Goal: Task Accomplishment & Management: Complete application form

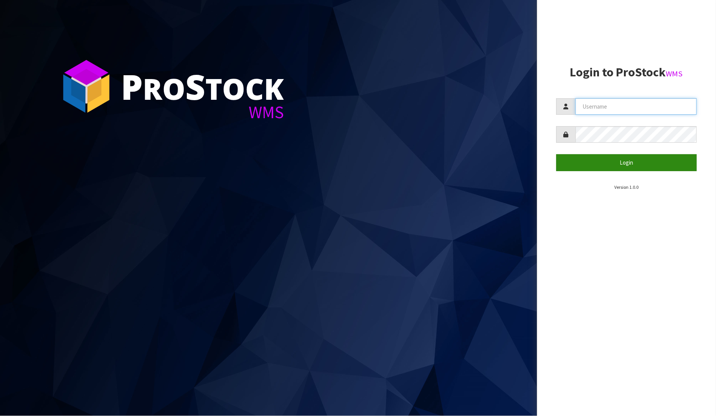
type input "PRABHNEET"
click at [626, 165] on button "Login" at bounding box center [626, 162] width 141 height 17
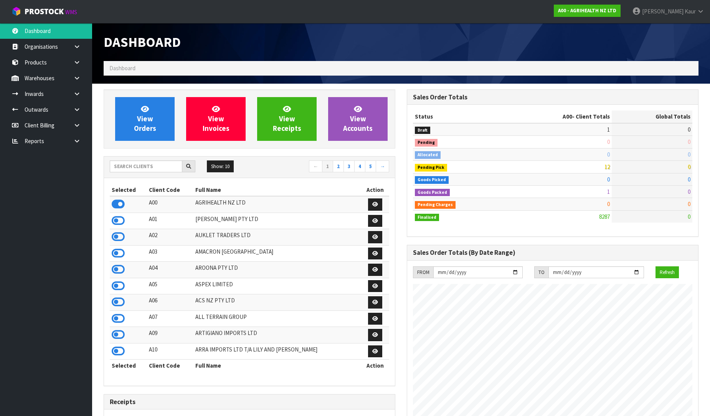
scroll to position [581, 303]
click at [76, 144] on link at bounding box center [80, 141] width 25 height 16
click at [51, 174] on link "CWL" at bounding box center [46, 173] width 92 height 16
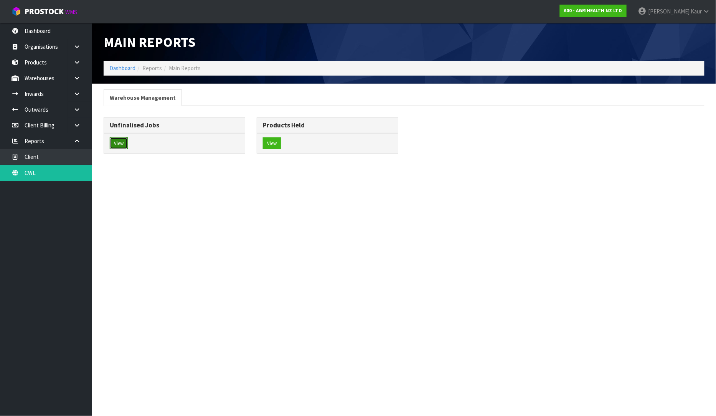
click at [120, 147] on button "View" at bounding box center [119, 143] width 18 height 12
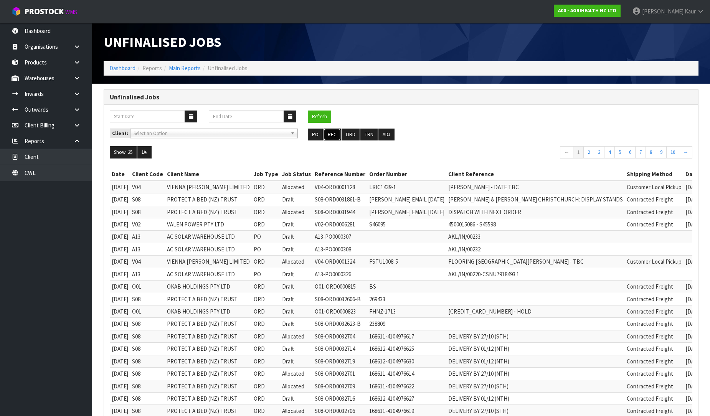
click at [336, 131] on button "REC" at bounding box center [332, 135] width 17 height 12
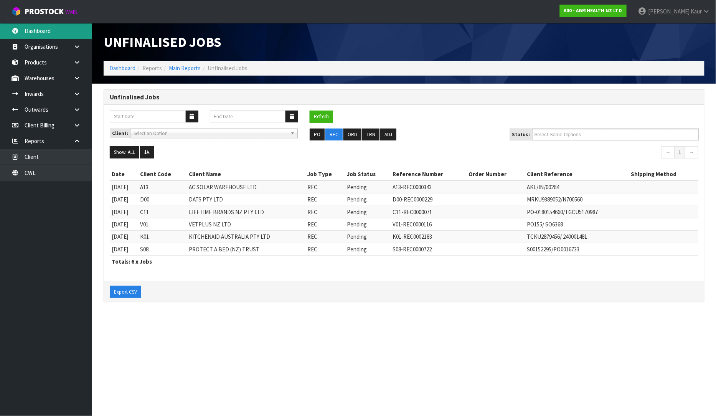
click at [53, 29] on link "Dashboard" at bounding box center [46, 31] width 92 height 16
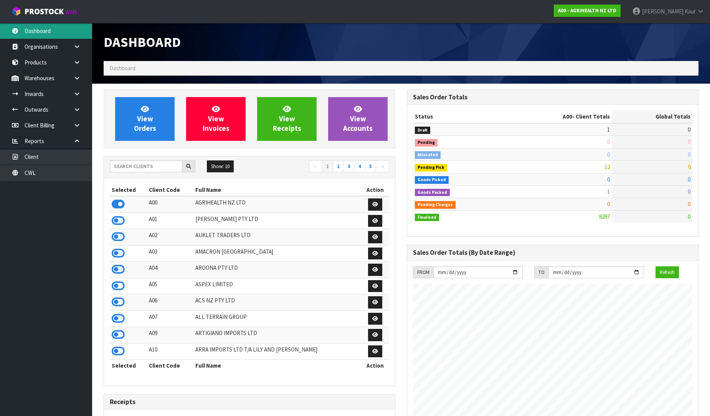
scroll to position [581, 303]
click at [121, 202] on icon at bounding box center [118, 204] width 13 height 12
click at [49, 179] on link "CWL" at bounding box center [46, 173] width 92 height 16
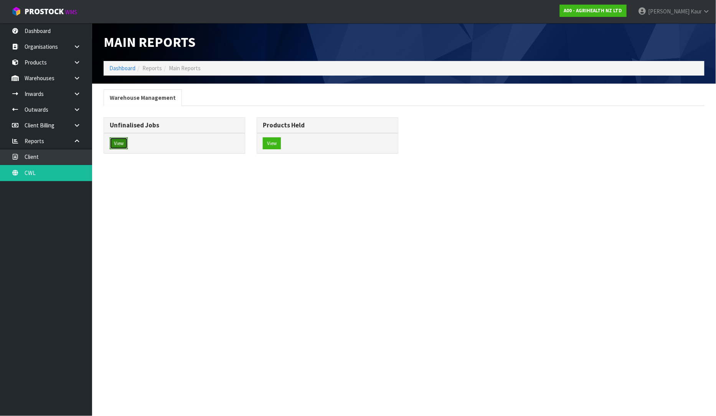
click at [124, 143] on button "View" at bounding box center [119, 143] width 18 height 12
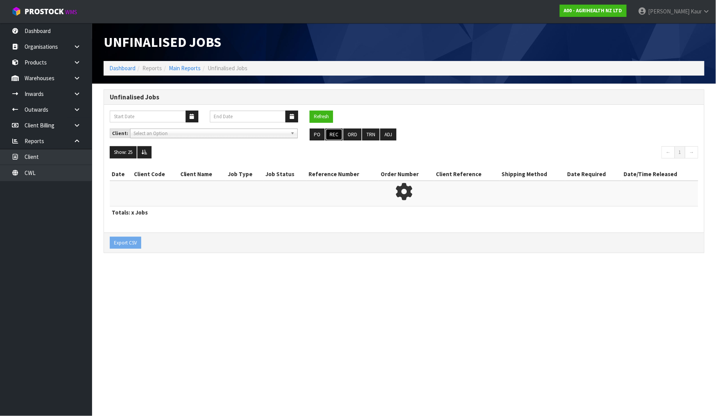
click at [332, 134] on button "REC" at bounding box center [333, 135] width 17 height 12
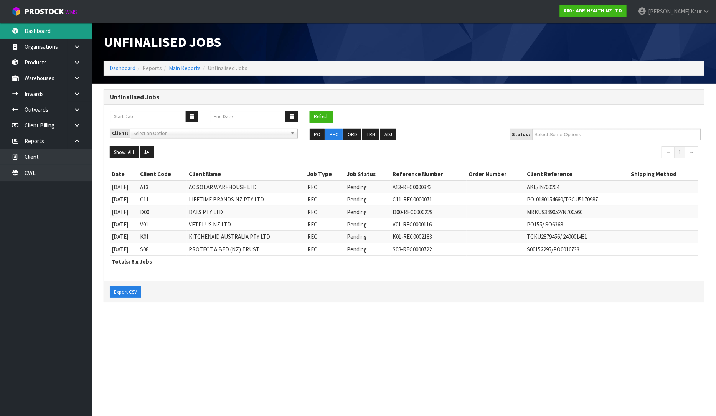
click at [33, 28] on link "Dashboard" at bounding box center [46, 31] width 92 height 16
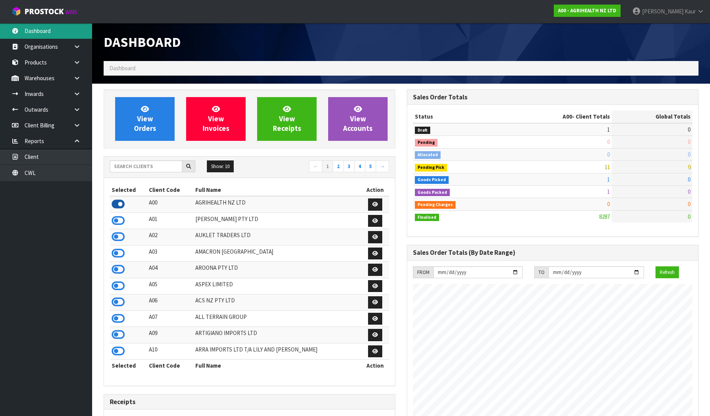
scroll to position [581, 303]
click at [74, 94] on icon at bounding box center [76, 94] width 7 height 6
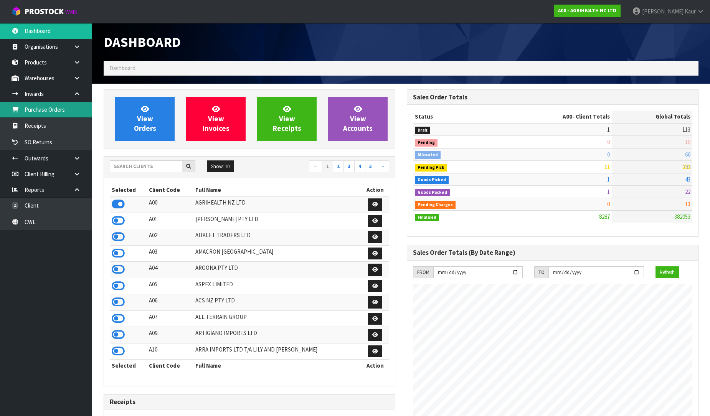
click at [59, 111] on link "Purchase Orders" at bounding box center [46, 110] width 92 height 16
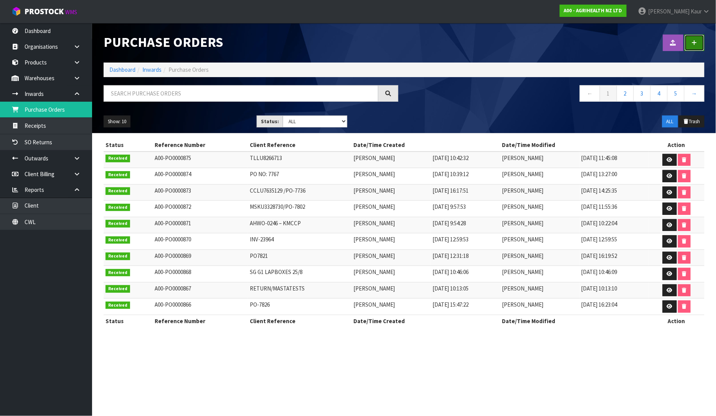
click at [697, 50] on link at bounding box center [695, 43] width 20 height 17
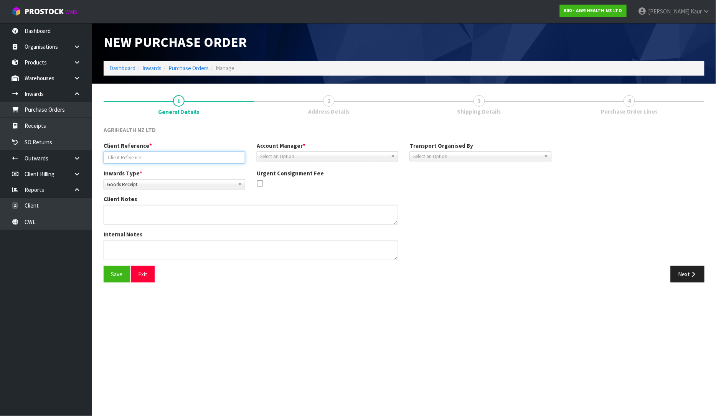
click at [135, 162] on input "text" at bounding box center [175, 158] width 142 height 12
click at [185, 163] on input "text" at bounding box center [175, 158] width 142 height 12
paste input "PO 7803"
type input "PO 7803"
click at [263, 157] on span "Select an Option" at bounding box center [324, 156] width 128 height 9
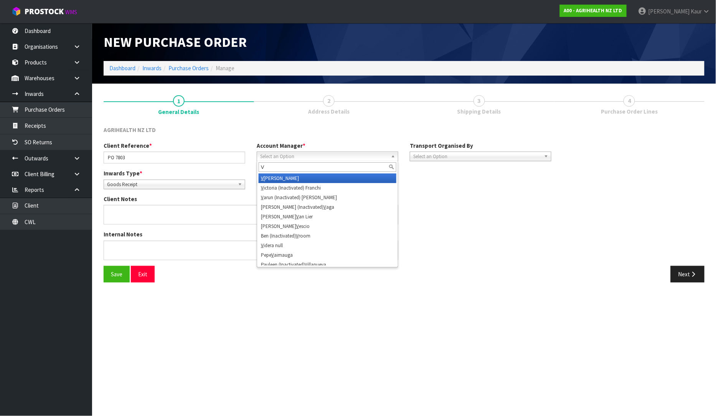
type input "V"
click at [272, 178] on li "V [PERSON_NAME]" at bounding box center [328, 178] width 138 height 10
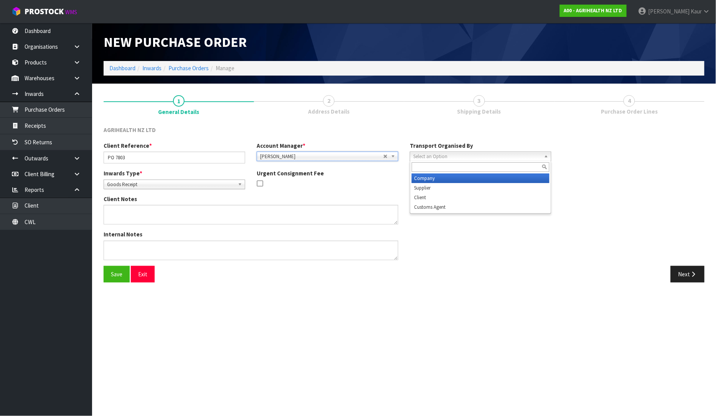
click at [439, 159] on span "Select an Option" at bounding box center [477, 156] width 128 height 9
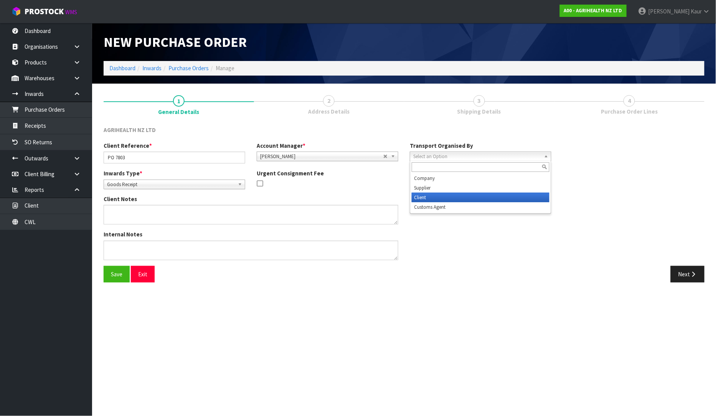
click at [439, 193] on li "Client" at bounding box center [481, 198] width 138 height 10
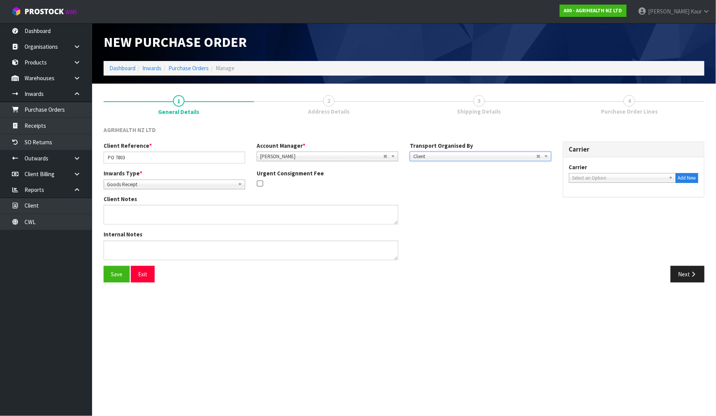
click at [577, 178] on span "Select an Option" at bounding box center [619, 177] width 93 height 9
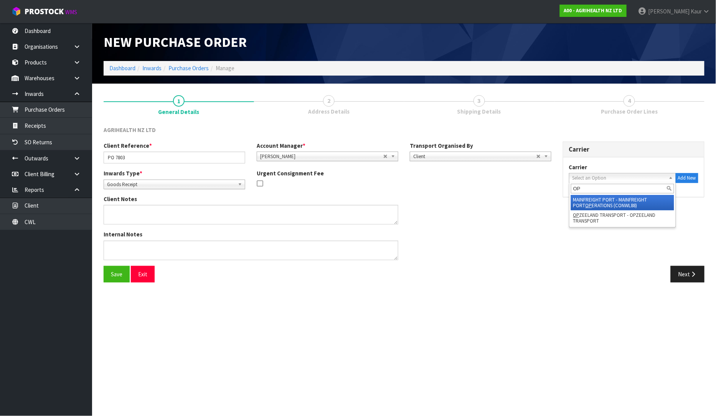
type input "O"
type input "DROP"
click at [597, 198] on li "DROP OFF - DROP OFF" at bounding box center [622, 200] width 103 height 10
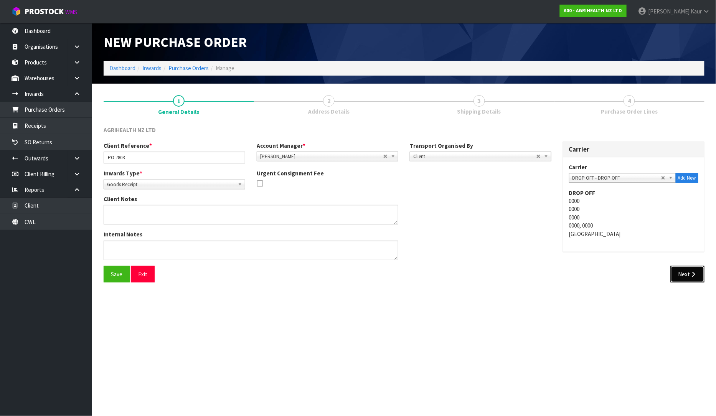
click at [682, 279] on button "Next" at bounding box center [688, 274] width 34 height 17
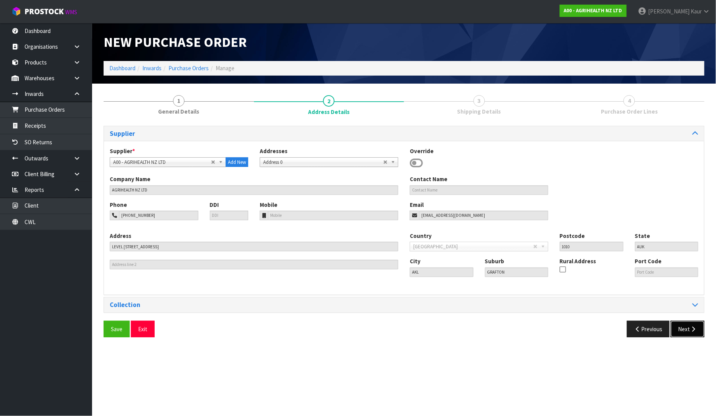
click at [682, 328] on button "Next" at bounding box center [688, 329] width 34 height 17
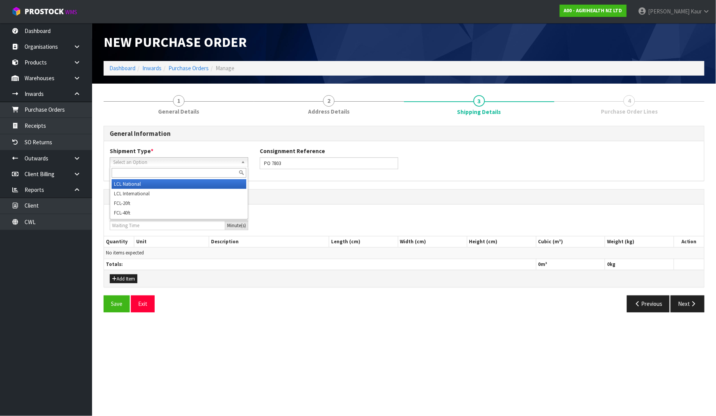
click at [120, 162] on span "Select an Option" at bounding box center [175, 162] width 125 height 9
click at [123, 184] on li "LCL National" at bounding box center [179, 184] width 135 height 10
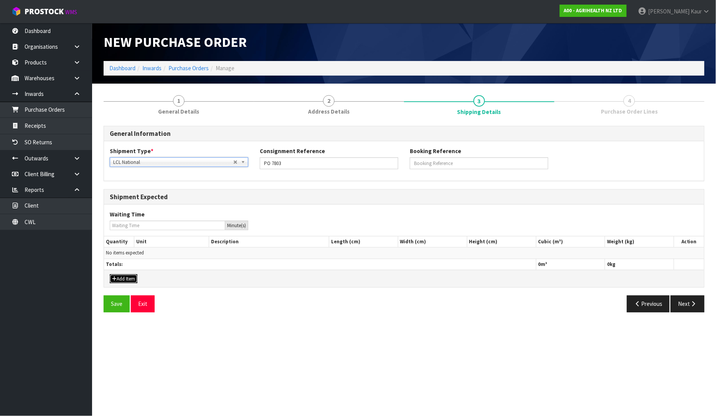
click at [120, 277] on button "Add Item" at bounding box center [124, 278] width 28 height 9
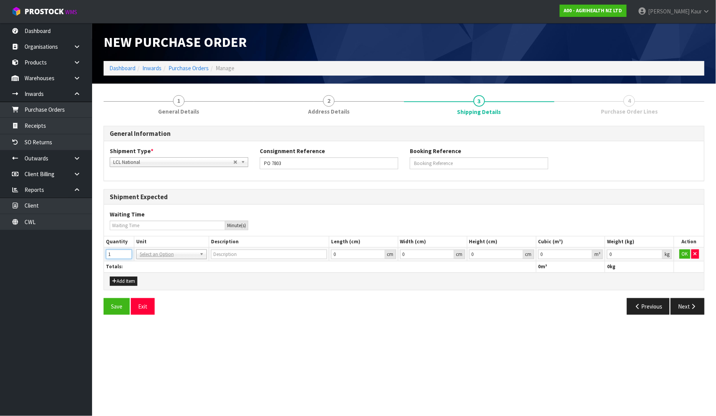
click at [125, 252] on input "1" at bounding box center [119, 254] width 26 height 10
click at [125, 252] on input "2" at bounding box center [119, 254] width 26 height 10
click at [125, 252] on input "3" at bounding box center [119, 254] width 26 height 10
type input "4"
click at [125, 252] on input "4" at bounding box center [119, 254] width 26 height 10
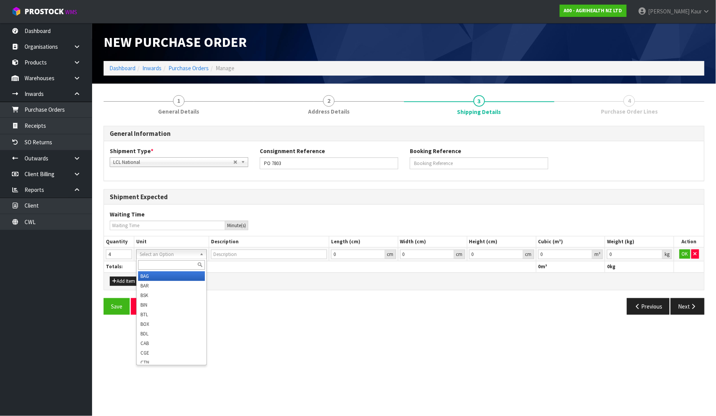
click at [150, 263] on input "text" at bounding box center [171, 265] width 67 height 10
type input "PLT"
type input "PALLET"
type input "0.000001"
click at [587, 254] on input "0.000001" at bounding box center [565, 254] width 54 height 10
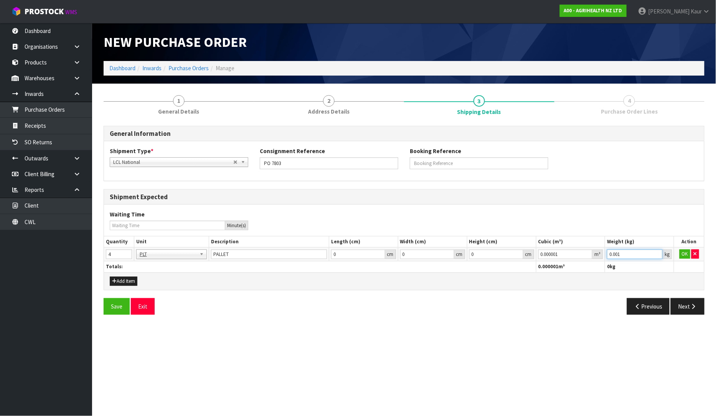
type input "0.001"
click at [656, 252] on input "0.001" at bounding box center [635, 254] width 56 height 10
click at [682, 254] on button "OK" at bounding box center [685, 253] width 11 height 9
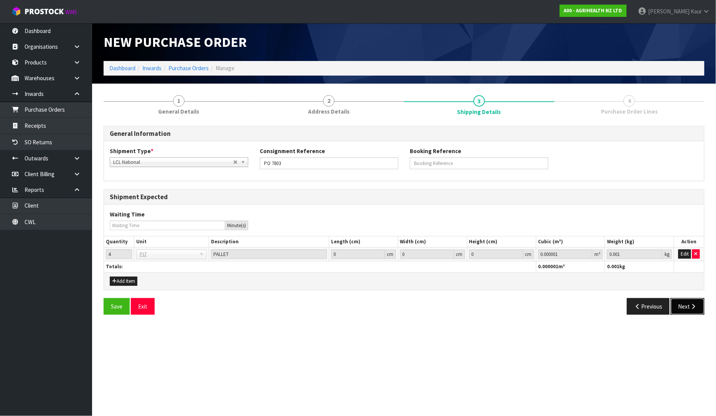
click at [685, 310] on button "Next" at bounding box center [688, 306] width 34 height 17
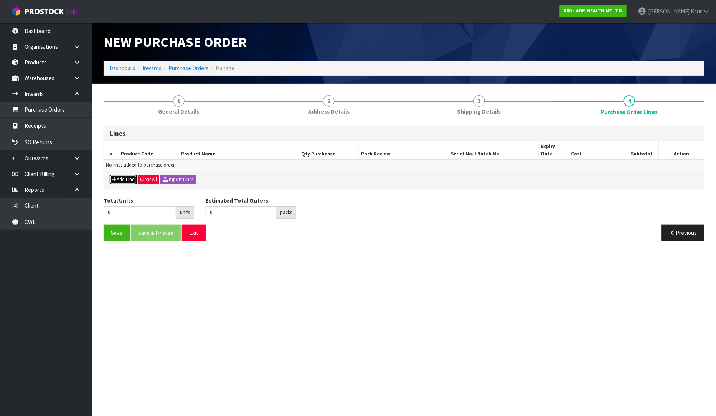
click at [121, 175] on button "Add Line" at bounding box center [123, 179] width 27 height 9
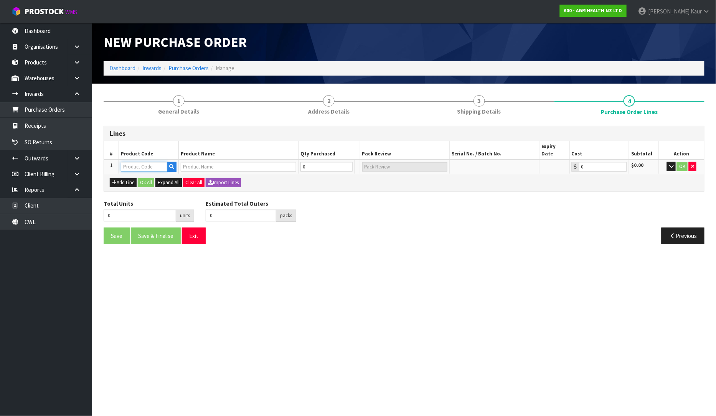
click at [132, 162] on input "text" at bounding box center [144, 167] width 46 height 10
type input "5500"
type input "TOLTROX 5% (1 LITRE)"
type input "0.00"
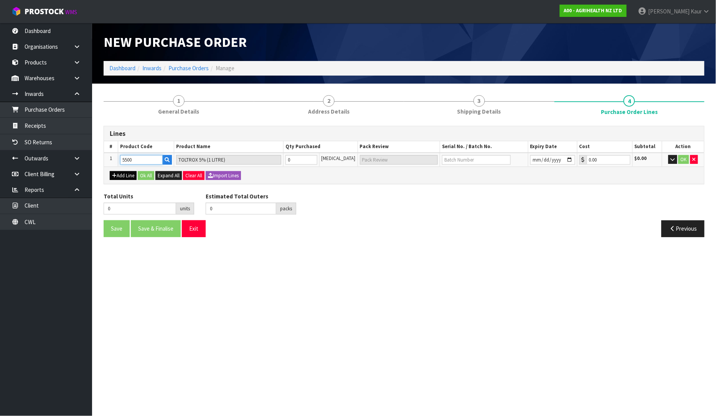
type input "5500"
click at [127, 176] on button "Add Line" at bounding box center [123, 175] width 27 height 9
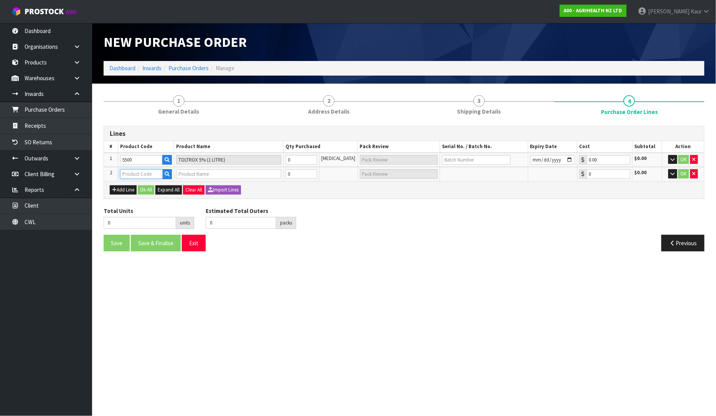
click at [133, 174] on input "text" at bounding box center [141, 174] width 43 height 10
type input "5505"
type input "TOLTROX 5% (5 LITRE) W. DRENCH GUN"
type input "0.00"
type input "5505"
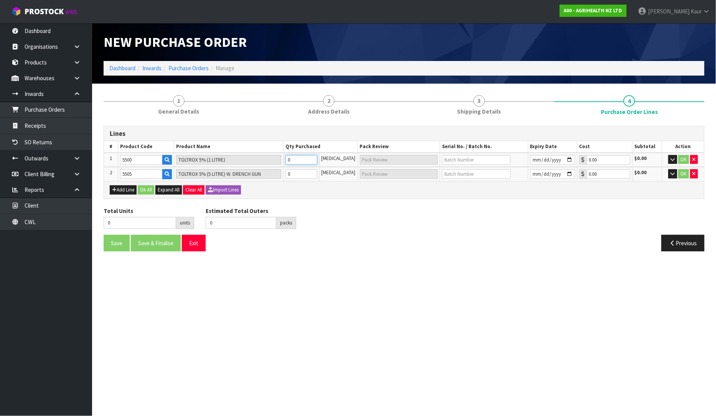
click at [311, 159] on input "0" at bounding box center [302, 160] width 32 height 10
type input "5"
type input "5 PCE"
type input "56"
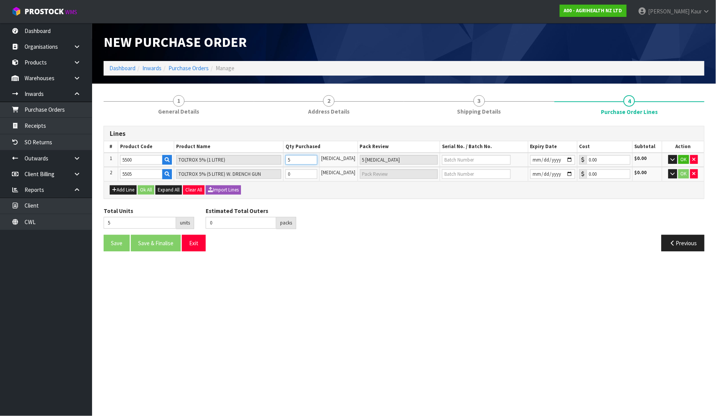
type input "4"
type input "56"
type input "4 CTN + 8 PCE"
type input "564"
type input "47"
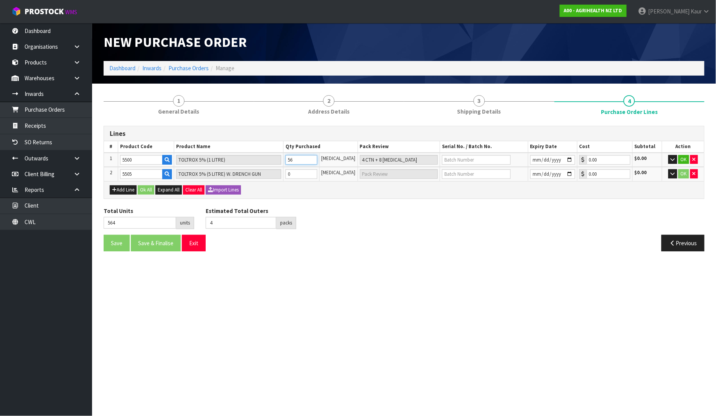
type input "564"
type input "47 CTN"
type input "564"
click at [447, 156] on input "text" at bounding box center [476, 160] width 69 height 10
paste input "C41246"
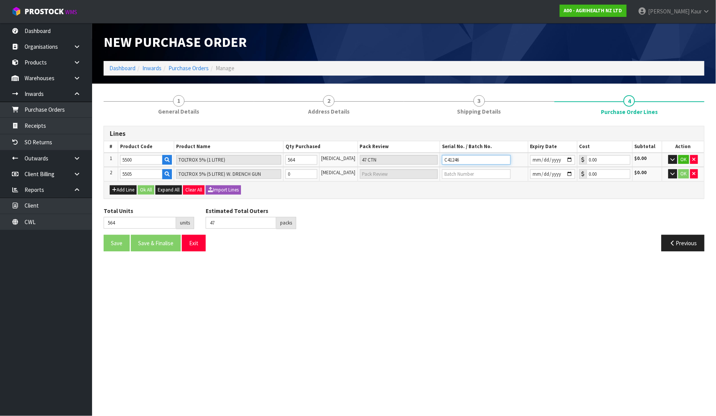
type input "C41246"
click at [535, 159] on input "date" at bounding box center [552, 160] width 45 height 10
type input "2028-03-31"
click at [300, 175] on input "0" at bounding box center [302, 174] width 32 height 10
type input "565"
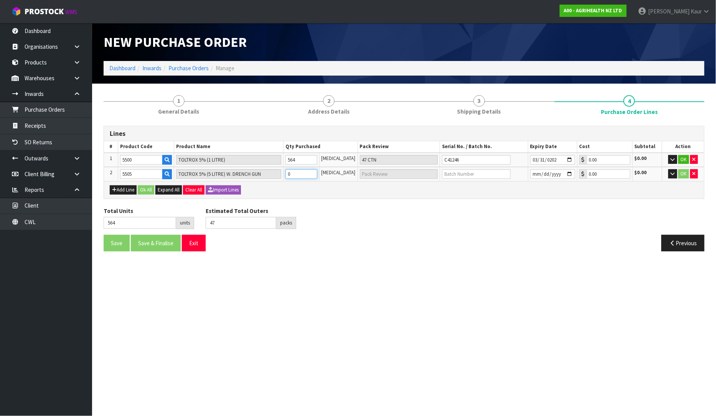
type input "1"
type input "1 PCE"
type input "575"
type input "49"
type input "11"
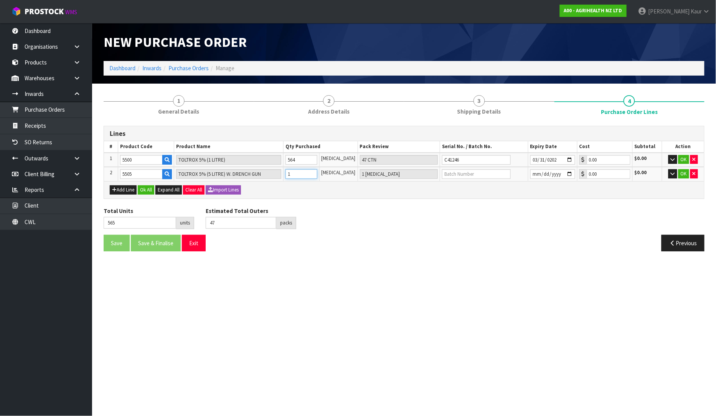
type input "2 CTN + 3 PCE"
type input "676"
type input "75"
type input "112"
type input "28 CTN"
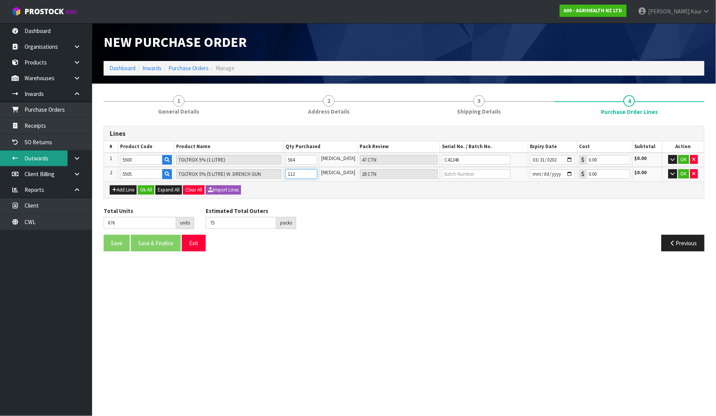
type input "112"
click at [445, 171] on input "text" at bounding box center [476, 174] width 69 height 10
paste input "C41246"
type input "C41246"
click at [532, 172] on input "date" at bounding box center [552, 174] width 45 height 10
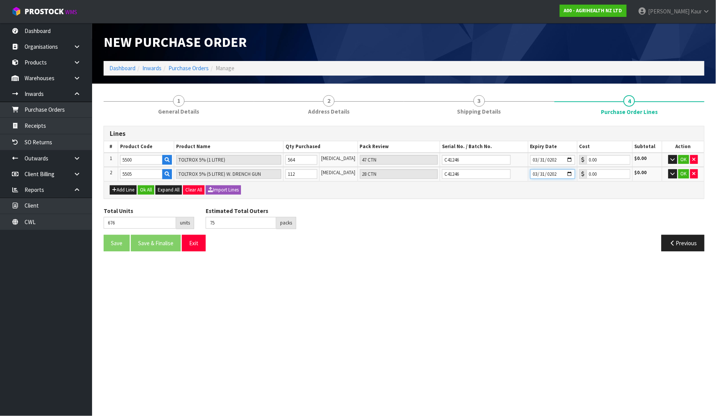
type input "2028-03-31"
click at [149, 183] on div "Add Line Ok All Expand All Clear All Import Lines" at bounding box center [404, 189] width 600 height 17
click at [148, 190] on button "Ok All" at bounding box center [146, 189] width 17 height 9
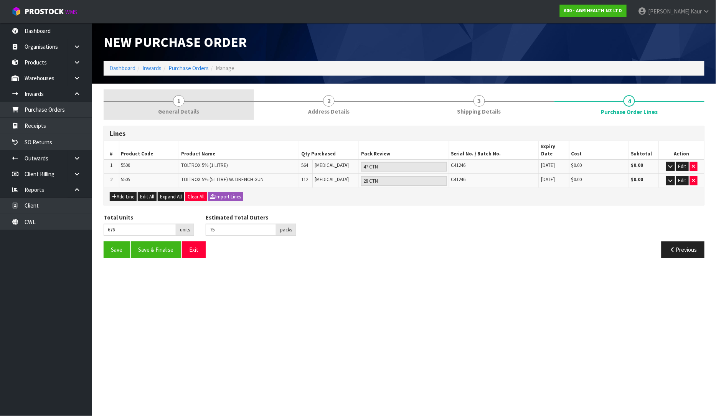
click at [181, 112] on span "General Details" at bounding box center [178, 111] width 41 height 8
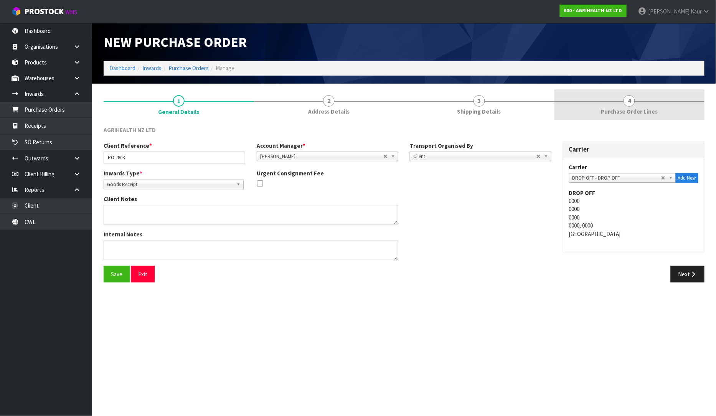
click at [629, 104] on span "4" at bounding box center [630, 101] width 12 height 12
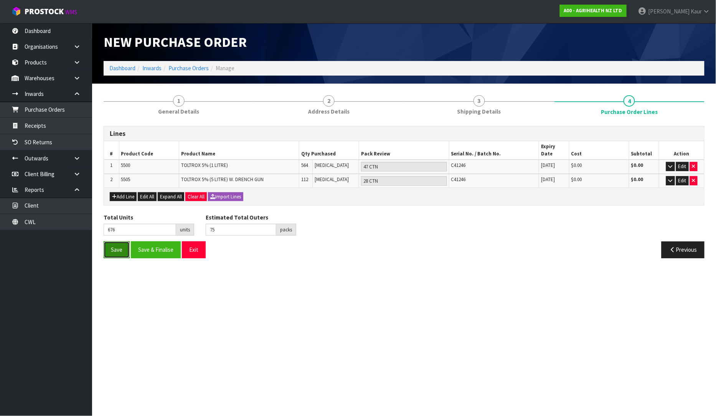
click at [117, 241] on button "Save" at bounding box center [117, 249] width 26 height 17
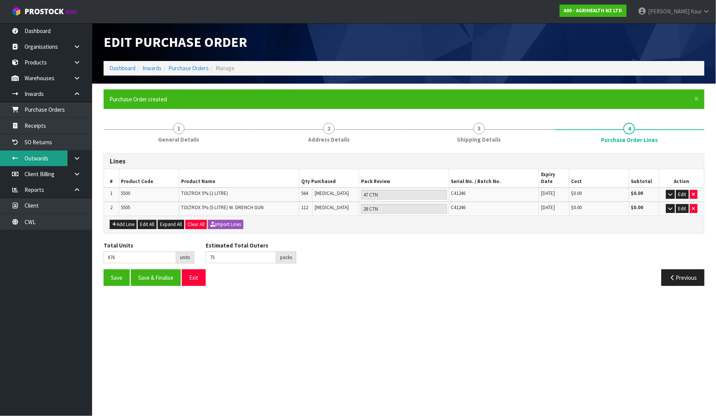
type input "0"
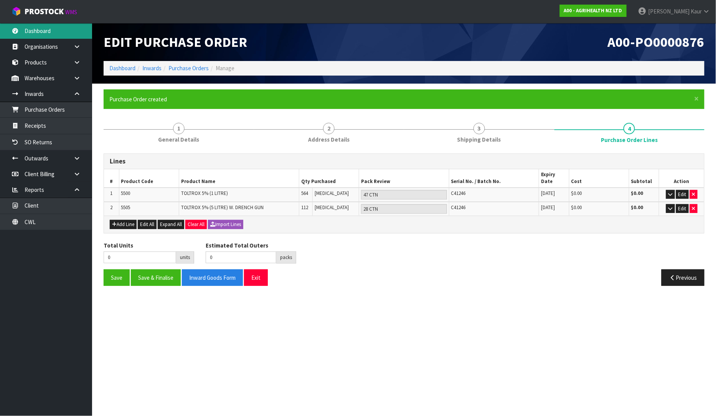
click at [43, 25] on link "Dashboard" at bounding box center [46, 31] width 92 height 16
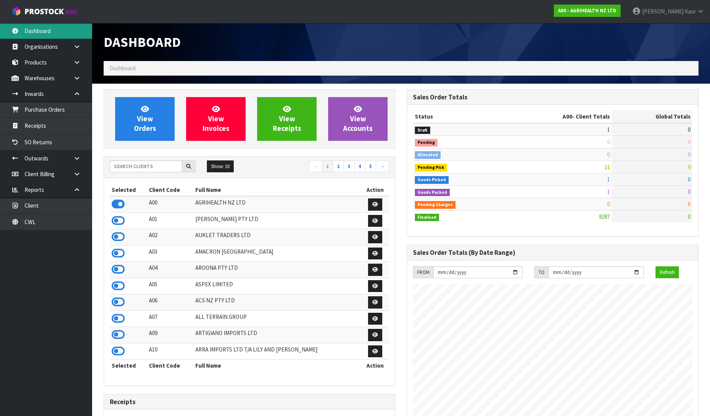
scroll to position [581, 303]
click at [145, 166] on input "text" at bounding box center [146, 166] width 73 height 12
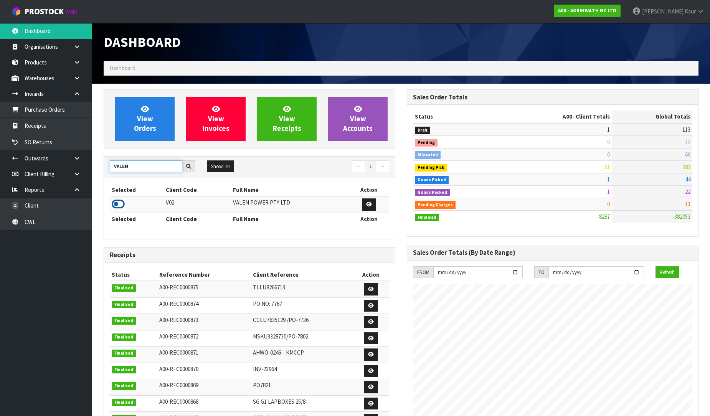
type input "VALEN"
click at [116, 202] on icon at bounding box center [118, 204] width 13 height 12
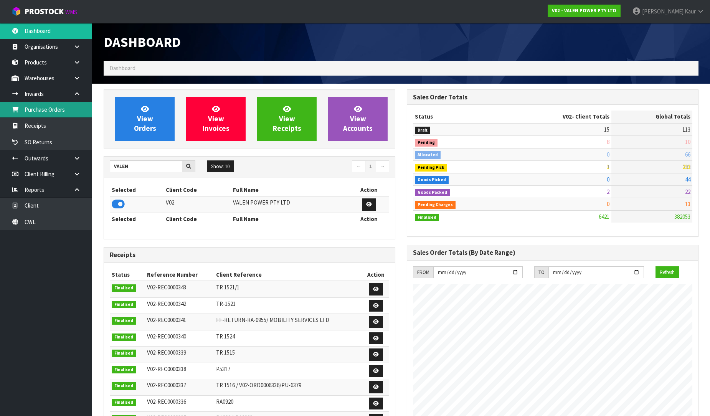
click at [66, 116] on link "Purchase Orders" at bounding box center [46, 110] width 92 height 16
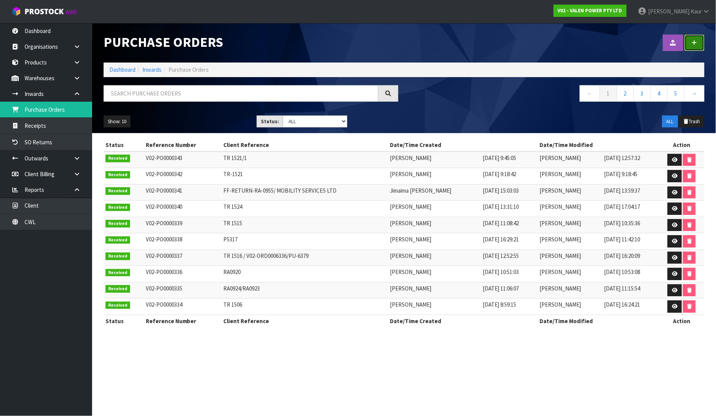
click at [694, 45] on icon at bounding box center [694, 43] width 5 height 6
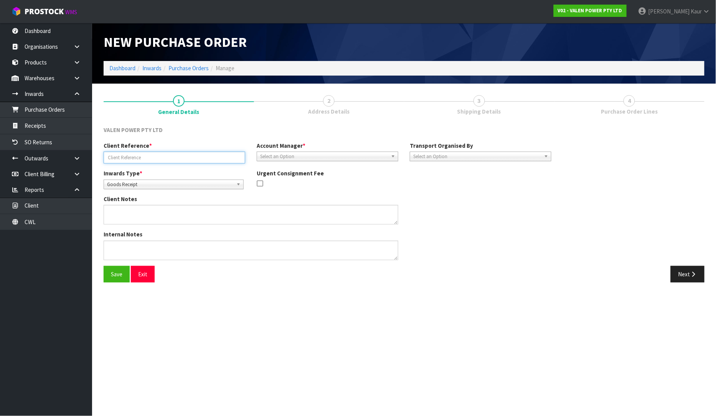
click at [136, 160] on input "text" at bounding box center [175, 158] width 142 height 12
type input "TR-1534"
click at [288, 157] on span "Select an Option" at bounding box center [324, 156] width 128 height 9
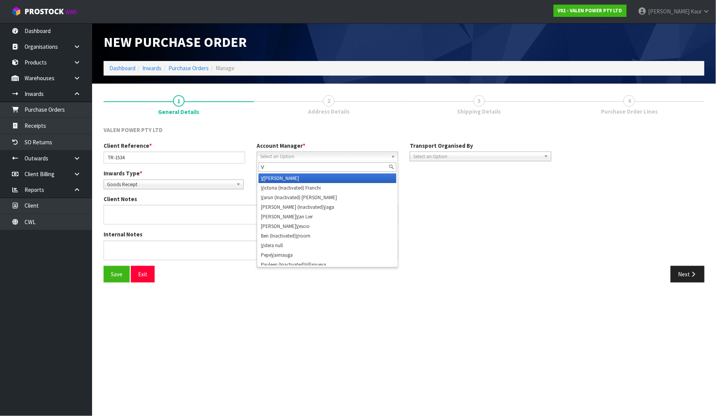
type input "V"
click at [297, 176] on li "V [PERSON_NAME]" at bounding box center [328, 178] width 138 height 10
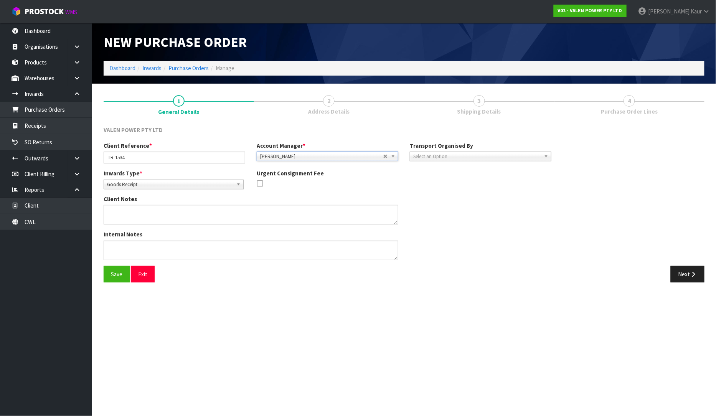
click at [433, 156] on span "Select an Option" at bounding box center [477, 156] width 128 height 9
click at [447, 196] on li "Client" at bounding box center [481, 198] width 138 height 10
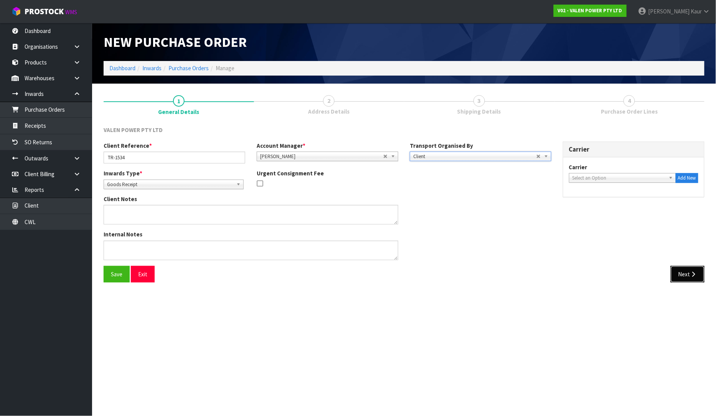
click at [677, 275] on button "Next" at bounding box center [688, 274] width 34 height 17
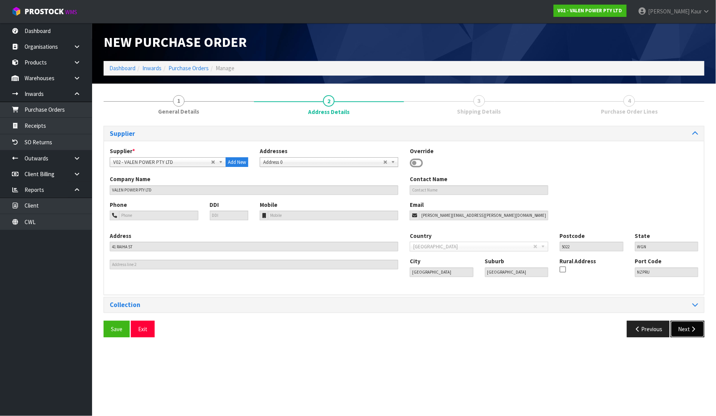
click at [693, 326] on icon "button" at bounding box center [693, 329] width 7 height 6
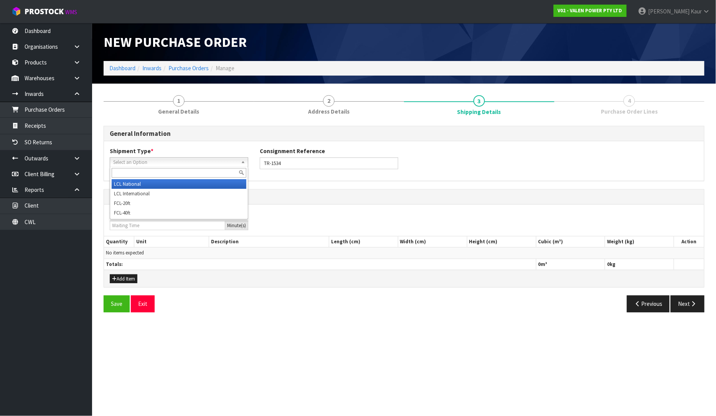
click at [129, 160] on span "Select an Option" at bounding box center [175, 162] width 125 height 9
drag, startPoint x: 137, startPoint y: 184, endPoint x: 515, endPoint y: 294, distance: 394.4
click at [138, 185] on li "LCL National" at bounding box center [179, 184] width 135 height 10
click at [126, 159] on span "LCL National" at bounding box center [173, 162] width 120 height 9
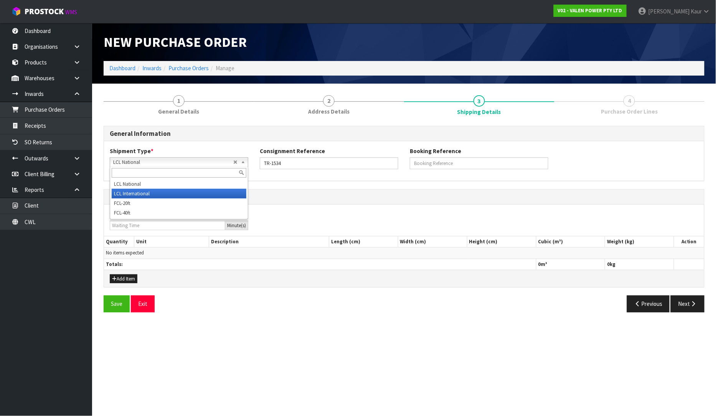
click at [140, 195] on li "LCL International" at bounding box center [179, 194] width 135 height 10
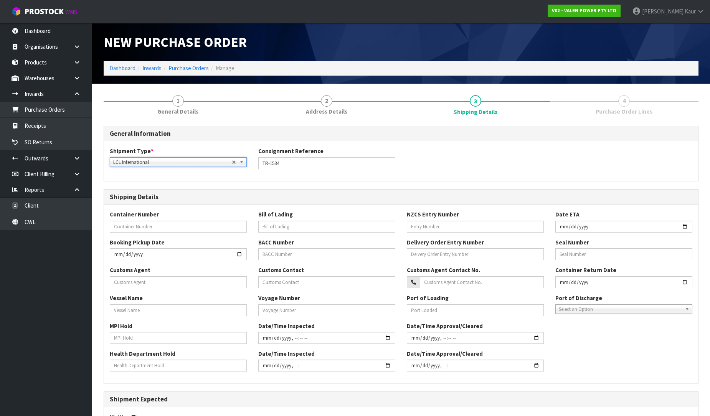
scroll to position [110, 0]
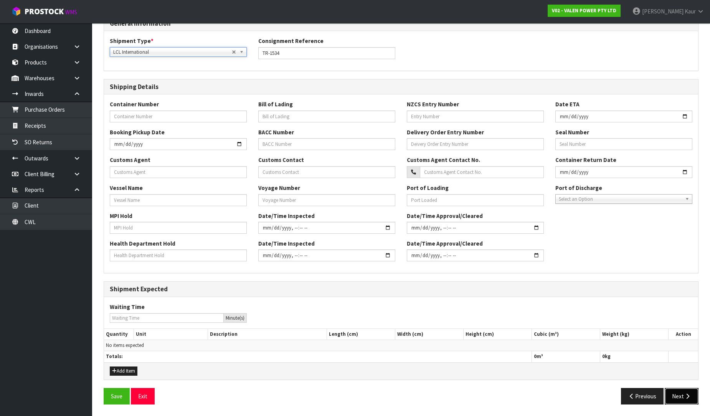
click at [689, 394] on icon "button" at bounding box center [687, 396] width 7 height 6
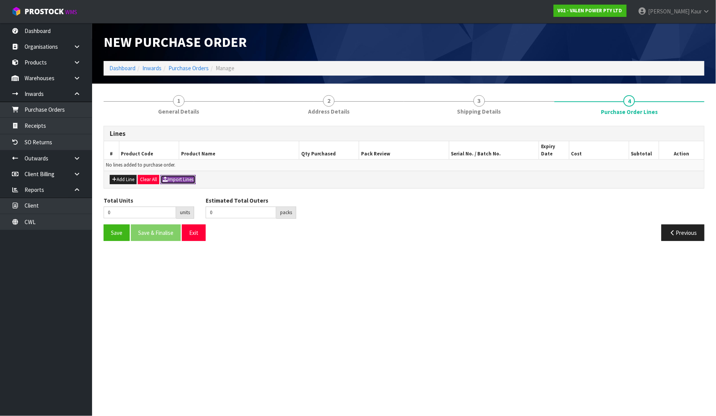
click at [172, 175] on button "Import Lines" at bounding box center [177, 179] width 35 height 9
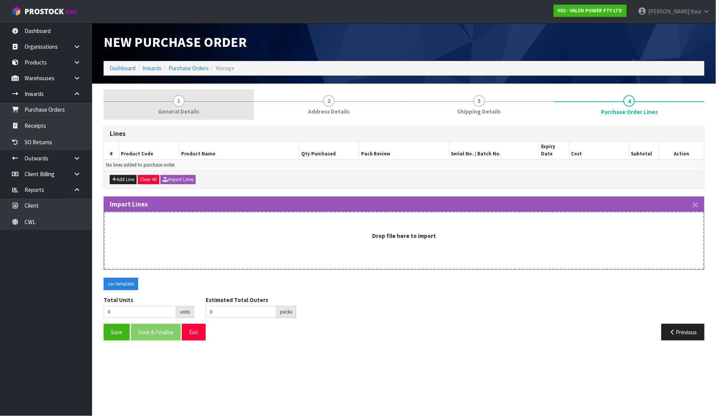
click at [174, 113] on span "General Details" at bounding box center [178, 111] width 41 height 8
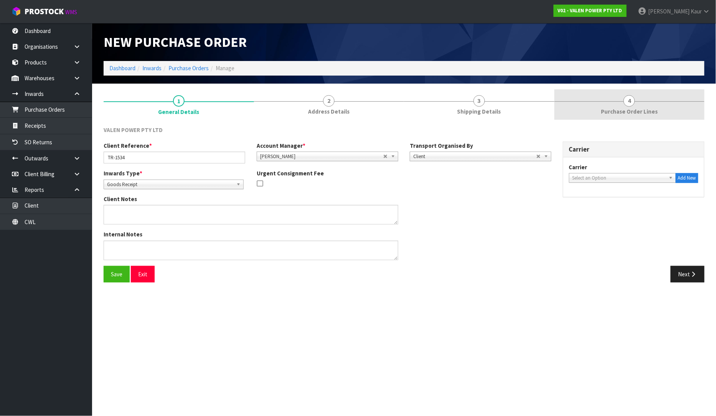
click at [620, 109] on span "Purchase Order Lines" at bounding box center [629, 111] width 57 height 8
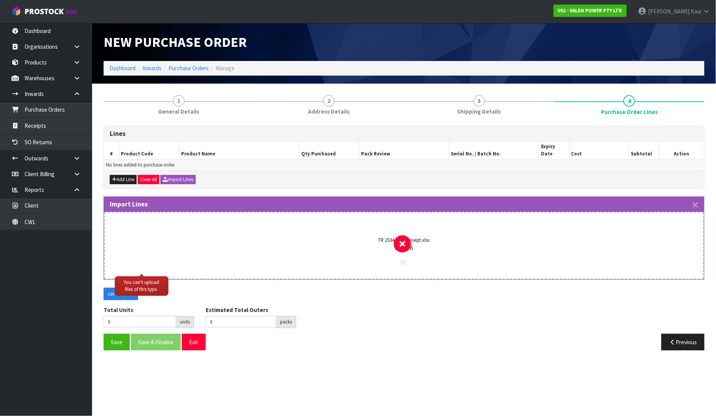
click at [405, 258] on icon at bounding box center [404, 263] width 6 height 10
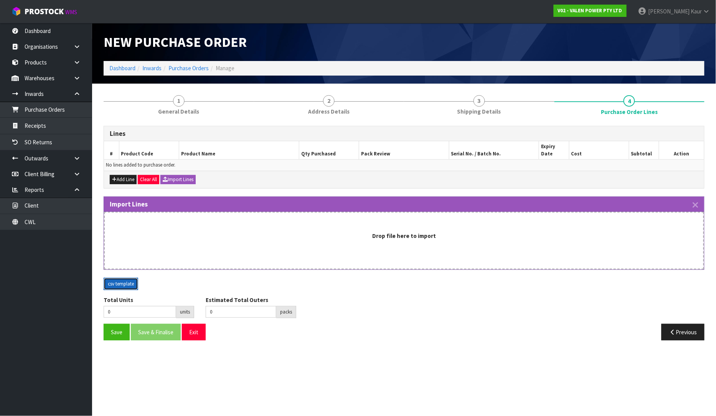
click at [120, 279] on button "csv template" at bounding box center [121, 284] width 35 height 12
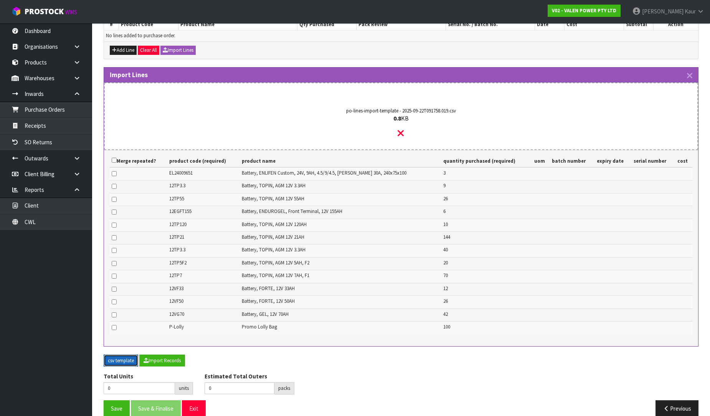
scroll to position [132, 0]
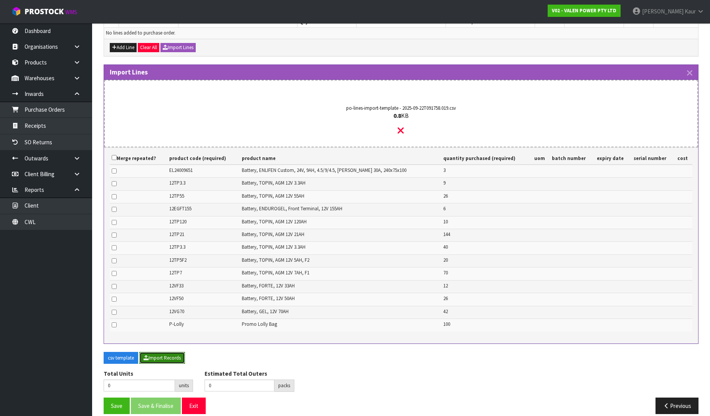
click at [159, 352] on button "Import Records" at bounding box center [162, 358] width 46 height 12
type input "508"
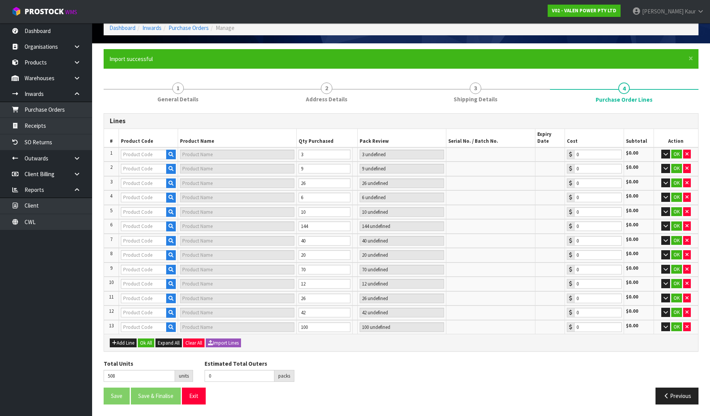
scroll to position [29, 0]
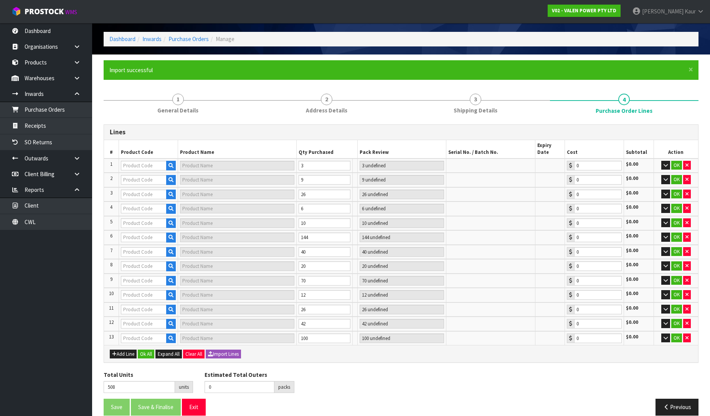
type input "72"
type input "12TP21"
type input "[PERSON_NAME] AGM 12V21AH BATTERY"
type input "72 CTN"
type input "0.00"
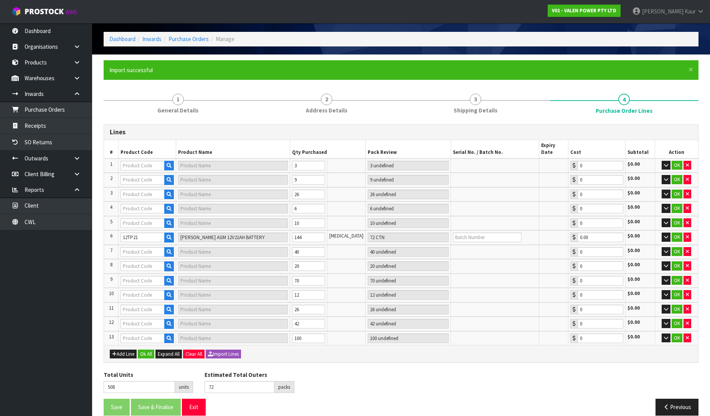
type input "98"
type input "12TP55"
type input "VALEN TOPIN AGM 12V55AH BATTERY"
type input "26 CTN"
type input "0.00"
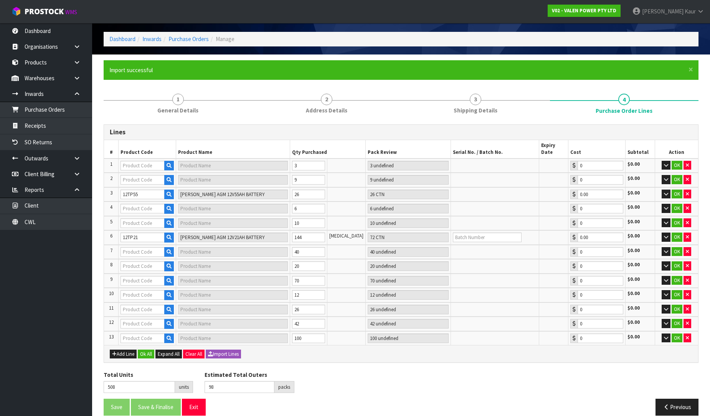
type input "148"
type input "EL24009651"
type input "EL24009651 BATTERY, ENLIFEN CUSTOM, 24V, 9AH, 80/220/25, ANDERSON 30A, 243X104X…"
type input "3 PCE"
type input "0.00"
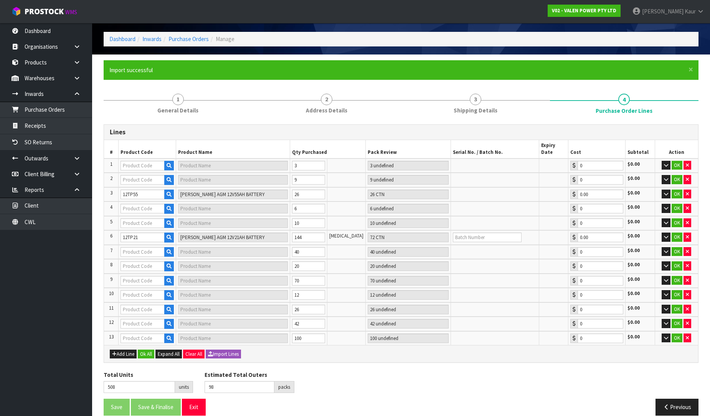
type input "12TP3.3"
type input "VALEN TOPIN AGM 12V3.3AH BATTERY"
type input "9 PCE"
type input "0.00"
type input "12TP120"
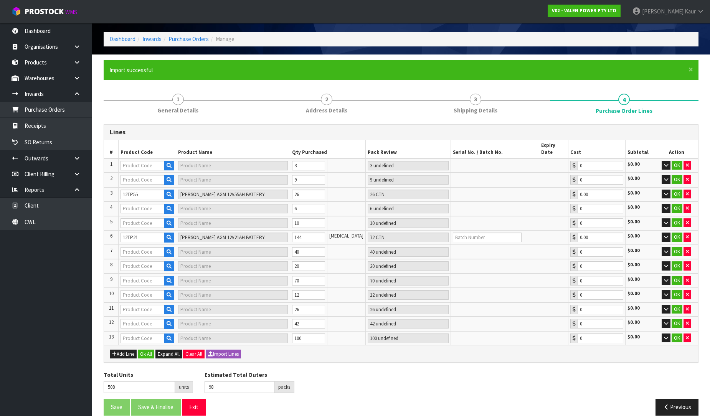
type input "VALEN TOPIN AGM 12V120AH BATTERY"
type input "10 CTN"
type input "0.00"
type input "12TP5F2"
type input "[PERSON_NAME] AGM 12V5AH BATTERY - F2 TERMINAL"
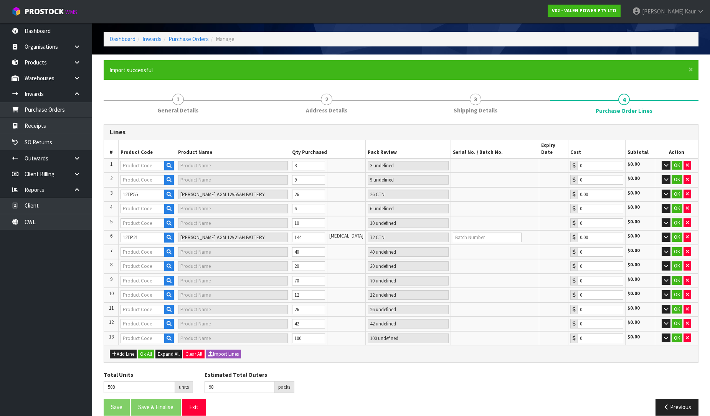
type input "2 CTN"
type input "0.00"
type input "12VF33"
type input "VALEN FORTE 12V 33AH BATTERY"
type input "12 CTN"
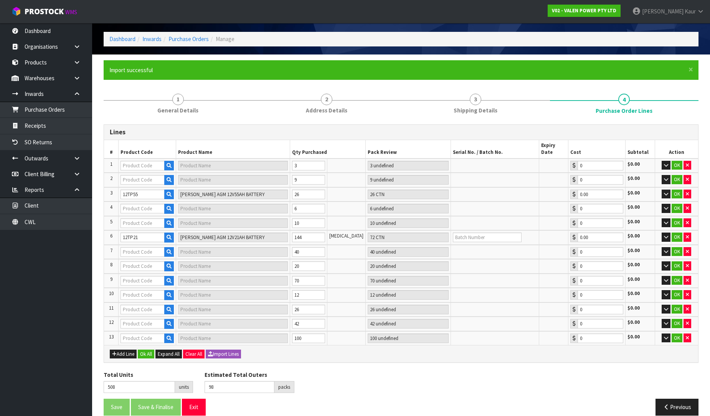
type input "0.00"
type input "12VF50"
type input "VALEN FORTE 12V50AH BATTERY"
type input "26 CTN"
type input "0.00"
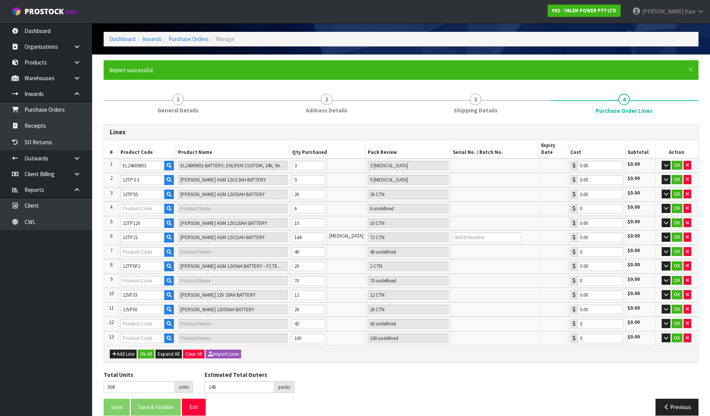
type input "162"
type input "12TP7"
type input "[PERSON_NAME] AGM 12V7AH BATTERY - F1 TERMINAL"
type input "14 CTN"
type input "0.00"
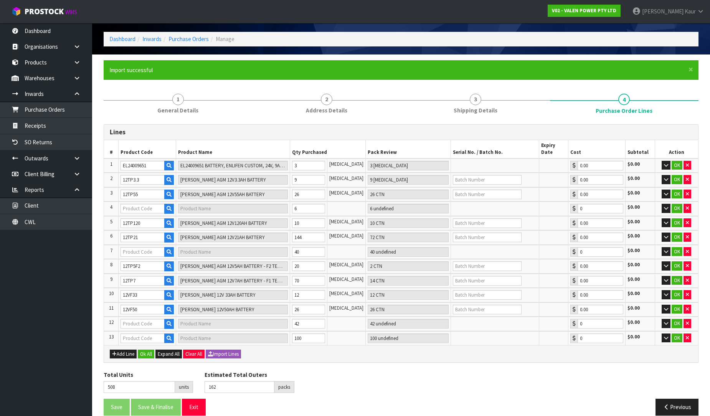
type input "204"
type input "12VG70"
type input "VALEN GEL 12V70AH BATTERY"
type input "42 CTN"
type input "0.00"
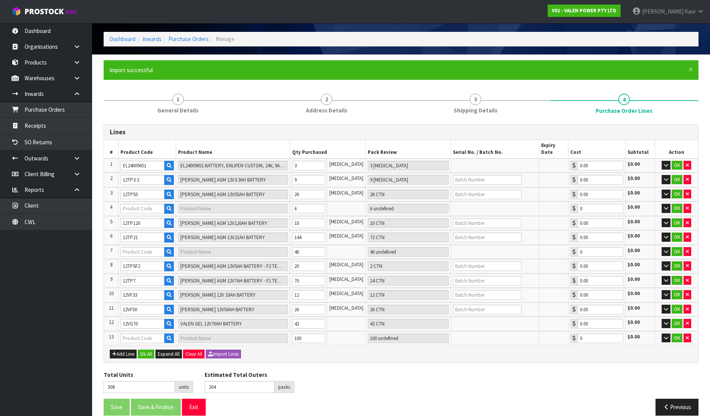
type input "214"
type input "12EGFT155"
type input "VALEN ENDUROGEL 12V155AH FRONT TERMINAL BATTERY - WITH CATALYST LIFE EXTENDER"
type input "6 CTN"
type input "0.00"
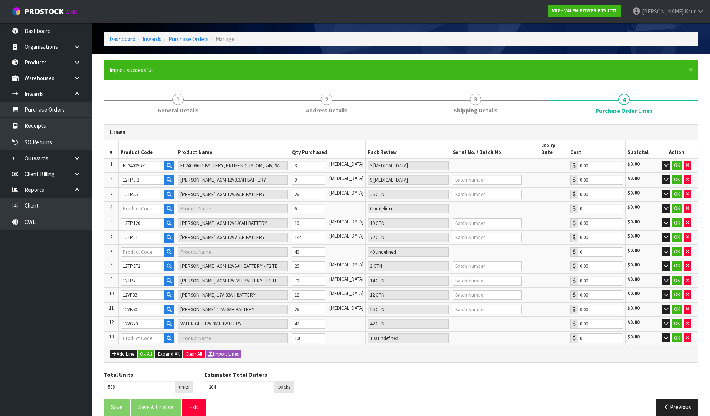
type input "12TP3.3"
type input "VALEN TOPIN AGM 12V3.3AH BATTERY"
type input "4 CTN"
type input "0.00"
type input "P-LOLLY"
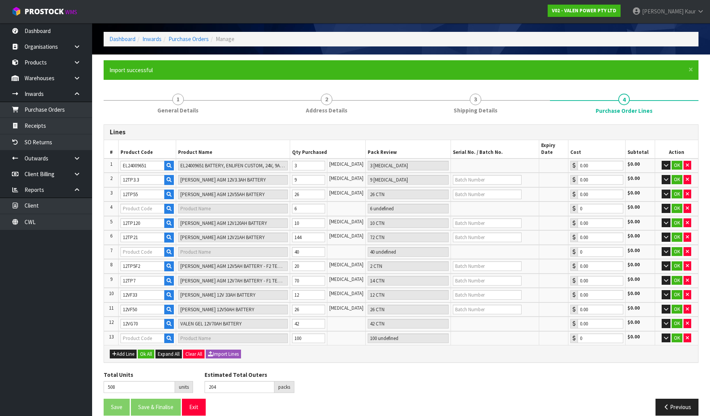
type input "PROMO LOLLIES"
type input "100 PCE"
type input "0.00"
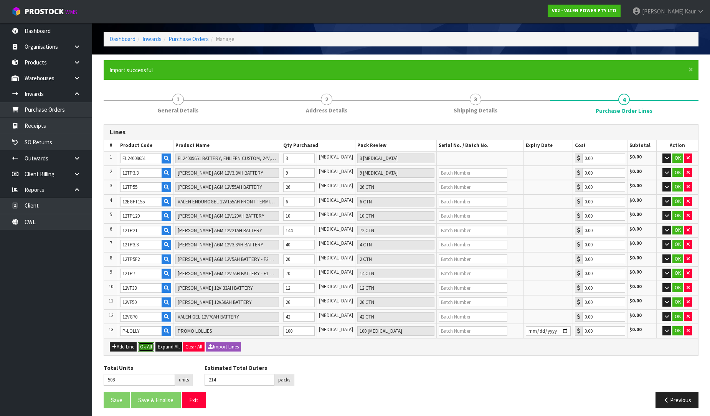
click at [144, 344] on button "Ok All" at bounding box center [146, 346] width 17 height 9
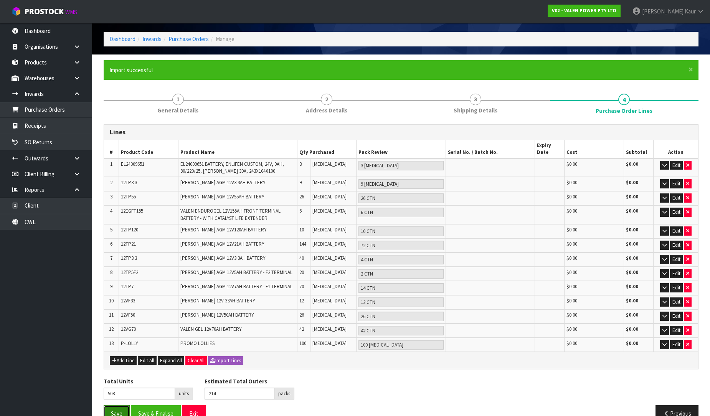
click at [114, 405] on button "Save" at bounding box center [117, 413] width 26 height 17
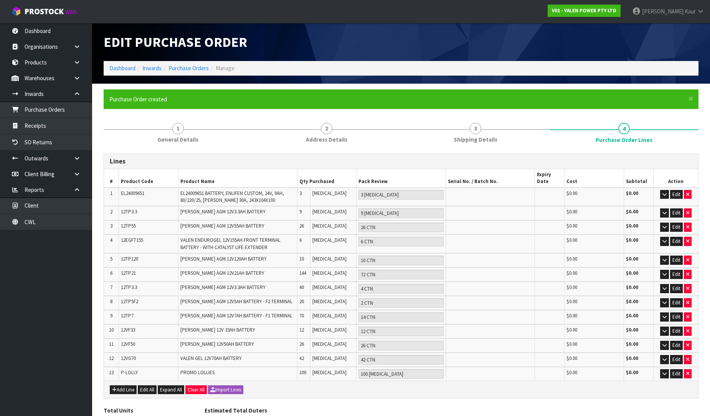
type input "0"
click at [56, 100] on link "Inwards" at bounding box center [46, 94] width 92 height 16
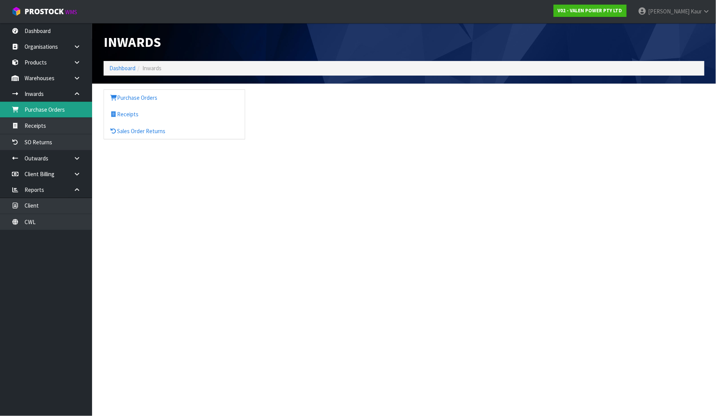
click at [58, 108] on link "Purchase Orders" at bounding box center [46, 110] width 92 height 16
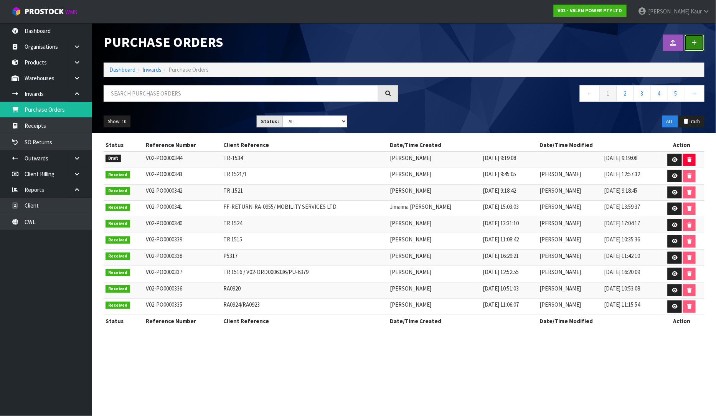
click at [692, 44] on icon at bounding box center [694, 43] width 5 height 6
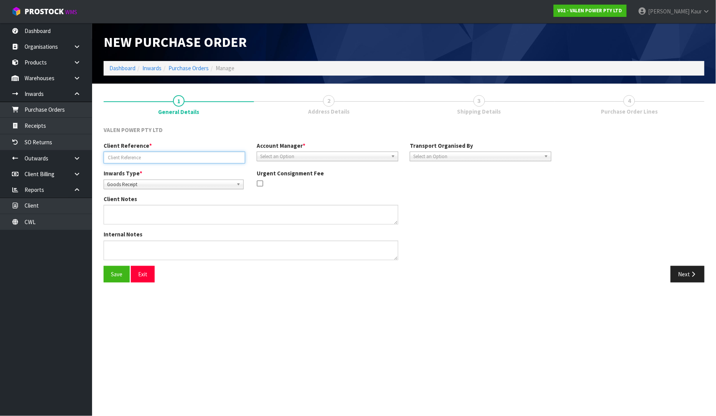
click at [160, 158] on input "text" at bounding box center [175, 158] width 142 height 12
paste input "TR 1533"
type input "TR 1533"
click at [329, 156] on span "Select an Option" at bounding box center [324, 156] width 128 height 9
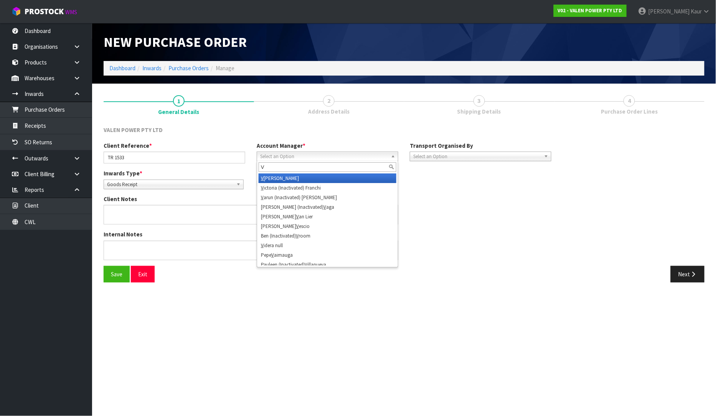
type input "V"
click at [314, 178] on li "V [PERSON_NAME]" at bounding box center [328, 178] width 138 height 10
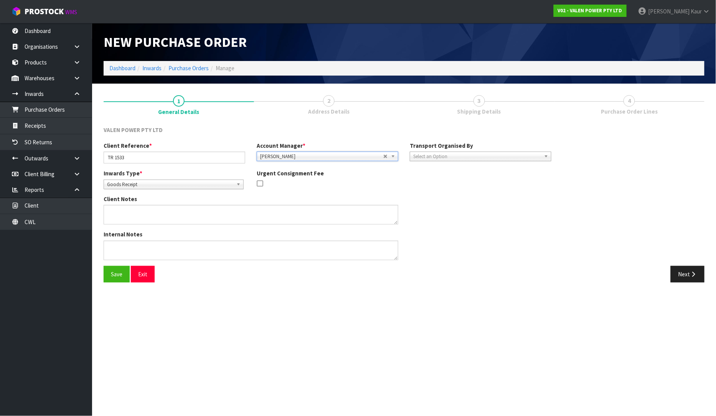
click at [421, 156] on span "Select an Option" at bounding box center [477, 156] width 128 height 9
drag, startPoint x: 426, startPoint y: 196, endPoint x: 478, endPoint y: 214, distance: 54.9
click at [426, 196] on li "Client" at bounding box center [481, 198] width 138 height 10
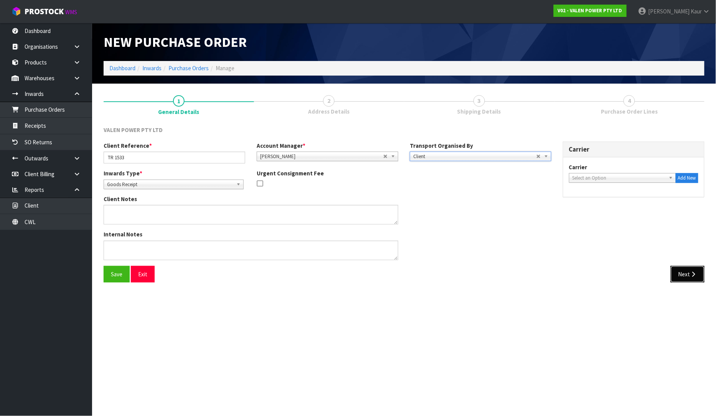
click at [679, 274] on button "Next" at bounding box center [688, 274] width 34 height 17
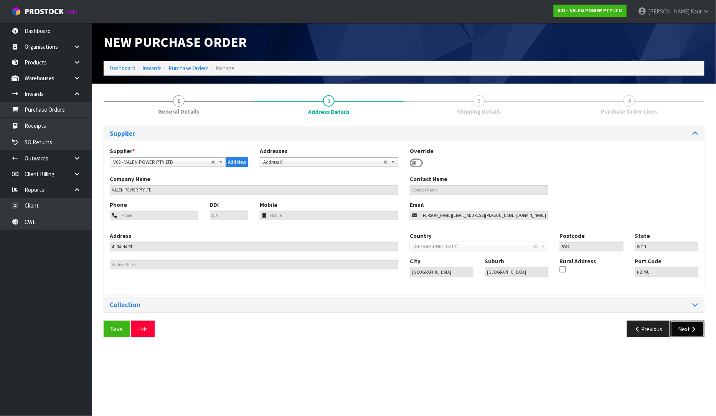
click at [695, 328] on icon "button" at bounding box center [693, 329] width 7 height 6
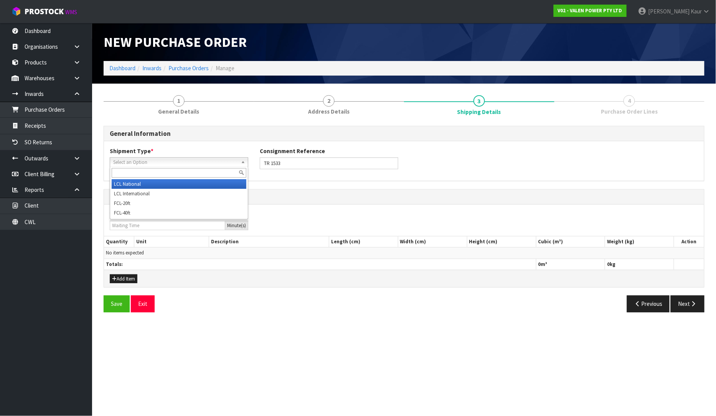
click at [149, 159] on span "Select an Option" at bounding box center [175, 162] width 125 height 9
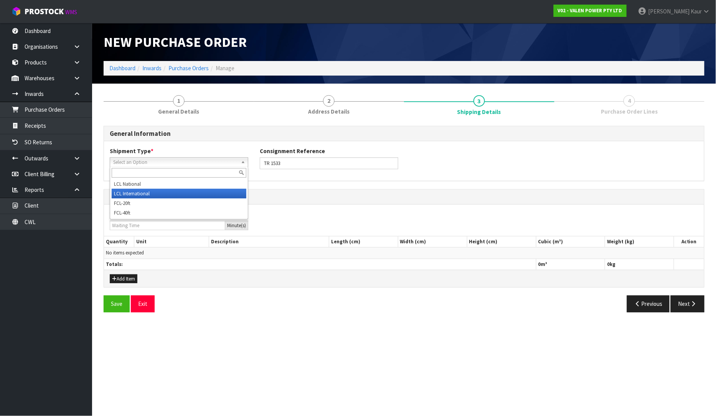
click at [150, 192] on li "LCL International" at bounding box center [179, 194] width 135 height 10
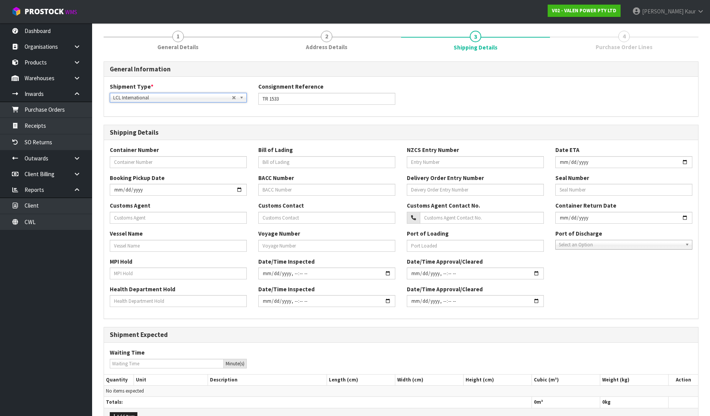
scroll to position [110, 0]
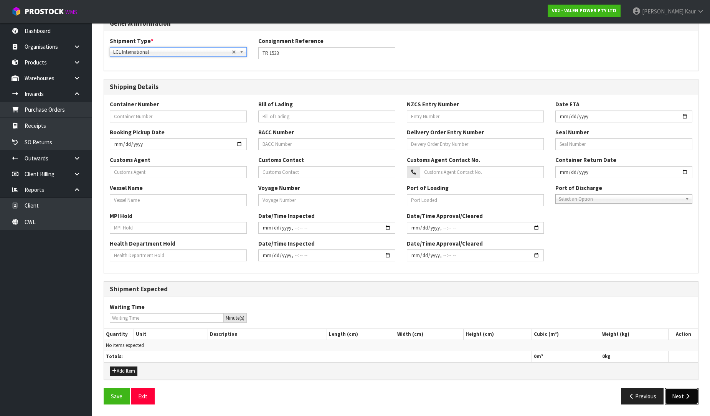
click at [688, 401] on button "Next" at bounding box center [682, 396] width 34 height 17
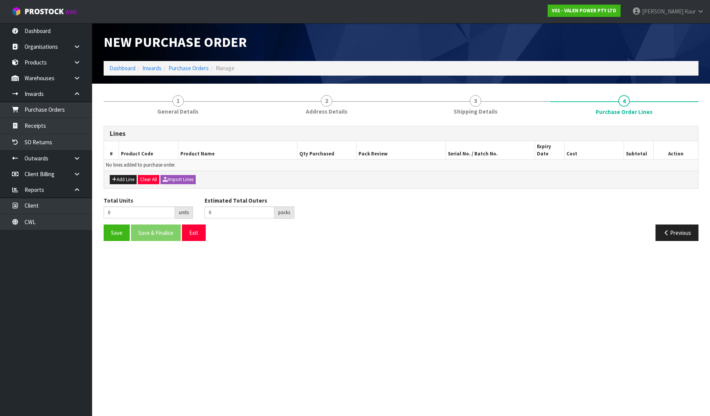
scroll to position [0, 0]
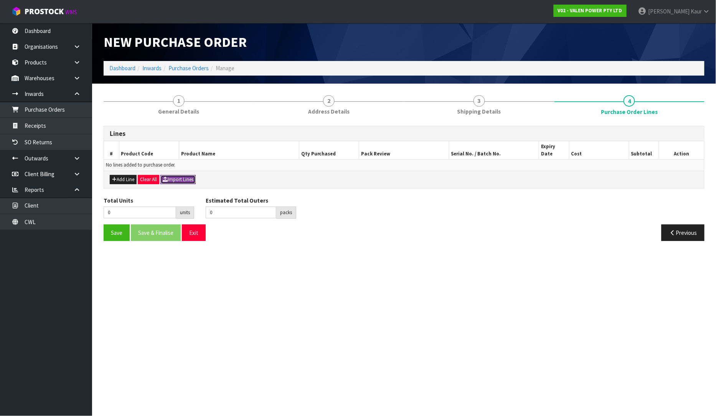
click at [180, 175] on button "Import Lines" at bounding box center [177, 179] width 35 height 9
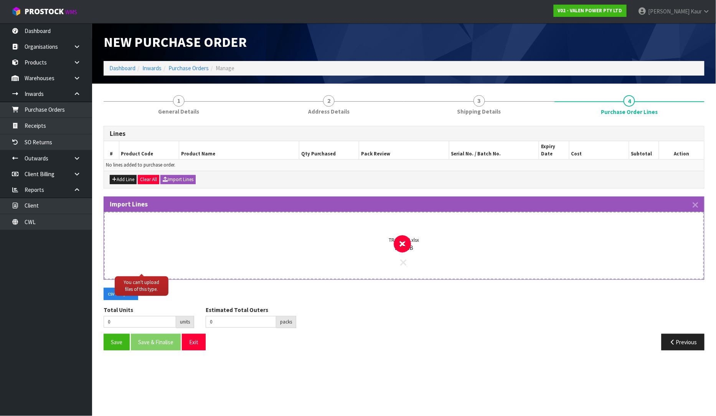
click at [401, 258] on icon at bounding box center [404, 263] width 6 height 10
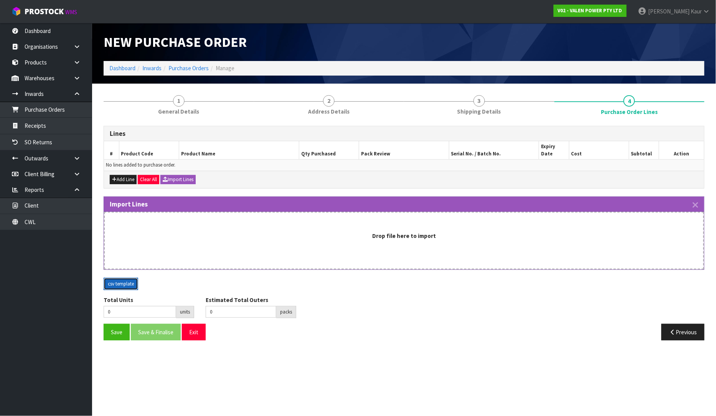
click at [135, 279] on button "csv template" at bounding box center [121, 284] width 35 height 12
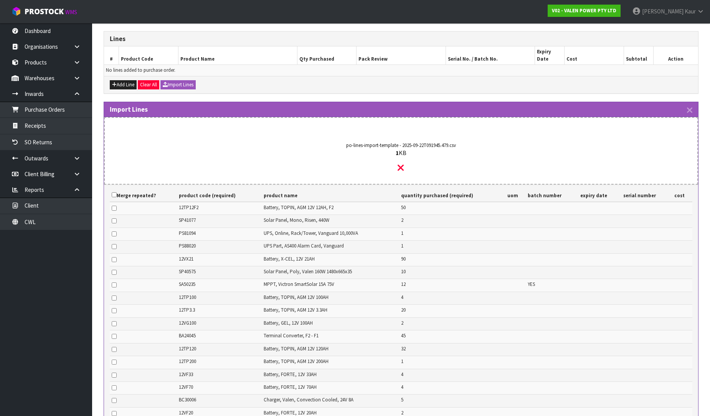
scroll to position [183, 0]
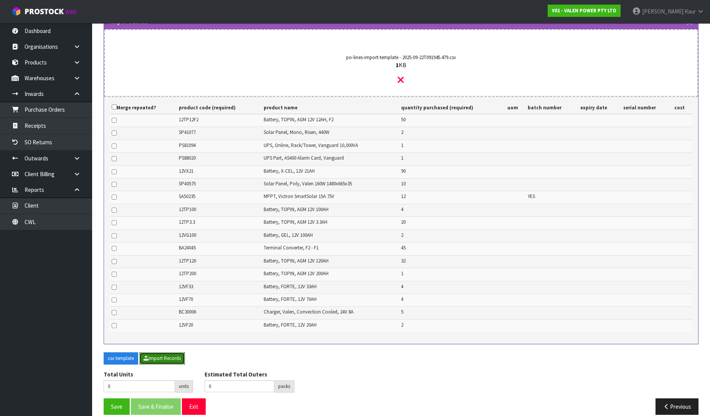
click at [164, 352] on button "Import Records" at bounding box center [162, 358] width 46 height 12
type input "285"
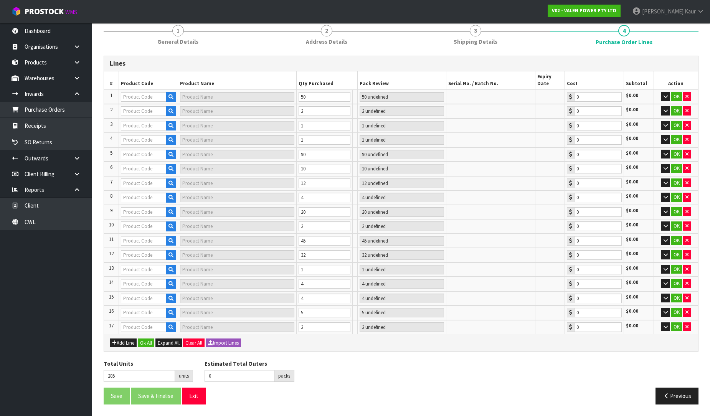
scroll to position [86, 0]
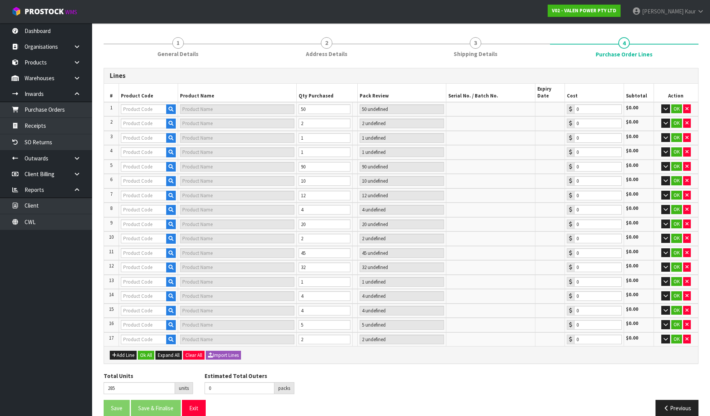
type input "BA24045"
type input "F2-F1 TERMINAL CONVERTORS"
type input "4 PKT + 5 PCE"
type input "0.00"
type input "PS81094"
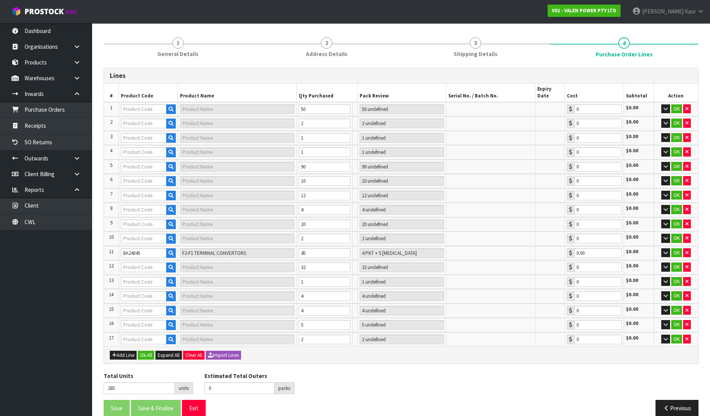
type input "VANGUARD 10,000VA RACK/TOWER ONLINE UPS"
type input "1 PCE"
type input "0.00"
type input "7"
type input "PS88020"
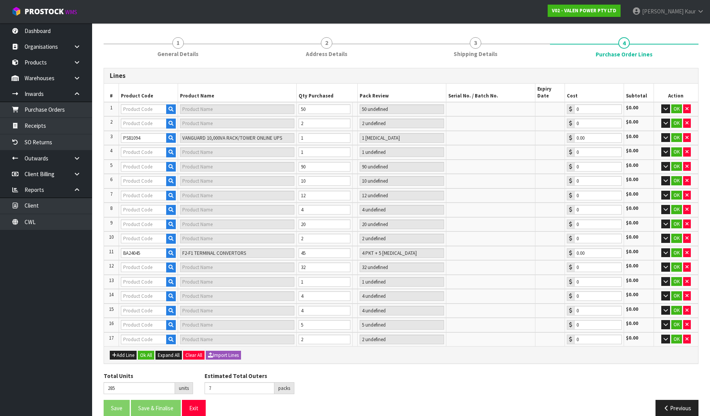
type input "VANGUARD AS400 ALARM CARD"
type input "1 CTN"
type input "0.00"
type input "12TP100"
type input "VALEN TOPIN AGM 12V100AH BATTERY"
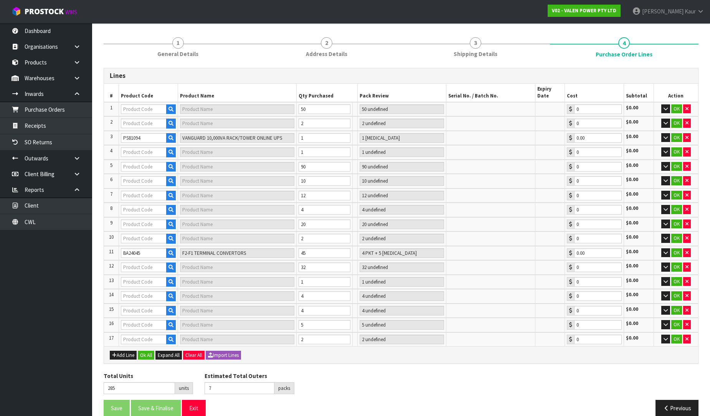
type input "4 CTN"
type input "0.00"
type input "12VG100"
type input "VALEN GEL 12V100AH BATTERY"
type input "2 CTN"
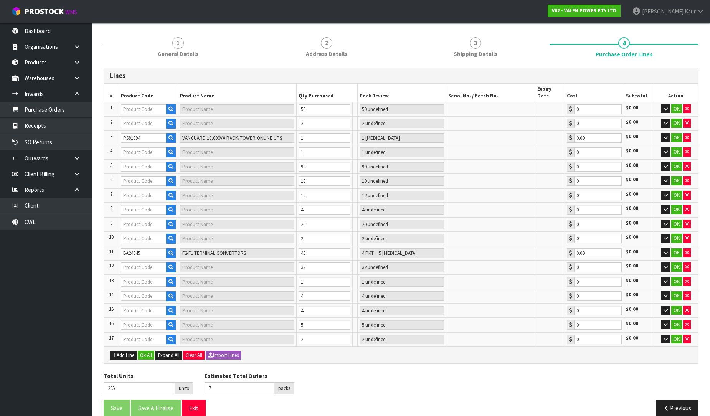
type input "0.00"
type input "66"
type input "12TP12F2"
type input "VALEN TOPIN AGM 12V12AH BATTERY - F2"
type input "12 CTN + 2 PCE"
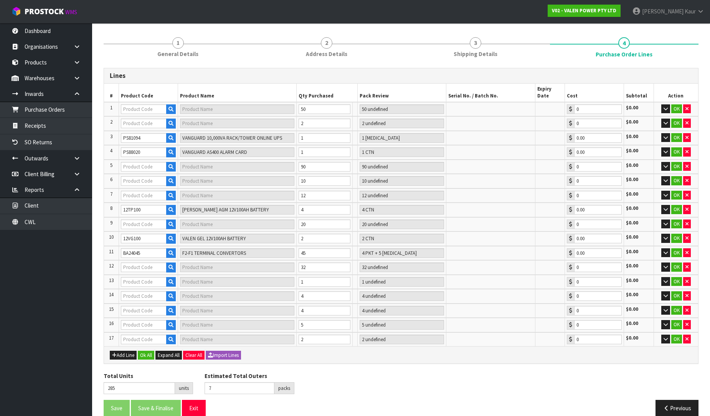
type input "0.00"
type input "SP41077"
type input "SOLAR PANEL, MONO, RISEN, 440W"
type input "2 [MEDICAL_DATA]"
type input "0.00"
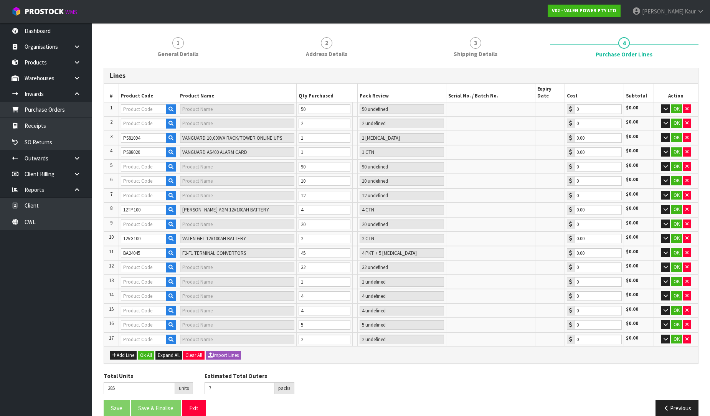
type input "12VX21"
type input "VALEN X-CEL 12V21AH BATTERY"
type input "45 CTN"
type input "0.00"
type input "SA50235"
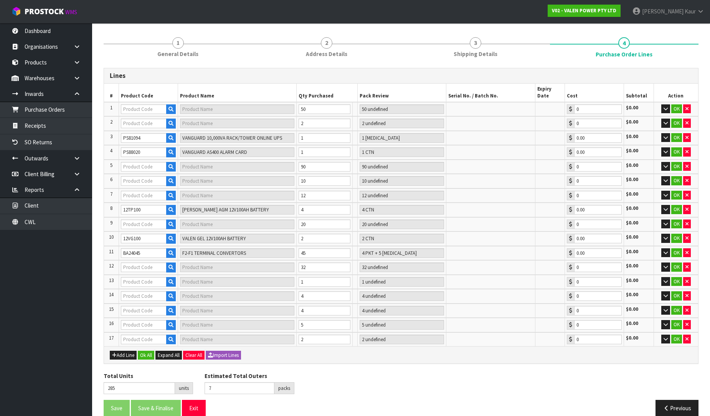
type input "VICTRON SMARTSOLAR MPPT CONTROLLER 15A 75V"
type input "12 PCE"
type input "0.00"
type input "12TP3.3"
type input "VALEN TOPIN AGM 12V3.3AH BATTERY"
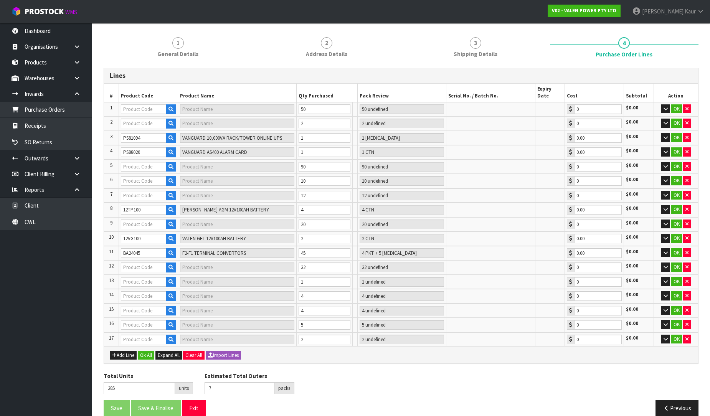
type input "2 CTN"
type input "0.00"
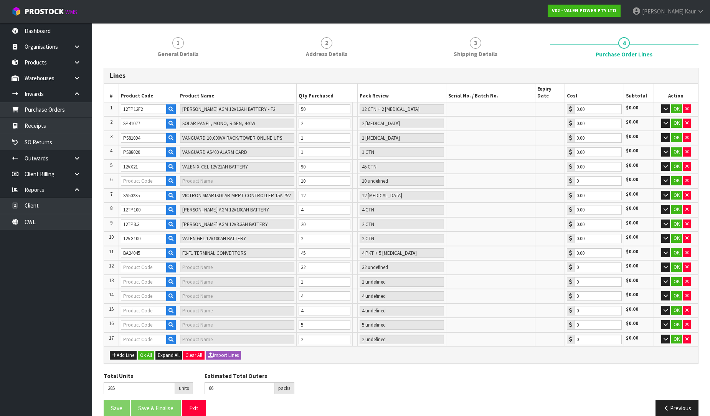
type input "98"
type input "12TP120"
type input "VALEN TOPIN AGM 12V120AH BATTERY"
type input "32 CTN"
type input "0.00"
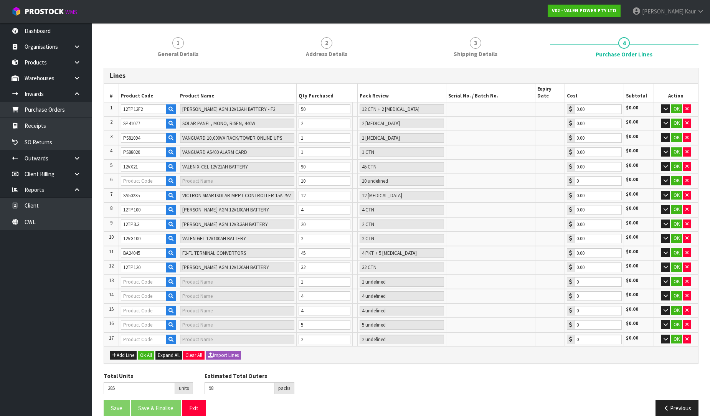
type input "108"
type input "SP40575"
type input "SOLAR PANEL, POLY, VALEN 160W 1480X665X35"
type input "10 CTN"
type input "0.00"
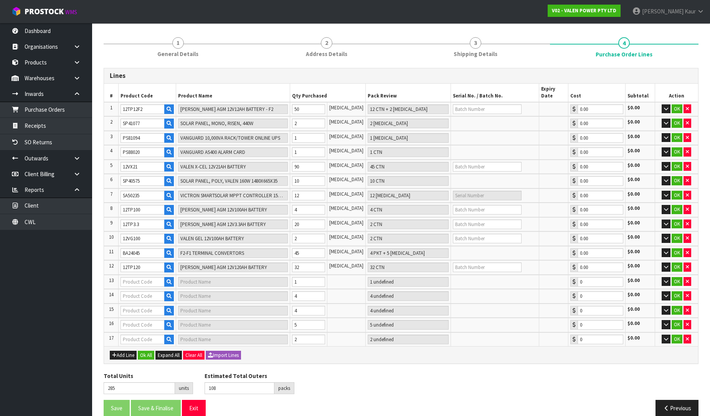
type input "BC30006"
type input "VALEN 24V8A CONVECTION COOLED BATTERY CHARGER"
type input "5 PCE"
type input "0.00"
type input "109"
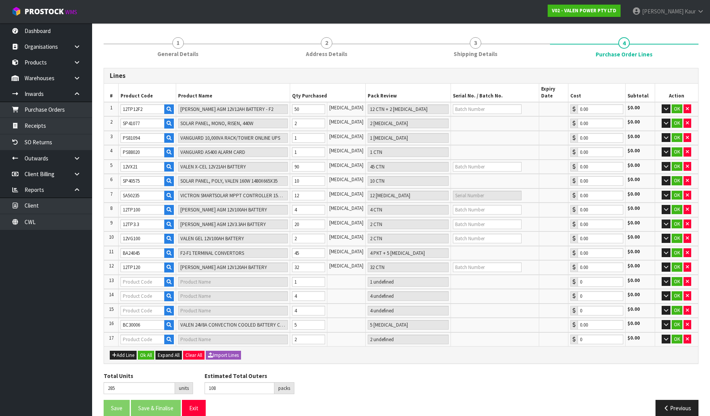
type input "12TP200"
type input "VALEN TOPIN AGM 12V200AH BATTERY"
type input "1 CTN"
type input "0.00"
type input "118"
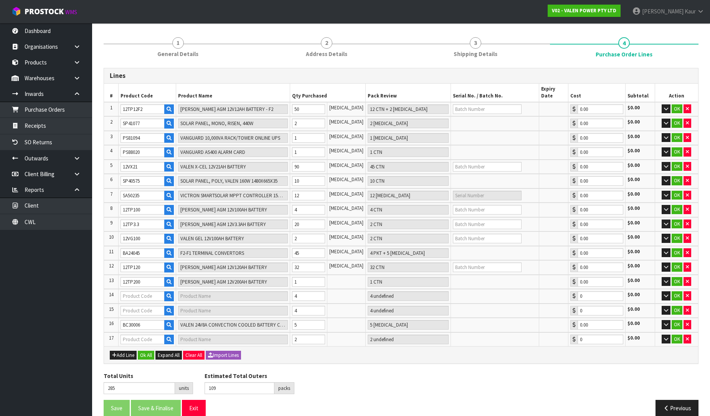
type input "12VF33"
type input "VALEN FORTE 12V 33AH BATTERY"
type input "4 CTN"
type input "0.00"
type input "12VF70"
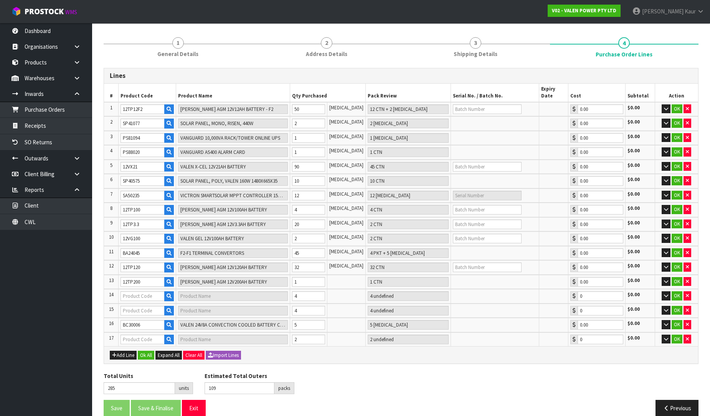
type input "Valen FORTE 12V70Ah Battery"
type input "4 CTN"
type input "0.00"
type input "12VF20"
type input "VALEN FORTE 12V 20AH BATTERY"
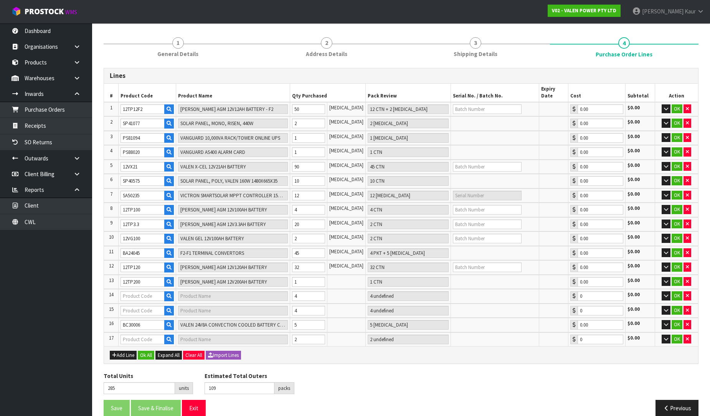
type input "1 CTN"
type input "0.00"
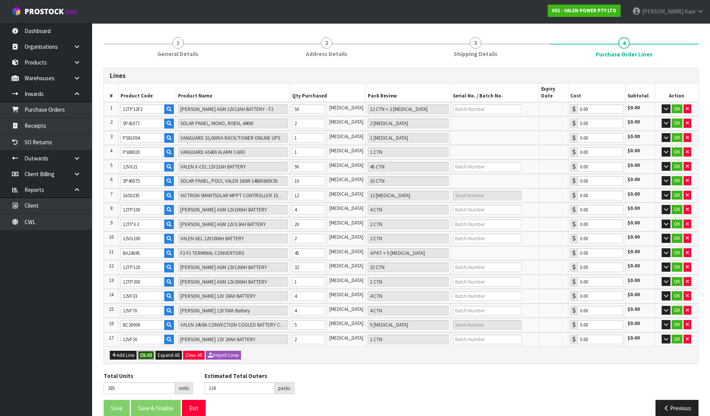
click at [150, 351] on button "Ok All" at bounding box center [146, 355] width 17 height 9
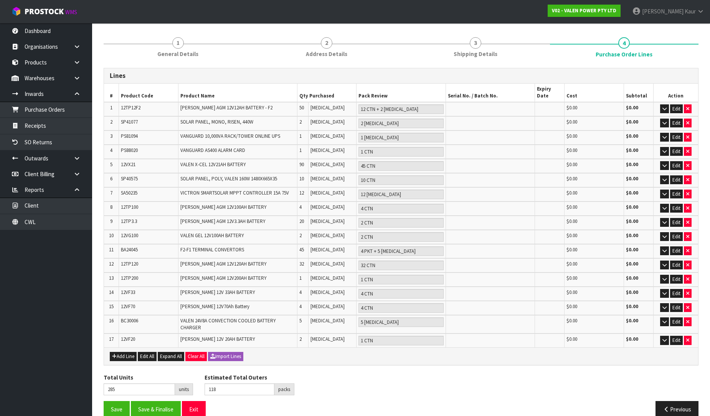
scroll to position [81, 0]
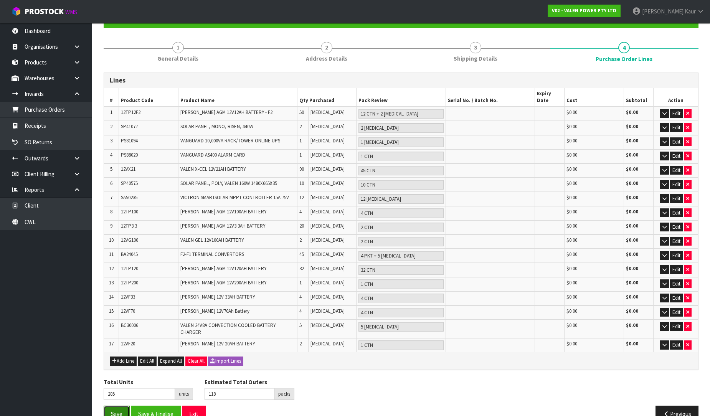
click at [120, 406] on button "Save" at bounding box center [117, 414] width 26 height 17
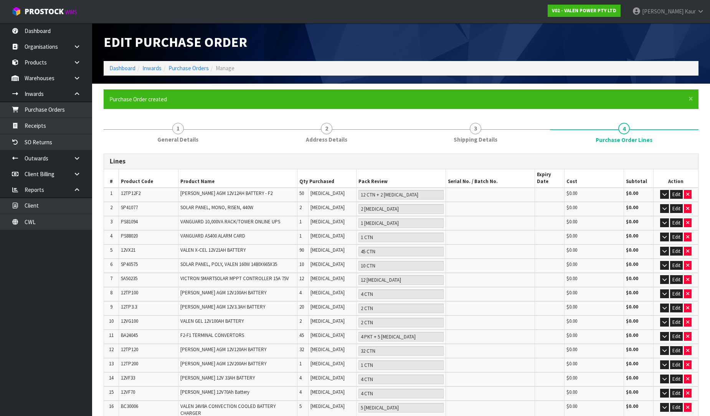
type input "0"
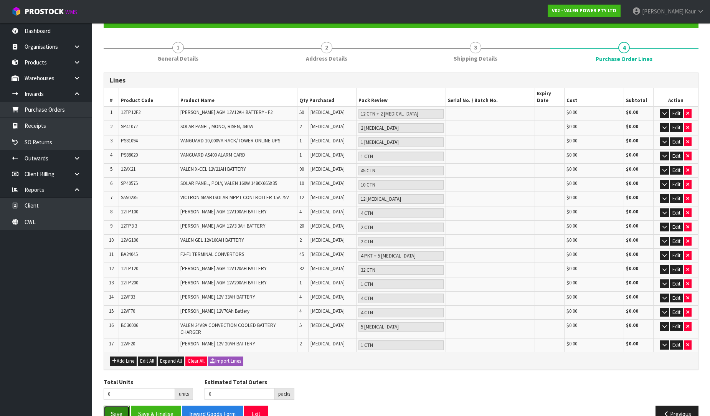
drag, startPoint x: 114, startPoint y: 401, endPoint x: 114, endPoint y: 395, distance: 6.2
click at [113, 406] on button "Save" at bounding box center [117, 414] width 26 height 17
click at [120, 406] on button "Save" at bounding box center [117, 414] width 26 height 17
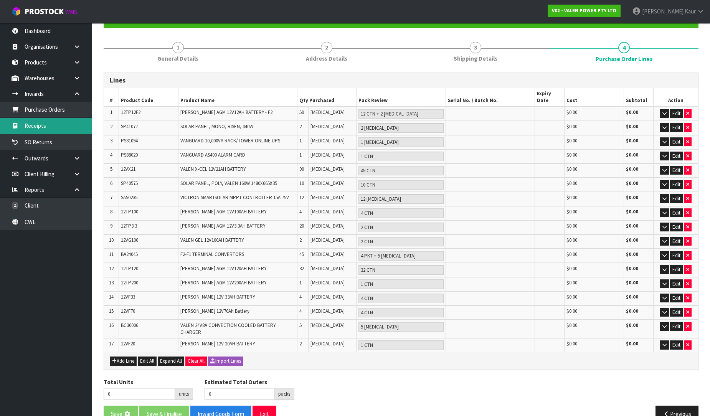
scroll to position [0, 0]
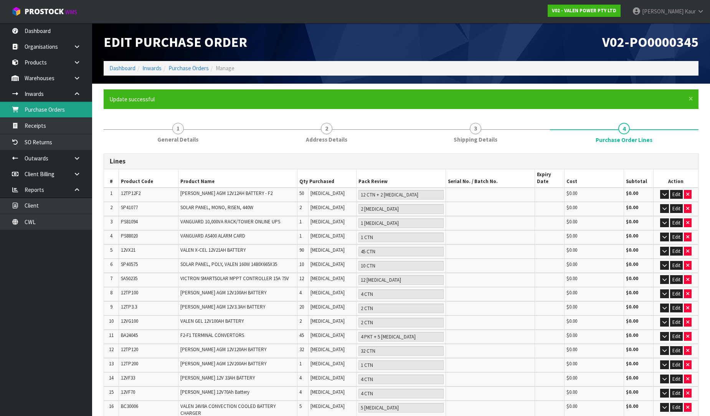
click at [66, 116] on link "Purchase Orders" at bounding box center [46, 110] width 92 height 16
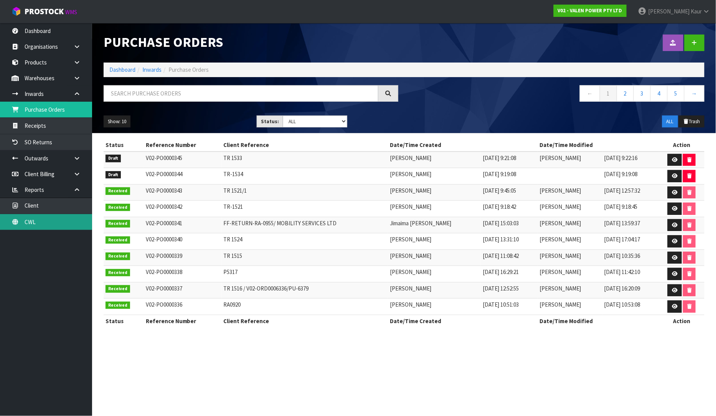
click at [41, 226] on link "CWL" at bounding box center [46, 222] width 92 height 16
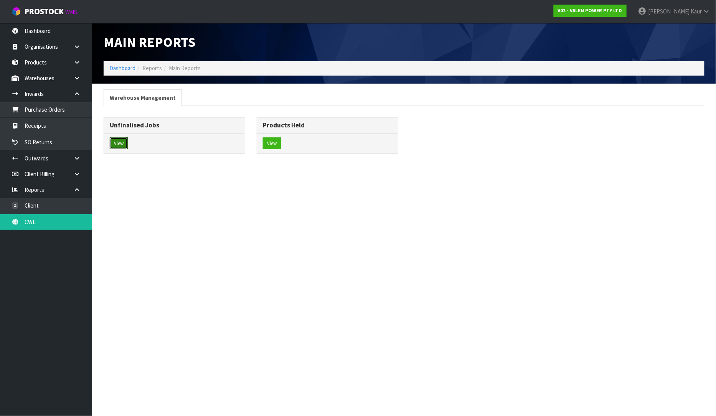
drag, startPoint x: 117, startPoint y: 147, endPoint x: 167, endPoint y: 144, distance: 50.0
click at [117, 147] on button "View" at bounding box center [119, 143] width 18 height 12
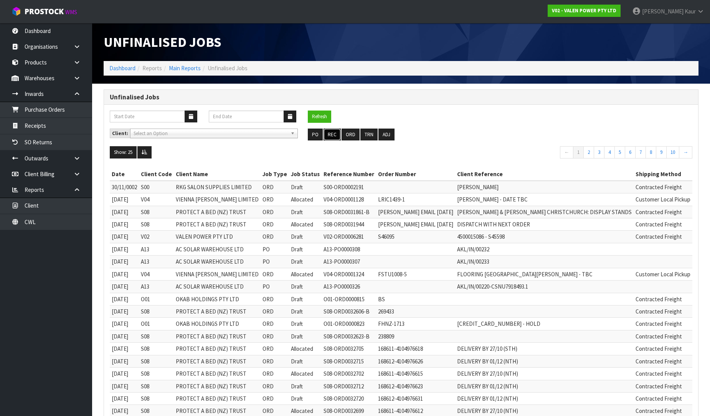
click at [330, 134] on button "REC" at bounding box center [332, 135] width 17 height 12
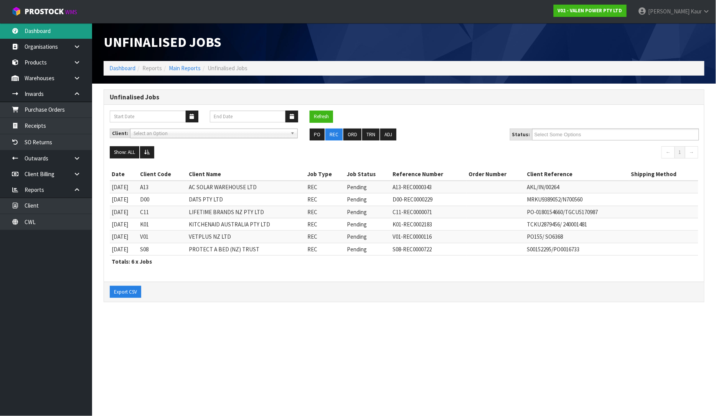
click at [66, 36] on link "Dashboard" at bounding box center [46, 31] width 92 height 16
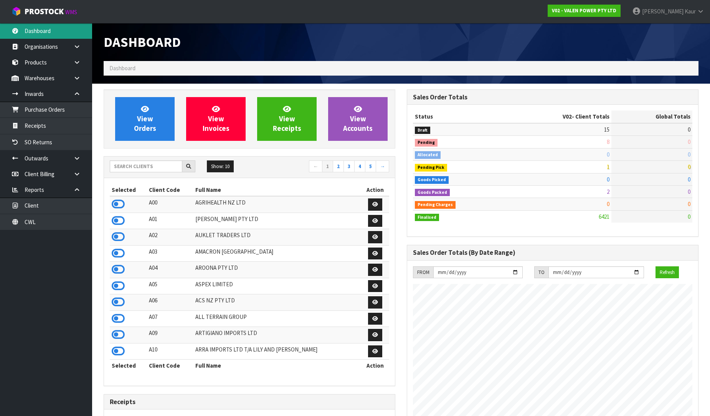
scroll to position [581, 303]
click at [619, 39] on div "Dashboard" at bounding box center [401, 42] width 606 height 38
click at [56, 110] on link "Purchase Orders" at bounding box center [46, 110] width 92 height 16
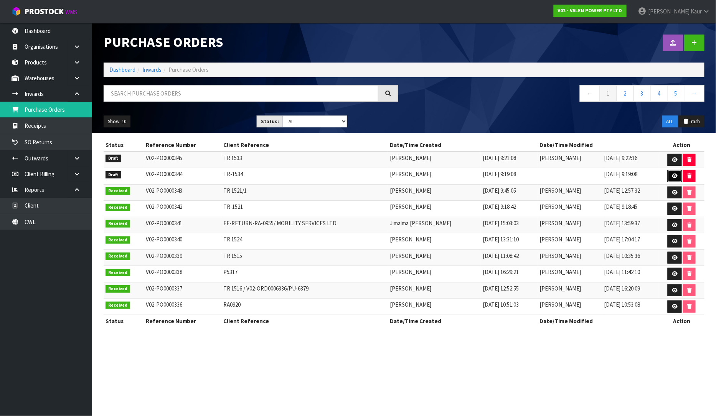
click at [673, 175] on icon at bounding box center [675, 175] width 6 height 5
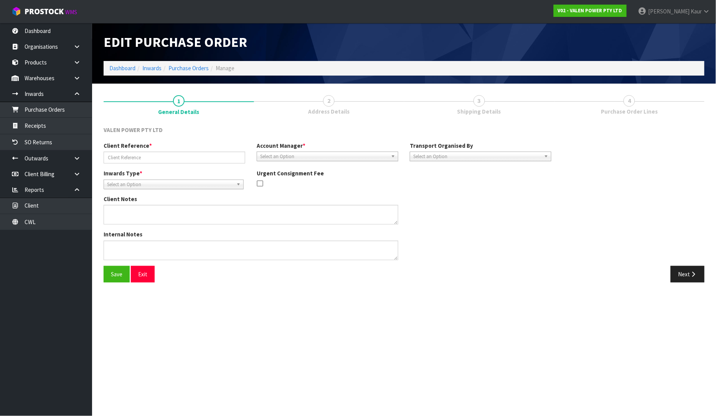
type input "TR-1534"
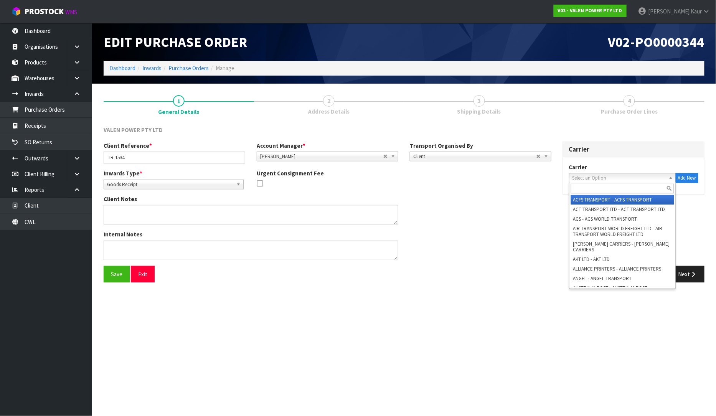
click at [596, 173] on link "Select an Option" at bounding box center [622, 178] width 107 height 10
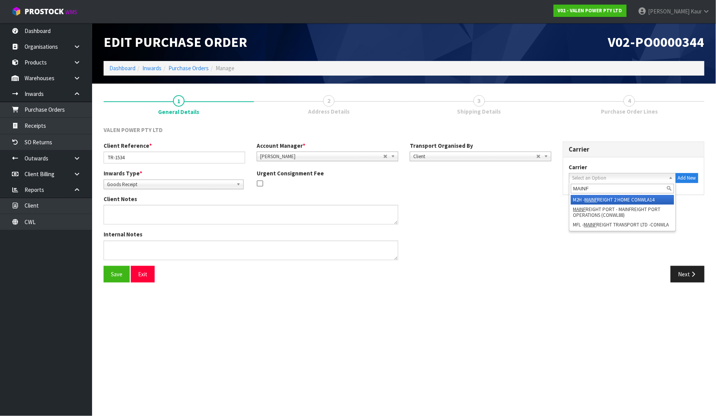
type input "MAINF"
click at [607, 200] on li "M2H - MAINF REIGHT 2 HOME CONWLA14" at bounding box center [622, 200] width 103 height 10
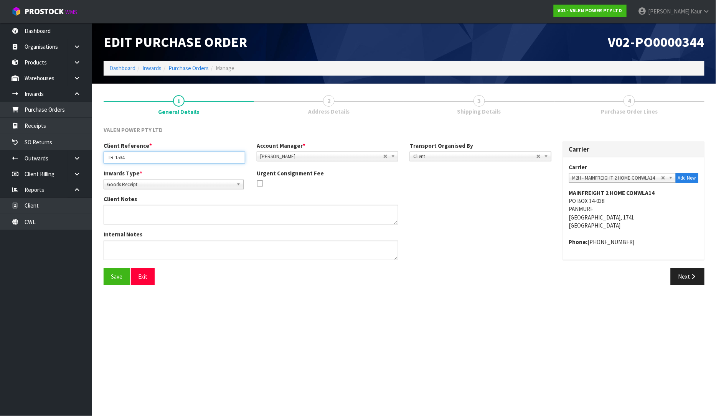
drag, startPoint x: 137, startPoint y: 154, endPoint x: 102, endPoint y: 152, distance: 34.6
click at [102, 152] on div "Client Reference * TR-1534" at bounding box center [174, 153] width 153 height 22
click at [663, 276] on div "Next" at bounding box center [557, 276] width 295 height 17
click at [685, 279] on button "Next" at bounding box center [688, 276] width 34 height 17
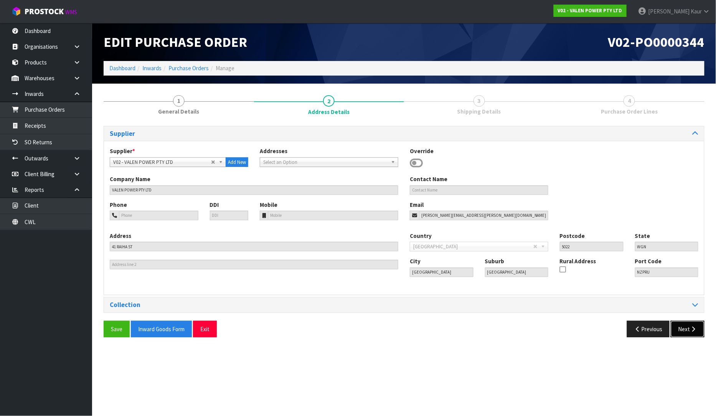
click at [684, 332] on button "Next" at bounding box center [688, 329] width 34 height 17
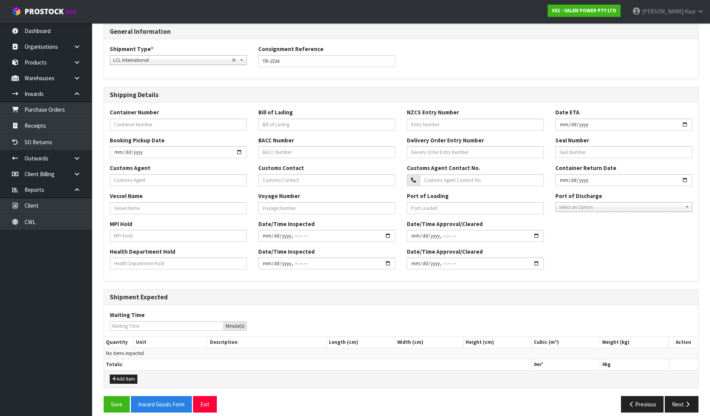
scroll to position [110, 0]
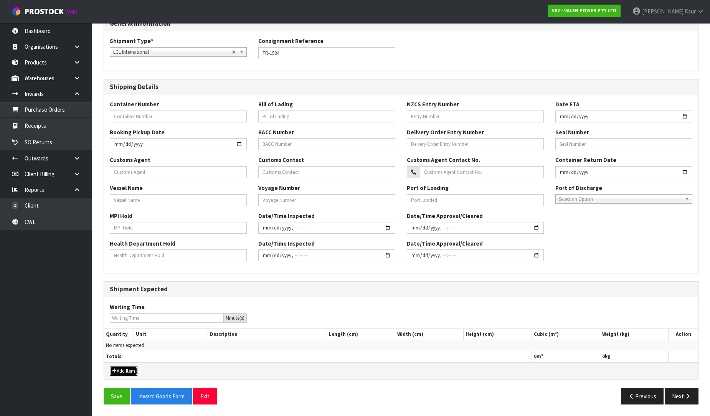
click at [132, 371] on button "Add Item" at bounding box center [124, 371] width 28 height 9
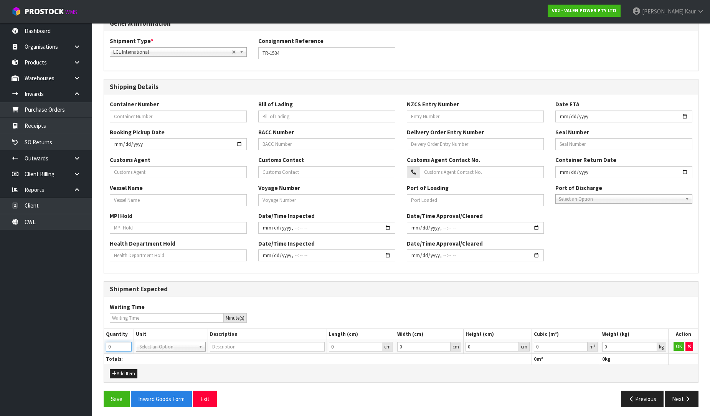
drag, startPoint x: 113, startPoint y: 348, endPoint x: 97, endPoint y: 345, distance: 16.0
click at [98, 345] on div "1 General Details 2 Address Details 3 Shipping Details 4 Purchase Order Lines G…" at bounding box center [401, 196] width 606 height 434
type input "4"
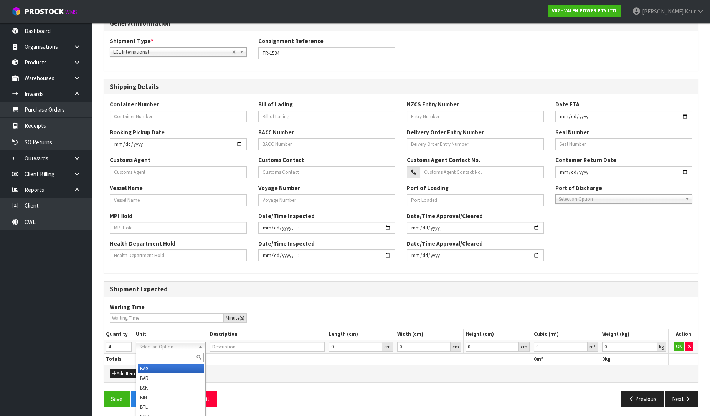
click at [155, 357] on input "text" at bounding box center [171, 358] width 66 height 10
type input "PLT"
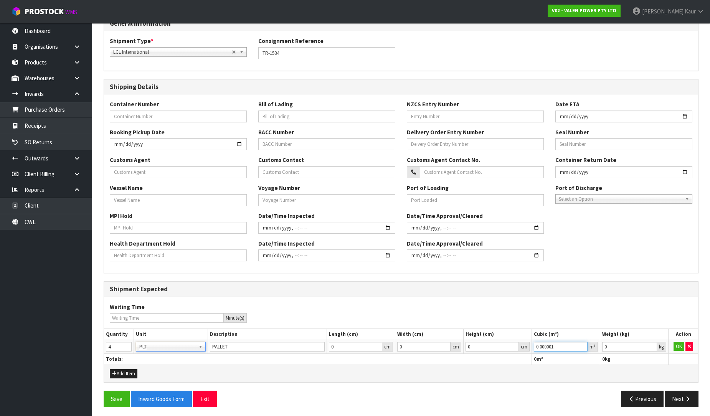
click at [583, 345] on input "0.000001" at bounding box center [561, 347] width 54 height 10
click at [653, 345] on input "0.001" at bounding box center [629, 347] width 55 height 10
click at [677, 347] on button "OK" at bounding box center [679, 346] width 11 height 9
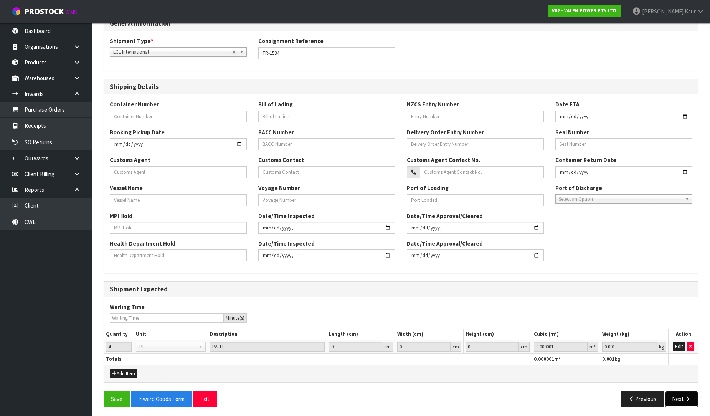
click at [690, 398] on icon "button" at bounding box center [687, 399] width 7 height 6
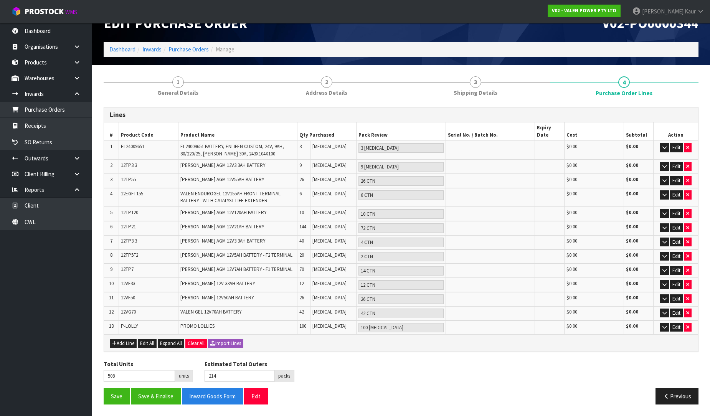
scroll to position [7, 0]
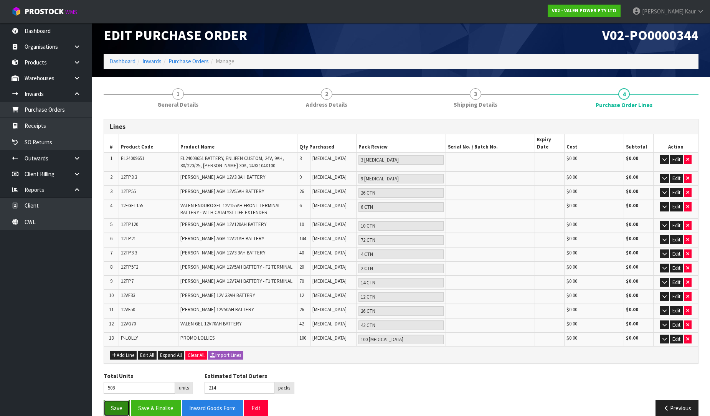
click at [110, 400] on button "Save" at bounding box center [117, 408] width 26 height 17
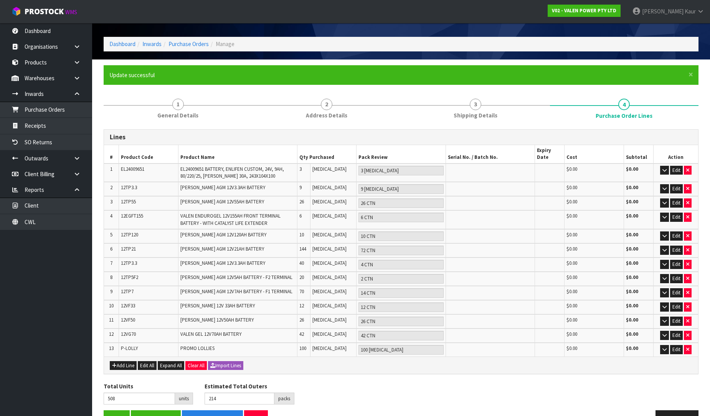
scroll to position [35, 0]
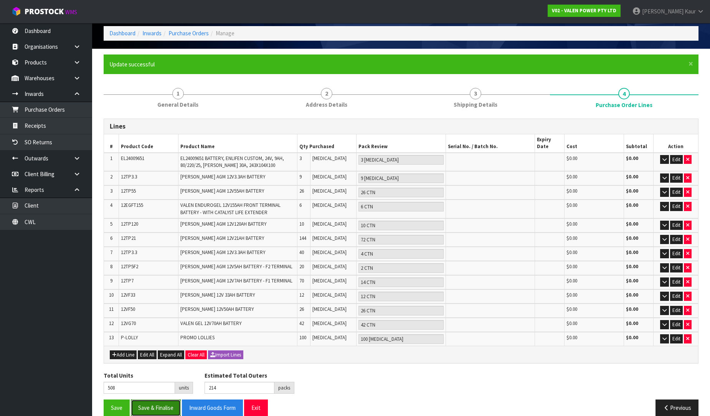
click at [155, 400] on button "Save & Finalise" at bounding box center [156, 408] width 50 height 17
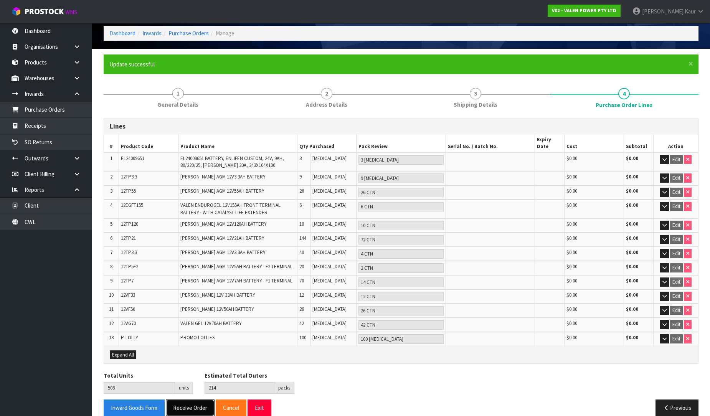
click at [180, 400] on button "Receive Order" at bounding box center [190, 408] width 49 height 17
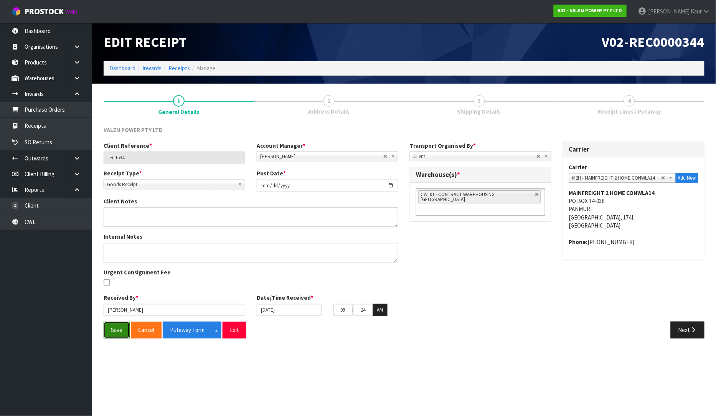
click at [106, 332] on button "Save" at bounding box center [117, 330] width 26 height 17
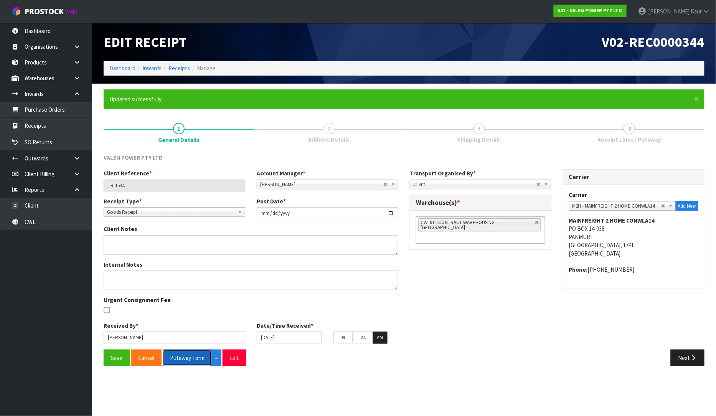
click at [178, 356] on button "Putaway Form" at bounding box center [187, 358] width 49 height 17
click at [187, 353] on button "Putaway Form" at bounding box center [192, 358] width 58 height 17
click at [47, 32] on link "Dashboard" at bounding box center [46, 31] width 92 height 16
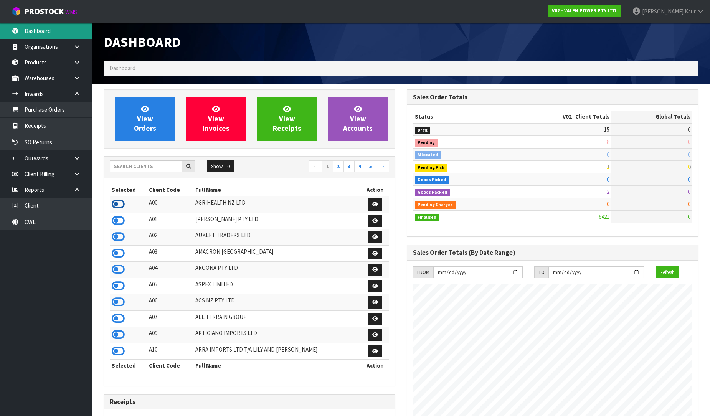
scroll to position [383197, 383476]
click at [122, 203] on icon at bounding box center [118, 204] width 13 height 12
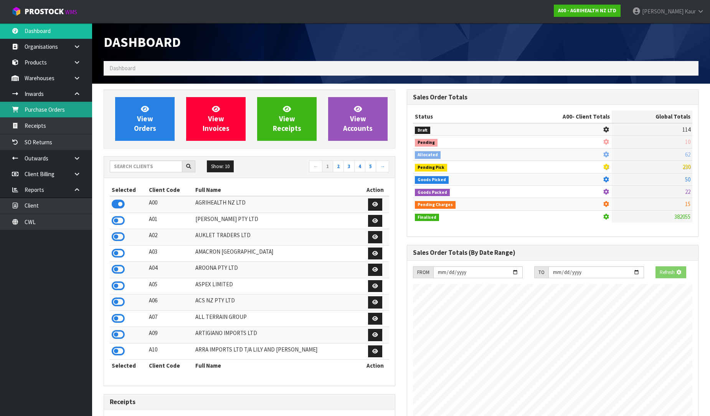
click at [41, 105] on link "Purchase Orders" at bounding box center [46, 110] width 92 height 16
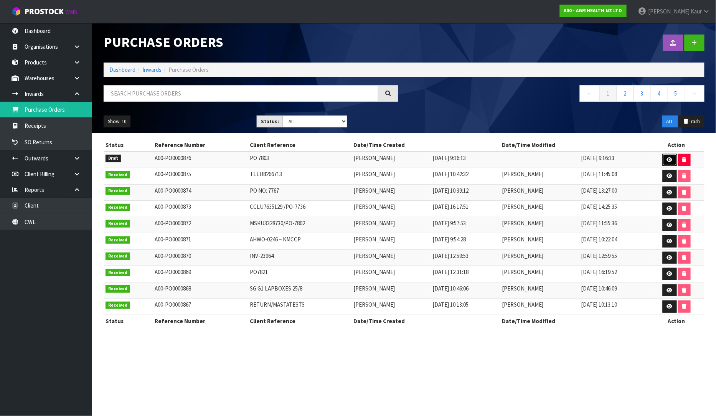
click at [667, 159] on link at bounding box center [670, 160] width 14 height 12
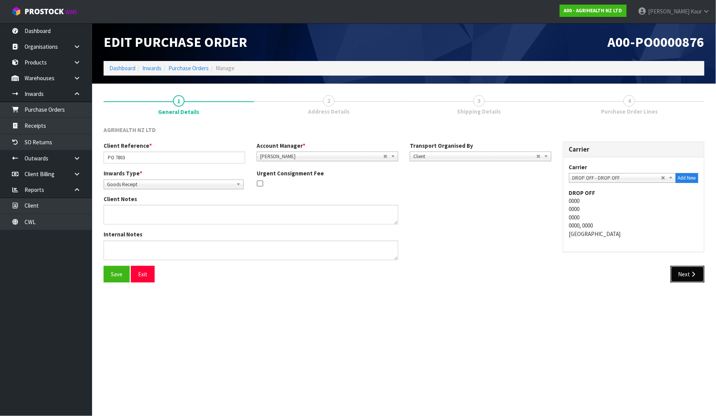
click at [684, 279] on button "Next" at bounding box center [688, 274] width 34 height 17
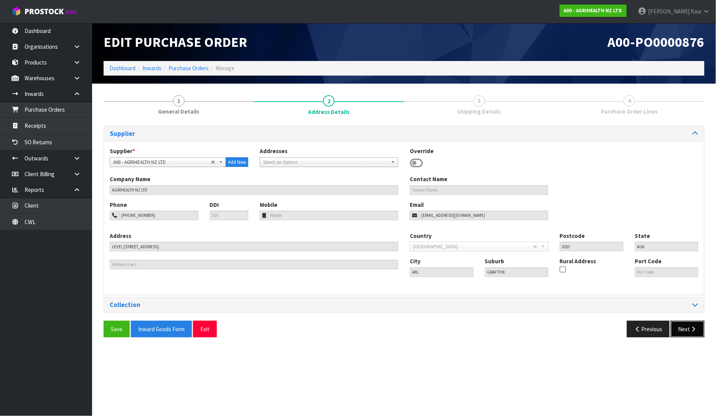
click at [684, 329] on button "Next" at bounding box center [688, 329] width 34 height 17
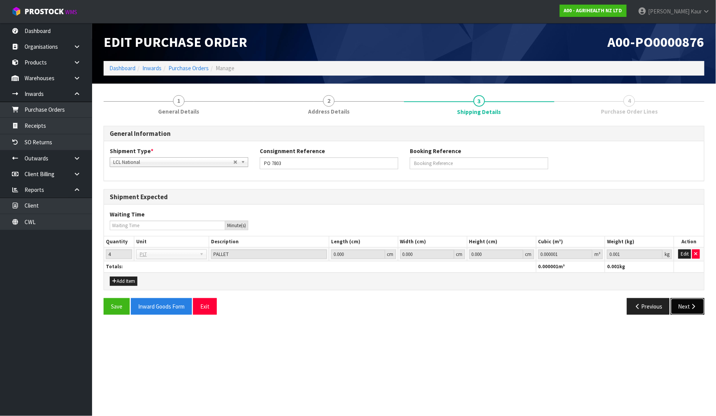
click at [688, 312] on button "Next" at bounding box center [688, 306] width 34 height 17
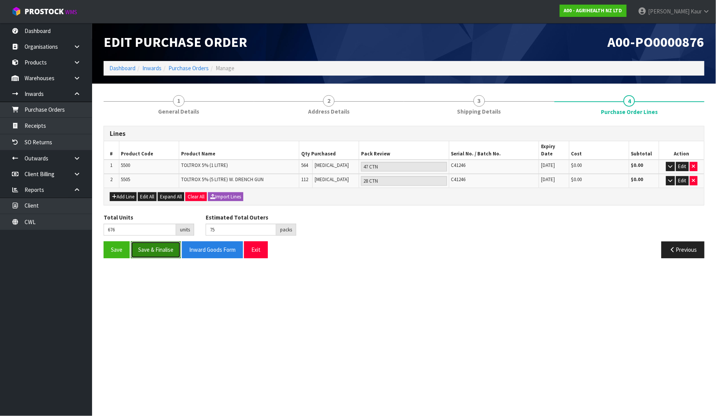
click at [156, 242] on button "Save & Finalise" at bounding box center [156, 249] width 50 height 17
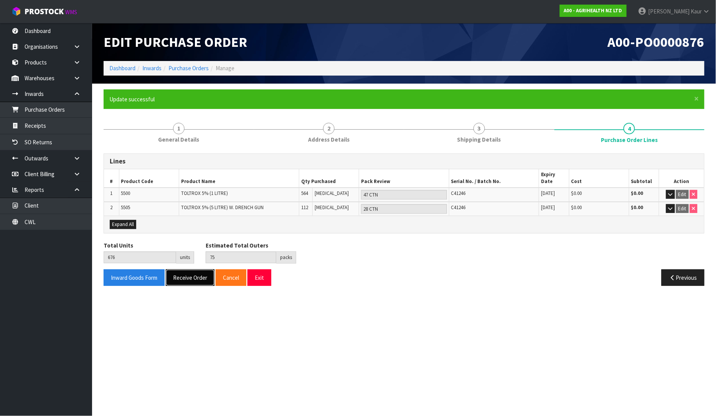
click at [189, 277] on button "Receive Order" at bounding box center [190, 277] width 49 height 17
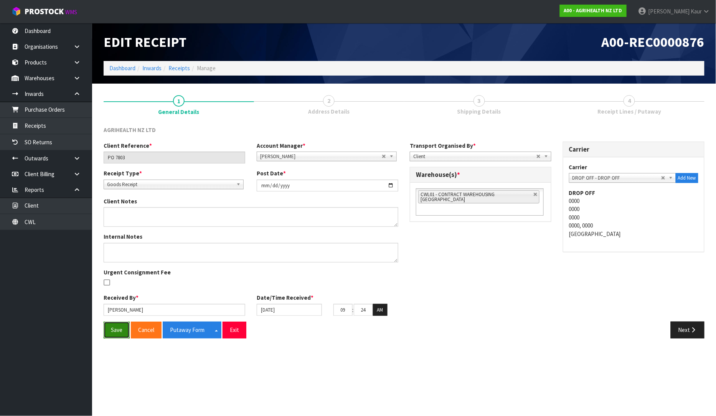
click at [112, 337] on button "Save" at bounding box center [117, 330] width 26 height 17
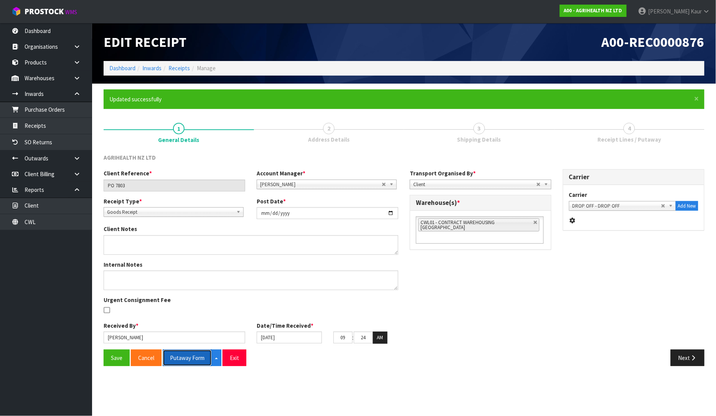
click at [186, 362] on button "Putaway Form" at bounding box center [187, 358] width 49 height 17
click at [181, 362] on button "Putaway Form" at bounding box center [192, 358] width 58 height 17
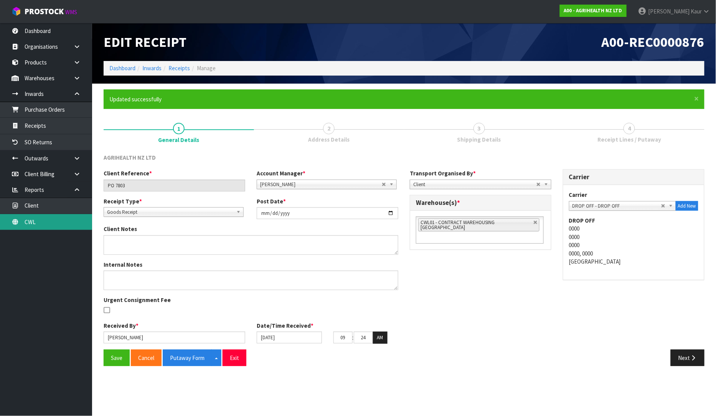
click at [45, 221] on link "CWL" at bounding box center [46, 222] width 92 height 16
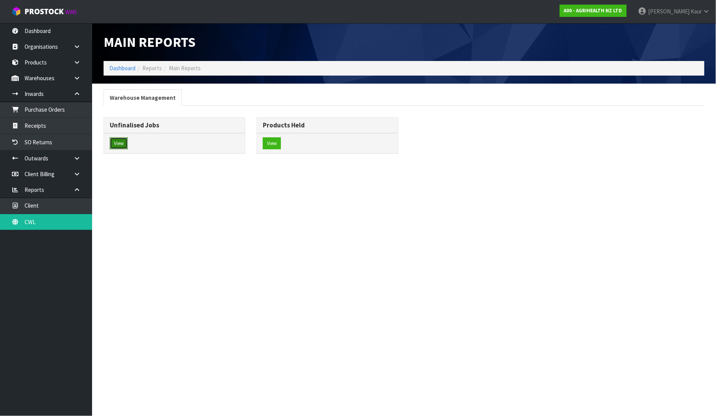
click at [117, 140] on button "View" at bounding box center [119, 143] width 18 height 12
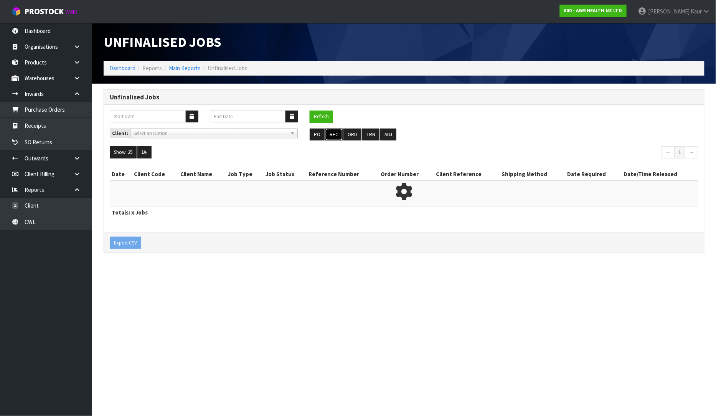
click at [336, 133] on button "REC" at bounding box center [333, 135] width 17 height 12
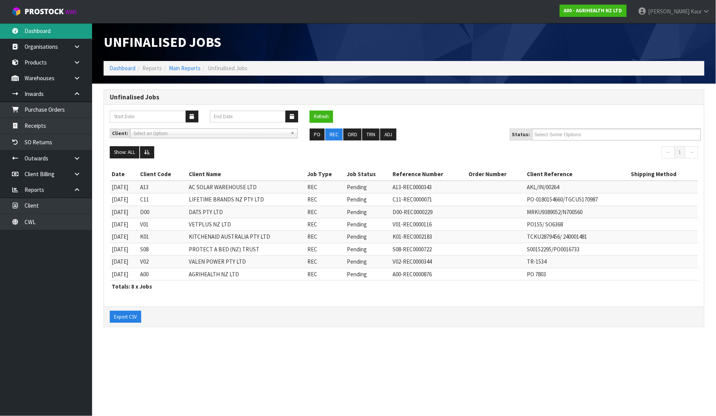
click at [49, 35] on link "Dashboard" at bounding box center [46, 31] width 92 height 16
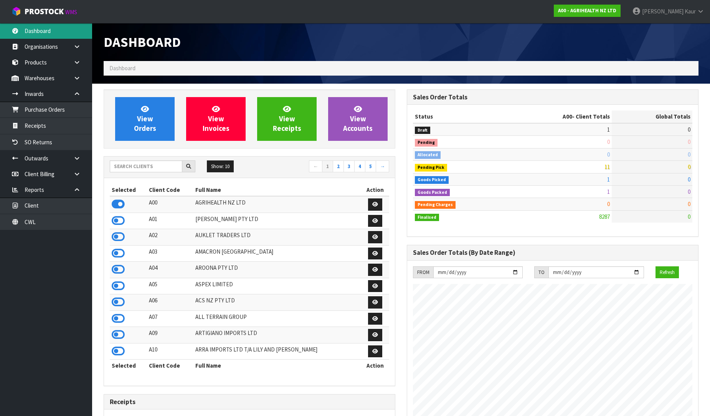
scroll to position [581, 303]
click at [123, 167] on input "text" at bounding box center [146, 166] width 73 height 12
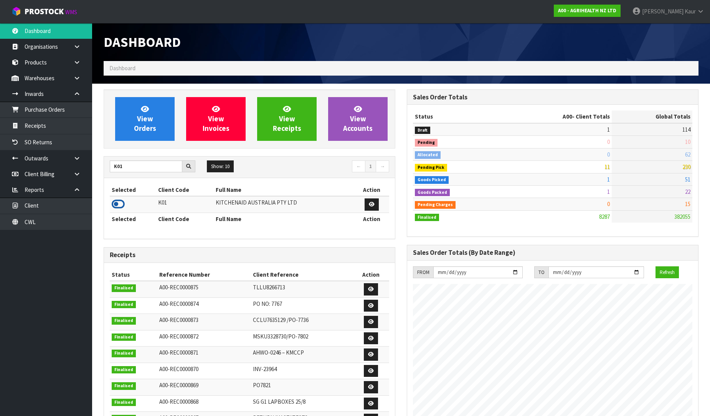
click at [113, 205] on icon at bounding box center [118, 204] width 13 height 12
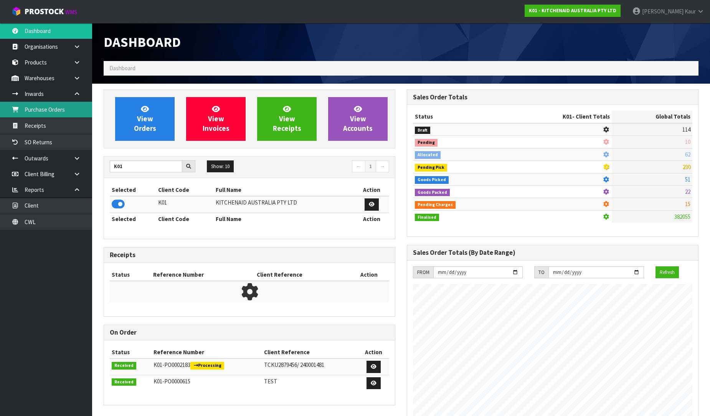
click at [72, 111] on link "Purchase Orders" at bounding box center [46, 110] width 92 height 16
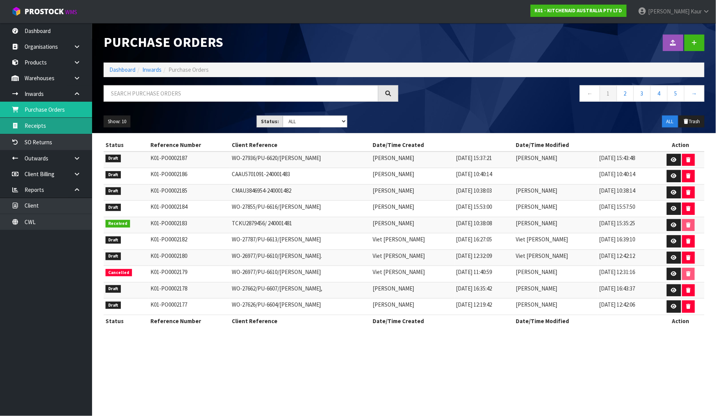
drag, startPoint x: 46, startPoint y: 123, endPoint x: 155, endPoint y: 149, distance: 111.3
click at [46, 123] on link "Receipts" at bounding box center [46, 126] width 92 height 16
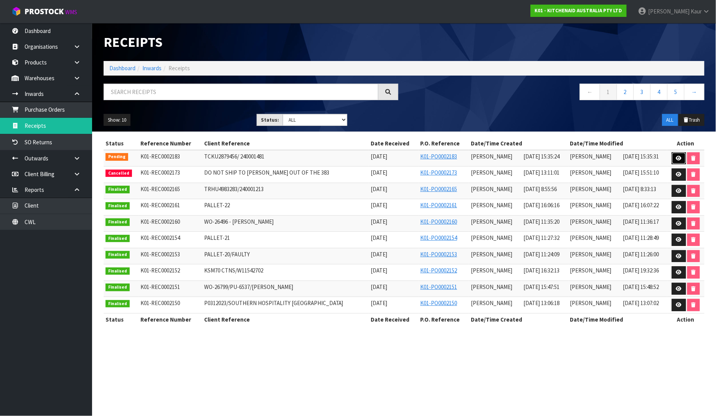
click at [679, 160] on icon at bounding box center [679, 158] width 6 height 5
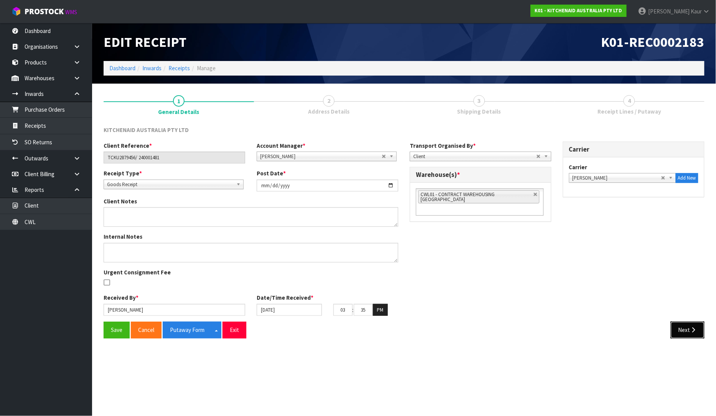
click at [685, 323] on button "Next" at bounding box center [688, 330] width 34 height 17
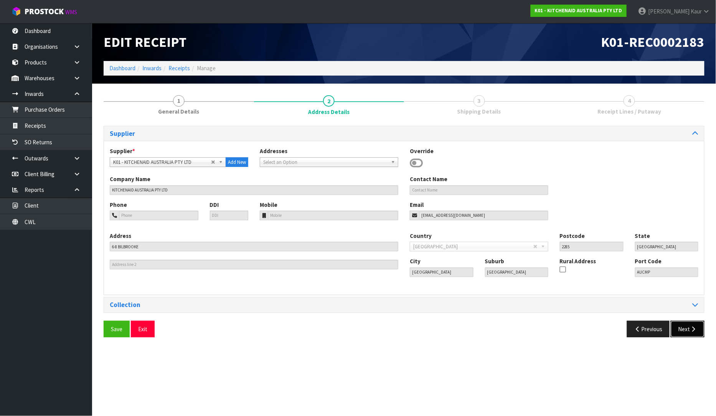
click at [685, 327] on button "Next" at bounding box center [688, 329] width 34 height 17
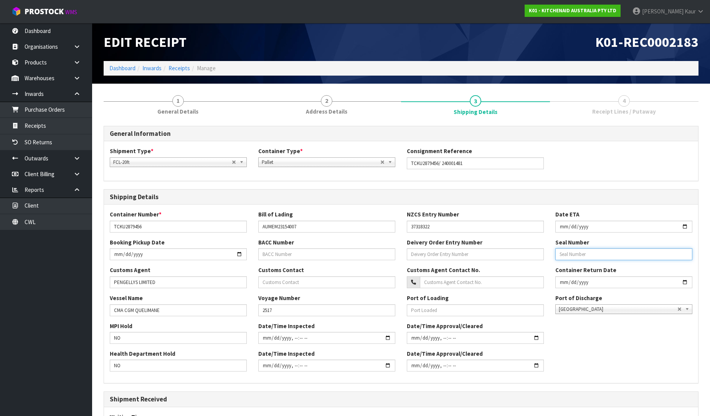
click at [592, 254] on input "text" at bounding box center [623, 254] width 137 height 12
paste input "785564"
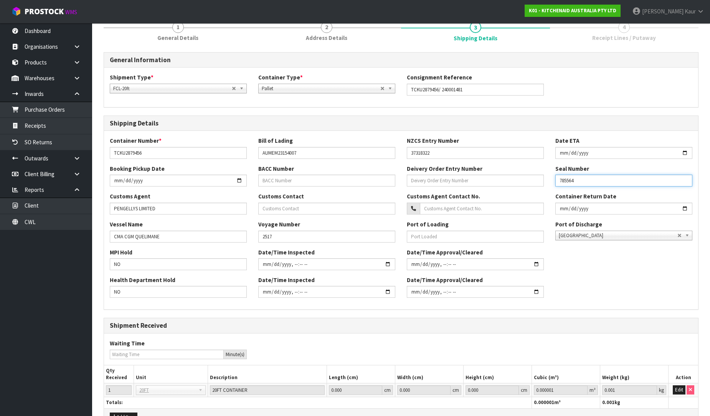
scroll to position [120, 0]
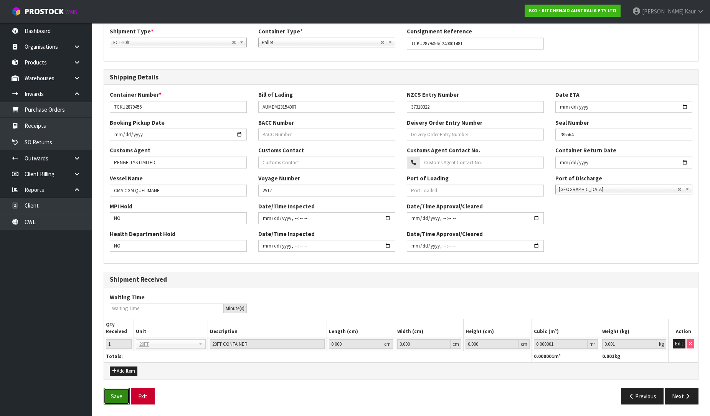
drag, startPoint x: 125, startPoint y: 400, endPoint x: 141, endPoint y: 395, distance: 16.1
click at [125, 399] on button "Save" at bounding box center [117, 396] width 26 height 17
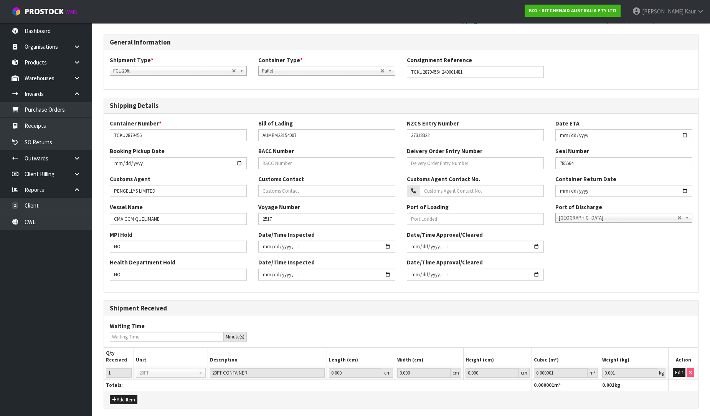
scroll to position [147, 0]
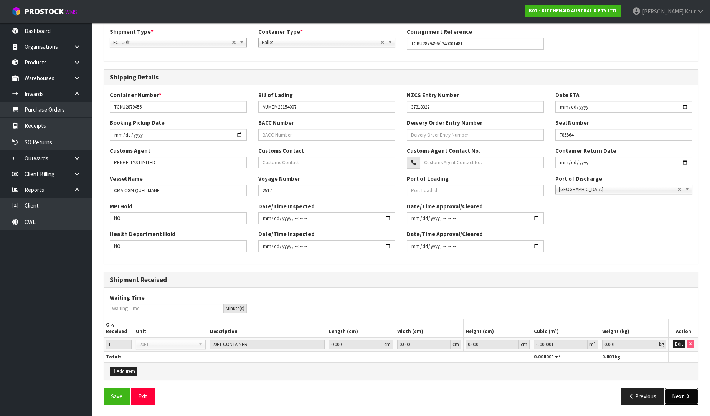
click at [684, 401] on button "Next" at bounding box center [682, 396] width 34 height 17
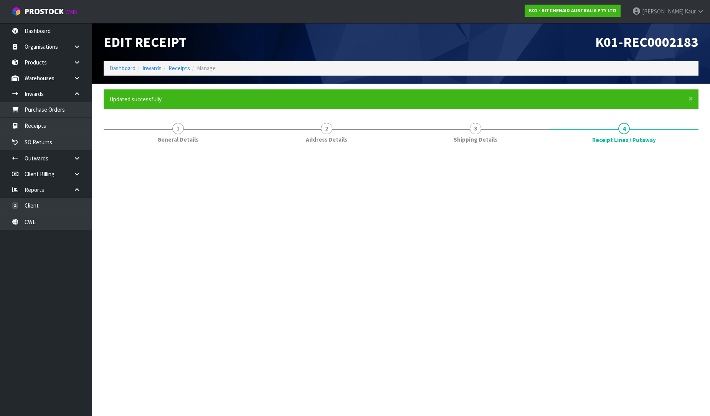
scroll to position [0, 0]
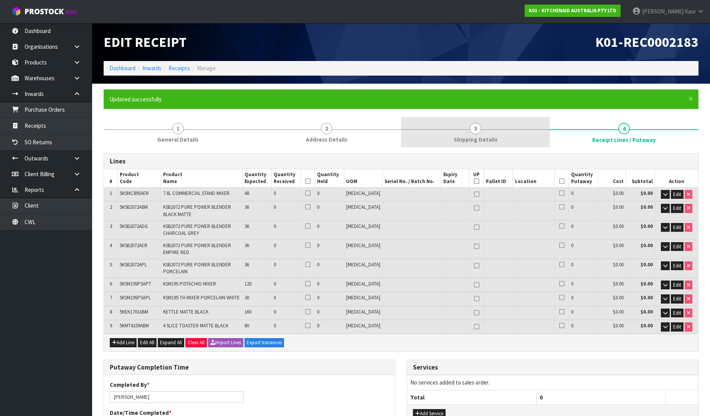
click at [469, 132] on link "3 Shipping Details" at bounding box center [475, 132] width 149 height 30
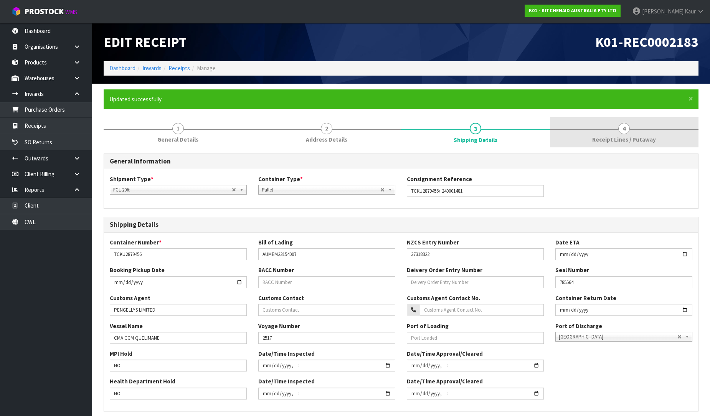
click at [627, 132] on span "4" at bounding box center [624, 129] width 12 height 12
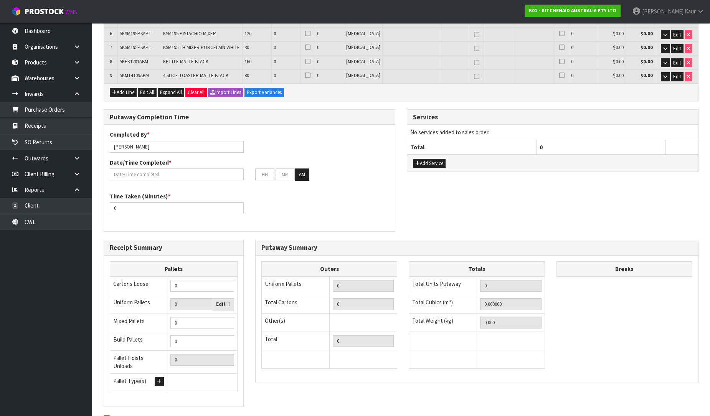
scroll to position [287, 0]
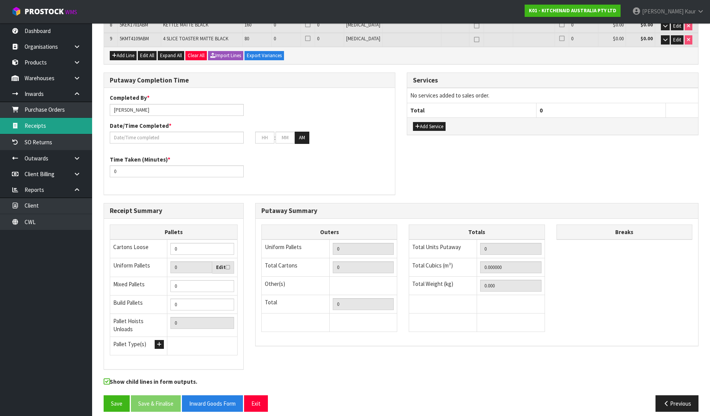
click at [58, 131] on link "Receipts" at bounding box center [46, 126] width 92 height 16
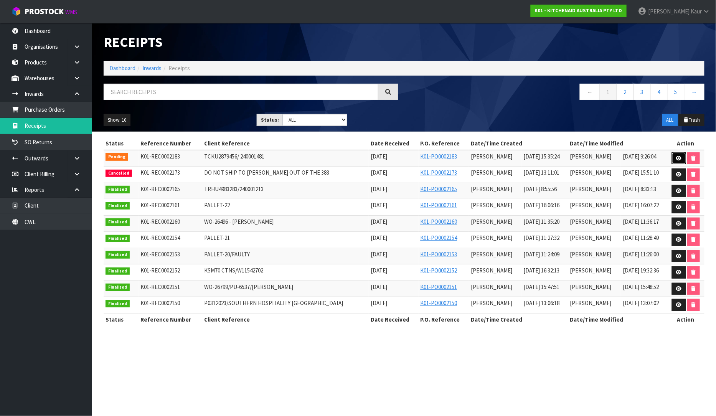
click at [678, 158] on icon at bounding box center [679, 158] width 6 height 5
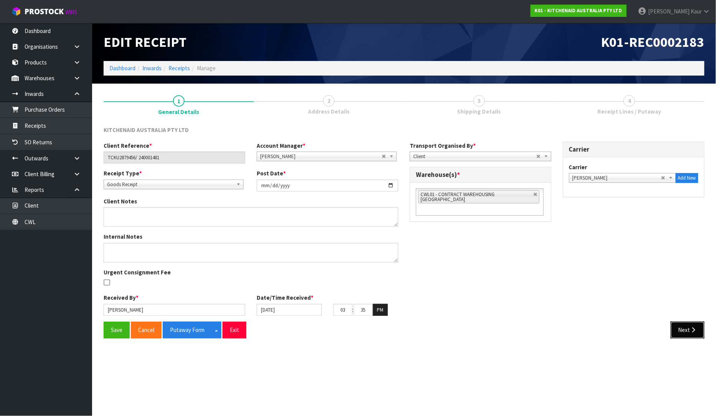
click at [689, 325] on button "Next" at bounding box center [688, 330] width 34 height 17
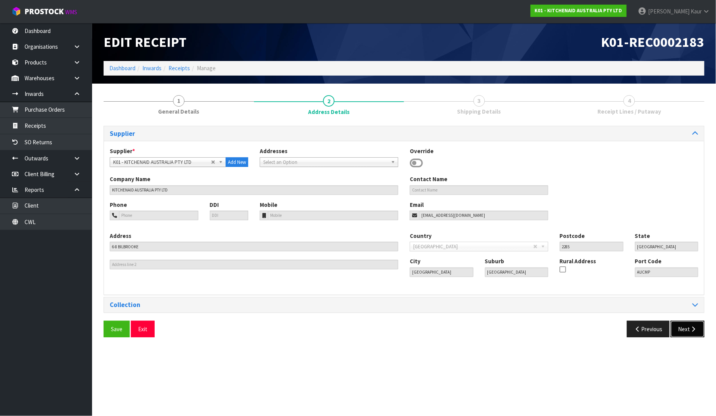
click at [689, 326] on button "Next" at bounding box center [688, 329] width 34 height 17
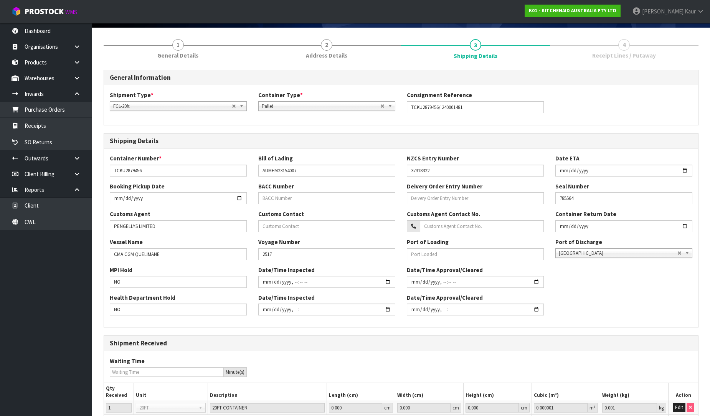
scroll to position [120, 0]
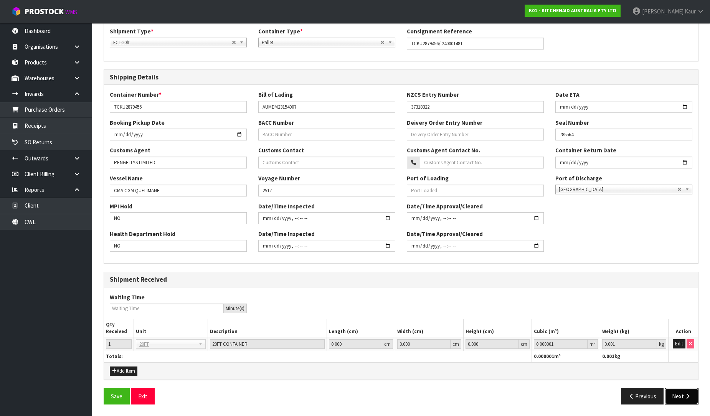
click at [684, 392] on button "Next" at bounding box center [682, 396] width 34 height 17
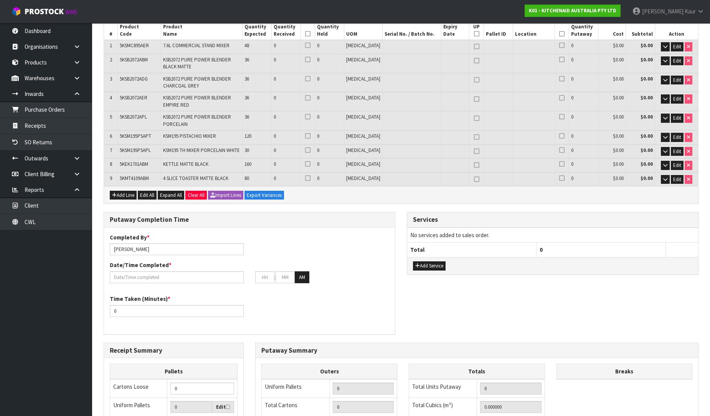
scroll to position [0, 0]
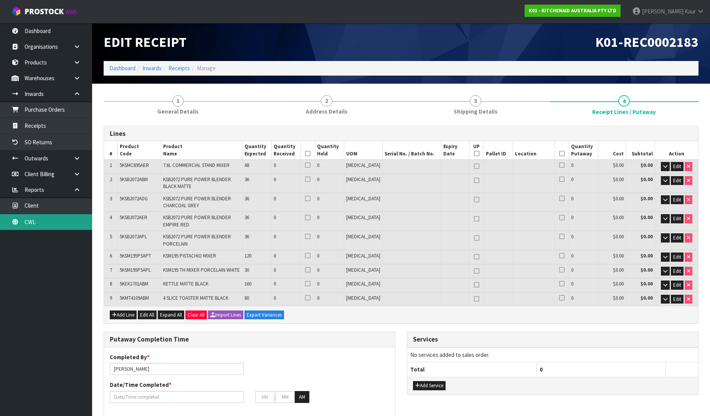
click at [48, 214] on link "CWL" at bounding box center [46, 222] width 92 height 16
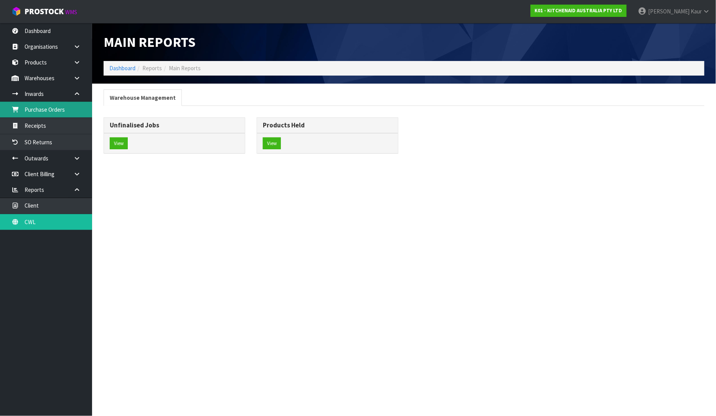
click at [41, 106] on link "Purchase Orders" at bounding box center [46, 110] width 92 height 16
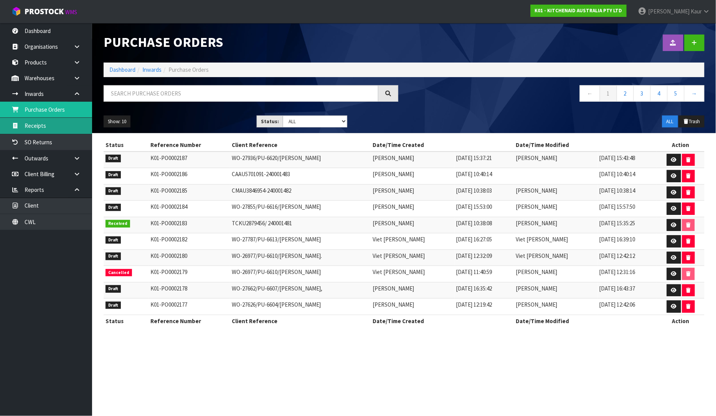
click at [48, 129] on link "Receipts" at bounding box center [46, 126] width 92 height 16
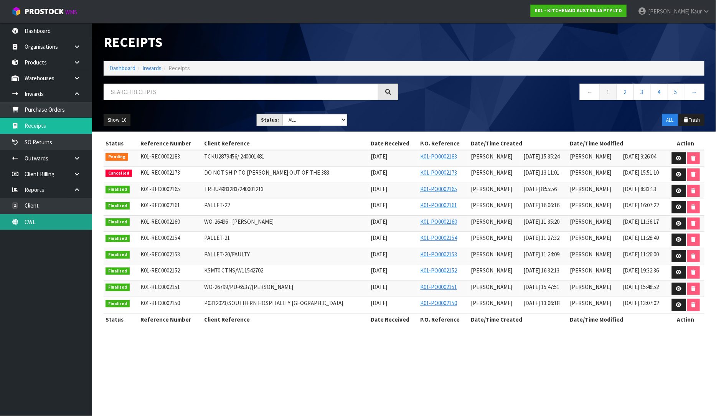
click at [62, 225] on link "CWL" at bounding box center [46, 222] width 92 height 16
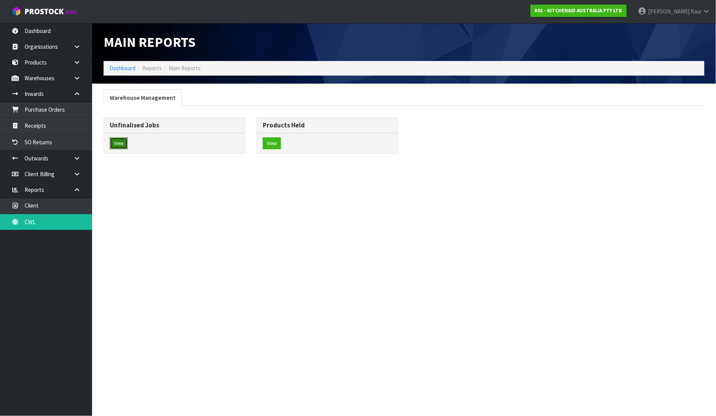
click at [124, 143] on button "View" at bounding box center [119, 143] width 18 height 12
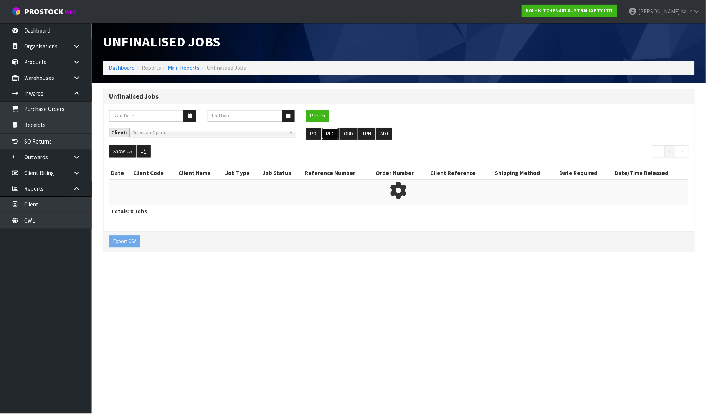
click at [335, 134] on button "REC" at bounding box center [332, 135] width 17 height 12
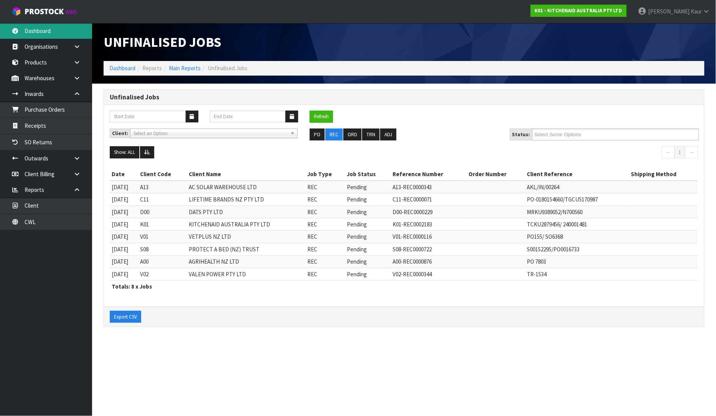
click at [64, 31] on link "Dashboard" at bounding box center [46, 31] width 92 height 16
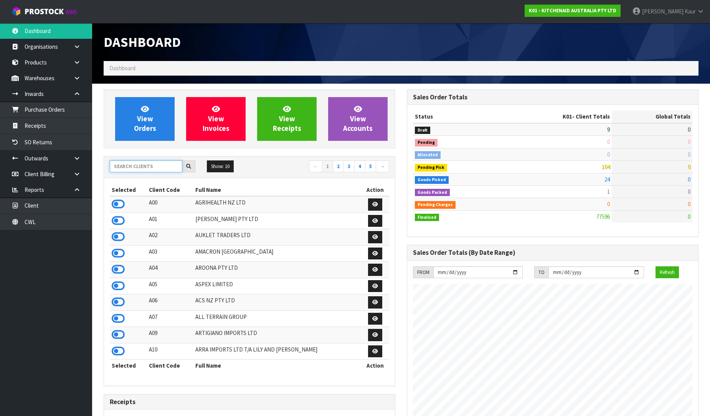
scroll to position [479, 303]
click at [133, 164] on input "text" at bounding box center [146, 166] width 73 height 12
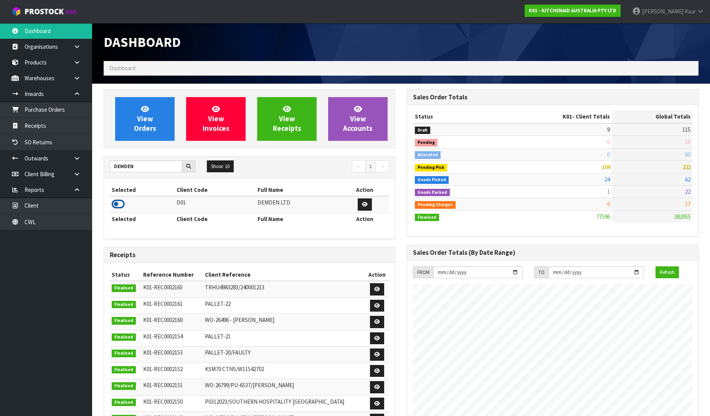
click at [114, 208] on icon at bounding box center [118, 204] width 13 height 12
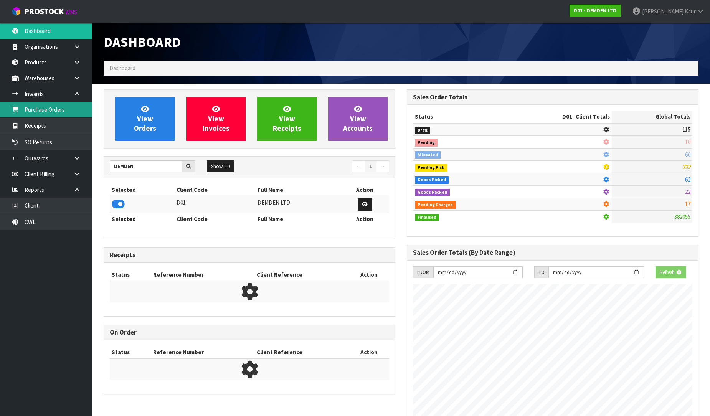
scroll to position [507, 303]
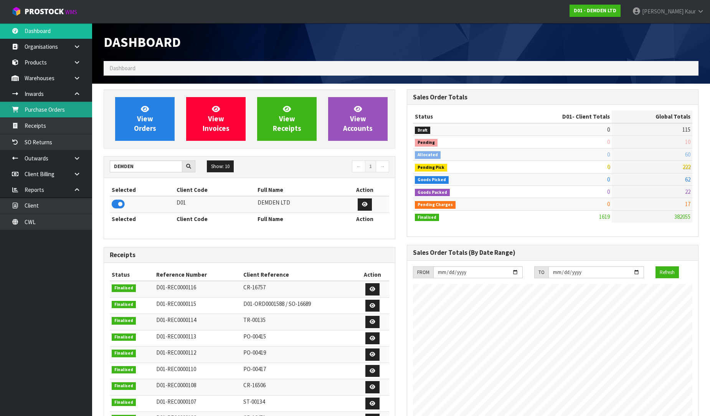
click at [75, 107] on link "Purchase Orders" at bounding box center [46, 110] width 92 height 16
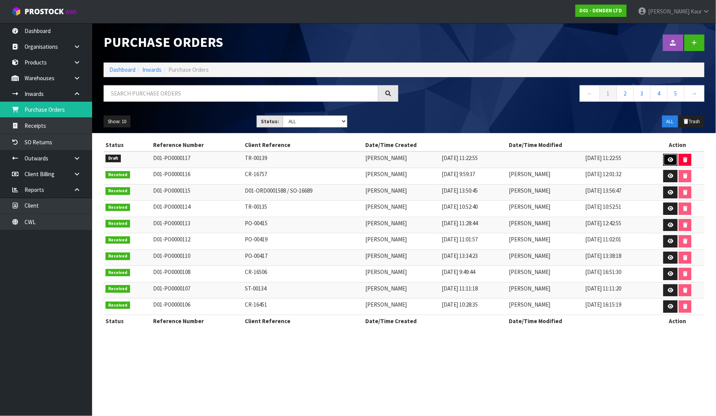
click at [672, 159] on icon at bounding box center [671, 159] width 6 height 5
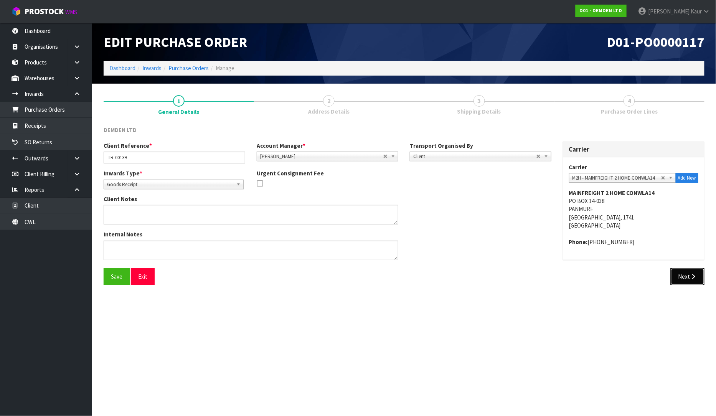
click at [692, 274] on icon "button" at bounding box center [693, 277] width 7 height 6
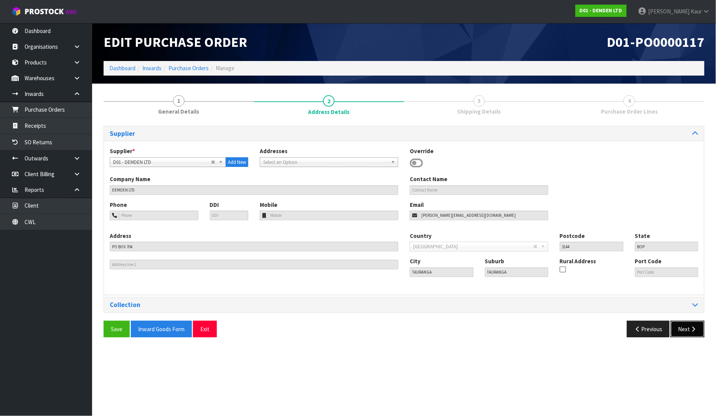
click at [688, 332] on button "Next" at bounding box center [688, 329] width 34 height 17
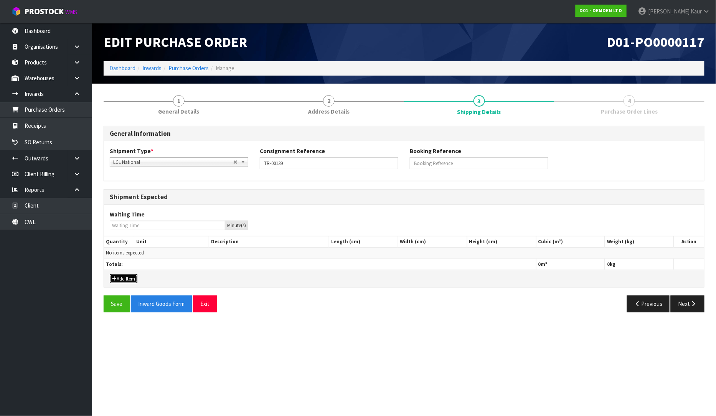
click at [128, 279] on button "Add Item" at bounding box center [124, 278] width 28 height 9
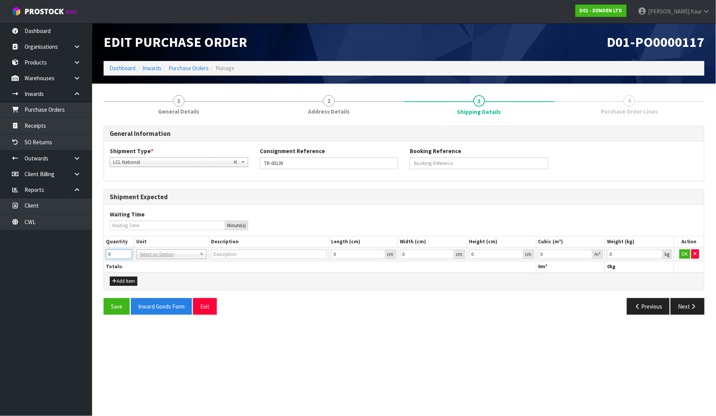
drag, startPoint x: 114, startPoint y: 255, endPoint x: 105, endPoint y: 253, distance: 8.6
click at [105, 253] on td "0" at bounding box center [119, 255] width 30 height 14
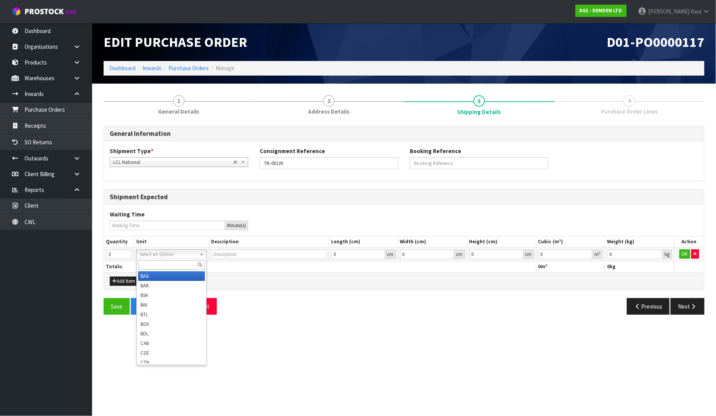
click at [144, 263] on input "text" at bounding box center [171, 265] width 67 height 10
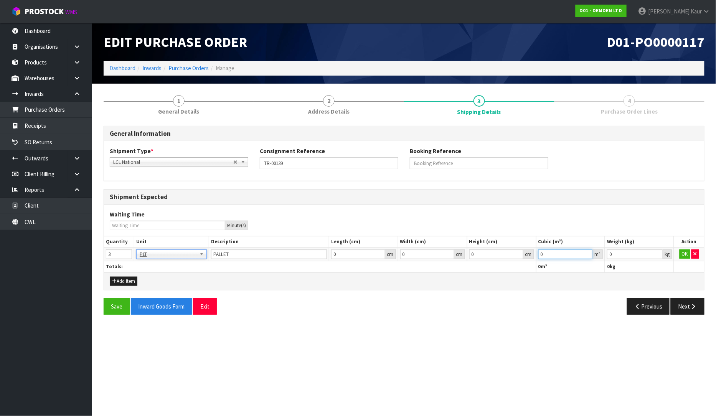
click at [544, 255] on input "0" at bounding box center [565, 254] width 54 height 10
drag, startPoint x: 622, startPoint y: 256, endPoint x: 601, endPoint y: 256, distance: 20.7
click at [601, 256] on tr "3 BAG BAR BSK BIN BTL BOX BDL CAB CGE CTN CSE COI CRA CRT CBE CYL DRM JAR MTR P…" at bounding box center [404, 255] width 600 height 14
click at [686, 251] on button "OK" at bounding box center [685, 253] width 11 height 9
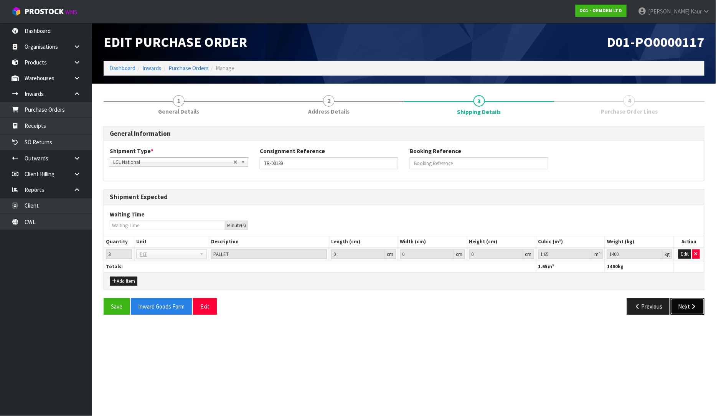
click at [695, 304] on icon "button" at bounding box center [693, 307] width 7 height 6
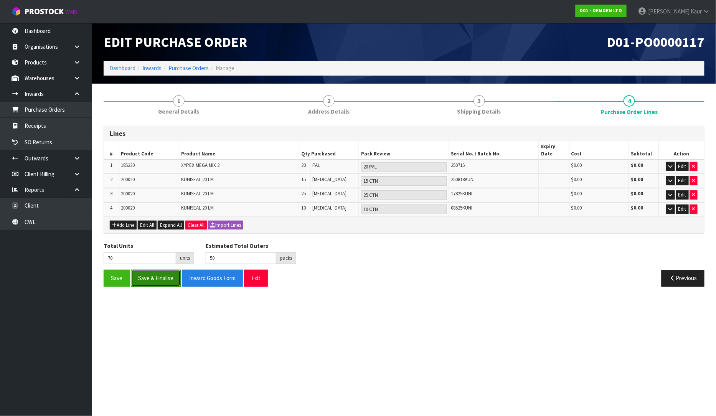
click at [160, 273] on button "Save & Finalise" at bounding box center [156, 278] width 50 height 17
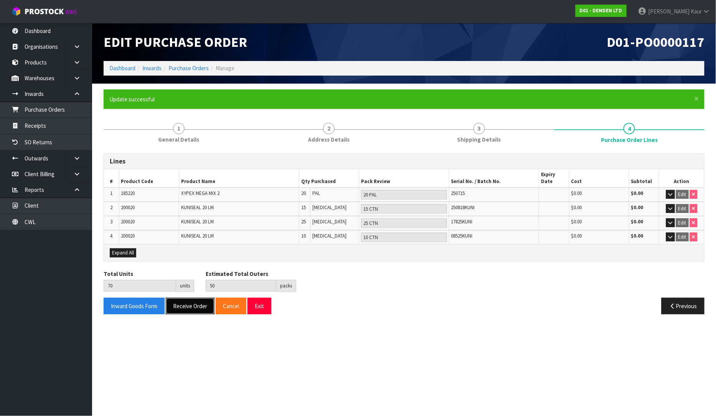
click at [192, 298] on button "Receive Order" at bounding box center [190, 306] width 49 height 17
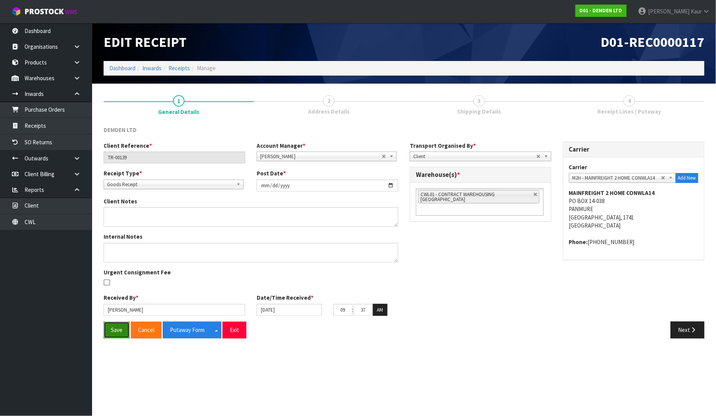
click at [124, 325] on button "Save" at bounding box center [117, 330] width 26 height 17
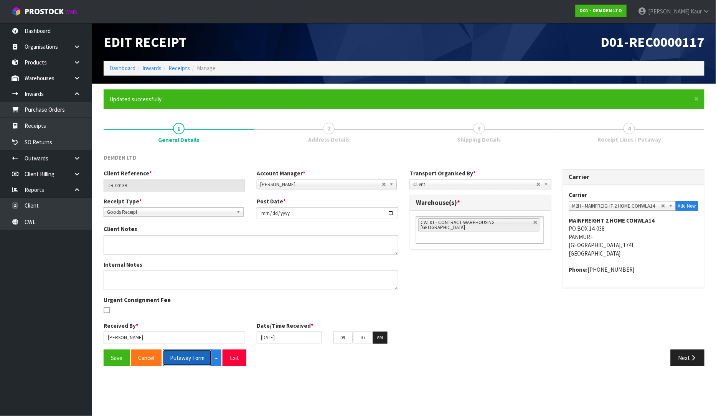
click at [188, 362] on button "Putaway Form" at bounding box center [187, 358] width 49 height 17
click at [190, 363] on button "Putaway Form" at bounding box center [192, 358] width 58 height 17
click at [45, 217] on link "CWL" at bounding box center [46, 222] width 92 height 16
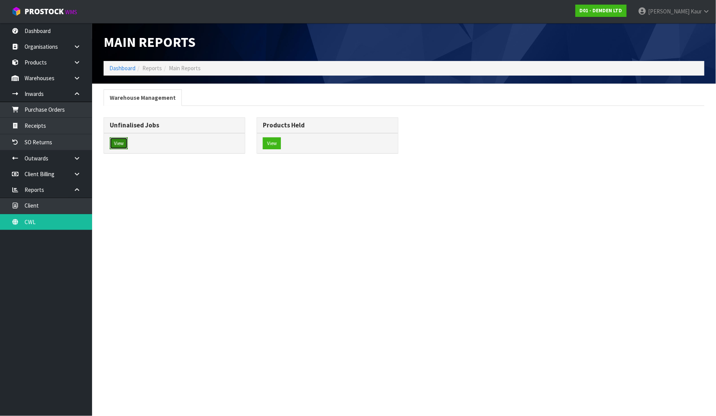
click at [124, 146] on button "View" at bounding box center [119, 143] width 18 height 12
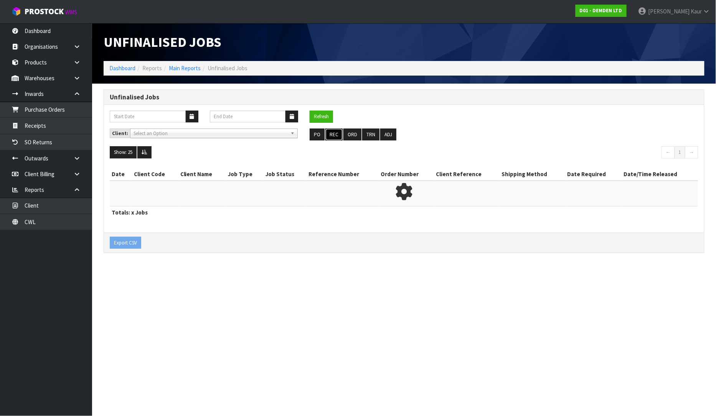
click at [332, 131] on button "REC" at bounding box center [333, 135] width 17 height 12
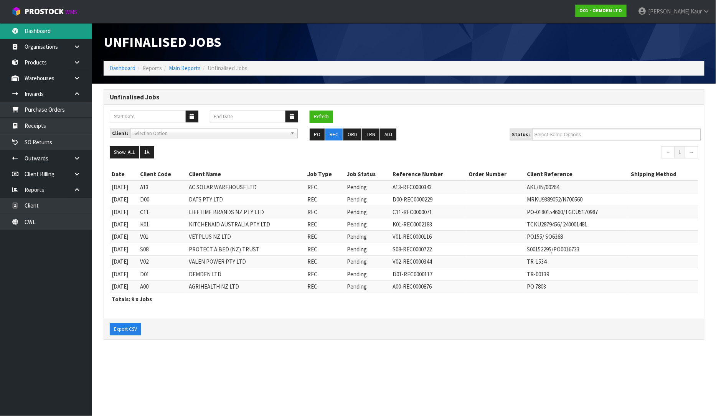
drag, startPoint x: 43, startPoint y: 25, endPoint x: 104, endPoint y: 134, distance: 124.6
click at [44, 26] on link "Dashboard" at bounding box center [46, 31] width 92 height 16
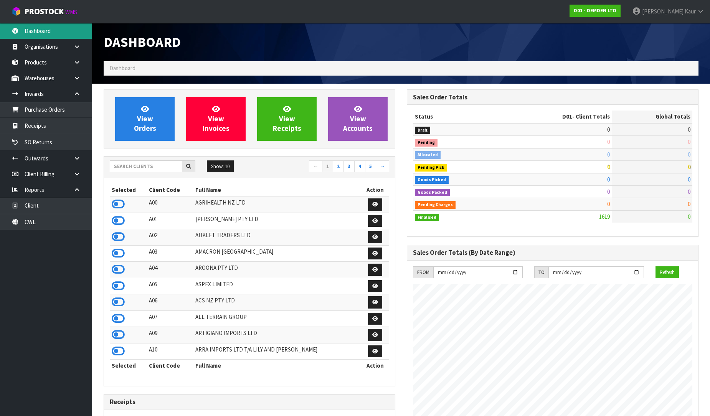
scroll to position [507, 303]
click at [130, 168] on input "text" at bounding box center [146, 166] width 73 height 12
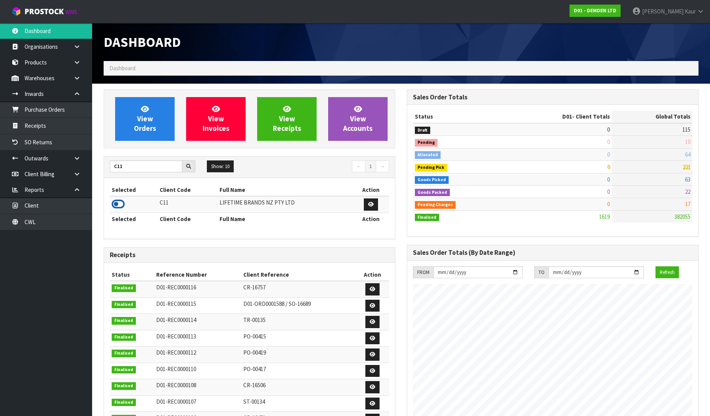
click at [119, 206] on icon at bounding box center [118, 204] width 13 height 12
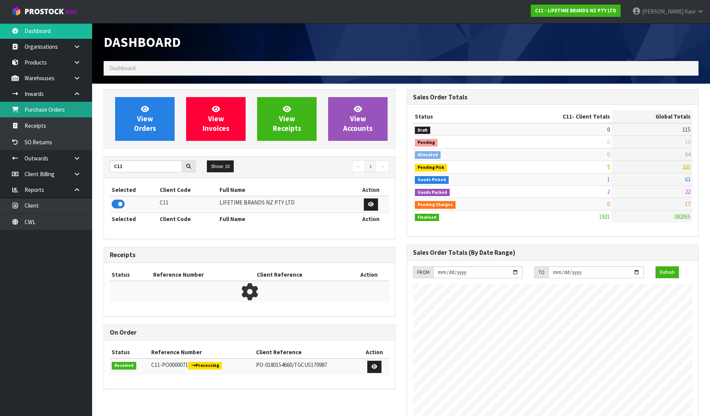
scroll to position [581, 303]
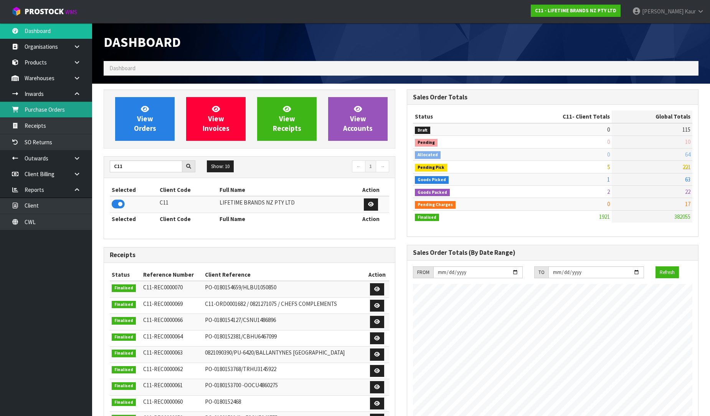
click at [66, 109] on link "Purchase Orders" at bounding box center [46, 110] width 92 height 16
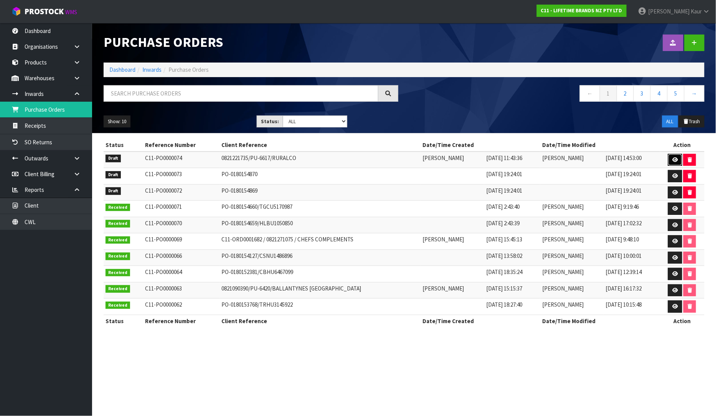
click at [673, 160] on icon at bounding box center [675, 159] width 6 height 5
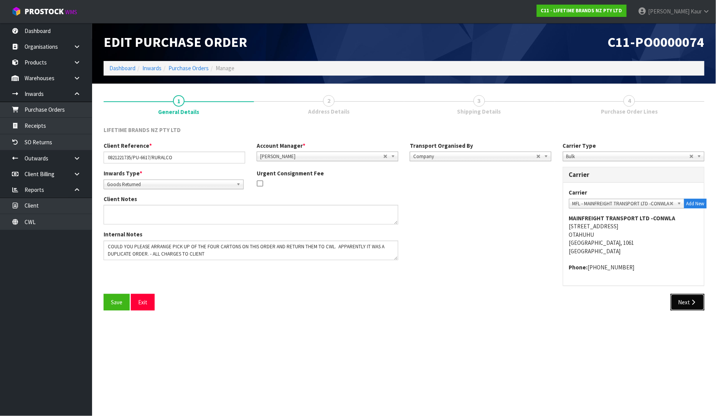
click at [692, 301] on icon "button" at bounding box center [693, 302] width 7 height 6
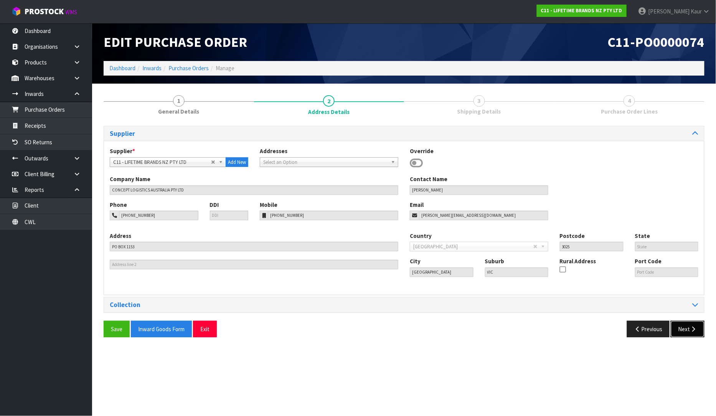
click at [688, 331] on button "Next" at bounding box center [688, 329] width 34 height 17
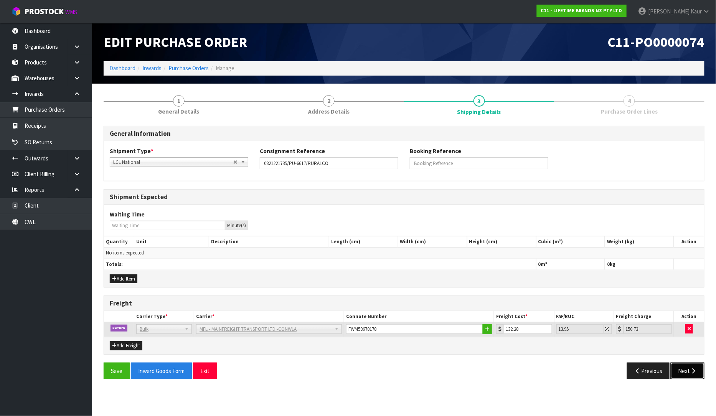
click at [692, 367] on button "Next" at bounding box center [688, 371] width 34 height 17
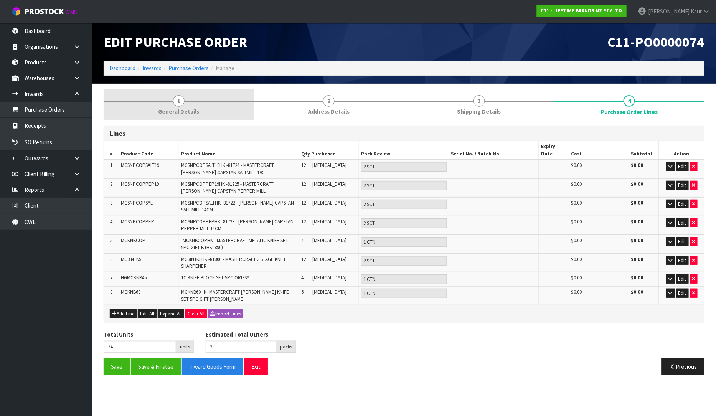
click at [173, 104] on link "1 General Details" at bounding box center [179, 104] width 150 height 30
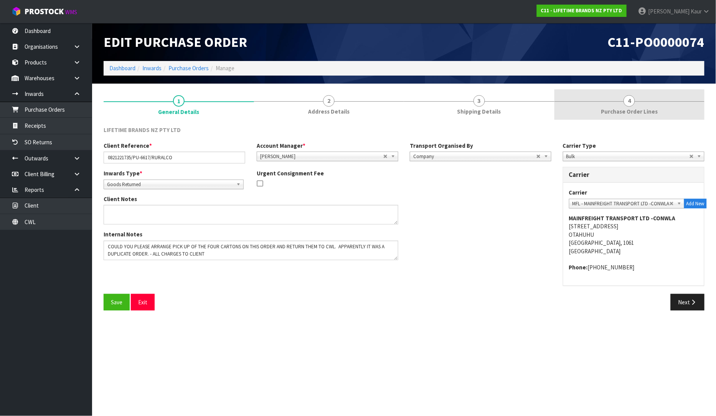
click at [628, 105] on span "4" at bounding box center [630, 101] width 12 height 12
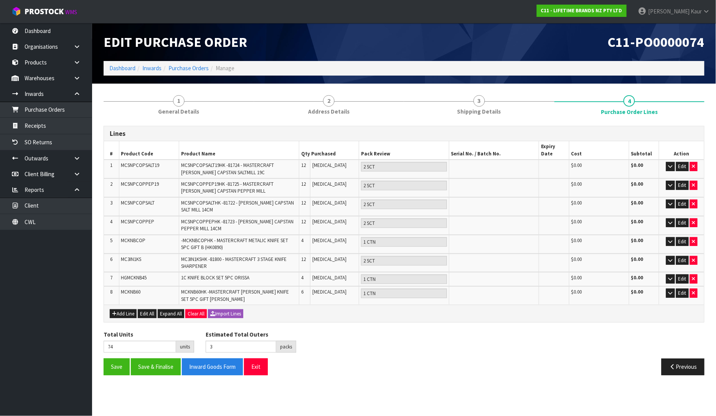
click at [584, 35] on h1 "C11-PO0000074" at bounding box center [557, 42] width 295 height 15
click at [564, 33] on div "C11-PO0000074" at bounding box center [557, 42] width 306 height 38
click at [40, 220] on link "CWL" at bounding box center [46, 222] width 92 height 16
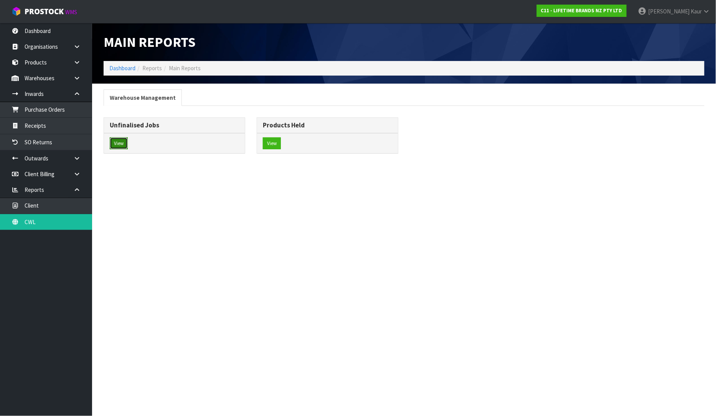
click at [123, 141] on button "View" at bounding box center [119, 143] width 18 height 12
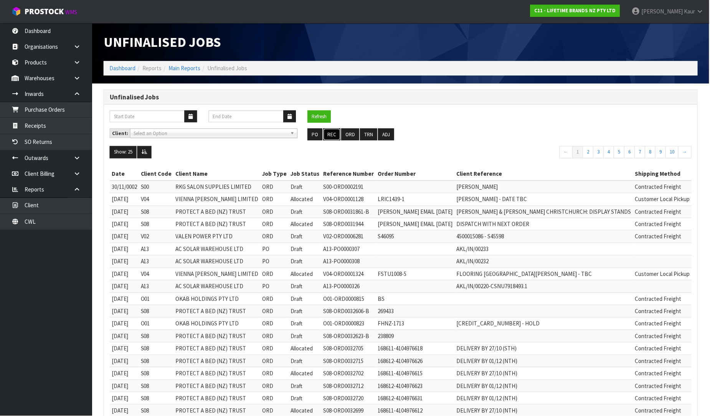
click at [334, 139] on button "REC" at bounding box center [332, 135] width 17 height 12
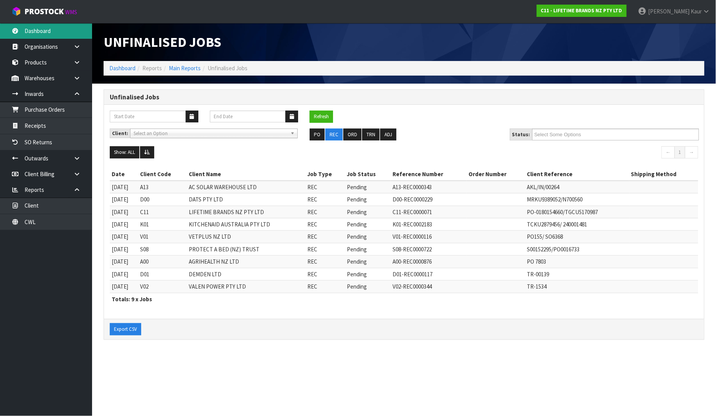
click at [52, 34] on link "Dashboard" at bounding box center [46, 31] width 92 height 16
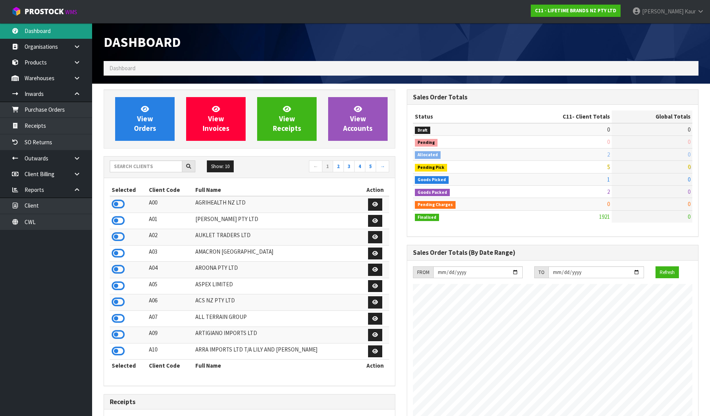
scroll to position [581, 303]
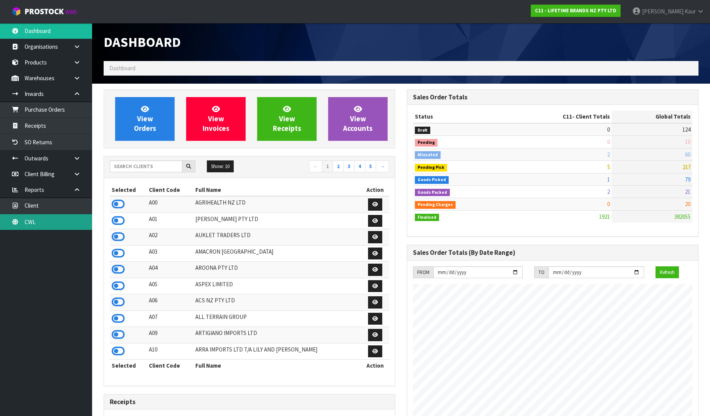
click at [45, 221] on link "CWL" at bounding box center [46, 222] width 92 height 16
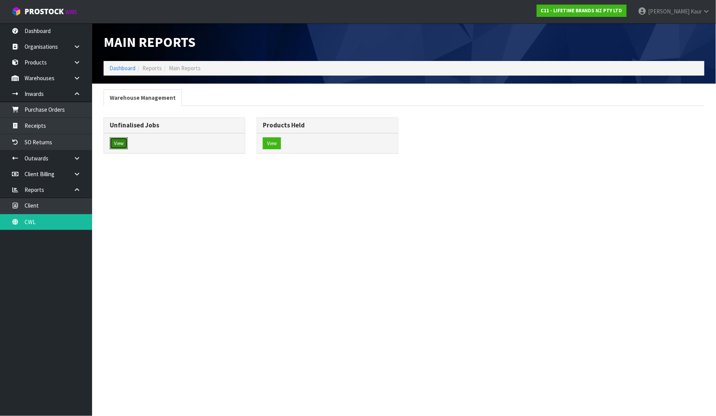
click at [118, 143] on button "View" at bounding box center [119, 143] width 18 height 12
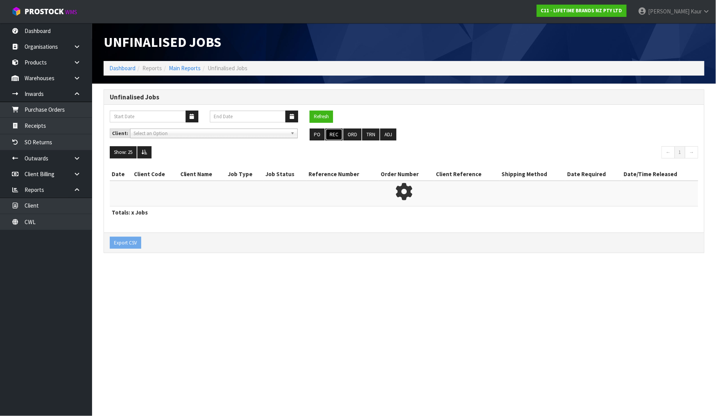
click at [335, 133] on button "REC" at bounding box center [333, 135] width 17 height 12
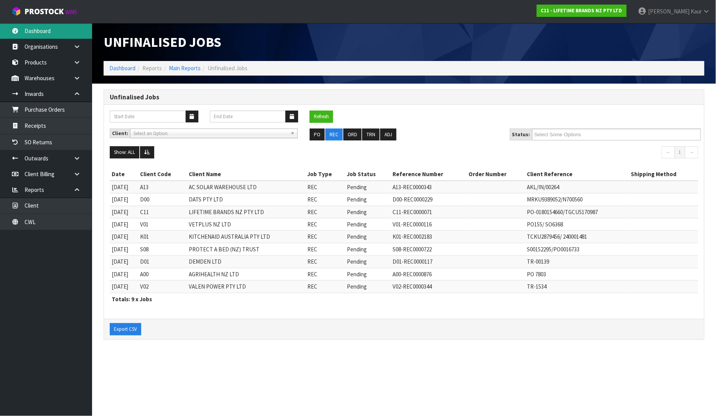
click at [45, 29] on link "Dashboard" at bounding box center [46, 31] width 92 height 16
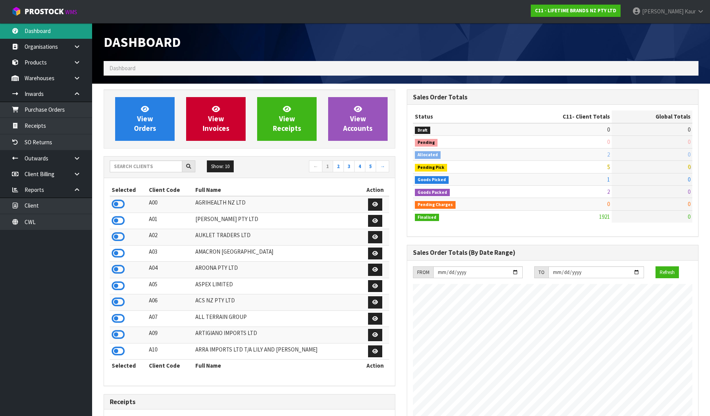
scroll to position [581, 303]
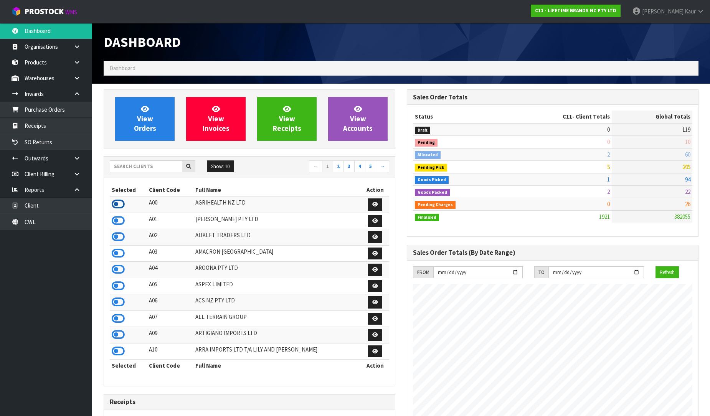
click at [118, 205] on icon at bounding box center [118, 204] width 13 height 12
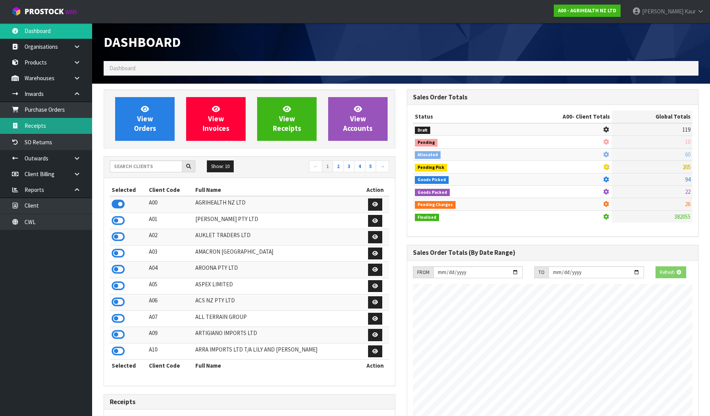
scroll to position [383300, 383476]
click at [61, 130] on link "Receipts" at bounding box center [46, 126] width 92 height 16
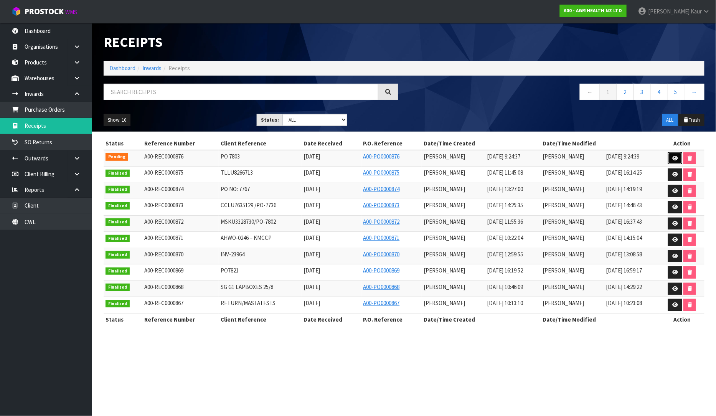
click at [674, 159] on icon at bounding box center [675, 158] width 6 height 5
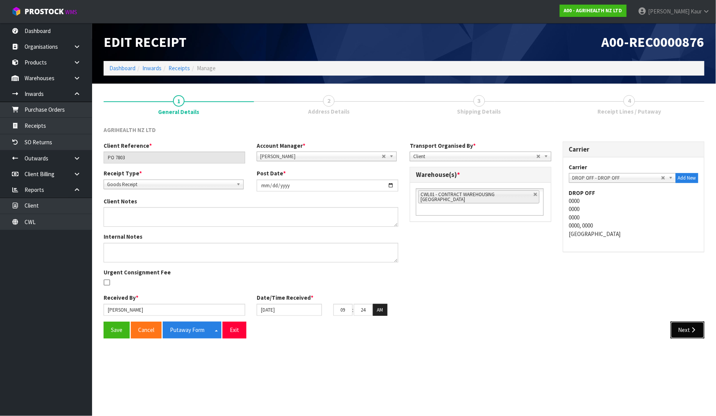
click at [681, 331] on button "Next" at bounding box center [688, 330] width 34 height 17
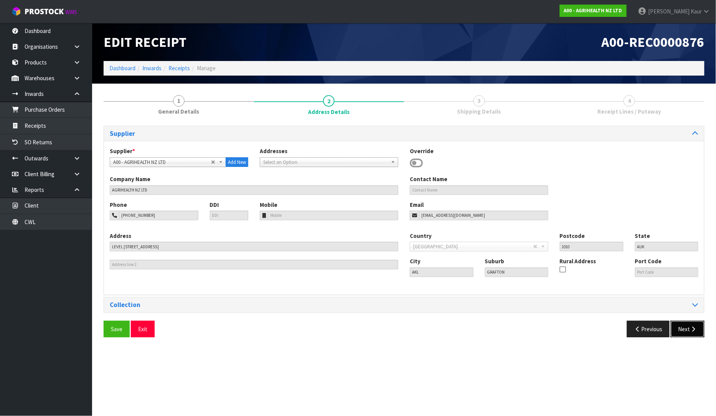
click at [688, 327] on button "Next" at bounding box center [688, 329] width 34 height 17
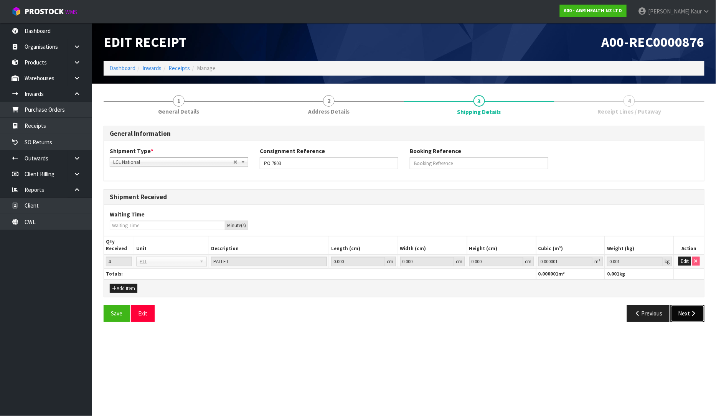
click at [685, 315] on button "Next" at bounding box center [688, 313] width 34 height 17
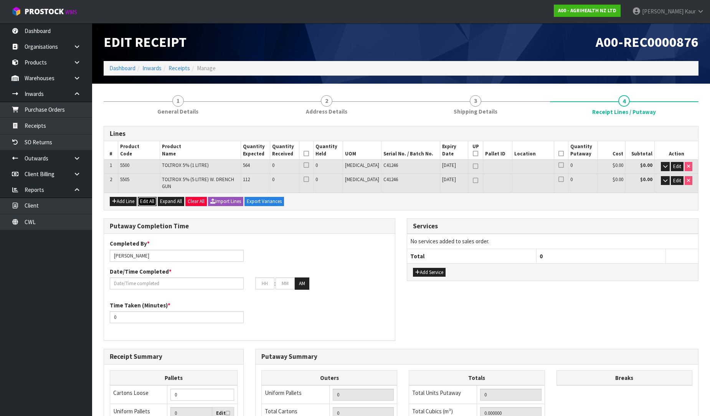
click at [146, 197] on button "Edit All" at bounding box center [147, 201] width 19 height 9
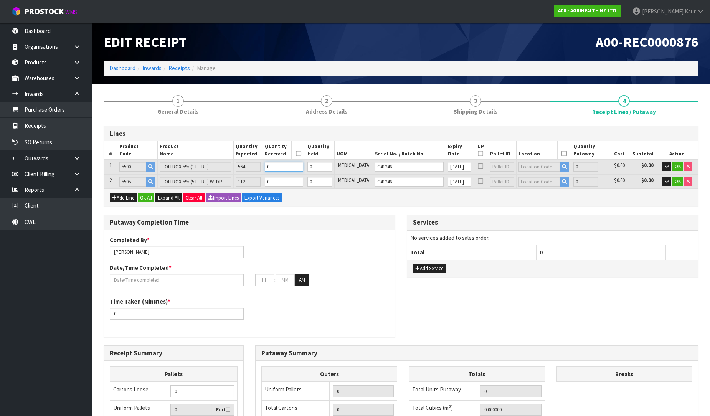
click at [286, 167] on input "0" at bounding box center [284, 167] width 38 height 10
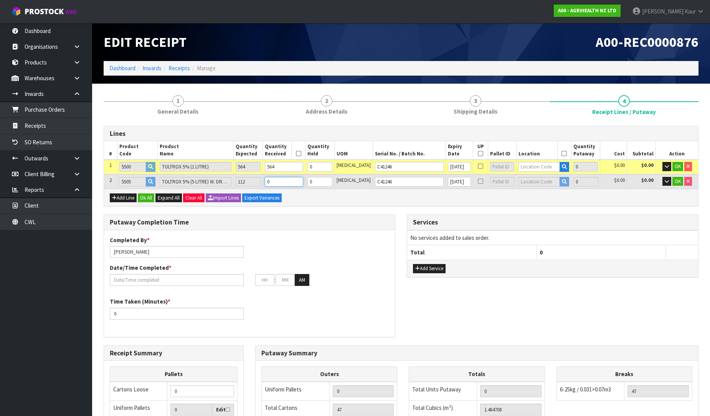
click at [252, 185] on tr "2 5505 TOLTROX 5% (5 LITRE) W. DRENCH GUN 112 0 0 PCE C41246 31/03/2028 0 $0.00…" at bounding box center [401, 182] width 594 height 14
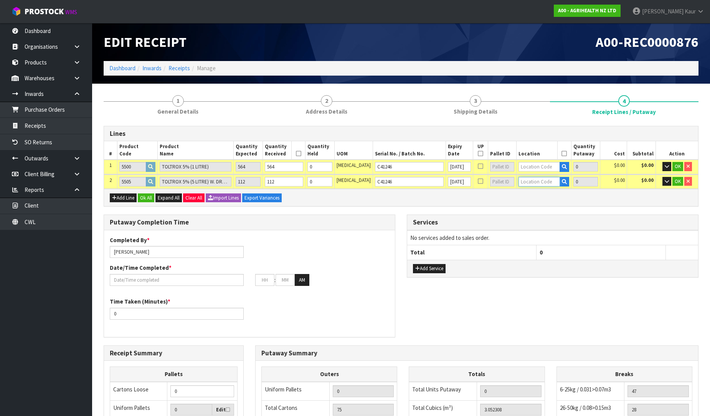
click at [518, 181] on input "text" at bounding box center [538, 182] width 41 height 10
click at [562, 182] on icon "button" at bounding box center [564, 181] width 5 height 5
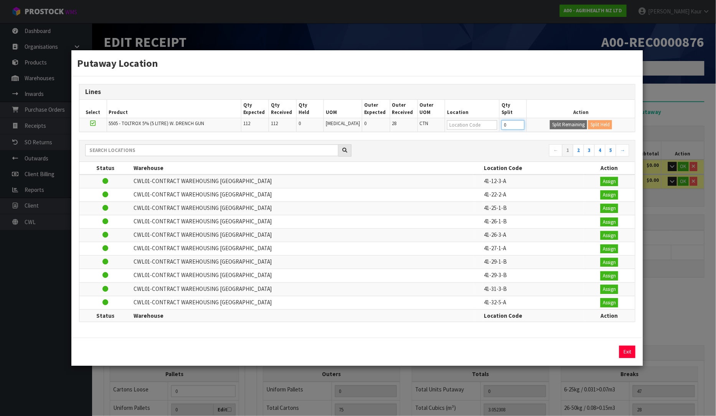
drag, startPoint x: 504, startPoint y: 125, endPoint x: 490, endPoint y: 127, distance: 13.1
click at [491, 127] on tr "5505 - TOLTROX 5% (5 LITRE) W. DRENCH GUN 112 112 0 PCE 0 28 CTN 0 Split Remain…" at bounding box center [357, 125] width 556 height 14
click at [568, 127] on button "Split Remaining" at bounding box center [568, 124] width 37 height 9
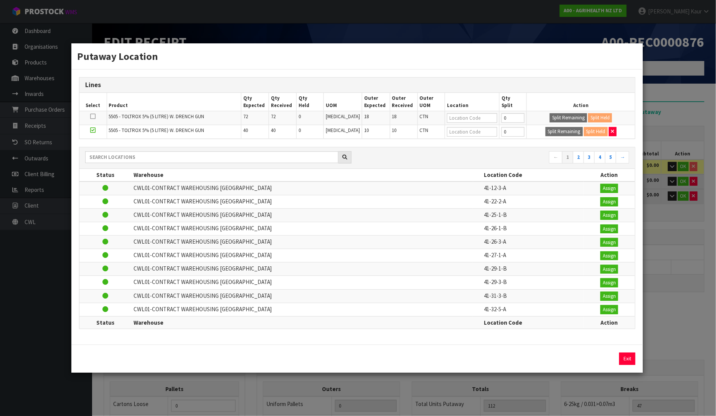
click at [688, 93] on div "Putaway Location Lines Select Product Qty Expected Qty Received Qty Held UOM Ou…" at bounding box center [358, 208] width 716 height 416
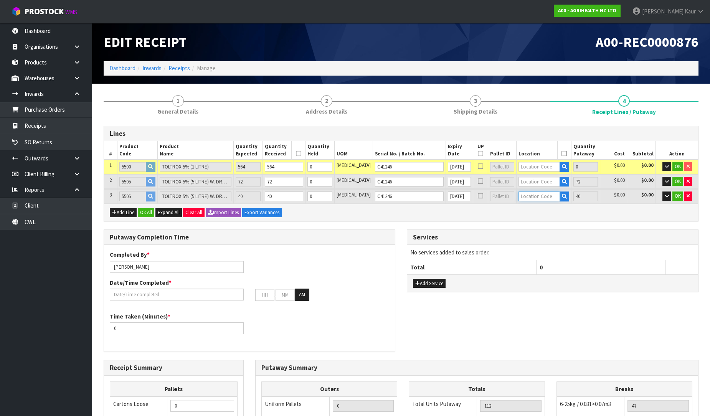
click at [519, 196] on input "text" at bounding box center [538, 197] width 41 height 10
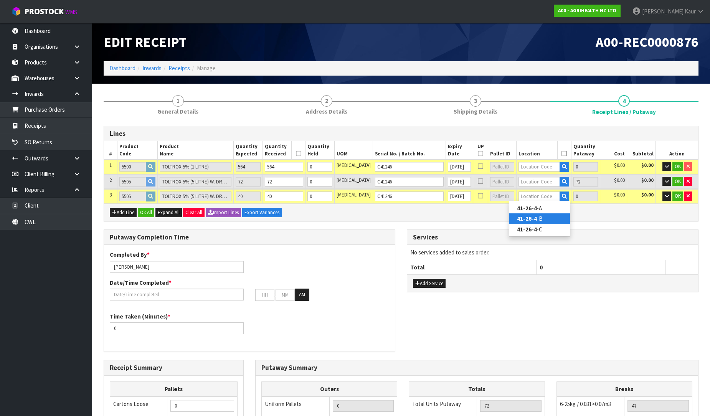
click at [535, 214] on link "41-26-4 -B" at bounding box center [539, 218] width 61 height 10
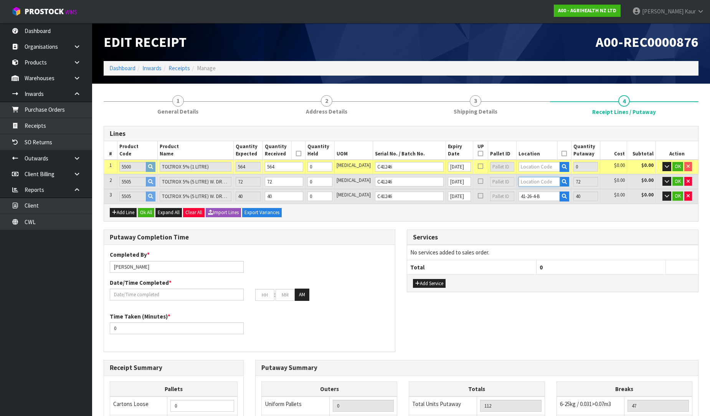
click at [522, 180] on input "text" at bounding box center [538, 182] width 41 height 10
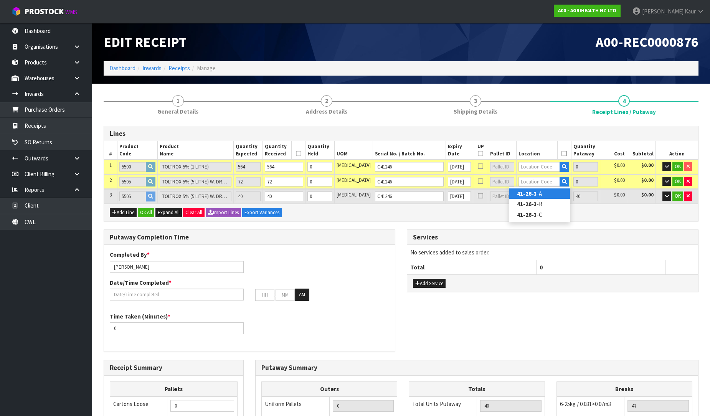
click at [547, 191] on link "41-26-3 -A" at bounding box center [539, 193] width 61 height 10
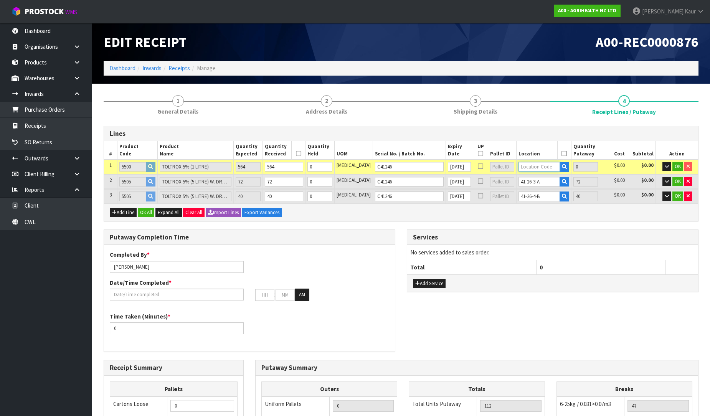
click at [519, 167] on input "text" at bounding box center [538, 167] width 41 height 10
click at [534, 177] on strong "41-26-4" at bounding box center [527, 179] width 20 height 7
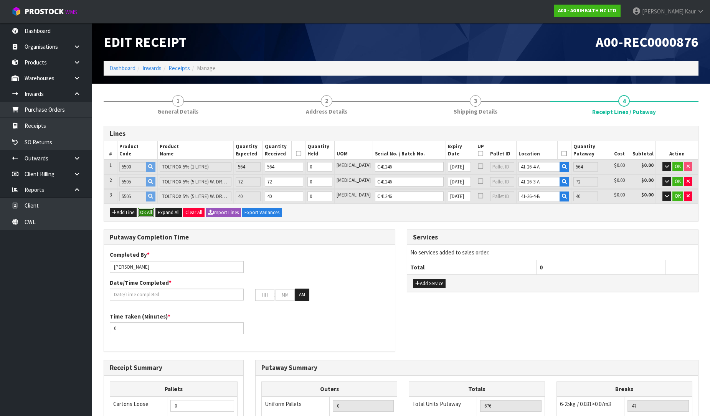
click at [145, 211] on button "Ok All" at bounding box center [146, 212] width 17 height 9
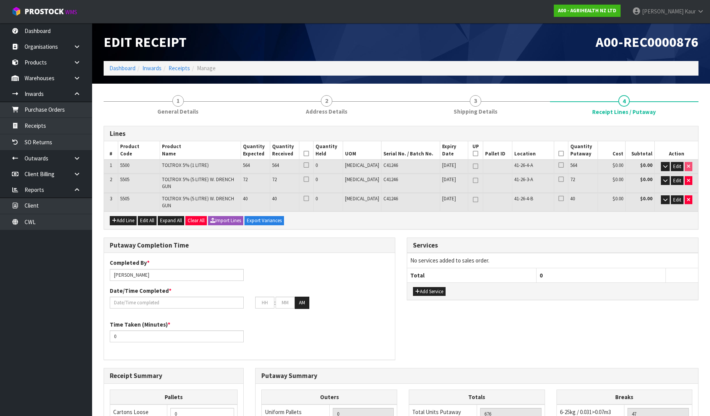
click at [309, 154] on icon at bounding box center [306, 154] width 5 height 0
click at [473, 154] on icon at bounding box center [475, 154] width 5 height 0
click at [558, 154] on icon at bounding box center [560, 154] width 5 height 0
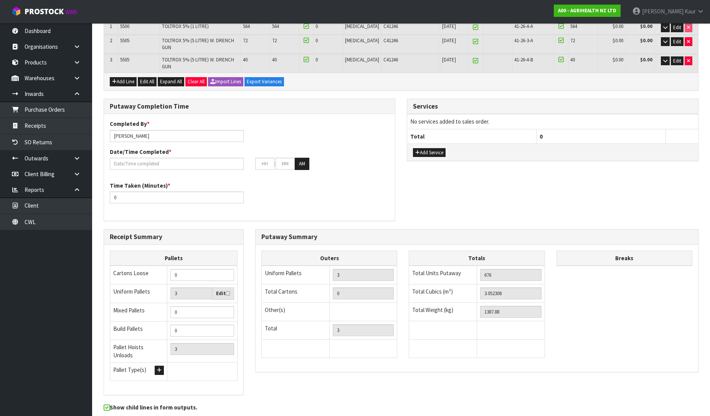
scroll to position [157, 0]
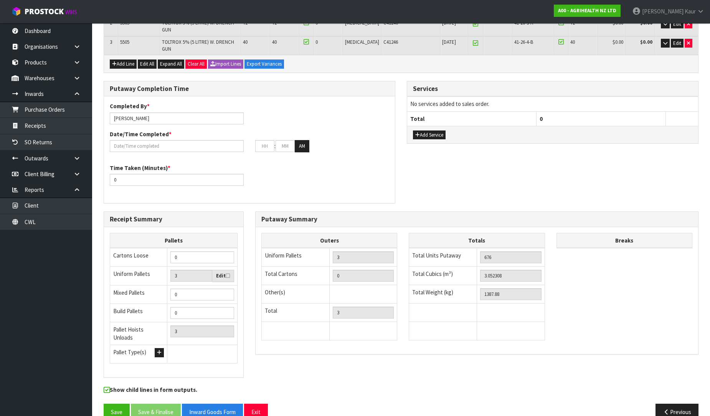
click at [226, 273] on icon at bounding box center [228, 275] width 4 height 5
click at [0, 0] on input "checkbox" at bounding box center [0, 0] width 0 height 0
click at [226, 273] on icon at bounding box center [228, 275] width 4 height 5
click at [0, 0] on input "checkbox" at bounding box center [0, 0] width 0 height 0
click at [221, 272] on label "Edit" at bounding box center [223, 276] width 14 height 8
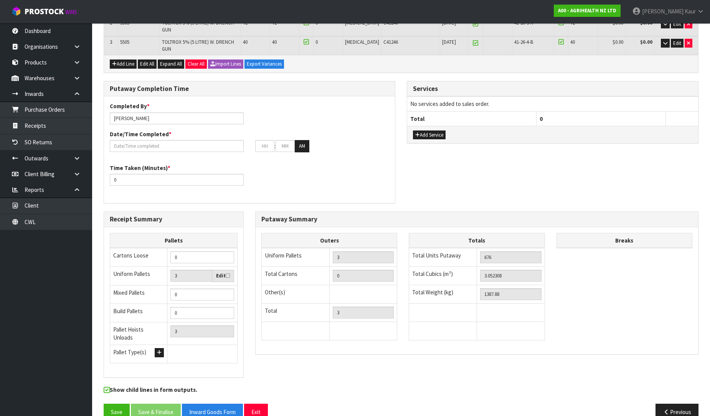
click at [0, 0] on input "checkbox" at bounding box center [0, 0] width 0 height 0
click at [205, 270] on input "4" at bounding box center [191, 276] width 42 height 12
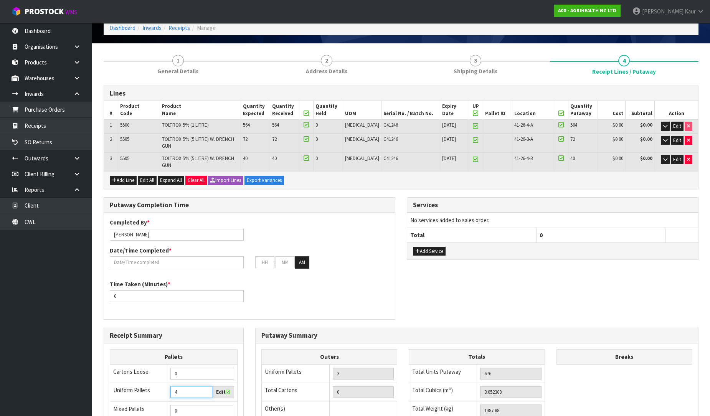
scroll to position [29, 0]
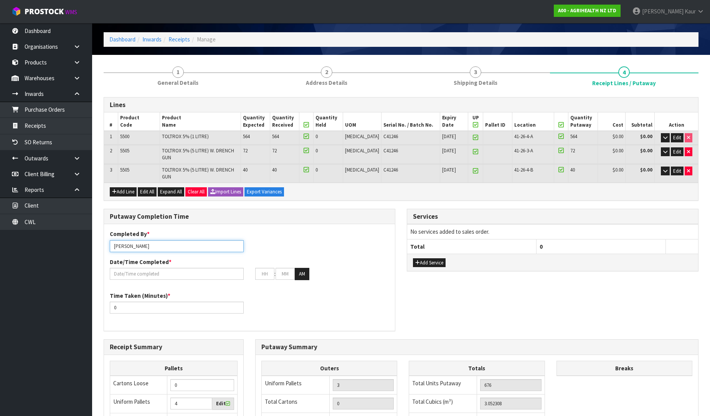
click at [159, 240] on input "[PERSON_NAME]" at bounding box center [177, 246] width 134 height 12
drag, startPoint x: 148, startPoint y: 236, endPoint x: 102, endPoint y: 247, distance: 46.5
click at [102, 247] on div "Putaway Completion Time Completed By * Prabhneet Kaur RAJ/JOHN Date/Time Comple…" at bounding box center [249, 274] width 303 height 130
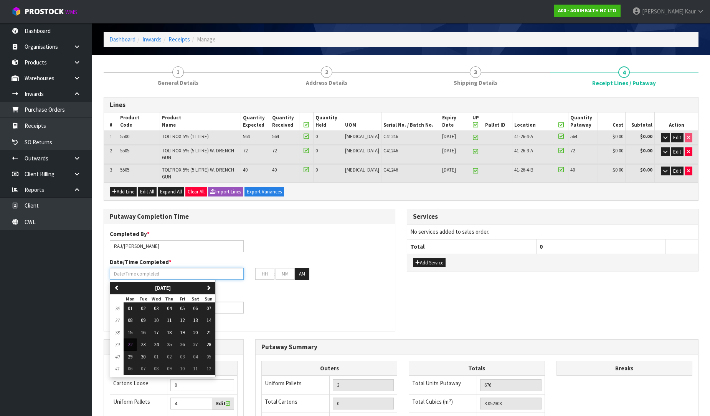
click at [127, 268] on input "text" at bounding box center [177, 274] width 134 height 12
click at [127, 338] on button "22" at bounding box center [130, 344] width 13 height 12
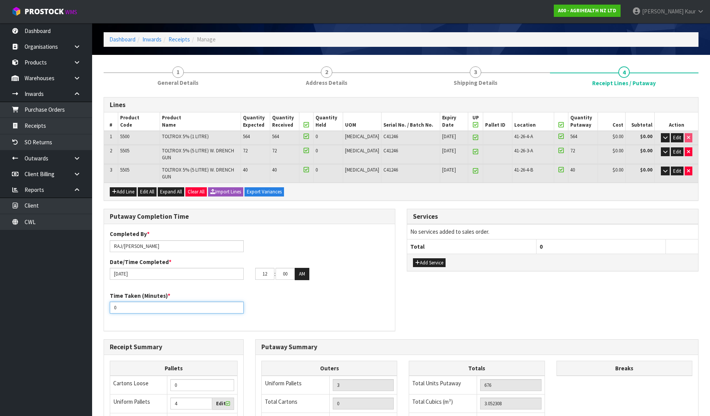
drag, startPoint x: 118, startPoint y: 296, endPoint x: 94, endPoint y: 300, distance: 24.6
click at [94, 300] on section "1 General Details 2 Address Details 3 Shipping Details 4 Receipt Lines / Putawa…" at bounding box center [401, 307] width 618 height 505
drag, startPoint x: 141, startPoint y: 297, endPoint x: 78, endPoint y: 301, distance: 63.1
click at [78, 301] on body "Toggle navigation ProStock WMS A00 - AGRIHEALTH NZ LTD Prabhneet Kaur Logout Da…" at bounding box center [355, 179] width 710 height 416
drag, startPoint x: 270, startPoint y: 260, endPoint x: 261, endPoint y: 261, distance: 9.3
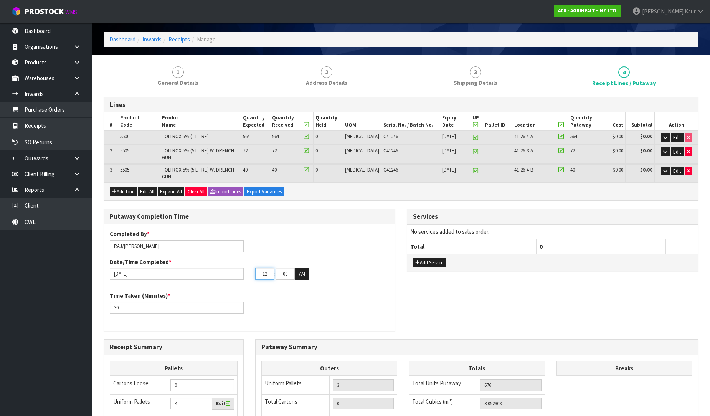
click at [261, 268] on input "12" at bounding box center [264, 274] width 19 height 12
drag, startPoint x: 289, startPoint y: 260, endPoint x: 262, endPoint y: 262, distance: 26.9
click at [262, 268] on tr "10 : 00 : 00 AM" at bounding box center [282, 274] width 54 height 12
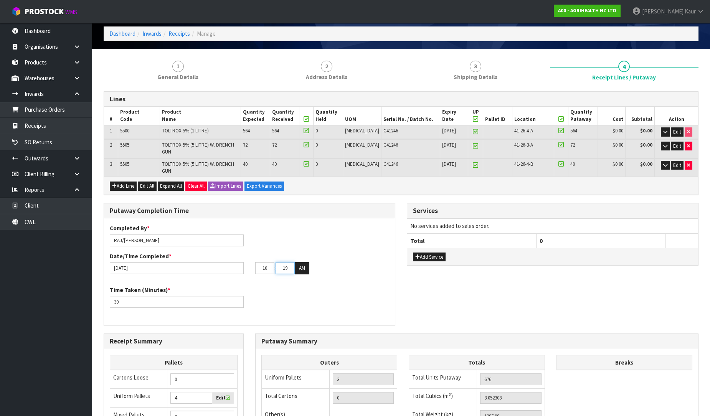
scroll to position [0, 0]
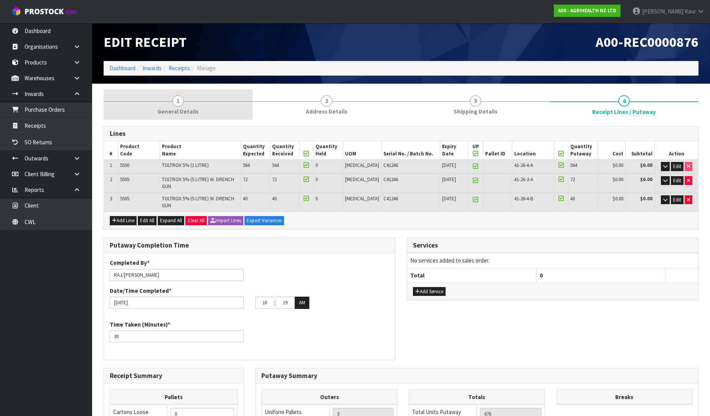
click at [186, 110] on span "General Details" at bounding box center [177, 111] width 41 height 8
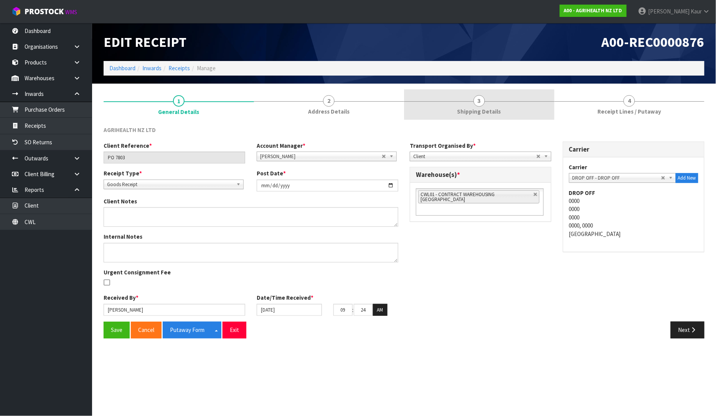
click at [482, 99] on span "3" at bounding box center [480, 101] width 12 height 12
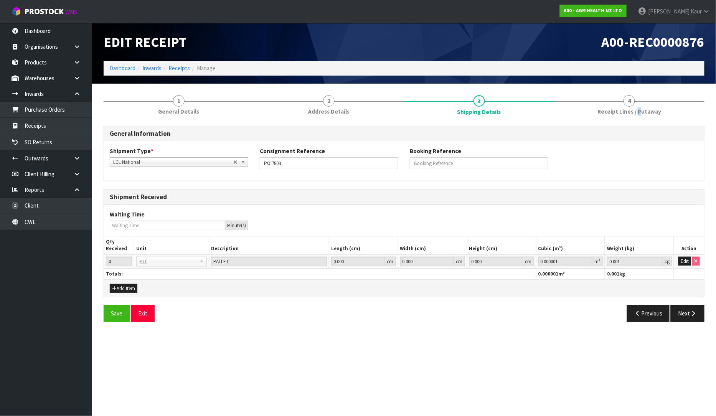
drag, startPoint x: 639, startPoint y: 112, endPoint x: 631, endPoint y: 121, distance: 12.2
click at [638, 112] on span "Receipt Lines / Putaway" at bounding box center [630, 111] width 64 height 8
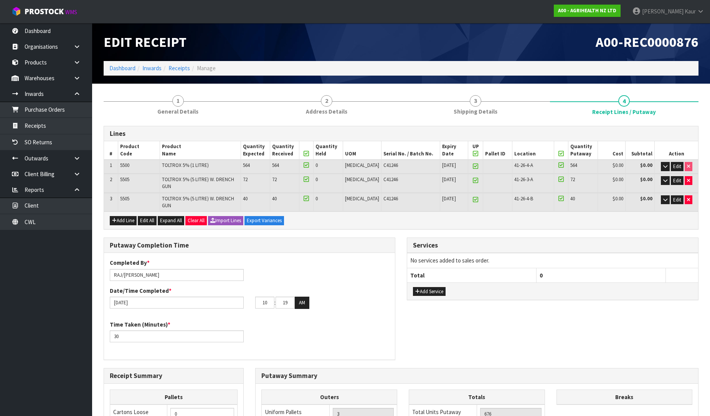
click at [589, 325] on div "Putaway Completion Time Completed By * RAJ/JOHN Date/Time Completed * 22/09/202…" at bounding box center [401, 303] width 606 height 130
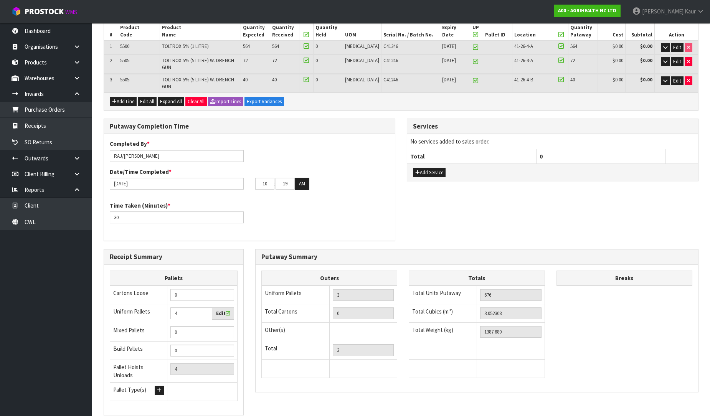
scroll to position [157, 0]
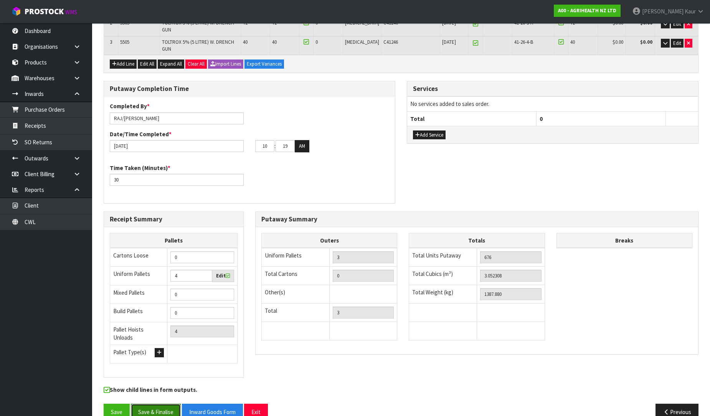
drag, startPoint x: 163, startPoint y: 397, endPoint x: 263, endPoint y: 336, distance: 117.0
click at [163, 404] on button "Save & Finalise" at bounding box center [156, 412] width 50 height 17
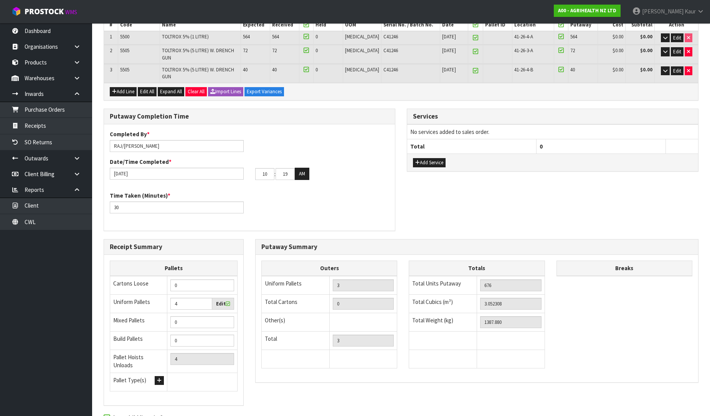
scroll to position [0, 0]
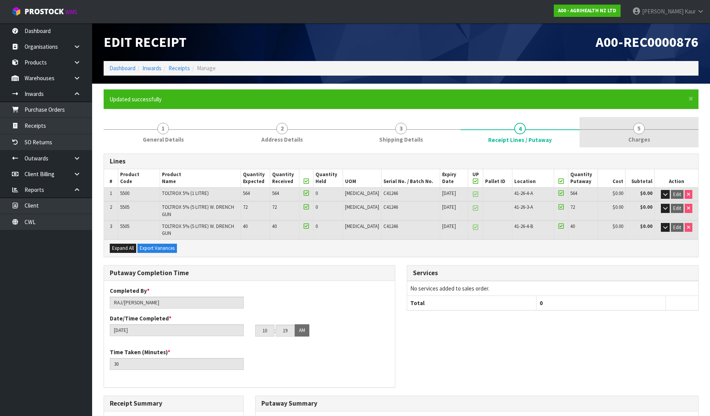
click at [644, 137] on span "Charges" at bounding box center [639, 139] width 22 height 8
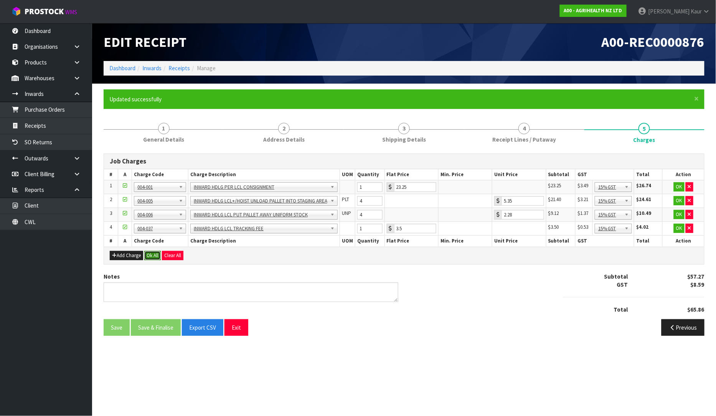
click at [156, 251] on button "Ok All" at bounding box center [152, 255] width 17 height 9
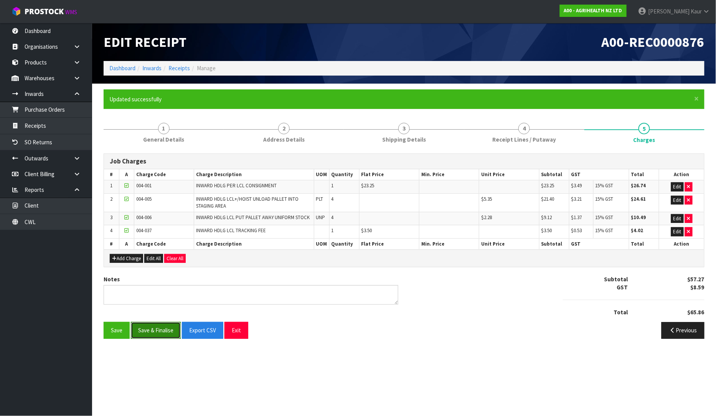
click at [151, 330] on button "Save & Finalise" at bounding box center [156, 330] width 50 height 17
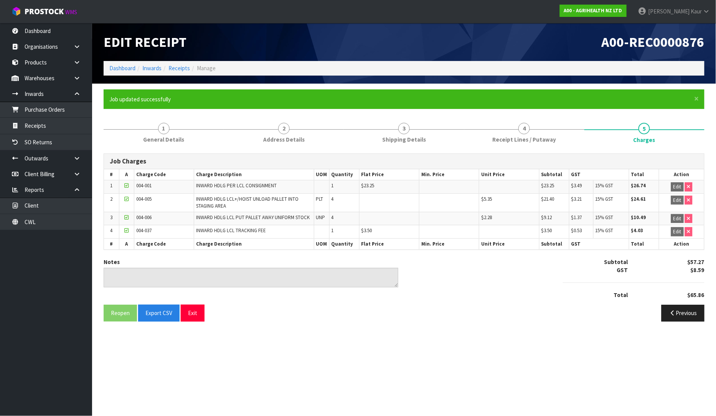
click at [499, 314] on div "Previous" at bounding box center [557, 313] width 306 height 17
click at [556, 140] on link "4 Receipt Lines / Putaway" at bounding box center [524, 132] width 120 height 30
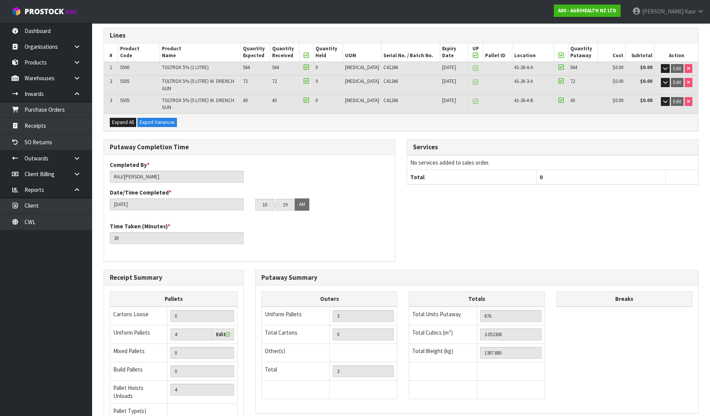
scroll to position [185, 0]
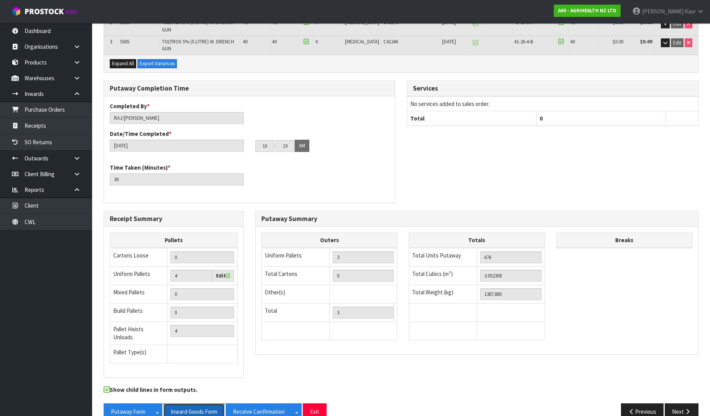
click at [196, 403] on button "Inward Goods Form" at bounding box center [193, 411] width 61 height 17
click at [43, 223] on link "CWL" at bounding box center [46, 222] width 92 height 16
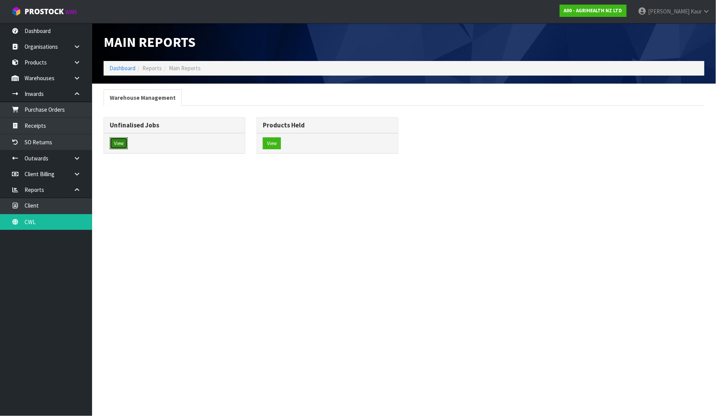
click at [125, 145] on button "View" at bounding box center [119, 143] width 18 height 12
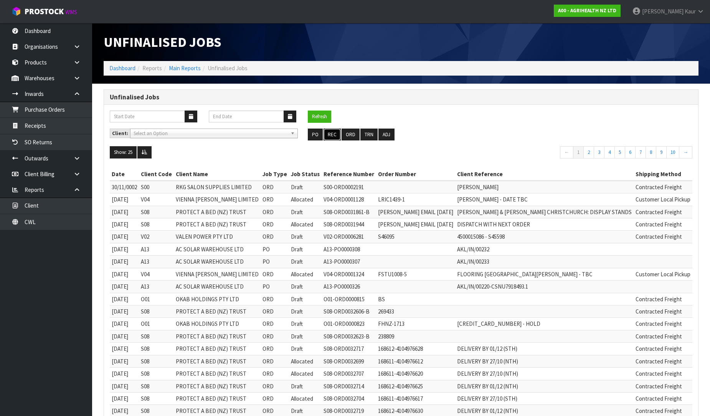
click at [332, 137] on button "REC" at bounding box center [332, 135] width 17 height 12
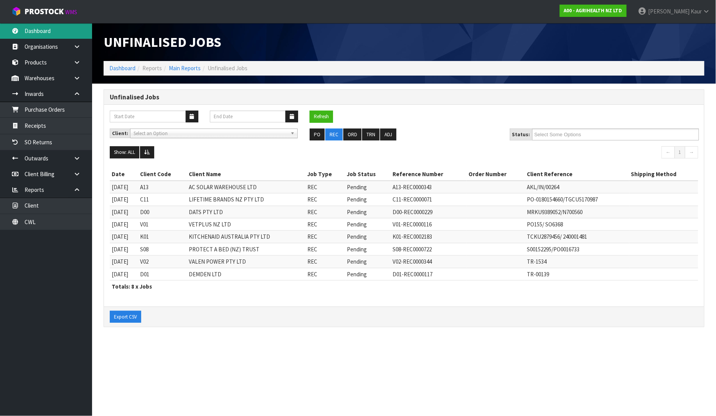
click at [68, 33] on link "Dashboard" at bounding box center [46, 31] width 92 height 16
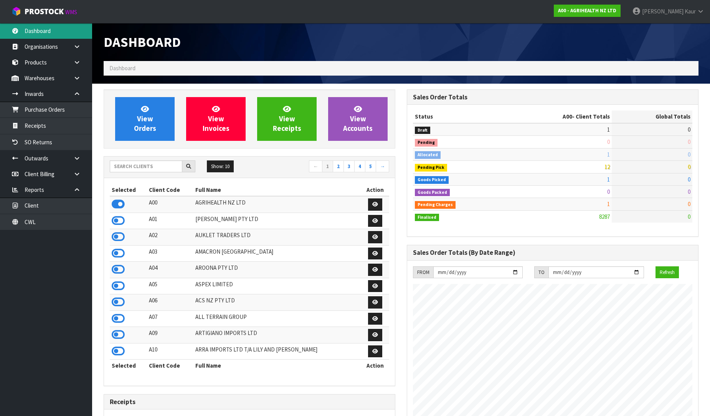
scroll to position [581, 303]
click at [152, 167] on input "text" at bounding box center [146, 166] width 73 height 12
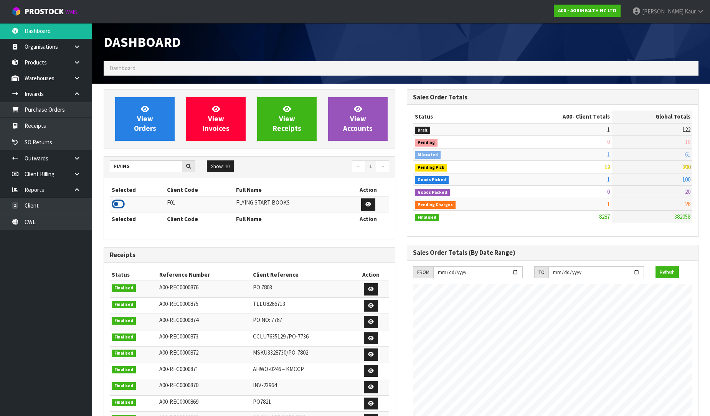
click at [122, 202] on icon at bounding box center [118, 204] width 13 height 12
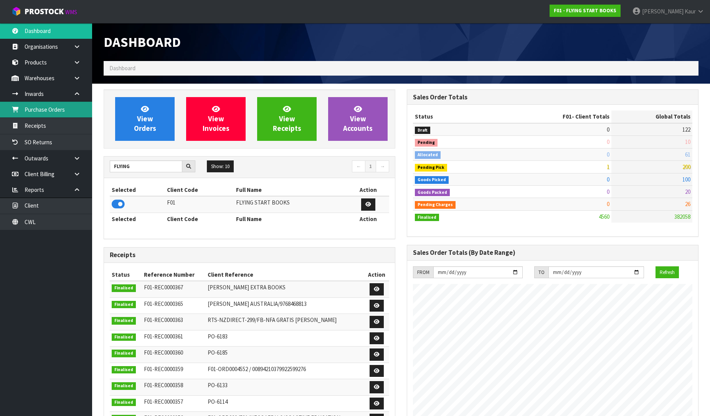
click at [70, 114] on link "Purchase Orders" at bounding box center [46, 110] width 92 height 16
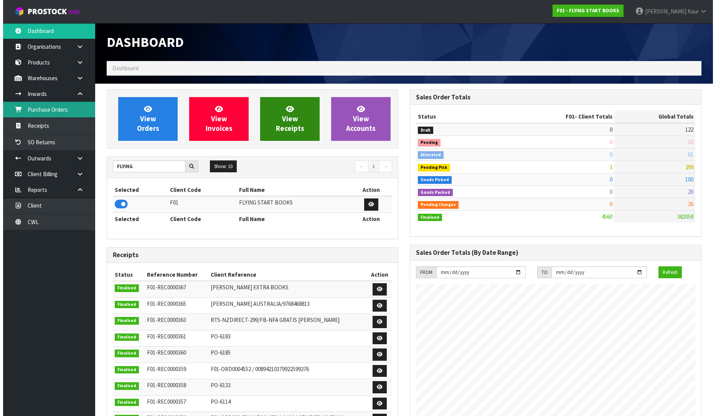
scroll to position [482, 303]
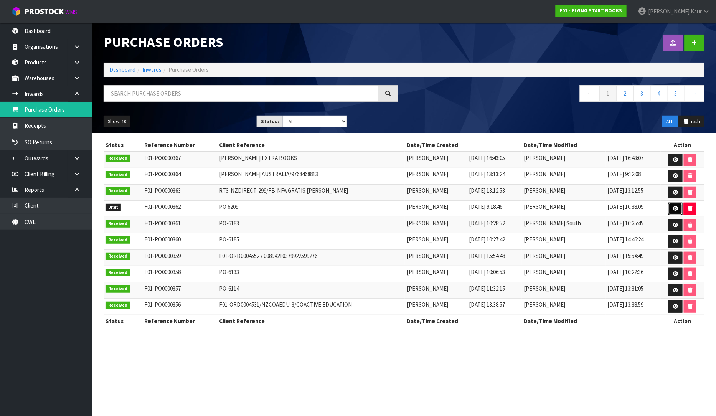
click at [675, 209] on icon at bounding box center [676, 208] width 6 height 5
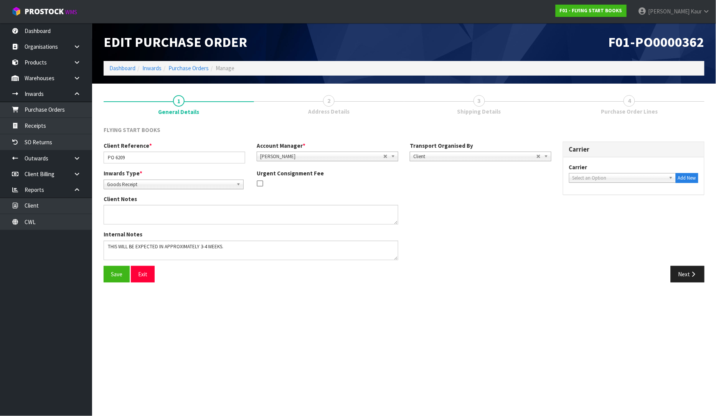
click at [601, 183] on div "Carrier ACFS TRANSPORT - ACFS TRANSPORT ACT TRANSPORT LTD - ACT TRANSPORT LTD A…" at bounding box center [633, 175] width 141 height 37
click at [600, 175] on span "Select an Option" at bounding box center [619, 177] width 93 height 9
click at [598, 199] on li "DR OP OFF - DROP OFF" at bounding box center [622, 200] width 103 height 10
click at [696, 275] on icon "button" at bounding box center [693, 274] width 7 height 6
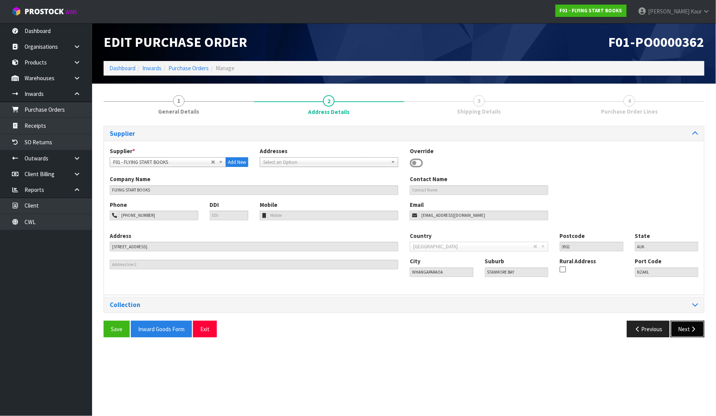
click at [681, 331] on button "Next" at bounding box center [688, 329] width 34 height 17
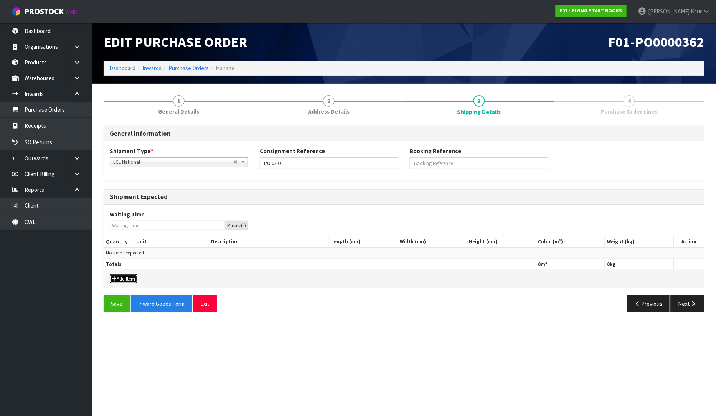
click at [125, 276] on button "Add Item" at bounding box center [124, 278] width 28 height 9
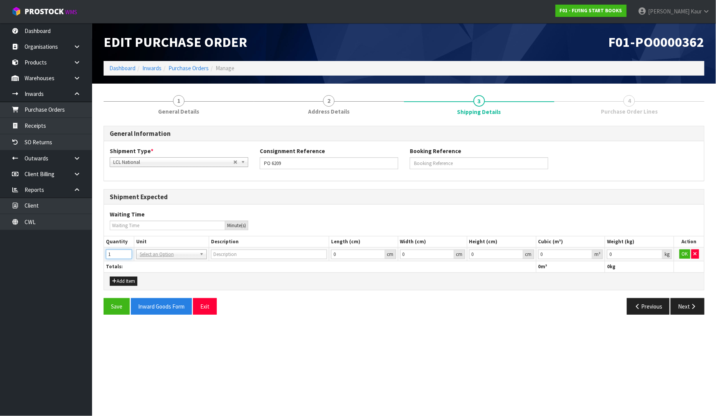
click at [125, 253] on input "1" at bounding box center [119, 254] width 26 height 10
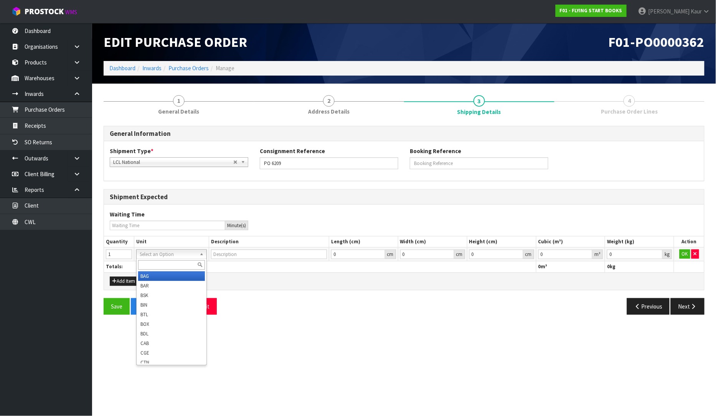
click at [145, 263] on input "text" at bounding box center [171, 265] width 67 height 10
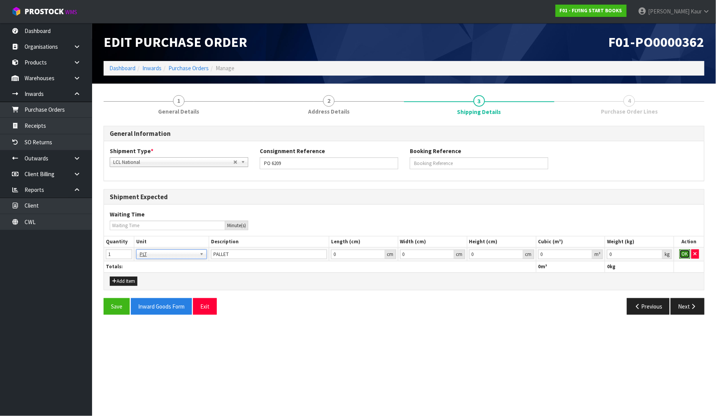
click at [685, 251] on button "OK" at bounding box center [685, 253] width 11 height 9
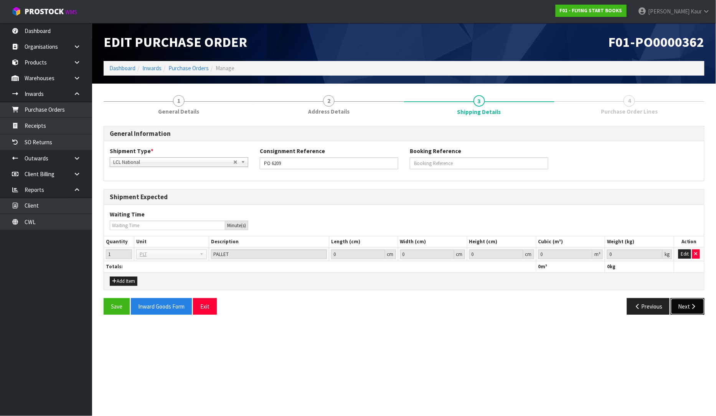
click at [695, 312] on button "Next" at bounding box center [688, 306] width 34 height 17
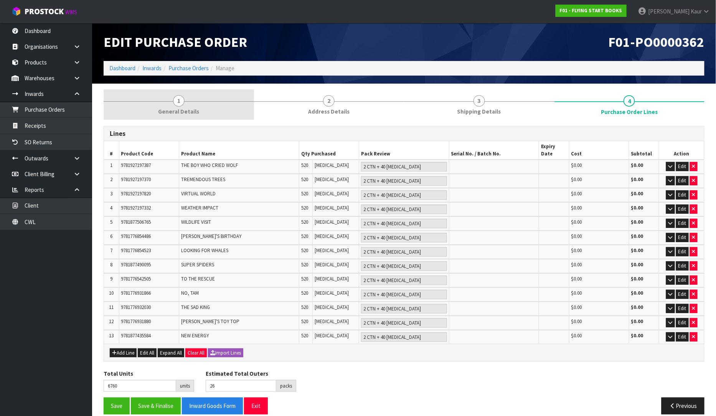
click at [187, 112] on span "General Details" at bounding box center [178, 111] width 41 height 8
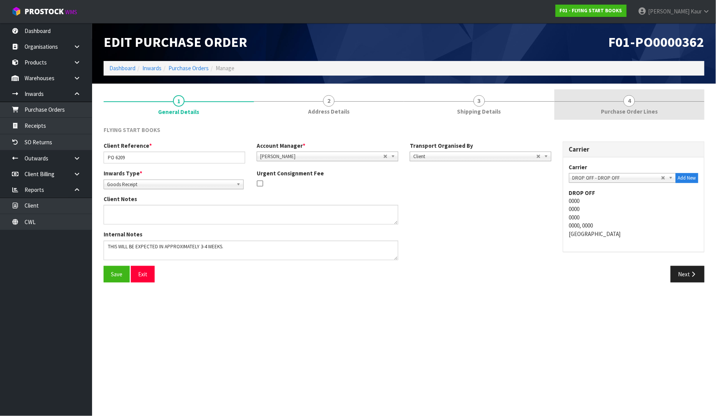
click at [635, 105] on link "4 Purchase Order Lines" at bounding box center [630, 104] width 150 height 30
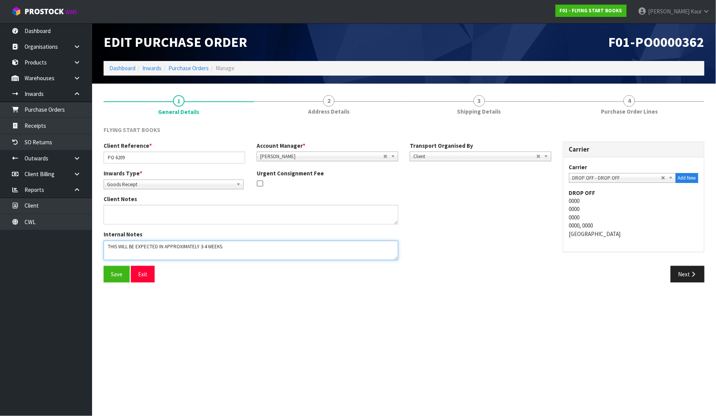
drag, startPoint x: 226, startPoint y: 249, endPoint x: 98, endPoint y: 248, distance: 127.8
click at [98, 248] on div "Internal Notes" at bounding box center [251, 247] width 306 height 35
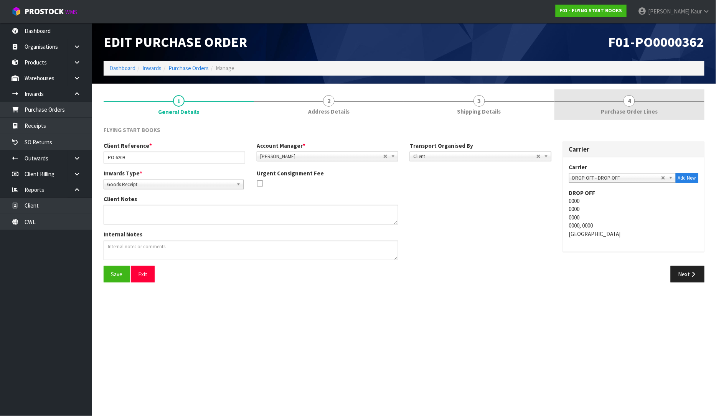
click at [657, 116] on link "4 Purchase Order Lines" at bounding box center [630, 104] width 150 height 30
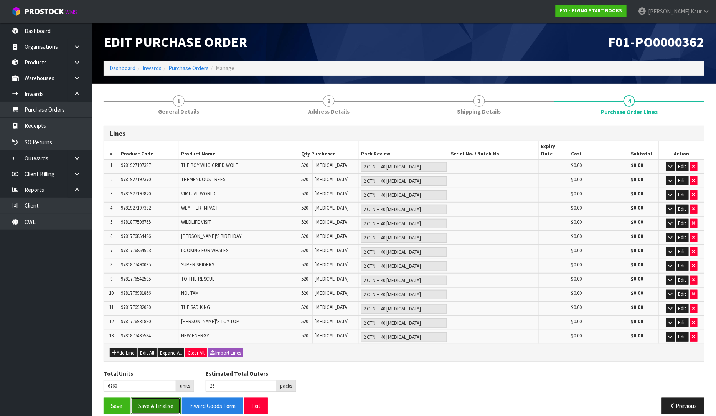
click at [158, 398] on button "Save & Finalise" at bounding box center [156, 406] width 50 height 17
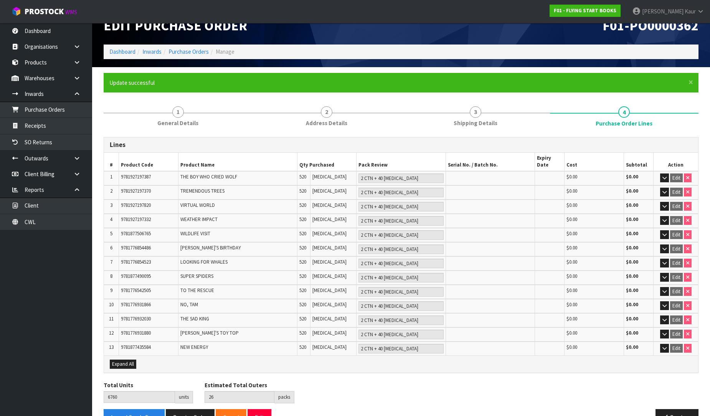
scroll to position [25, 0]
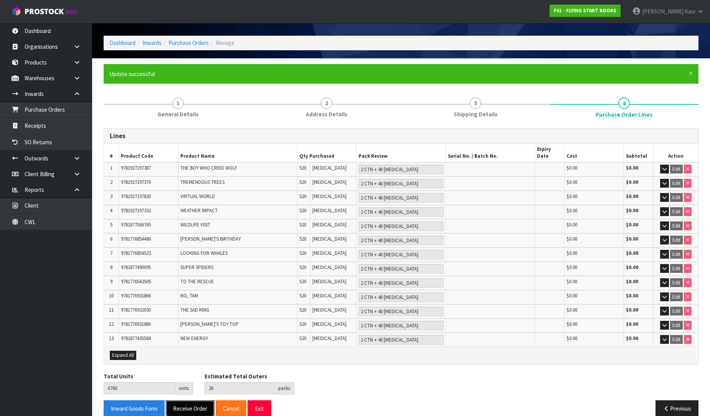
click at [175, 400] on button "Receive Order" at bounding box center [190, 408] width 49 height 17
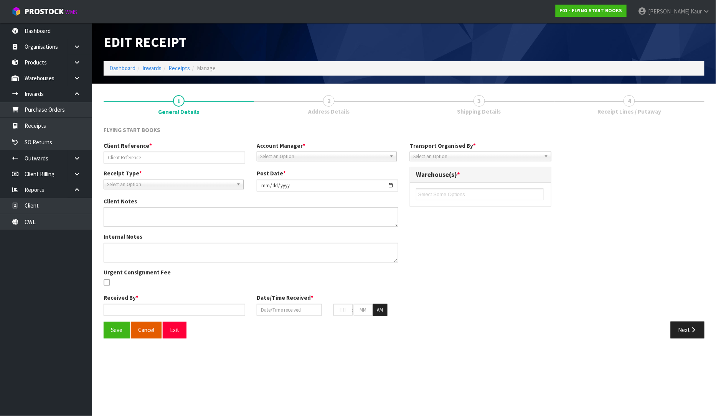
type input "PO 6209"
type input "[DATE]"
type input "[PERSON_NAME]"
type input "[DATE]"
type input "10"
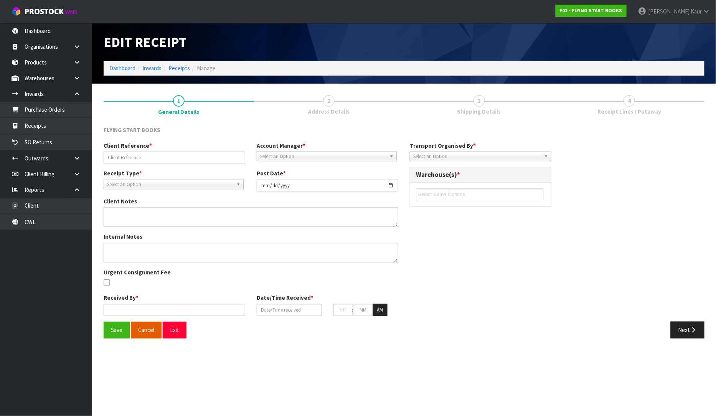
type input "28"
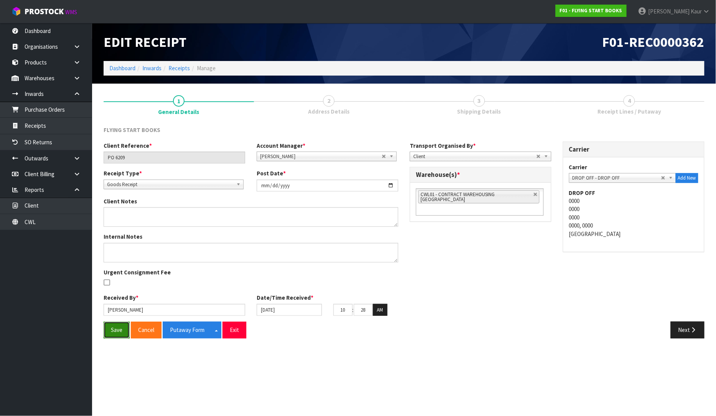
click at [121, 334] on button "Save" at bounding box center [117, 330] width 26 height 17
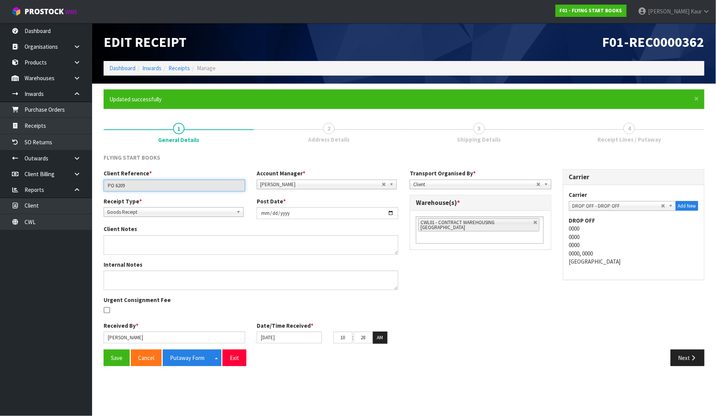
drag, startPoint x: 129, startPoint y: 184, endPoint x: 101, endPoint y: 191, distance: 28.4
click at [101, 191] on div "Client Reference * PO 6209" at bounding box center [174, 180] width 153 height 22
click at [183, 357] on button "Putaway Form" at bounding box center [187, 358] width 49 height 17
click at [76, 40] on link at bounding box center [80, 47] width 25 height 16
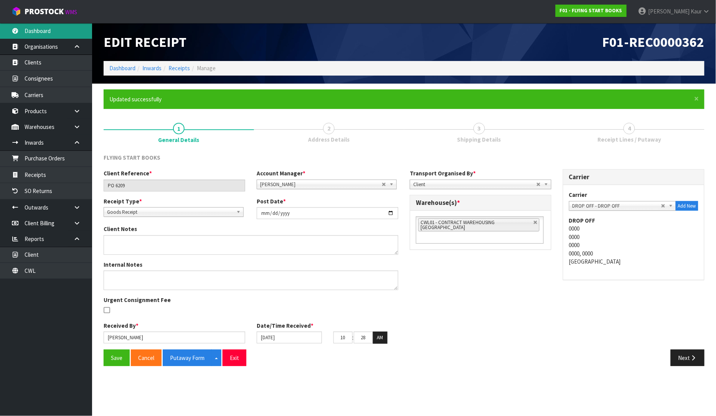
click at [68, 37] on link "Dashboard" at bounding box center [46, 31] width 92 height 16
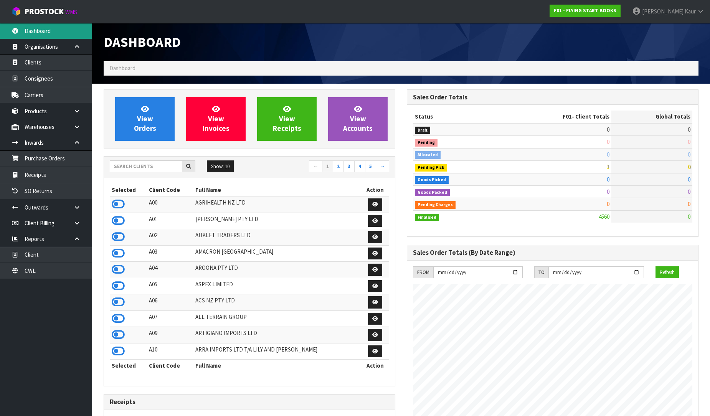
scroll to position [479, 303]
click at [129, 165] on input "text" at bounding box center [146, 166] width 73 height 12
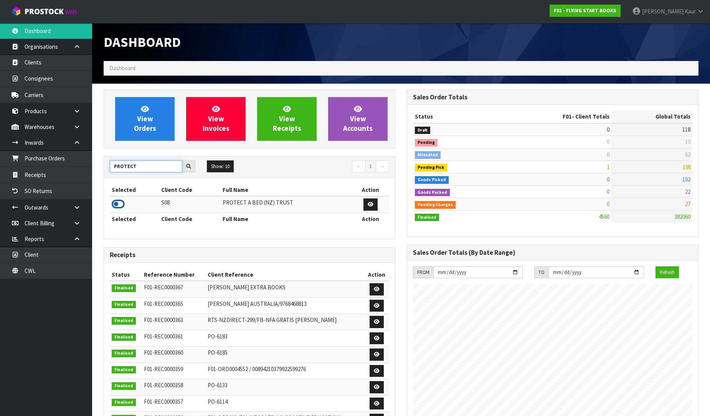
type input "PROTECT"
click at [115, 203] on icon at bounding box center [118, 204] width 13 height 12
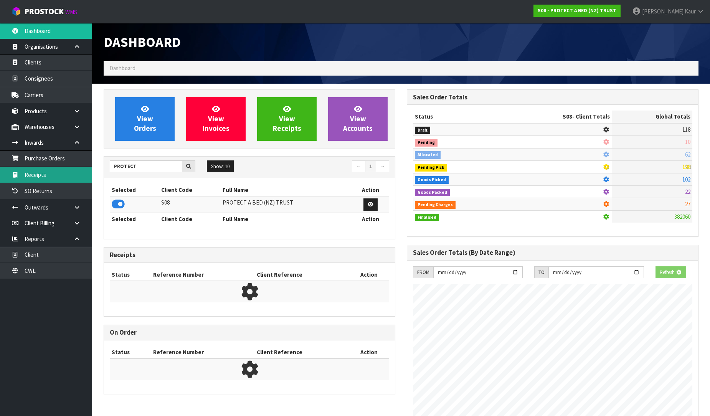
scroll to position [383300, 383476]
drag, startPoint x: 55, startPoint y: 164, endPoint x: 196, endPoint y: 148, distance: 142.1
click at [55, 164] on link "Purchase Orders" at bounding box center [46, 158] width 92 height 16
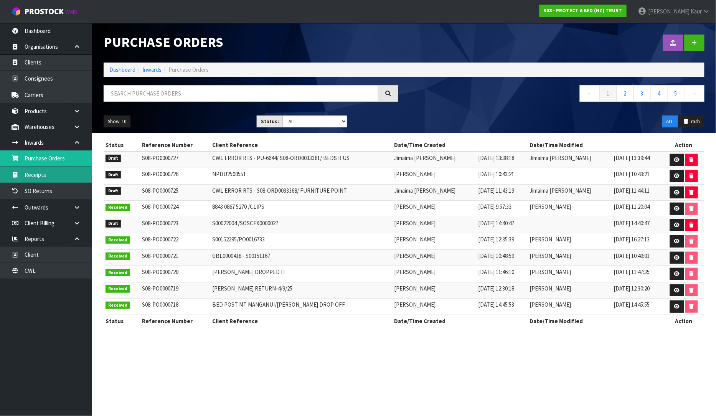
click at [24, 180] on link "Receipts" at bounding box center [46, 175] width 92 height 16
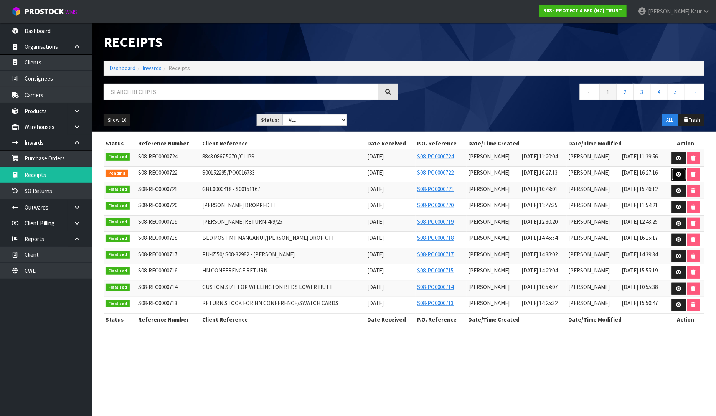
click at [674, 175] on link at bounding box center [679, 174] width 14 height 12
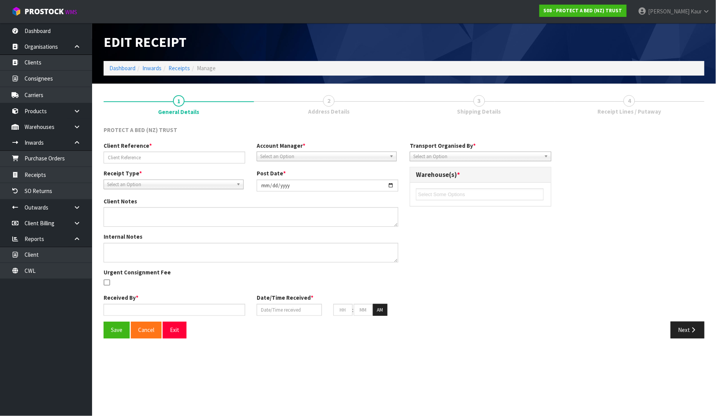
type input "S00152295/PO0016733"
type input "[DATE]"
type input "[PERSON_NAME]"
type input "[DATE]"
type input "04"
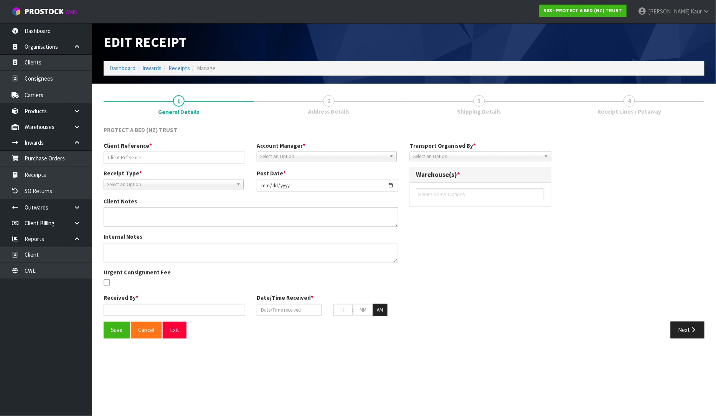
type input "27"
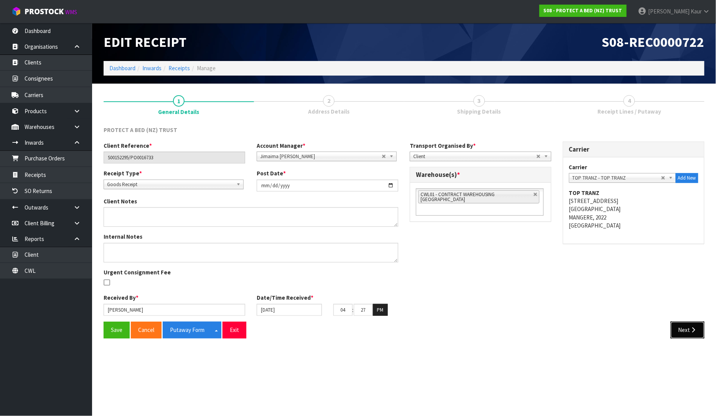
click at [688, 330] on button "Next" at bounding box center [688, 330] width 34 height 17
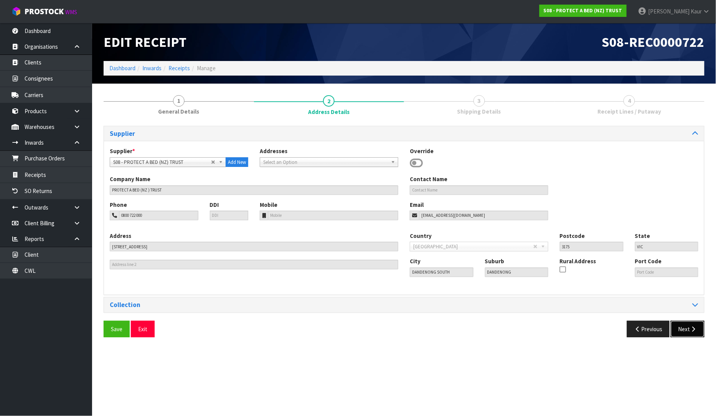
click at [683, 331] on button "Next" at bounding box center [688, 329] width 34 height 17
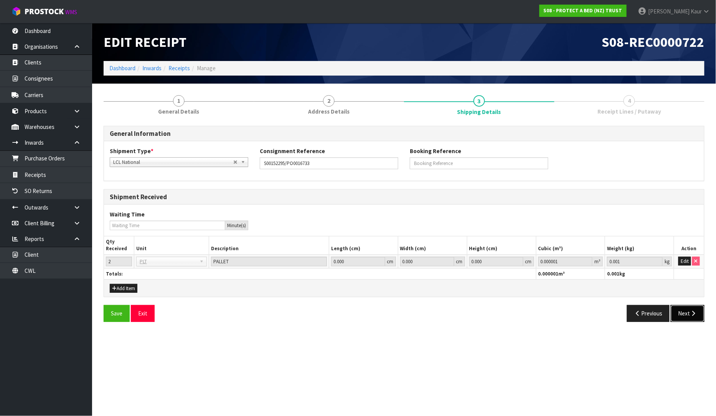
click at [685, 314] on button "Next" at bounding box center [688, 313] width 34 height 17
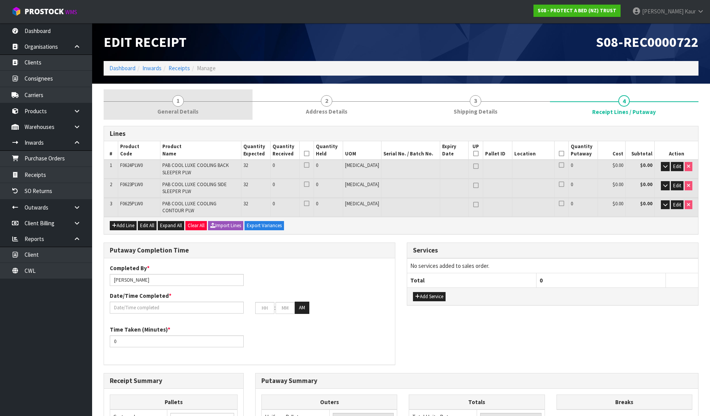
click at [188, 105] on link "1 General Details" at bounding box center [178, 104] width 149 height 30
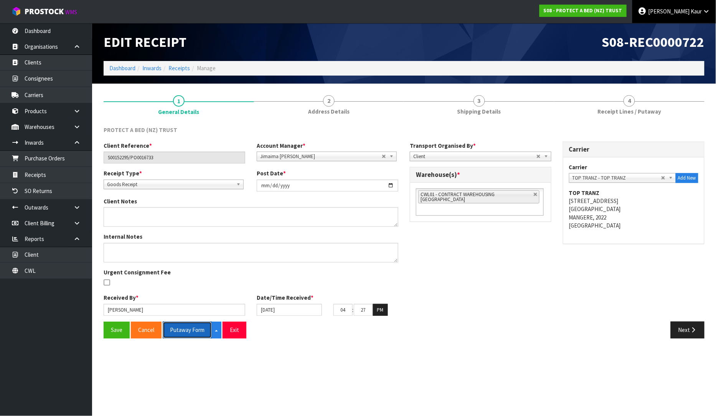
drag, startPoint x: 194, startPoint y: 329, endPoint x: 682, endPoint y: 16, distance: 579.3
click at [195, 329] on button "Putaway Form" at bounding box center [187, 330] width 49 height 17
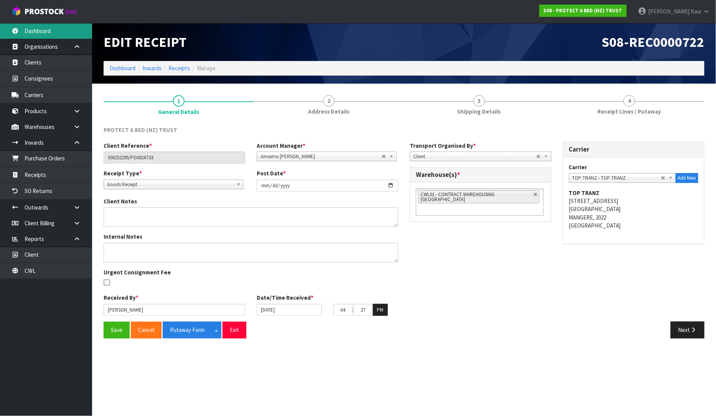
click at [51, 25] on link "Dashboard" at bounding box center [46, 31] width 92 height 16
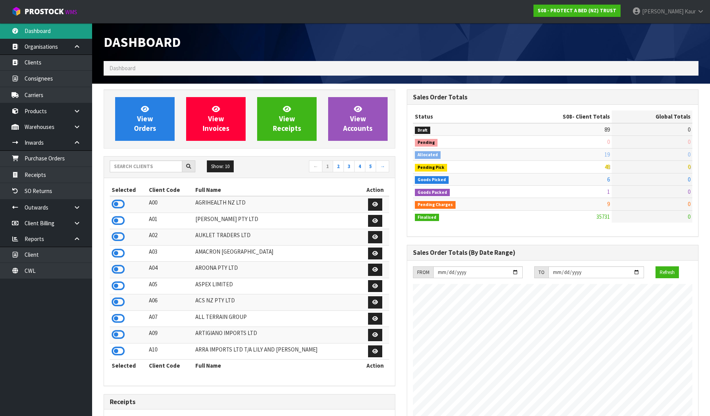
scroll to position [479, 303]
click at [130, 168] on input "text" at bounding box center [146, 166] width 73 height 12
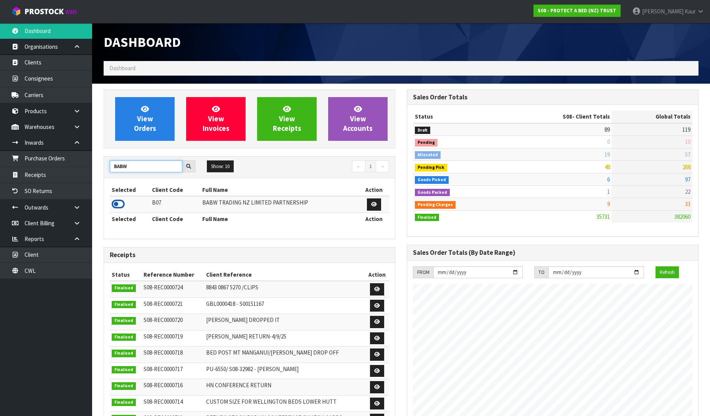
type input "BABW"
click at [120, 202] on icon at bounding box center [118, 204] width 13 height 12
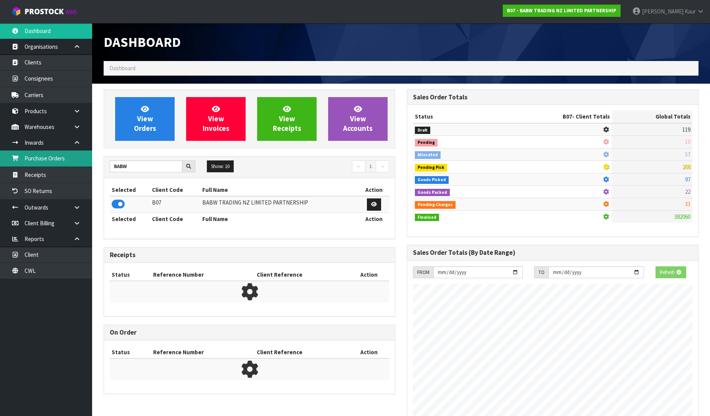
click at [55, 160] on link "Purchase Orders" at bounding box center [46, 158] width 92 height 16
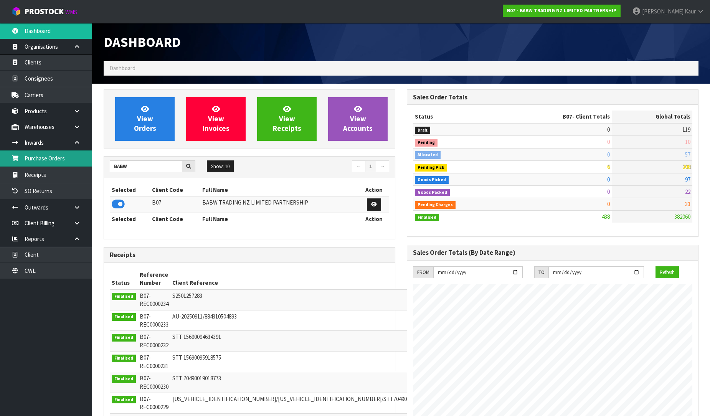
scroll to position [581, 303]
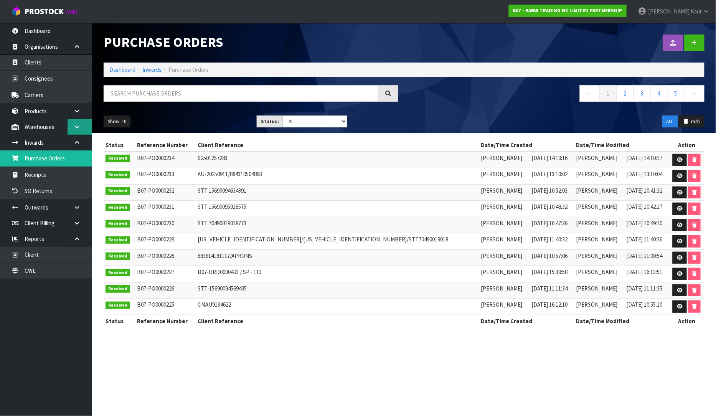
click at [75, 132] on link at bounding box center [80, 127] width 25 height 16
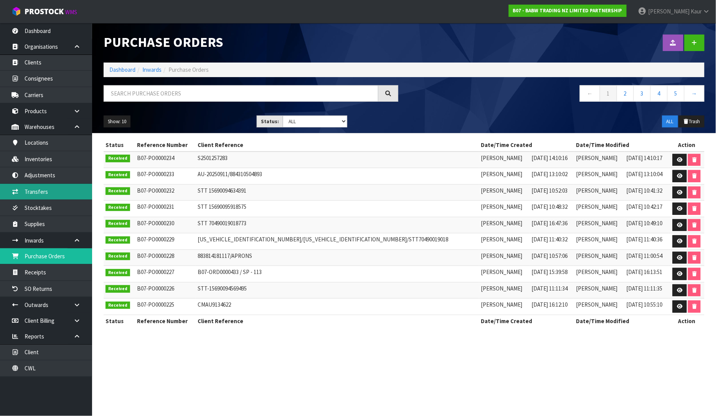
click at [45, 192] on link "Transfers" at bounding box center [46, 192] width 92 height 16
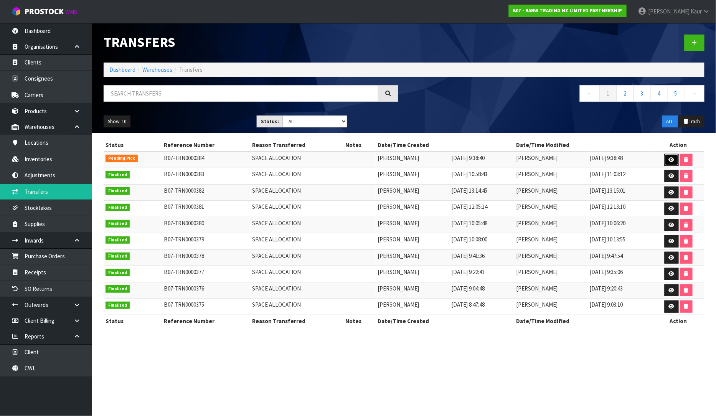
click at [670, 162] on icon at bounding box center [672, 159] width 6 height 5
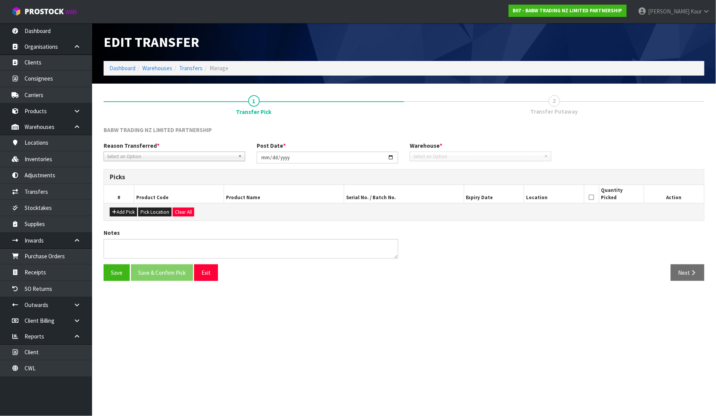
type input "[DATE]"
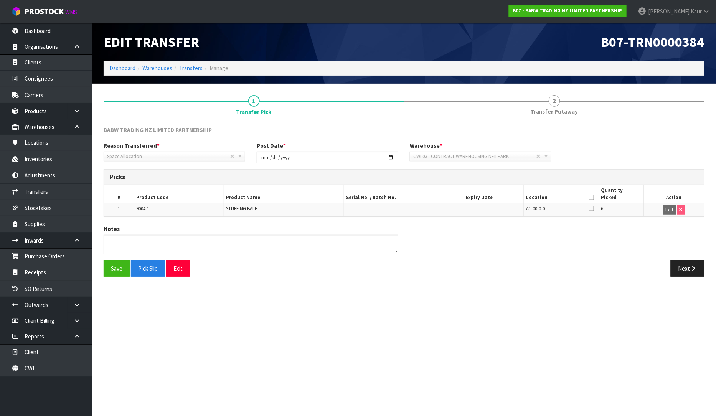
click at [592, 197] on icon at bounding box center [591, 197] width 5 height 0
click at [115, 272] on button "Save" at bounding box center [117, 268] width 26 height 17
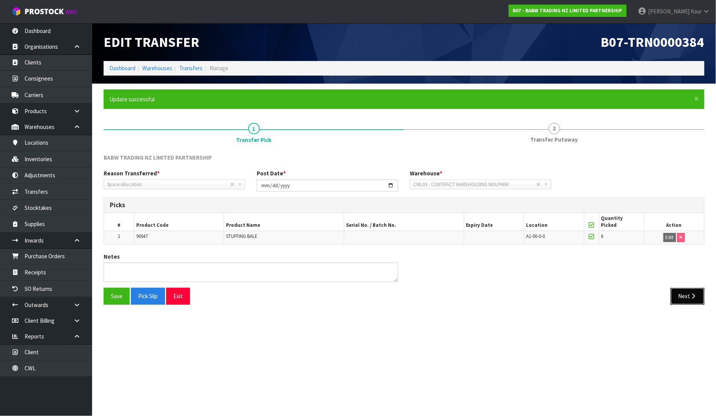
click at [692, 301] on button "Next" at bounding box center [688, 296] width 34 height 17
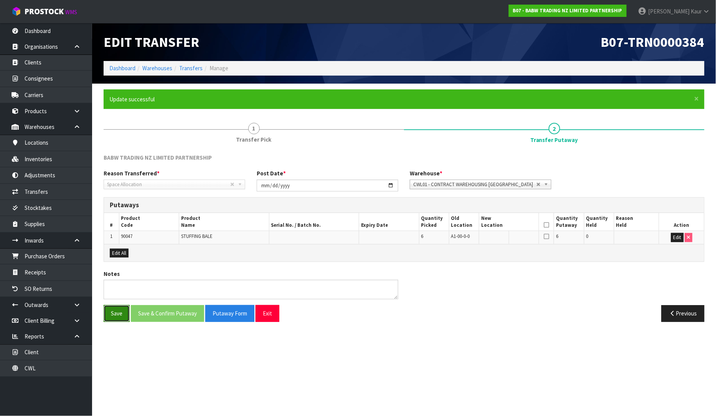
click at [113, 318] on button "Save" at bounding box center [117, 313] width 26 height 17
click at [48, 160] on link "Inventories" at bounding box center [46, 159] width 92 height 16
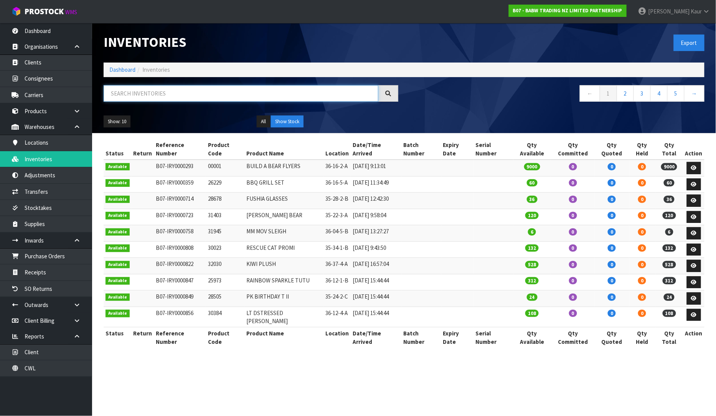
click at [142, 95] on input "text" at bounding box center [241, 93] width 275 height 17
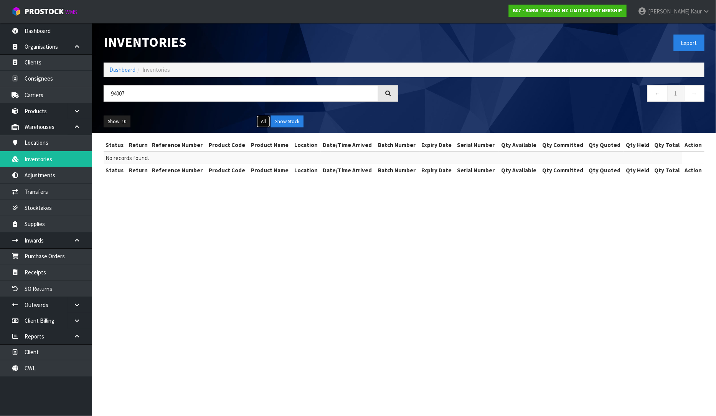
click at [263, 125] on button "All" at bounding box center [263, 122] width 13 height 12
click at [148, 95] on input "94007" at bounding box center [241, 93] width 275 height 17
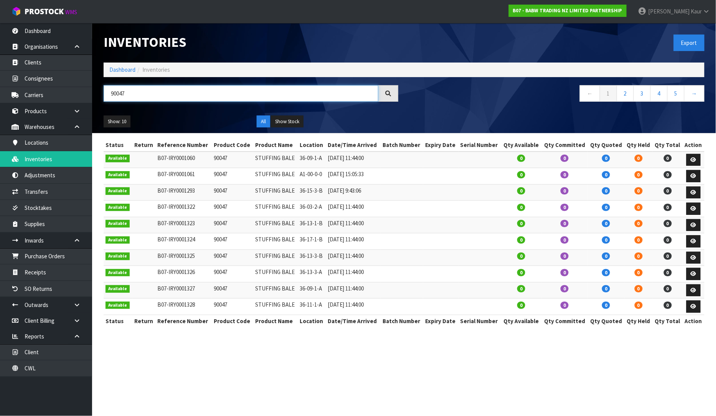
type input "90047"
click at [622, 102] on nav "← 1 2 3 4 5 →" at bounding box center [557, 94] width 295 height 19
click at [624, 99] on link "2" at bounding box center [625, 93] width 17 height 17
click at [645, 96] on link "3" at bounding box center [642, 93] width 17 height 17
click at [657, 97] on link "4" at bounding box center [659, 93] width 17 height 17
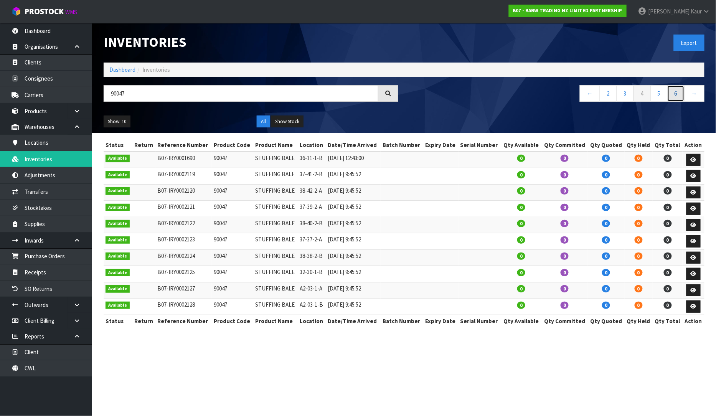
click at [676, 95] on link "6" at bounding box center [675, 93] width 17 height 17
drag, startPoint x: 133, startPoint y: 95, endPoint x: 97, endPoint y: 95, distance: 35.7
click at [98, 95] on div "90047" at bounding box center [251, 96] width 306 height 22
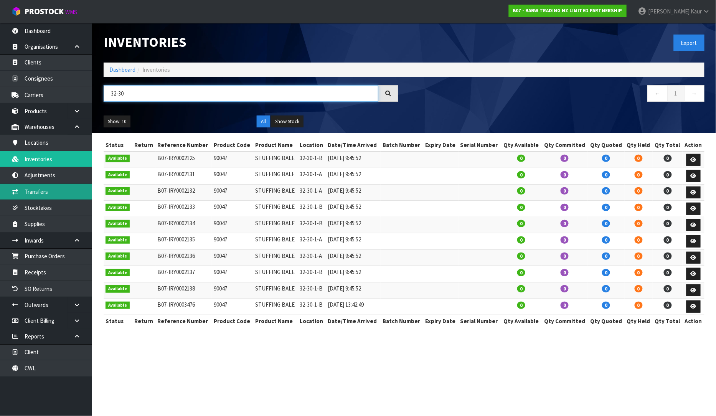
type input "32-30"
click at [48, 190] on link "Transfers" at bounding box center [46, 192] width 92 height 16
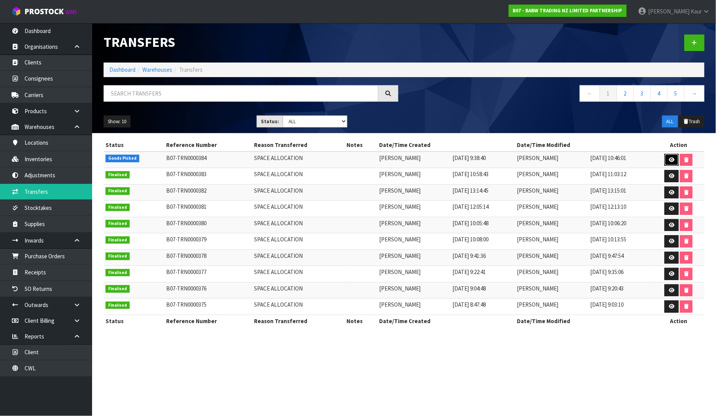
click at [674, 161] on icon at bounding box center [672, 159] width 6 height 5
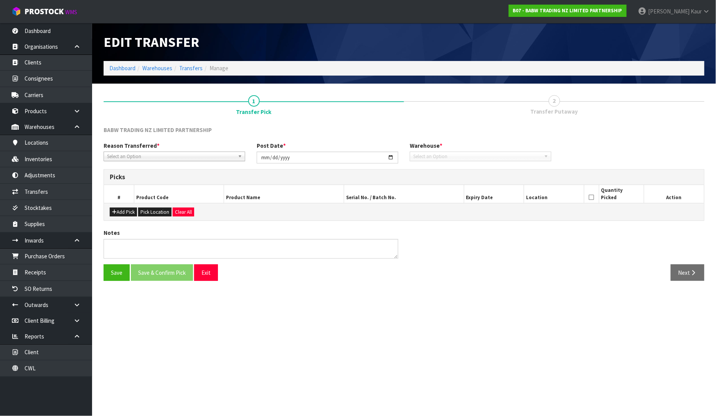
type input "[DATE]"
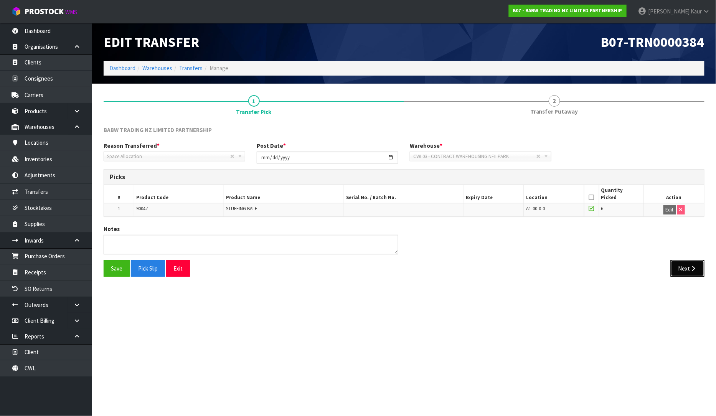
click at [691, 269] on icon "button" at bounding box center [693, 269] width 7 height 6
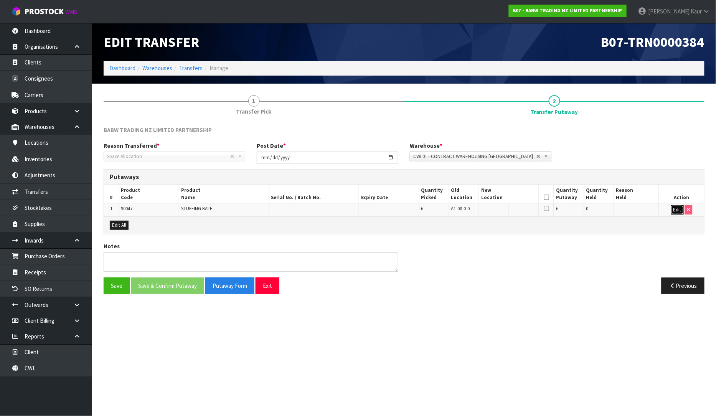
click at [680, 212] on button "Edit" at bounding box center [677, 209] width 13 height 9
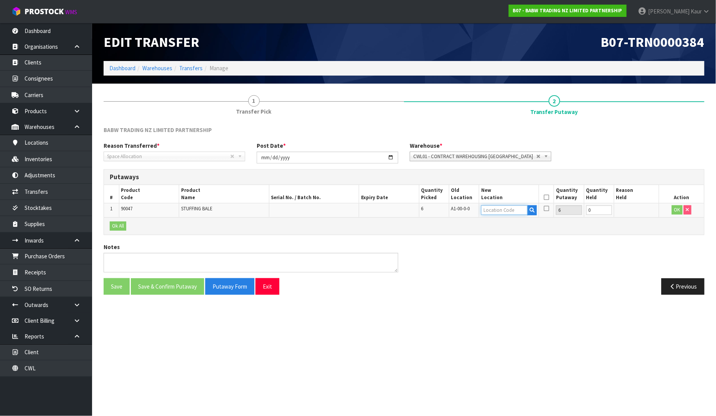
click at [507, 211] on input "text" at bounding box center [504, 210] width 46 height 10
type input "32-30-1"
drag, startPoint x: 498, startPoint y: 226, endPoint x: 566, endPoint y: 216, distance: 68.3
click at [498, 227] on link "32-30-1 -A" at bounding box center [512, 223] width 61 height 10
type input "32-30-1-A"
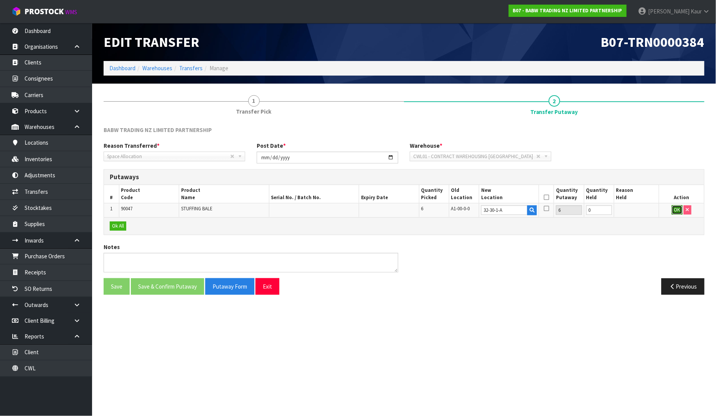
click at [676, 206] on button "OK" at bounding box center [677, 209] width 11 height 9
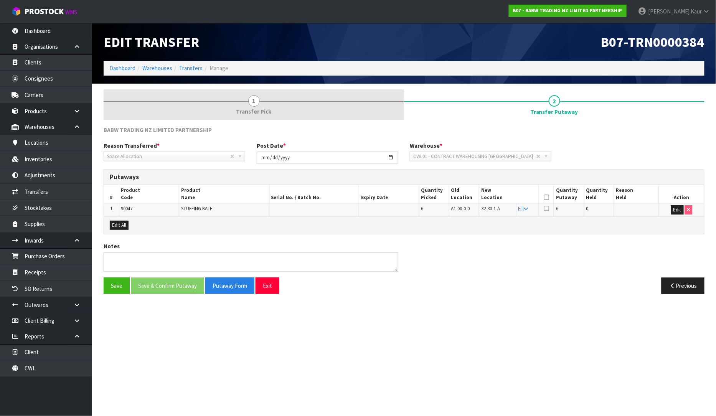
click at [244, 107] on link "1 Transfer Pick" at bounding box center [254, 104] width 300 height 30
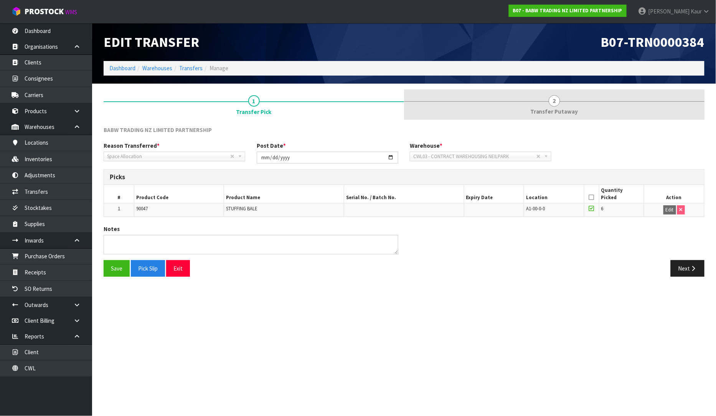
click at [553, 107] on span "Transfer Putaway" at bounding box center [554, 111] width 48 height 8
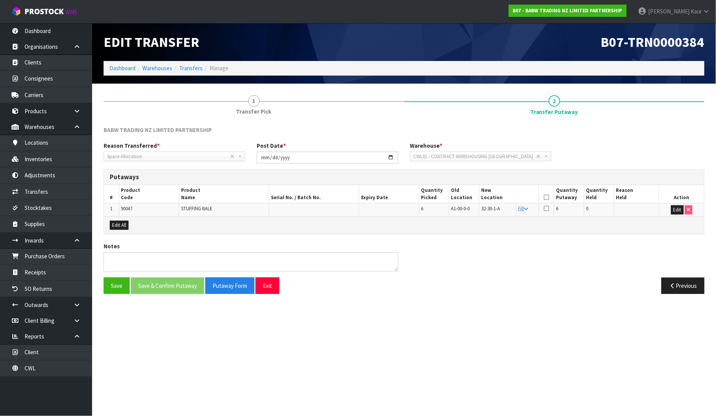
click at [546, 197] on icon at bounding box center [546, 197] width 5 height 0
click at [182, 284] on button "Save & Confirm Putaway" at bounding box center [167, 285] width 73 height 17
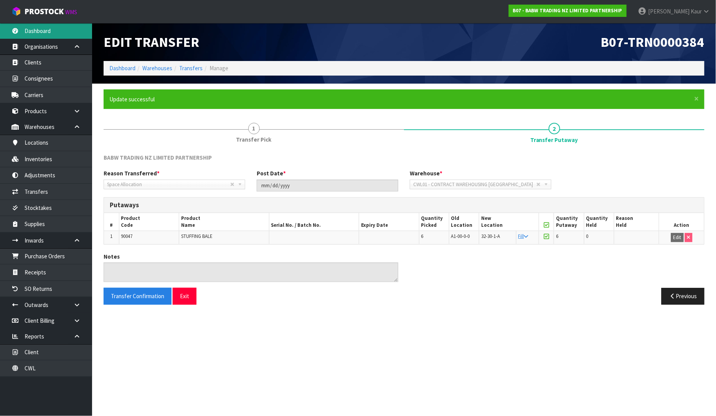
click at [44, 27] on link "Dashboard" at bounding box center [46, 31] width 92 height 16
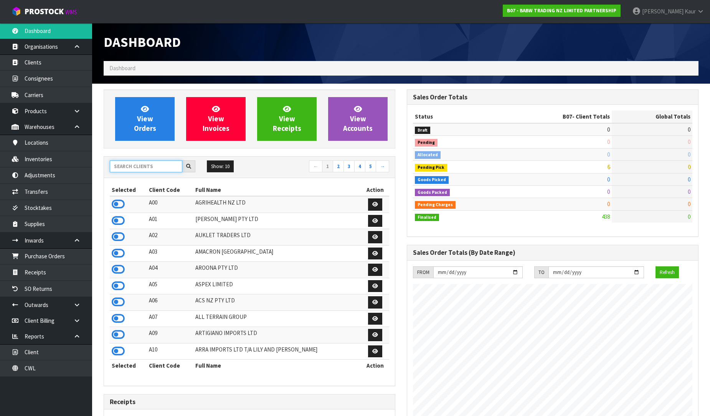
scroll to position [581, 303]
click at [122, 162] on input "text" at bounding box center [146, 166] width 73 height 12
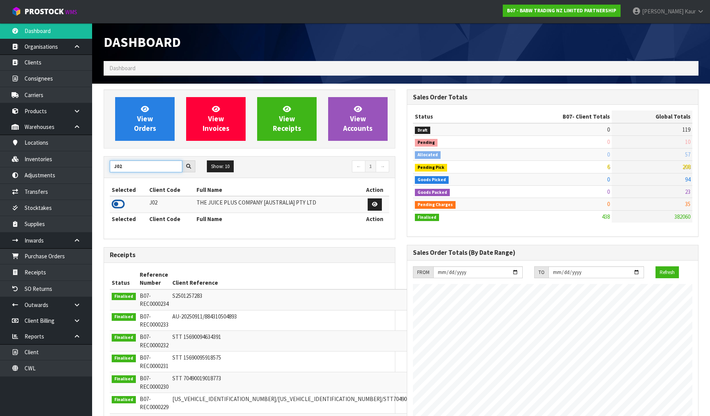
type input "J02"
click at [117, 208] on icon at bounding box center [118, 204] width 13 height 12
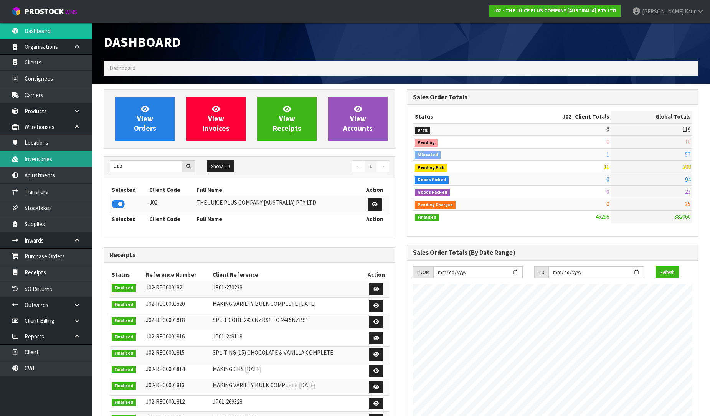
click at [43, 163] on link "Inventories" at bounding box center [46, 159] width 92 height 16
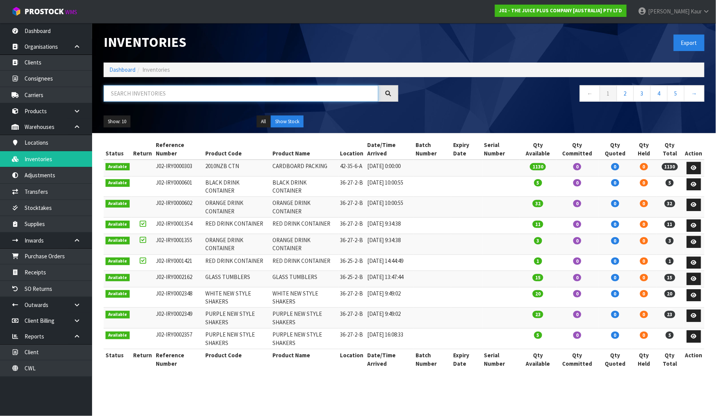
click at [121, 96] on input "text" at bounding box center [241, 93] width 275 height 17
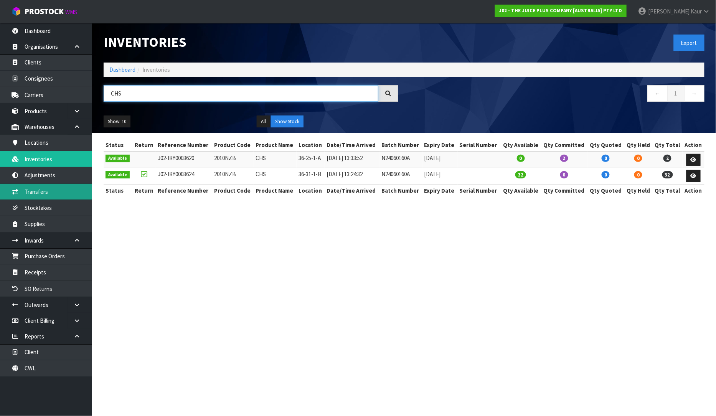
type input "CHS"
click at [38, 196] on link "Transfers" at bounding box center [46, 192] width 92 height 16
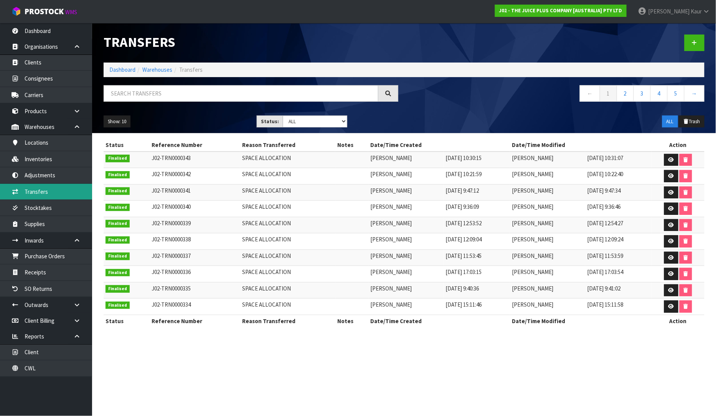
click at [42, 188] on link "Transfers" at bounding box center [46, 192] width 92 height 16
click at [48, 31] on link "Dashboard" at bounding box center [46, 31] width 92 height 16
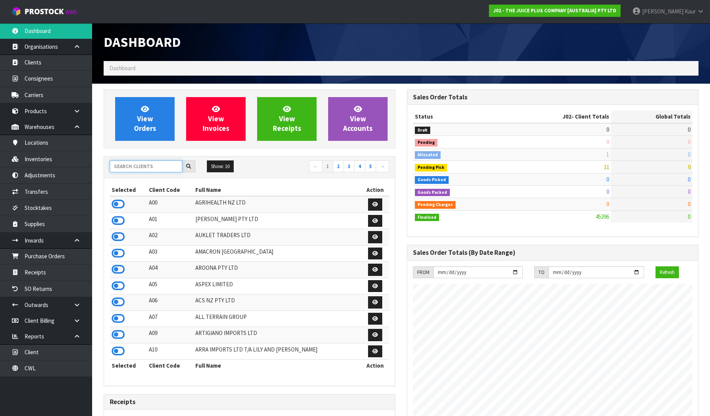
scroll to position [581, 303]
click at [131, 163] on input "text" at bounding box center [146, 166] width 73 height 12
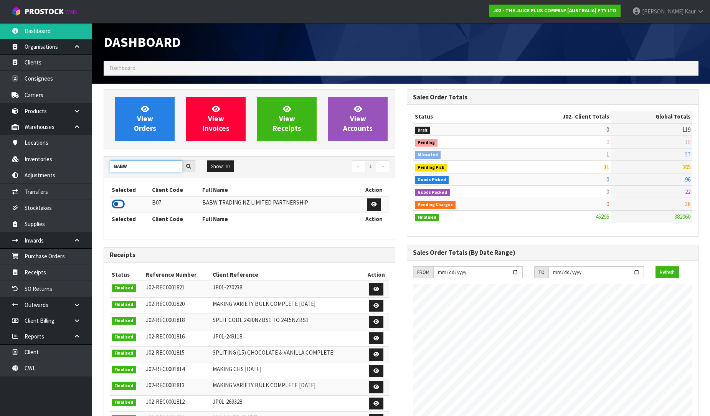
type input "BABW"
click at [119, 204] on icon at bounding box center [118, 204] width 13 height 12
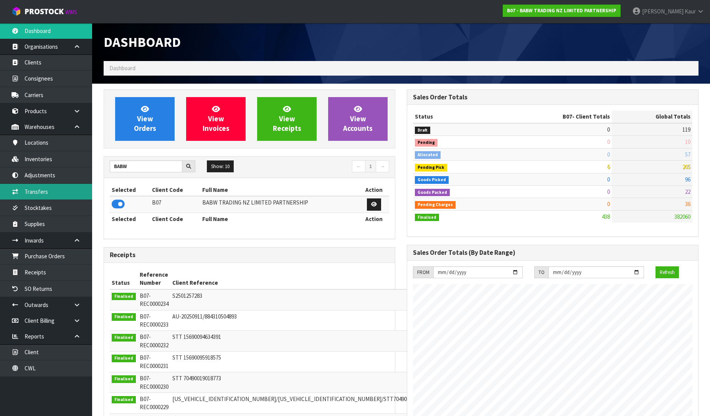
drag, startPoint x: 59, startPoint y: 188, endPoint x: 75, endPoint y: 188, distance: 16.5
click at [58, 188] on link "Transfers" at bounding box center [46, 192] width 92 height 16
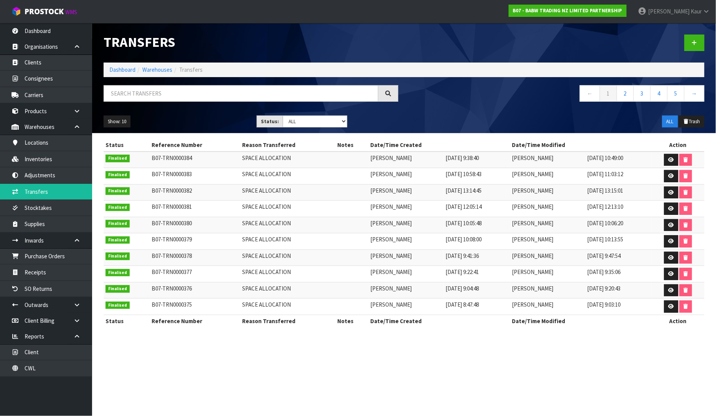
click at [675, 152] on td at bounding box center [678, 160] width 53 height 17
click at [673, 158] on icon at bounding box center [672, 159] width 6 height 5
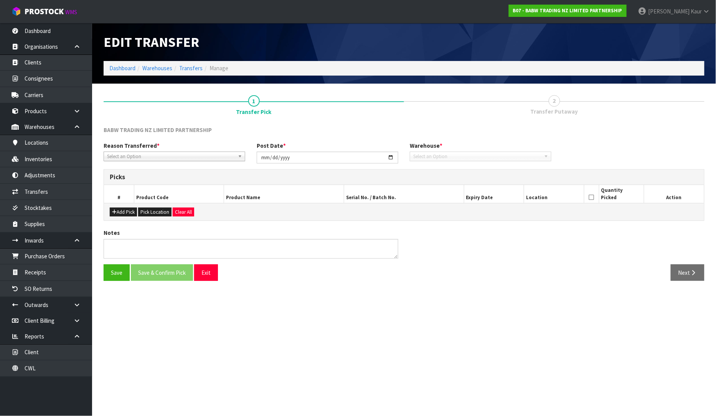
type input "[DATE]"
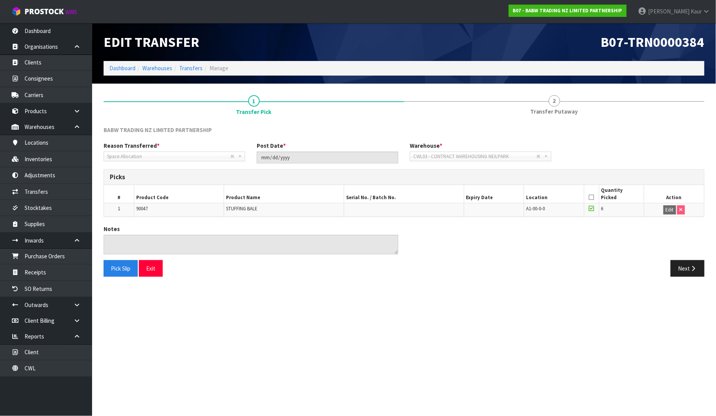
click at [463, 350] on section "Edit Transfer B07-TRN0000384 Dashboard Warehouses Transfers Manage 1 Transfer P…" at bounding box center [358, 208] width 716 height 416
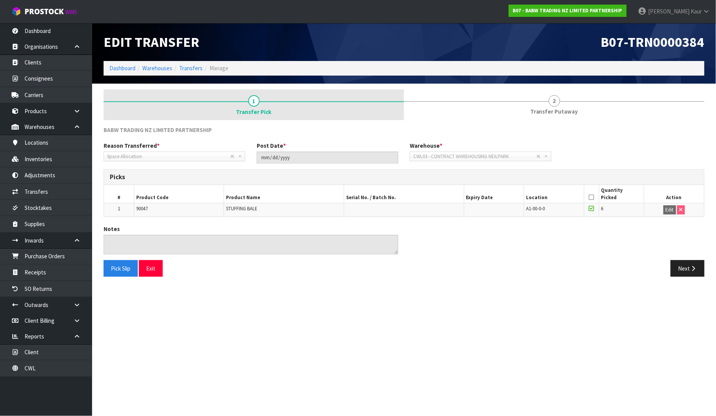
click at [252, 119] on link "1 Transfer Pick" at bounding box center [254, 104] width 300 height 31
click at [258, 109] on span "Transfer Pick" at bounding box center [253, 112] width 35 height 8
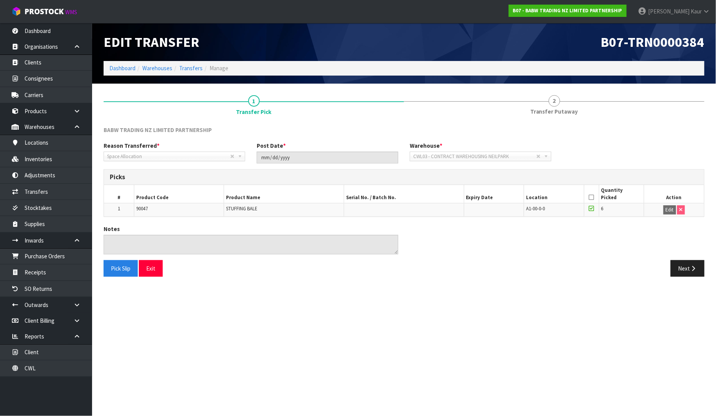
click at [478, 345] on section "Edit Transfer B07-TRN0000384 Dashboard Warehouses Transfers Manage 1 Transfer P…" at bounding box center [358, 208] width 716 height 416
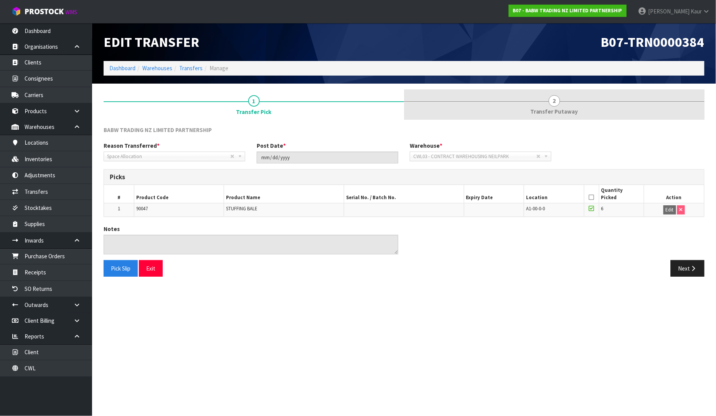
click at [562, 102] on link "2 Transfer Putaway" at bounding box center [554, 104] width 300 height 30
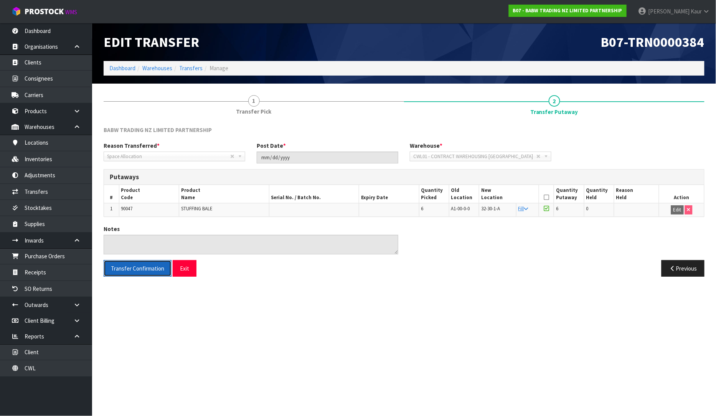
click at [134, 272] on span "Transfer Confirmation" at bounding box center [137, 268] width 53 height 7
click at [53, 371] on link "CWL" at bounding box center [46, 368] width 92 height 16
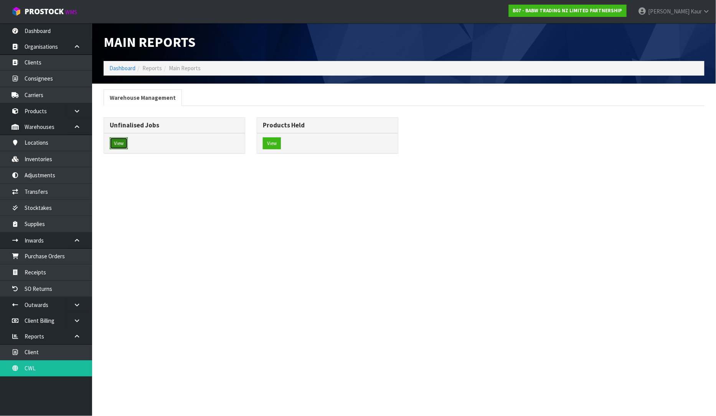
click at [119, 142] on button "View" at bounding box center [119, 143] width 18 height 12
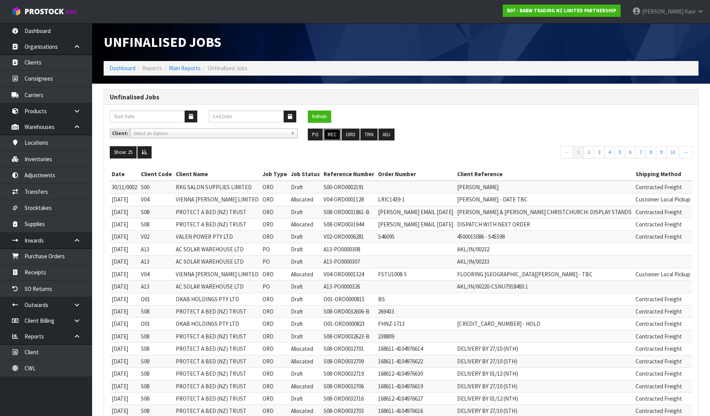
click at [337, 135] on button "REC" at bounding box center [332, 135] width 17 height 12
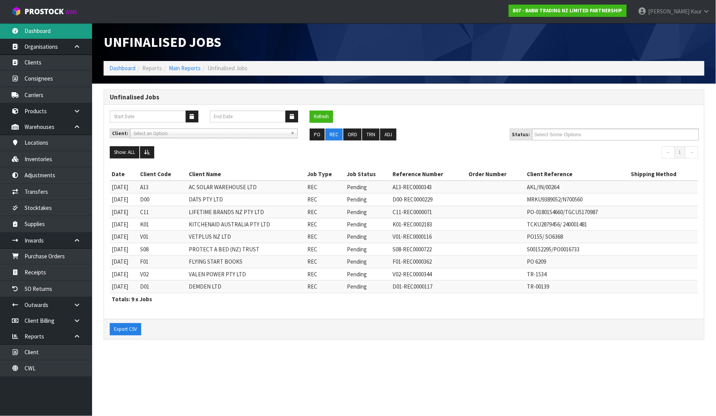
click at [62, 35] on link "Dashboard" at bounding box center [46, 31] width 92 height 16
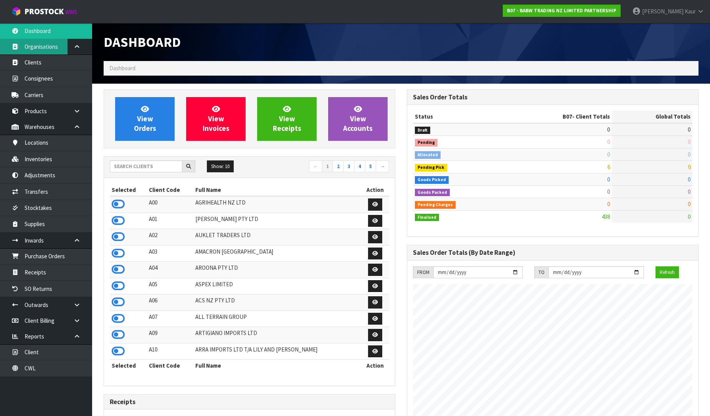
scroll to position [581, 303]
click at [140, 163] on input "text" at bounding box center [146, 166] width 73 height 12
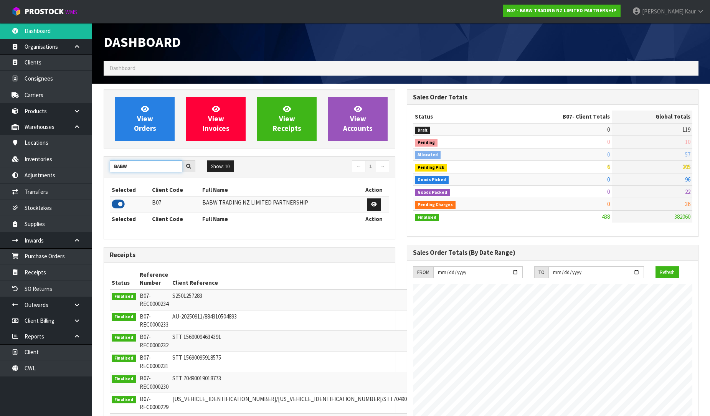
type input "BABW"
click at [114, 202] on icon at bounding box center [118, 204] width 13 height 12
click at [61, 257] on link "Purchase Orders" at bounding box center [46, 256] width 92 height 16
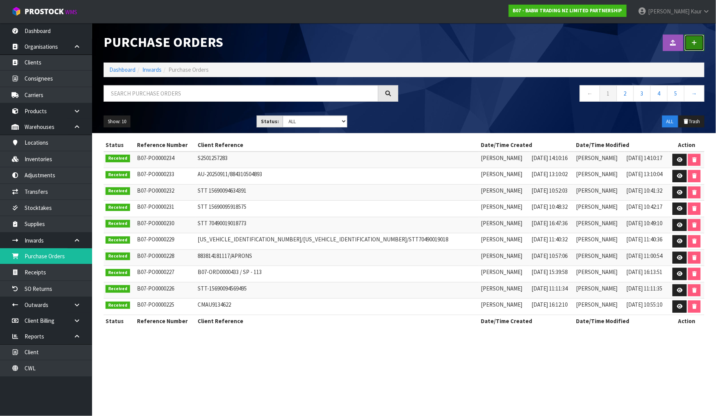
click at [698, 48] on link at bounding box center [695, 43] width 20 height 17
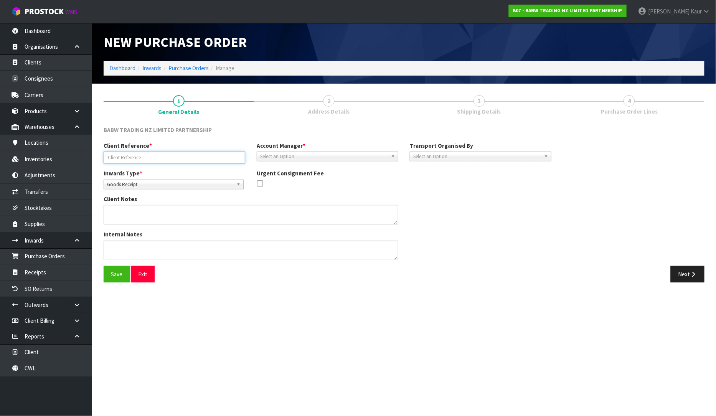
click at [151, 152] on input "text" at bounding box center [175, 158] width 142 height 12
paste input "STT 70490019113171"
type input "STT 70490019113171"
click at [347, 155] on span "Select an Option" at bounding box center [324, 156] width 128 height 9
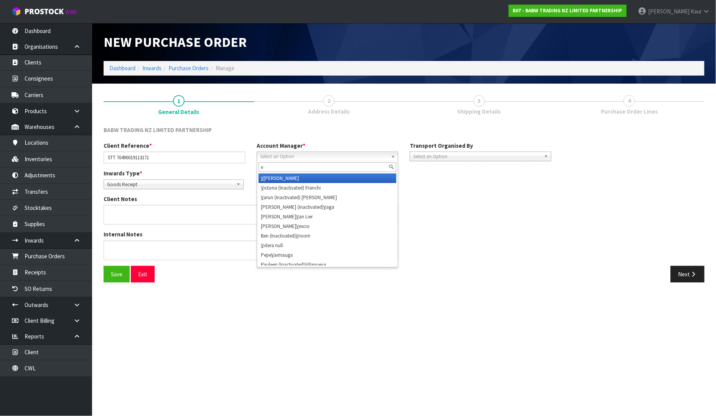
type input "v"
click at [340, 175] on li "V [PERSON_NAME]" at bounding box center [328, 178] width 138 height 10
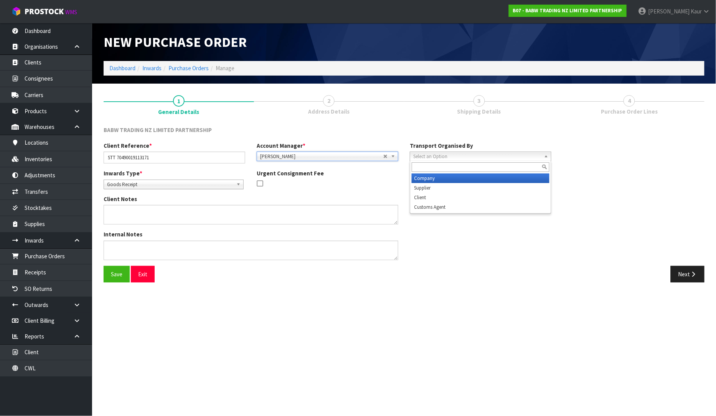
click at [467, 152] on span "Select an Option" at bounding box center [477, 156] width 128 height 9
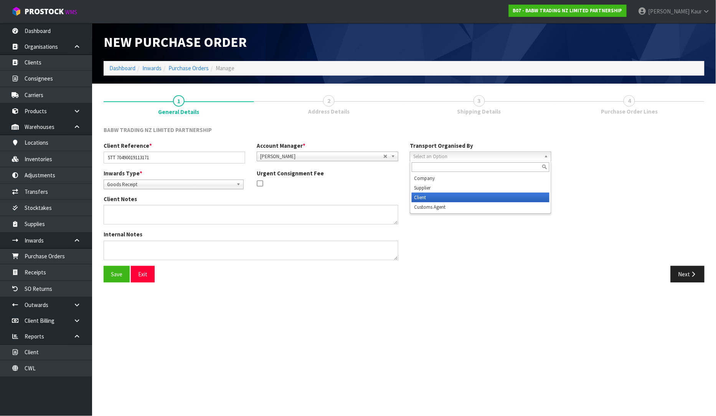
click at [458, 197] on li "Client" at bounding box center [481, 198] width 138 height 10
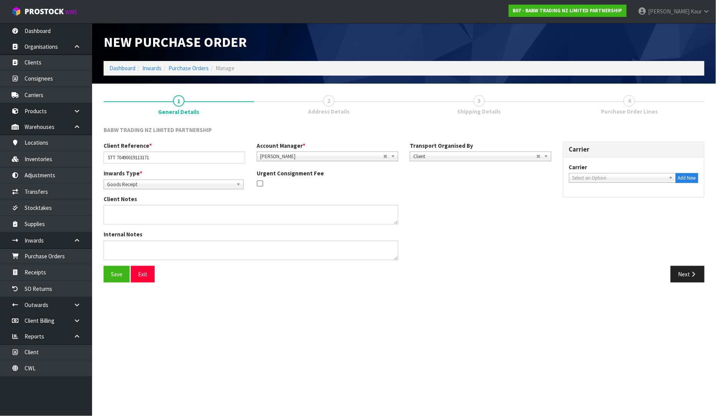
click at [576, 179] on span "Select an Option" at bounding box center [619, 177] width 93 height 9
type input "direct"
click at [613, 197] on li "DIRECT COURIERS - DIRECT COURIERS" at bounding box center [622, 200] width 103 height 10
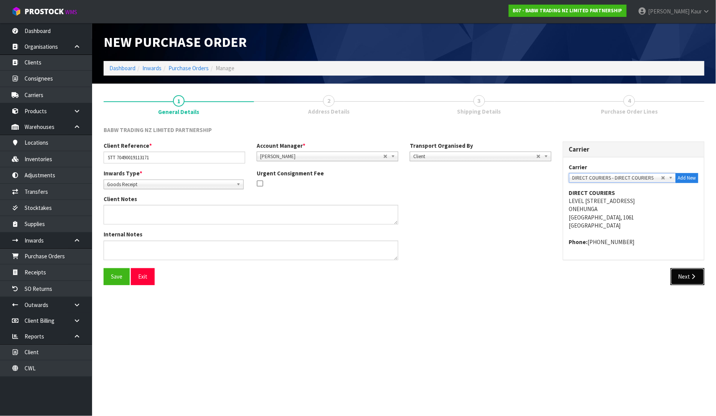
click at [697, 285] on button "Next" at bounding box center [688, 276] width 34 height 17
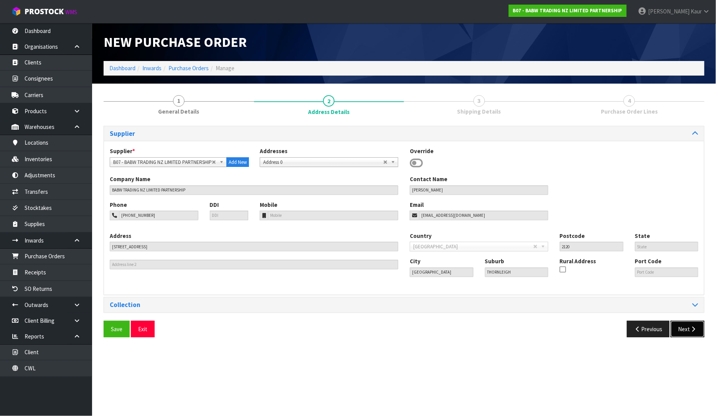
click at [687, 332] on button "Next" at bounding box center [688, 329] width 34 height 17
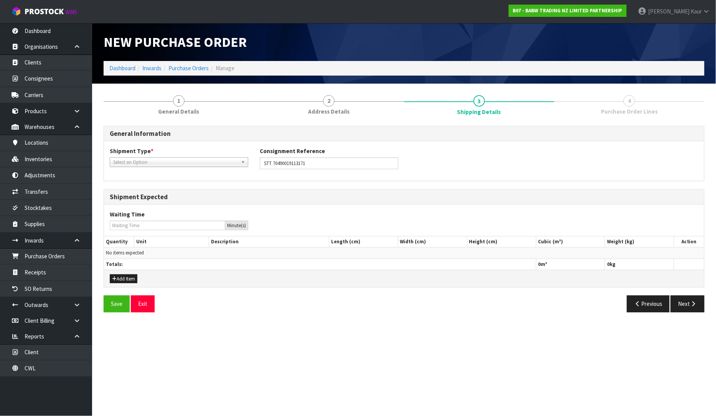
click at [137, 160] on span "Select an Option" at bounding box center [175, 162] width 125 height 9
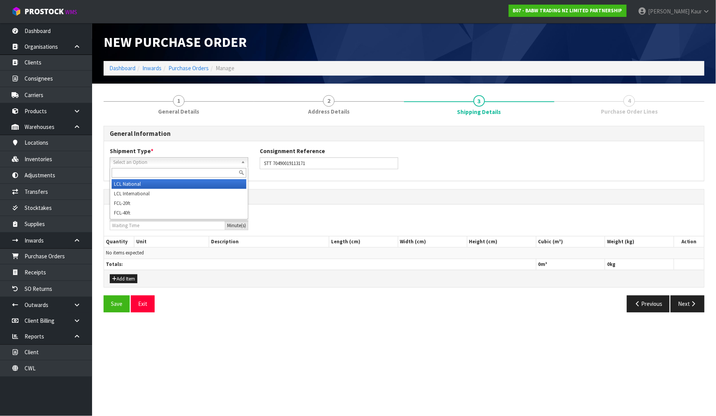
click at [125, 186] on li "LCL National" at bounding box center [179, 184] width 135 height 10
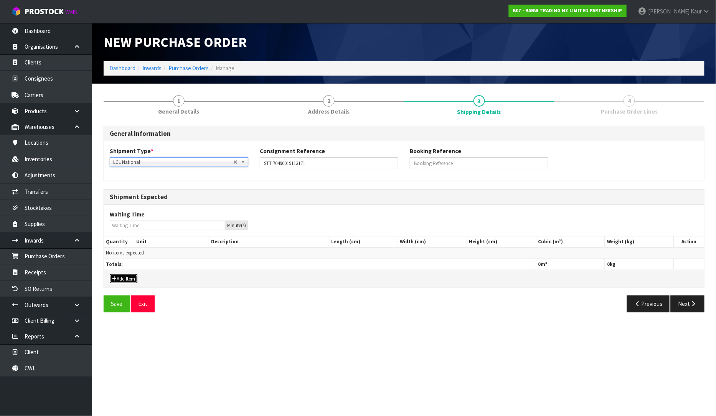
click at [121, 278] on button "Add Item" at bounding box center [124, 278] width 28 height 9
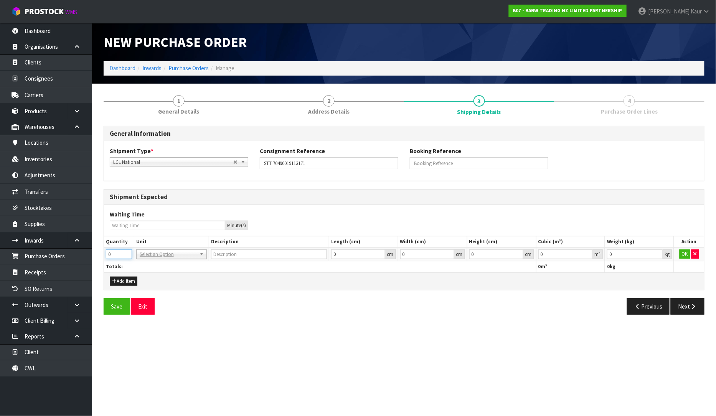
drag, startPoint x: 121, startPoint y: 254, endPoint x: 101, endPoint y: 252, distance: 20.0
click at [101, 252] on div "1 General Details 2 Address Details 3 Shipping Details 4 Purchase Order Lines G…" at bounding box center [404, 204] width 613 height 231
type input "5"
click at [143, 269] on input "text" at bounding box center [171, 265] width 67 height 10
type input "plt"
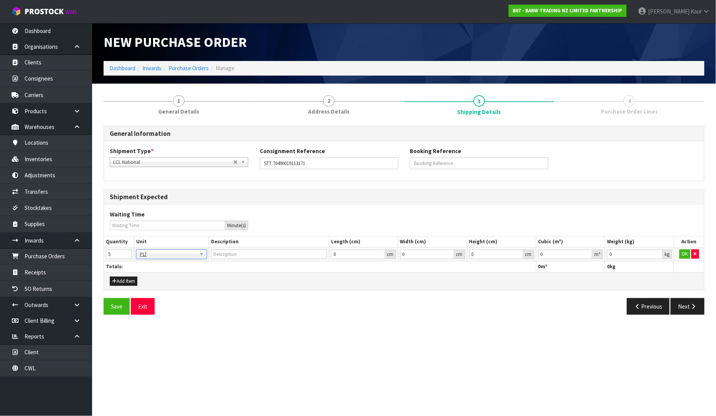
type input "PALLET"
type input "0.000001"
click at [590, 251] on input "0.000001" at bounding box center [565, 254] width 54 height 10
type input "0.001"
click at [657, 252] on input "0.001" at bounding box center [635, 254] width 56 height 10
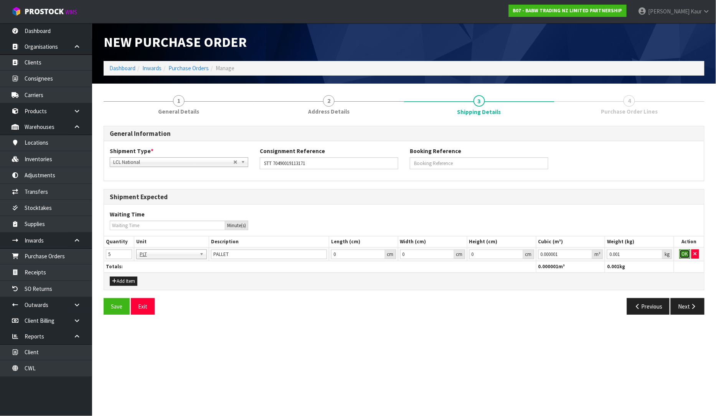
click at [682, 255] on button "OK" at bounding box center [685, 253] width 11 height 9
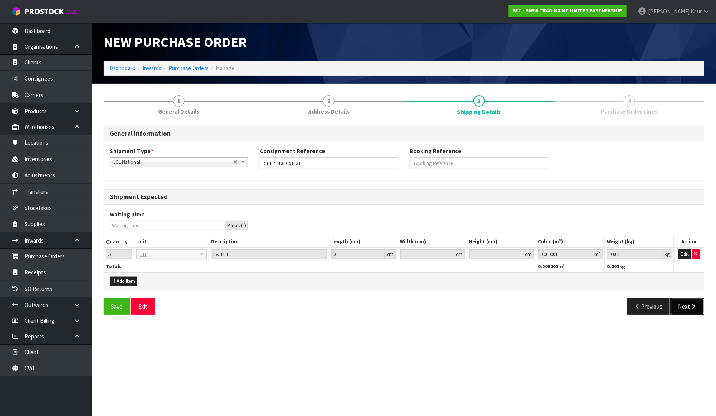
click at [688, 305] on button "Next" at bounding box center [688, 306] width 34 height 17
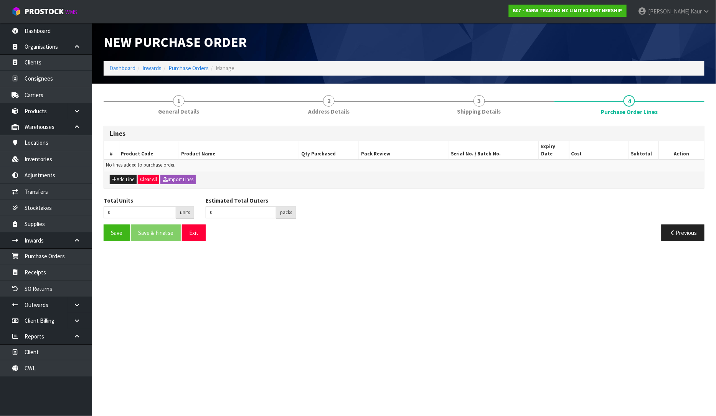
drag, startPoint x: 192, startPoint y: 167, endPoint x: 181, endPoint y: 181, distance: 17.7
click at [192, 171] on div "Add Line Clear All Import Lines" at bounding box center [404, 179] width 600 height 17
click at [185, 175] on button "Import Lines" at bounding box center [177, 179] width 35 height 9
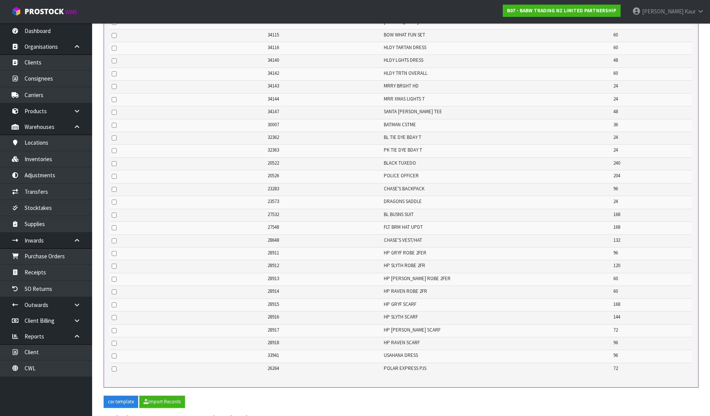
scroll to position [476, 0]
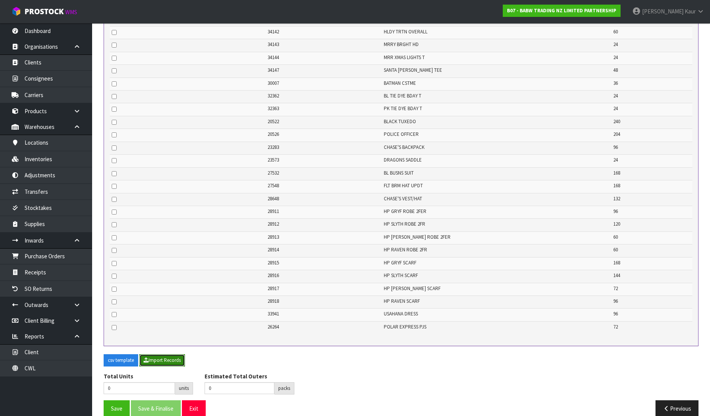
click at [167, 354] on button "Import Records" at bounding box center [162, 360] width 46 height 12
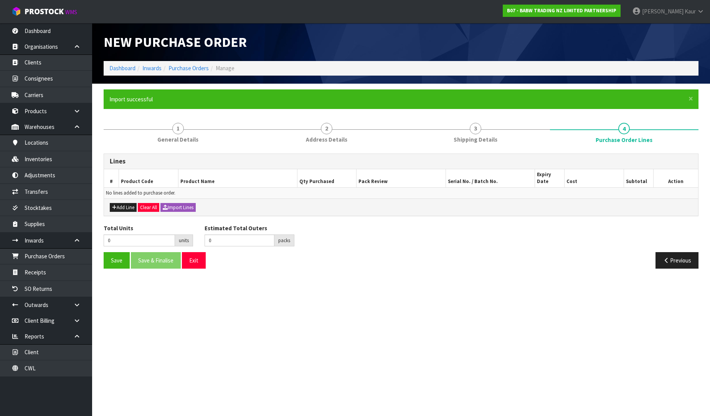
scroll to position [0, 0]
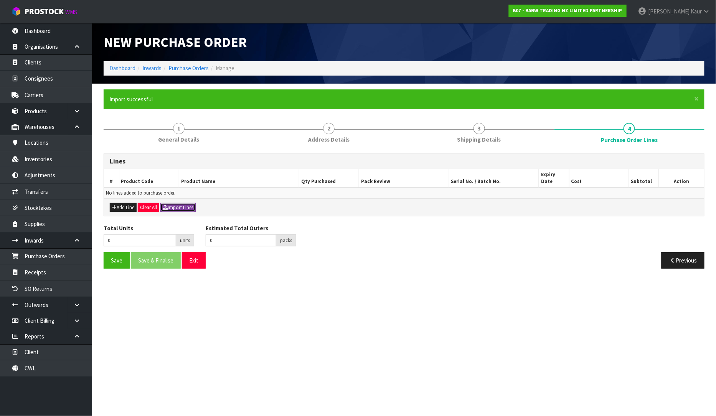
click at [177, 203] on button "Import Lines" at bounding box center [177, 207] width 35 height 9
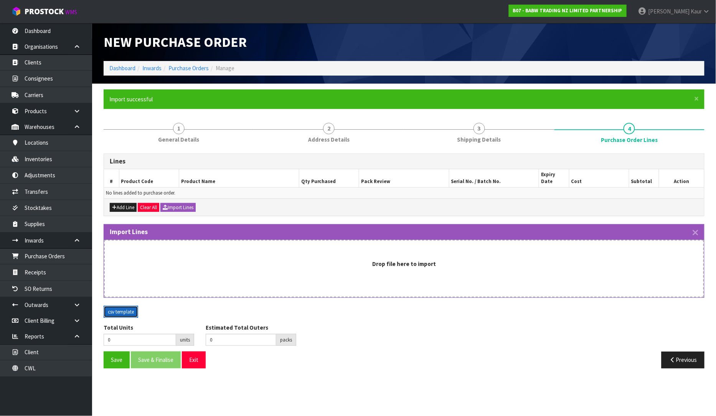
click at [111, 306] on button "csv template" at bounding box center [121, 312] width 35 height 12
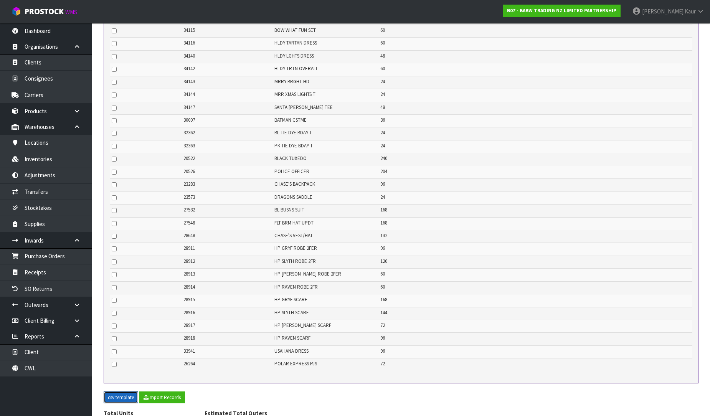
scroll to position [504, 0]
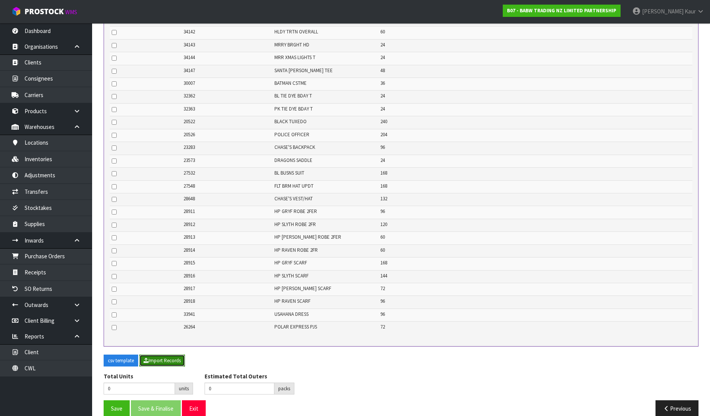
click at [166, 355] on button "Import Records" at bounding box center [162, 361] width 46 height 12
type input "3672"
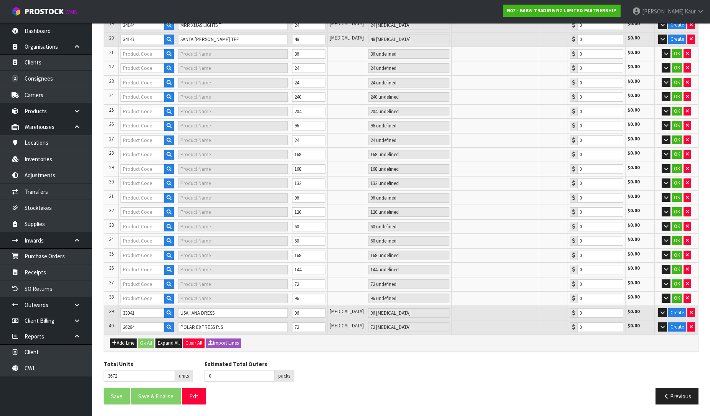
type input "16"
type input "28941"
type input "[PERSON_NAME] BEAR"
type input "16 CTN"
type input "0.00"
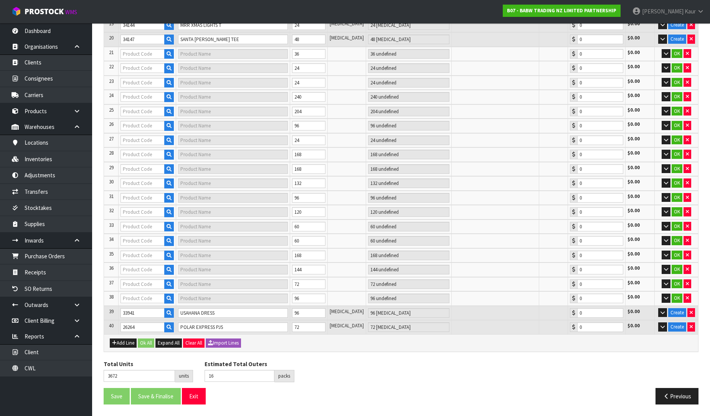
type input "36"
type input "25721"
type input "RED PLUSH CAR II"
type input "4 CTN"
type input "0.00"
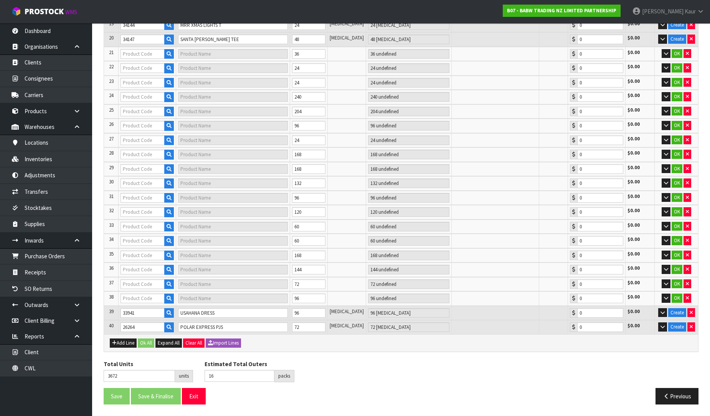
type input "27415"
type input "RED POOH TEE"
type input "8 CTN"
type input "0.00"
type input "27727"
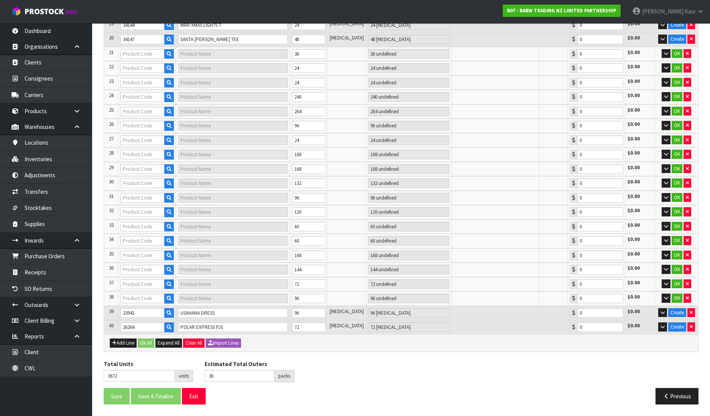
type input "SANTA [PERSON_NAME] UPDT"
type input "4 CTN"
type input "0.00"
type input "30007"
type input "BATMAN COSTUME 2"
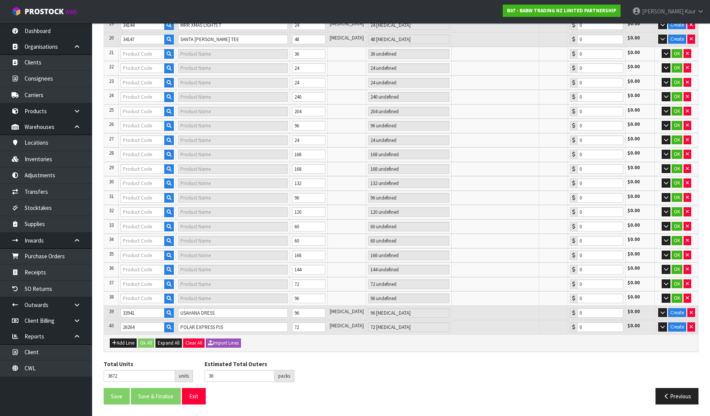
type input "3 CTN"
type input "0.00"
type input "32363"
type input "PK TIE DYE BDAY TEE"
type input "1 CTN"
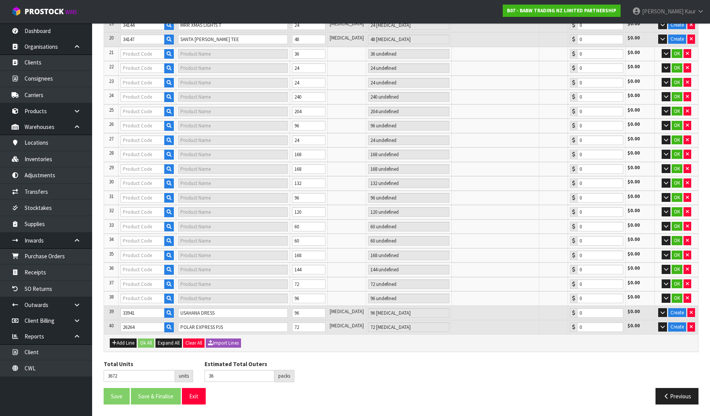
type input "0.00"
type input "52"
type input "24867"
type input "LONGHORN II"
type input "5 CTN"
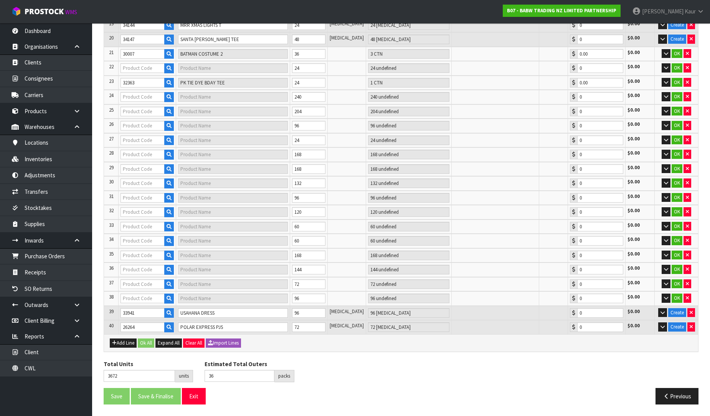
type input "0.00"
type input "29061"
type input "E EEYORE"
type input "5 CTN"
type input "0.00"
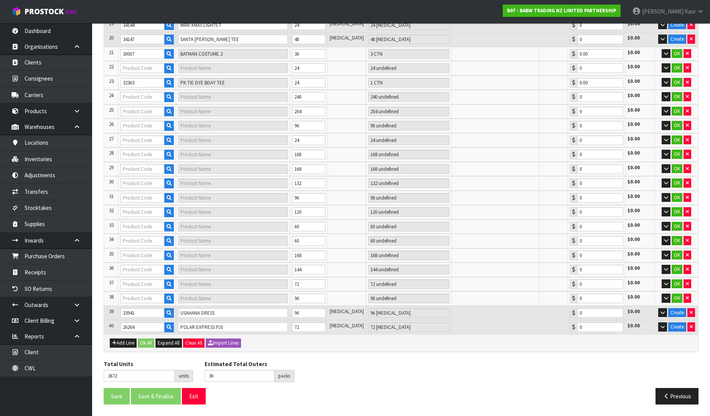
type input "26187"
type input "GINGERBREAD COSTUME"
type input "5 CTN"
type input "0.00"
type input "32362"
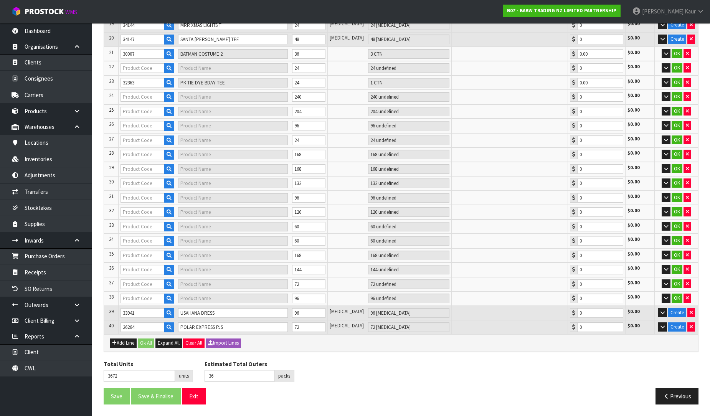
type input "BL TIE DYE BDAY TEE"
type input "1 CTN"
type input "0.00"
type input "54"
type input "32773"
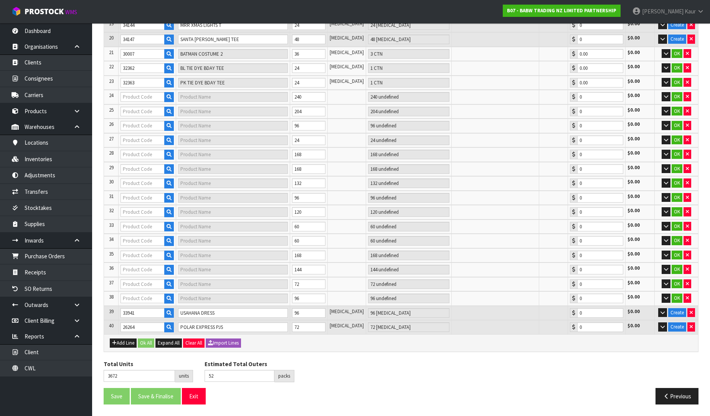
type input "TARTAN HAT SCARF"
type input "2 CTN"
type input "0.00"
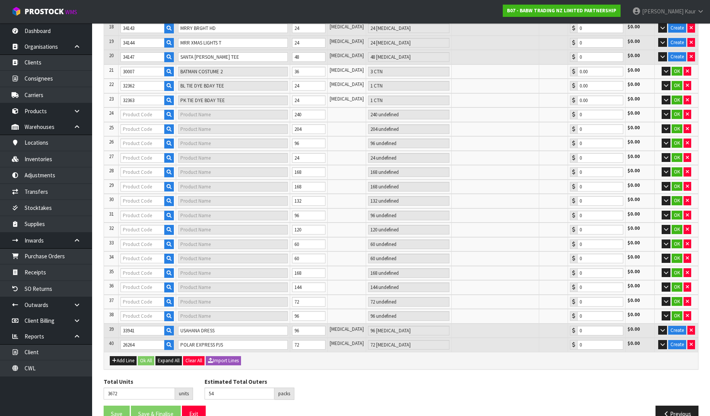
type input "71"
type input "20526"
type input "POLICE OFFICER"
type input "17 CTN"
type input "0.00"
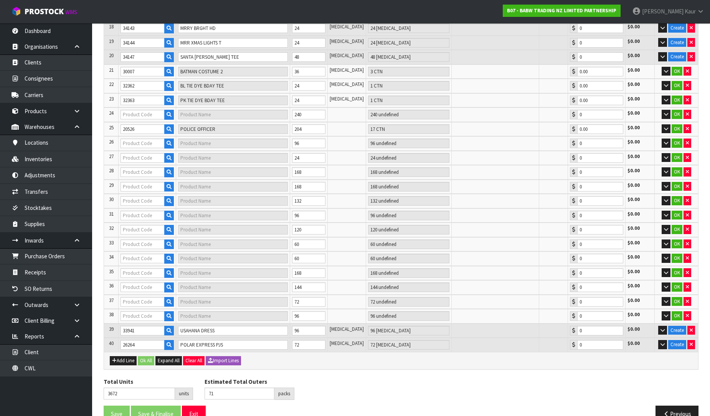
type input "85"
type input "33311"
type input "RED TUTU"
type input "6 CTN"
type input "0.00"
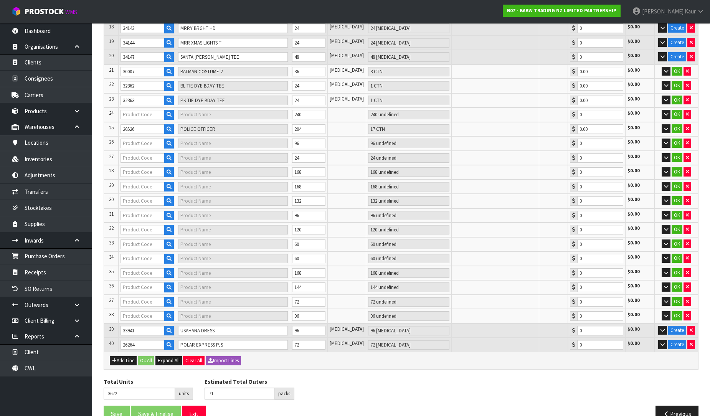
type input "23283"
type input "CHASE'S BACKPACK"
type input "8 CTN"
type input "0.00"
type input "92"
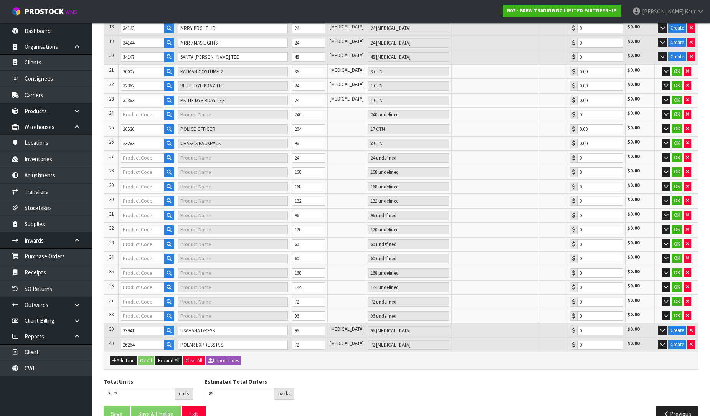
type input "27548"
type input "CAP UPDT"
type input "7 CTN"
type input "0.00"
type input "118"
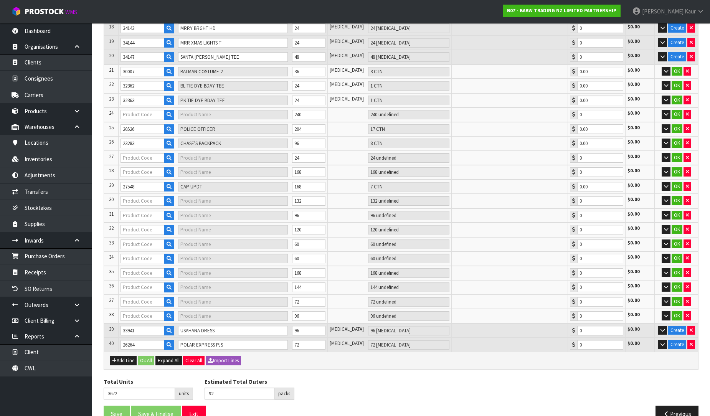
type input "23573"
type input "DRAGONS SADDLE"
type input "1 CTN"
type input "0.00"
type input "27532"
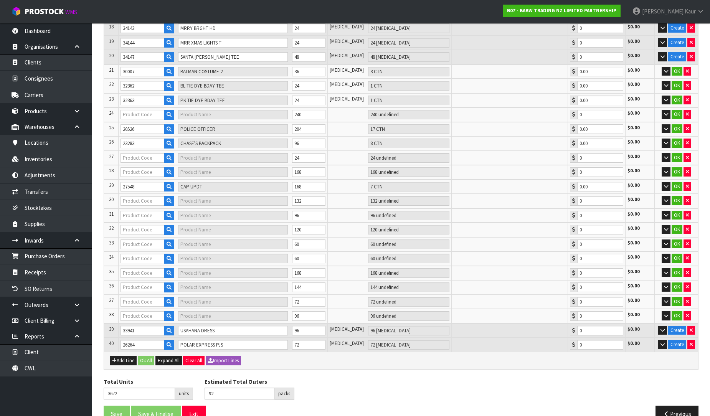
type input "BL BUSNS SUIT"
type input "14 CTN"
type input "0.00"
type input "28648"
type input "CHASES VEST/HAT"
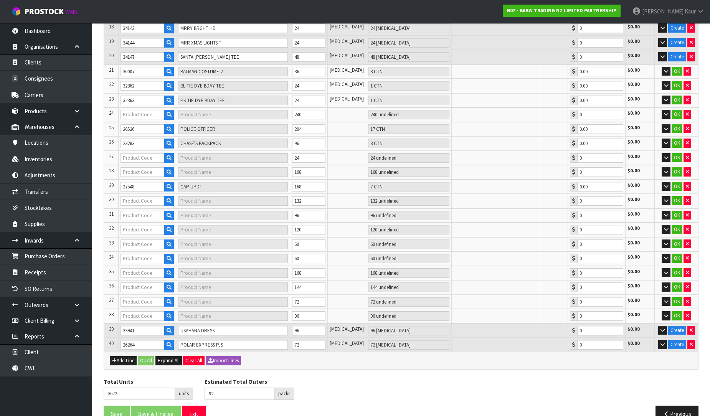
type input "11 CTN"
type input "0.00"
type input "138"
type input "20522"
type input "BLACK TUXEDO"
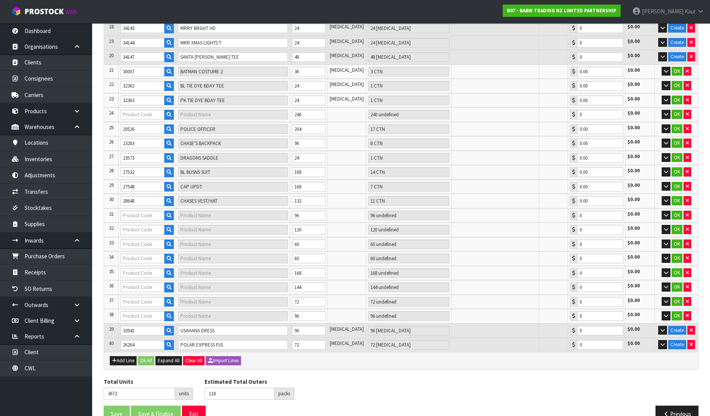
type input "20 CTN"
type input "0.00"
type input "148"
type input "28912"
type input "HP SLYTH ROBE 2FR"
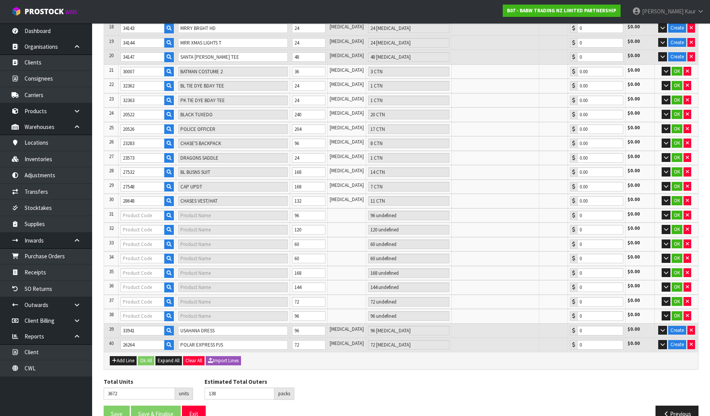
type input "10 CTN"
type input "0.00"
type input "153"
type input "28913"
type input "HP [PERSON_NAME] ROBE 2FR"
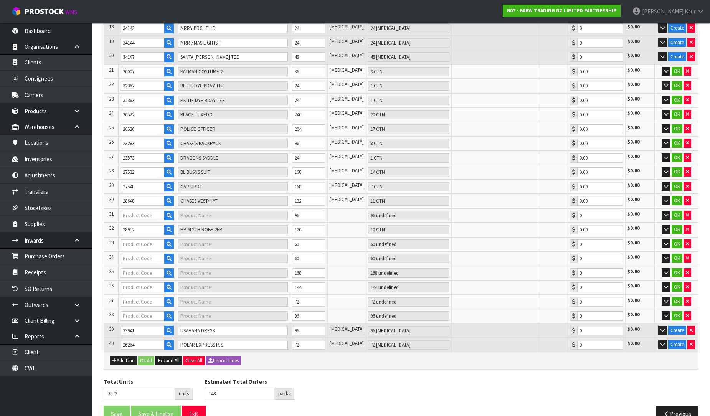
type input "5 CTN"
type input "0.00"
type input "161"
type input "28911"
type input "HP GRYF ROBE 2FER"
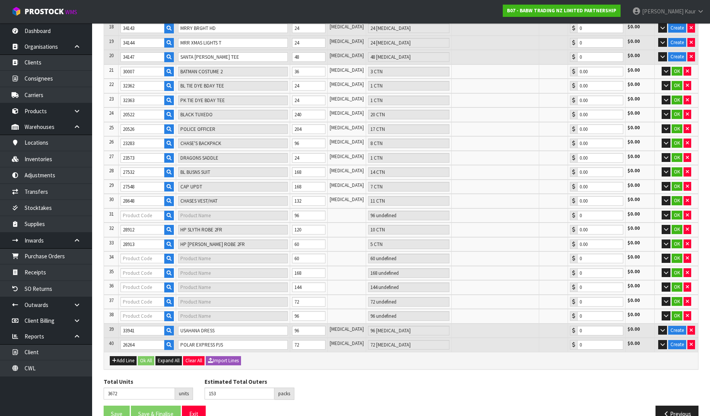
type input "8 CTN"
type input "0.00"
type input "172"
type input "28914"
type input "HP RAVEN ROBE 2DR"
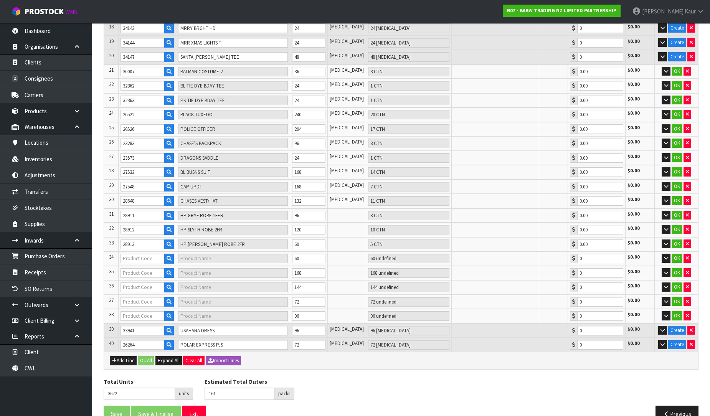
type input "5 CTN"
type input "0.00"
type input "28916"
type input "HP SLYTH SCARF"
type input "6 CTN"
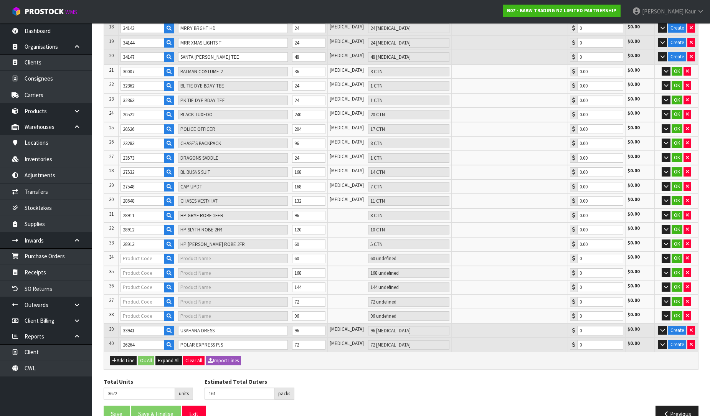
type input "0.00"
type input "182"
type input "28915"
type input "HP GRYF SCARF"
type input "7 CTN"
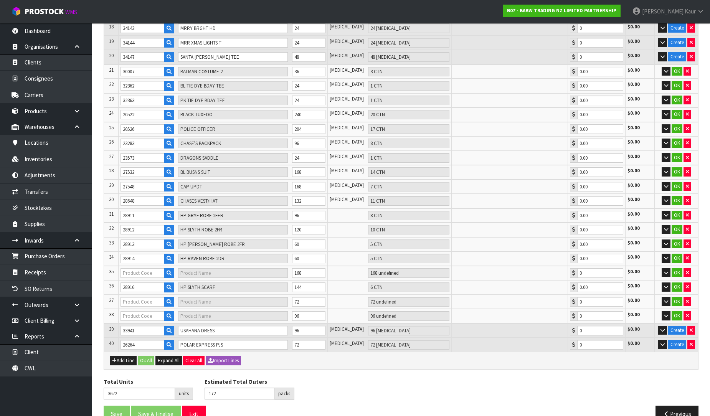
type input "0.00"
type input "28917"
type input "HP [PERSON_NAME] SCARF"
type input "3 CTN"
type input "0.00"
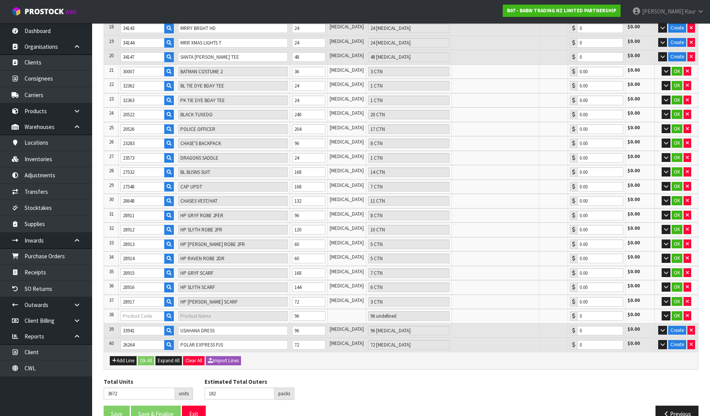
type input "186"
type input "28918"
type input "HP RAVEN SCARF"
type input "4 CTN"
type input "0.00"
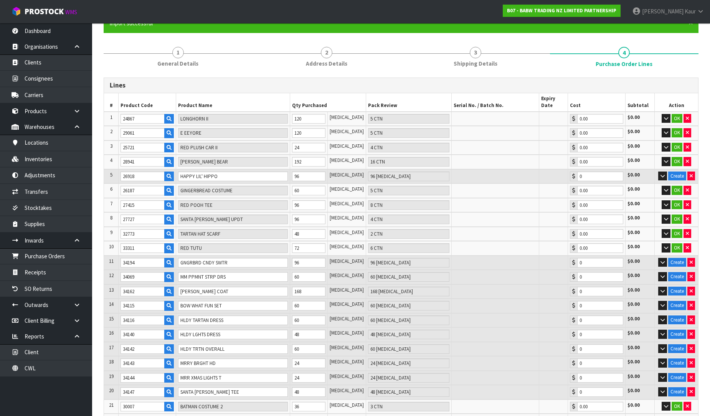
scroll to position [70, 0]
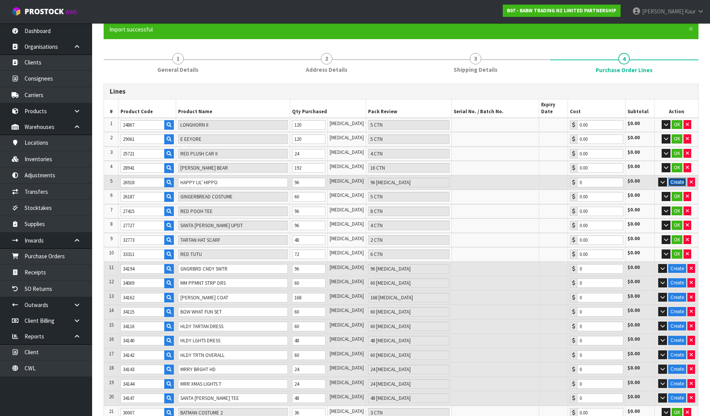
click at [678, 178] on button "Create" at bounding box center [677, 182] width 18 height 9
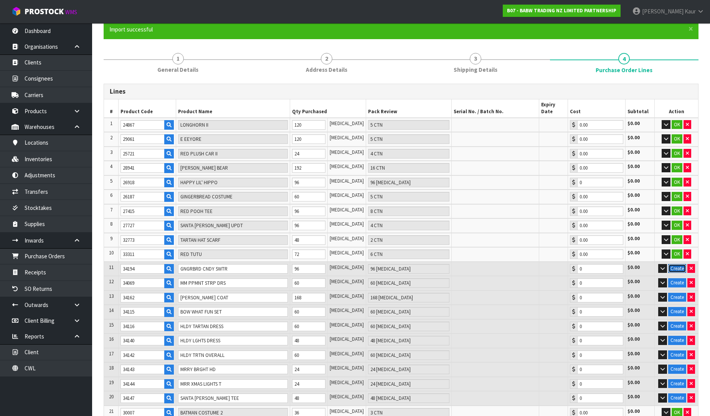
click at [673, 264] on button "Create" at bounding box center [677, 268] width 18 height 9
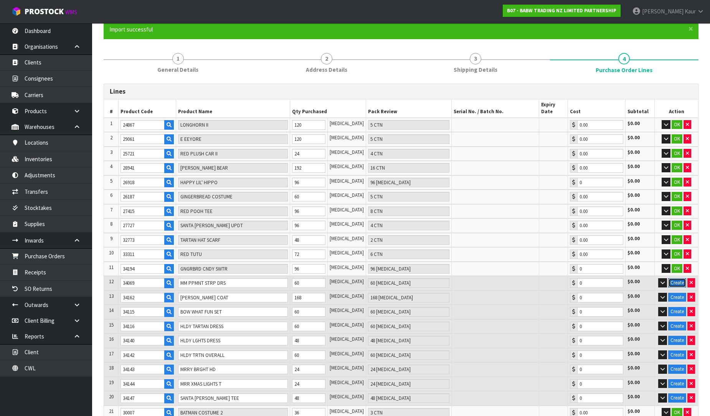
click at [676, 278] on button "Create" at bounding box center [677, 282] width 18 height 9
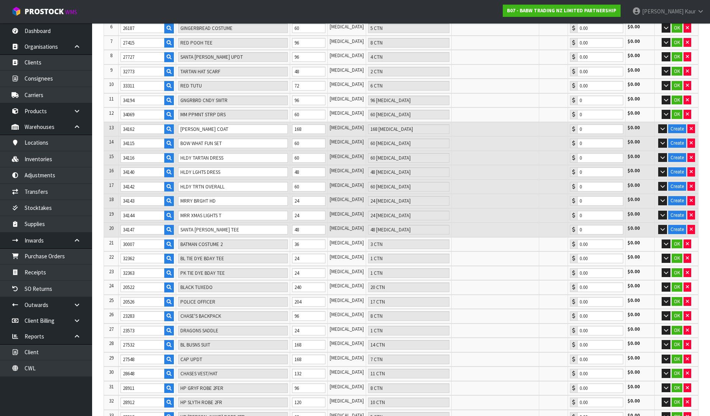
scroll to position [240, 0]
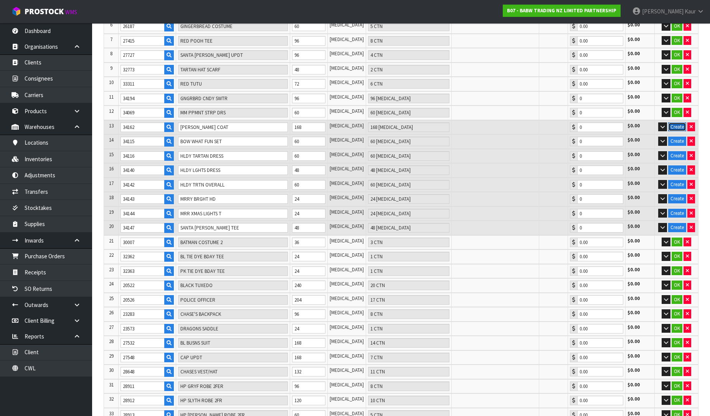
click at [684, 122] on button "Create" at bounding box center [677, 126] width 18 height 9
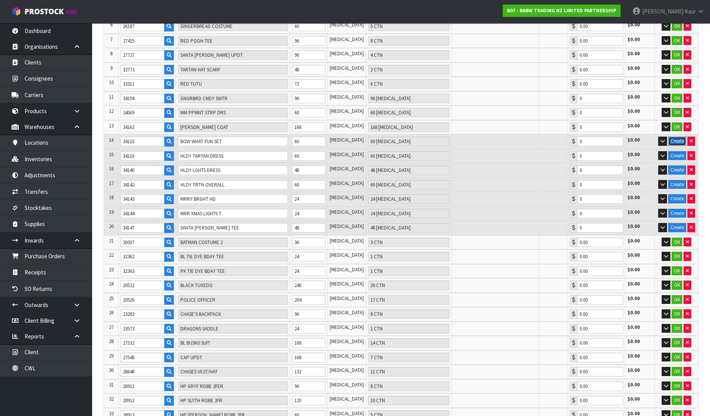
click at [680, 137] on button "Create" at bounding box center [677, 141] width 18 height 9
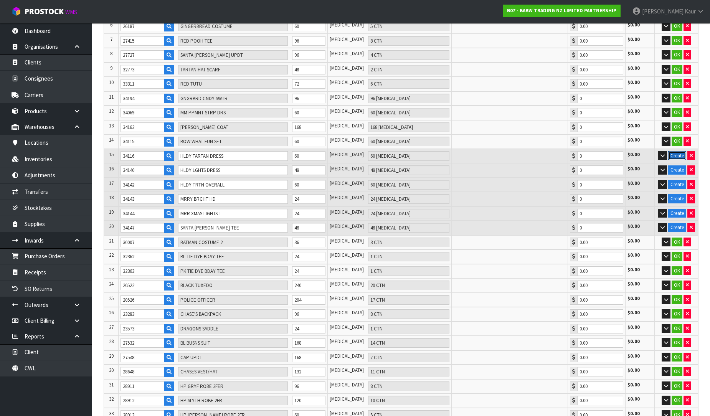
click at [679, 151] on button "Create" at bounding box center [677, 155] width 18 height 9
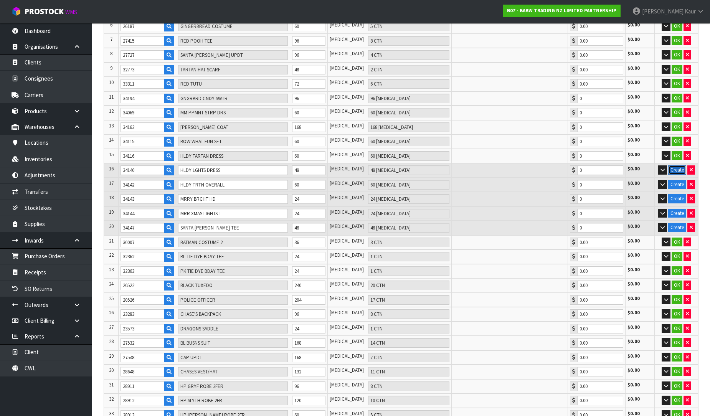
click at [676, 165] on button "Create" at bounding box center [677, 169] width 18 height 9
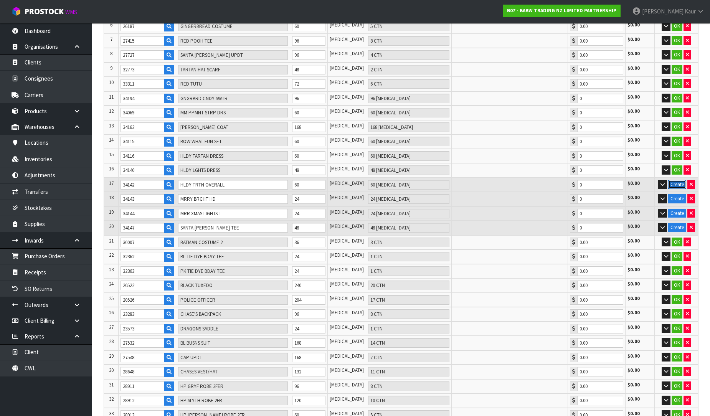
click at [674, 180] on button "Create" at bounding box center [677, 184] width 18 height 9
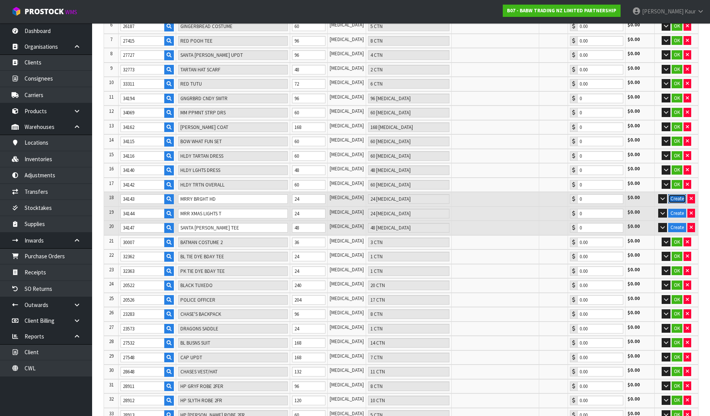
click at [677, 194] on button "Create" at bounding box center [677, 198] width 18 height 9
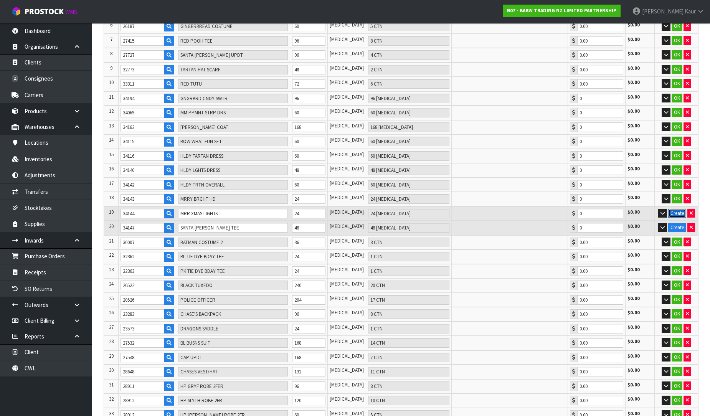
click at [675, 209] on button "Create" at bounding box center [677, 213] width 18 height 9
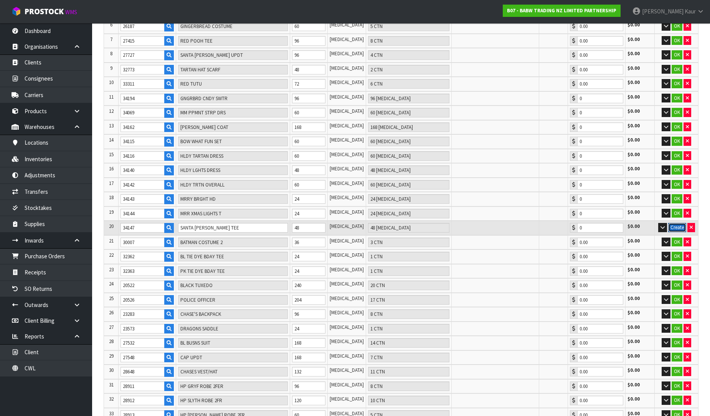
click at [676, 223] on button "Create" at bounding box center [677, 227] width 18 height 9
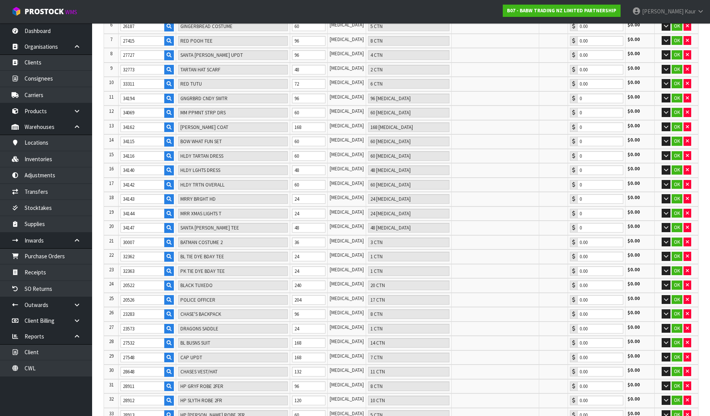
scroll to position [411, 0]
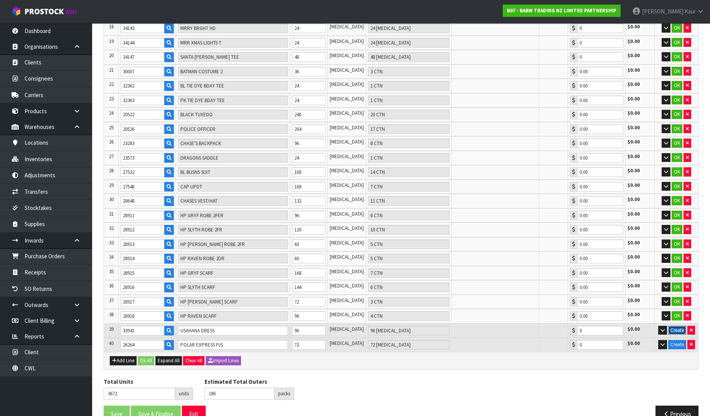
click at [670, 326] on button "Create" at bounding box center [677, 330] width 18 height 9
click at [674, 340] on button "Create" at bounding box center [677, 344] width 18 height 9
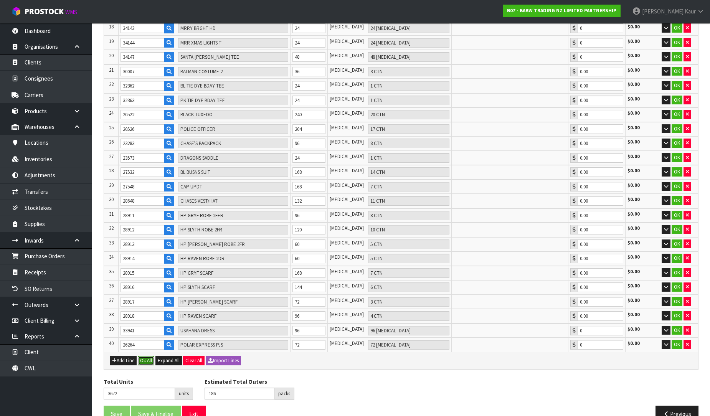
click at [147, 356] on button "Ok All" at bounding box center [146, 360] width 17 height 9
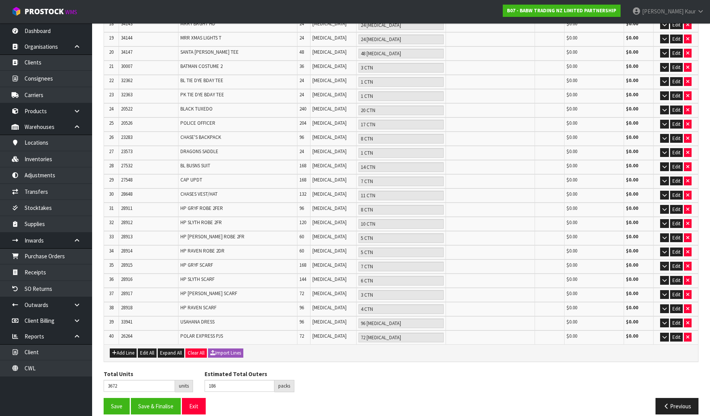
scroll to position [400, 0]
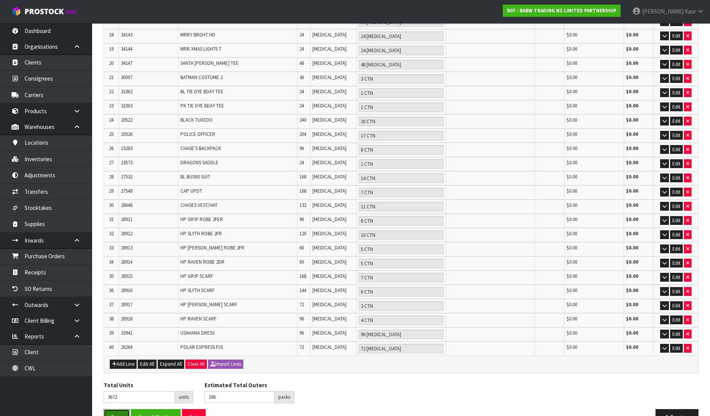
click at [111, 409] on button "Save" at bounding box center [117, 417] width 26 height 17
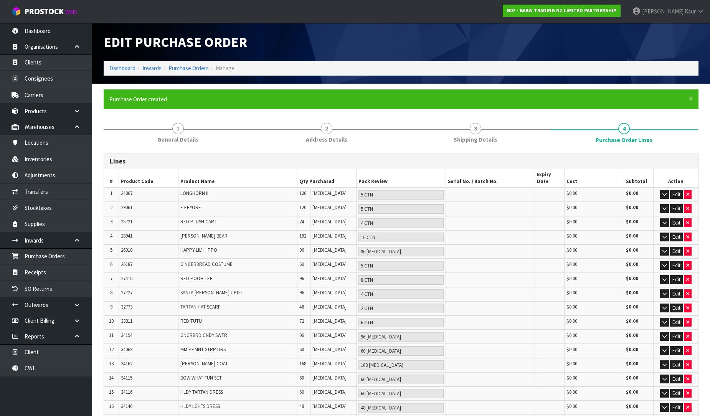
type input "0"
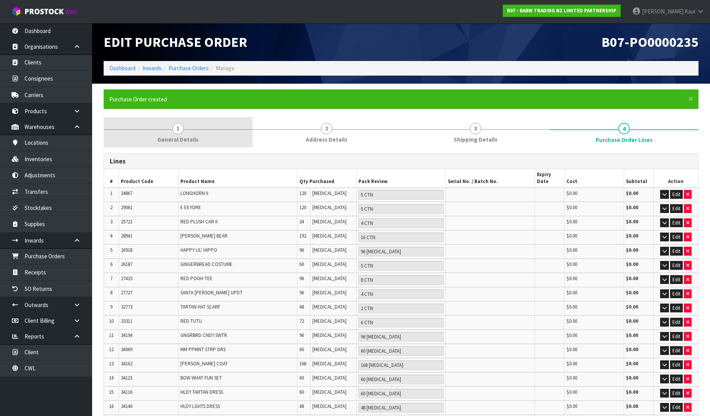
click at [176, 140] on span "General Details" at bounding box center [177, 139] width 41 height 8
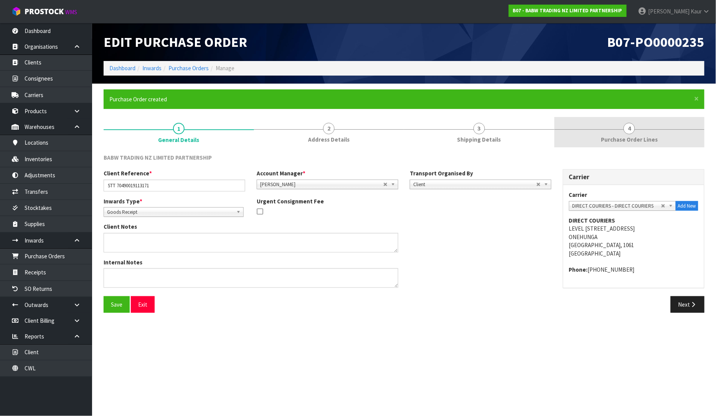
click at [640, 129] on div at bounding box center [630, 129] width 150 height 0
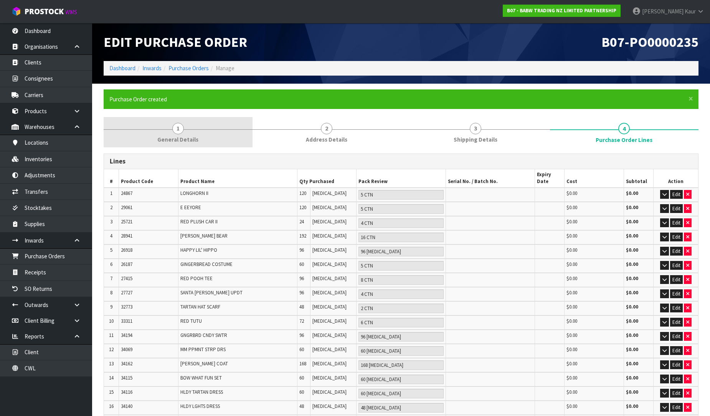
click at [180, 135] on span "General Details" at bounding box center [177, 139] width 41 height 8
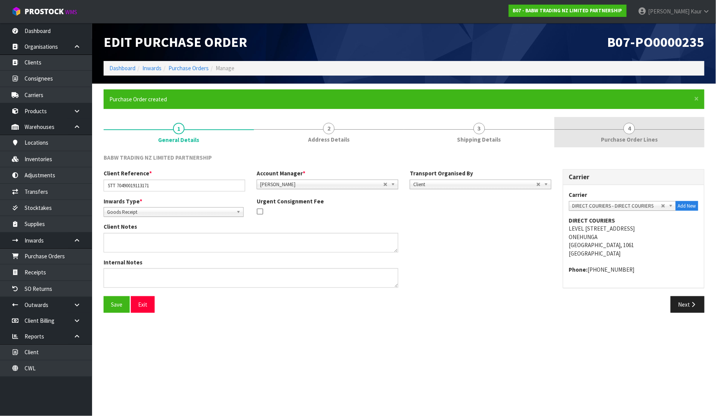
click at [617, 136] on span "Purchase Order Lines" at bounding box center [629, 139] width 57 height 8
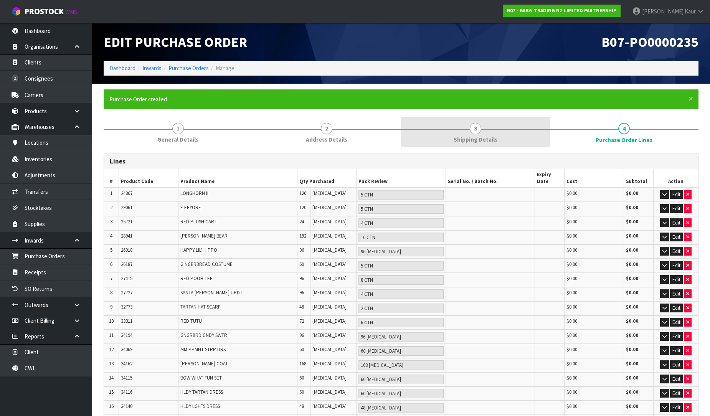
click at [480, 124] on link "3 Shipping Details" at bounding box center [475, 132] width 149 height 30
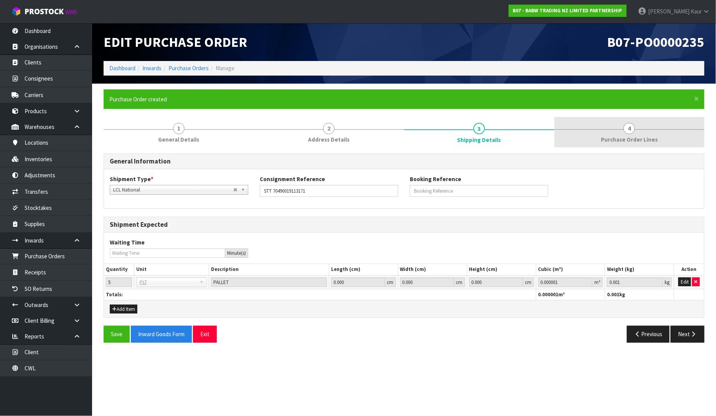
click at [618, 125] on link "4 Purchase Order Lines" at bounding box center [630, 132] width 150 height 30
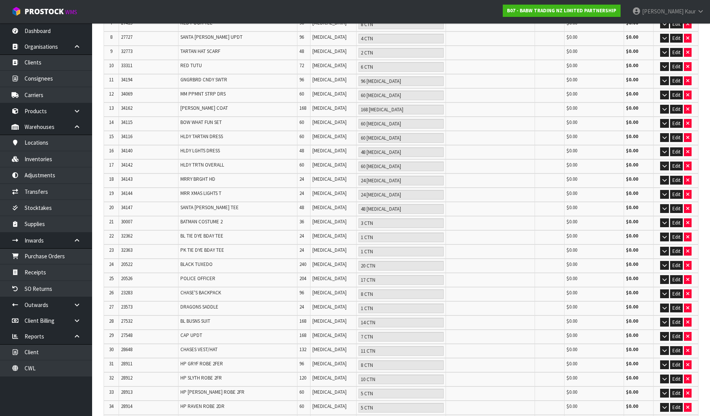
scroll to position [400, 0]
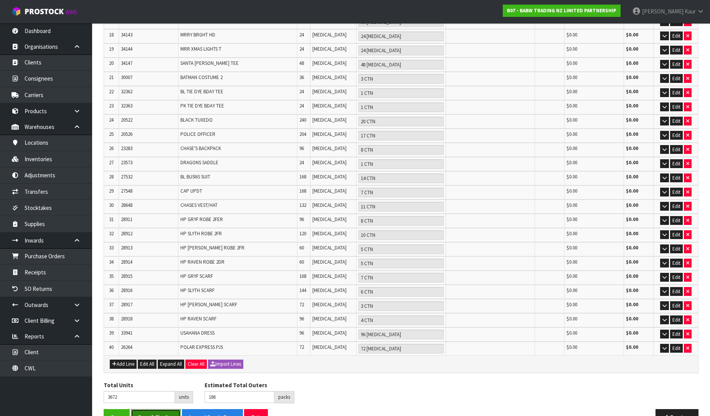
click at [152, 409] on button "Save & Finalise" at bounding box center [156, 417] width 50 height 17
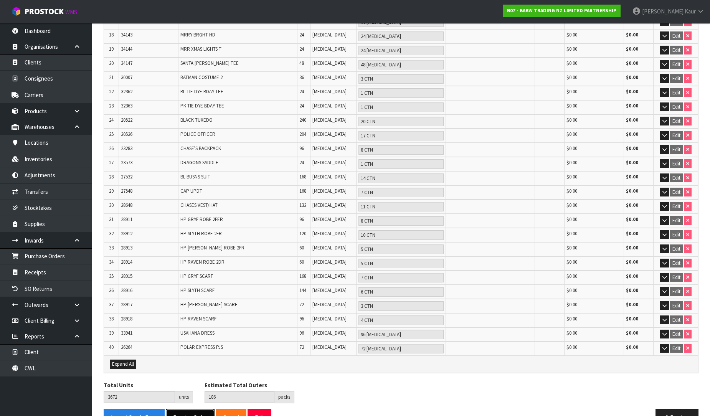
click at [187, 409] on button "Receive Order" at bounding box center [190, 417] width 49 height 17
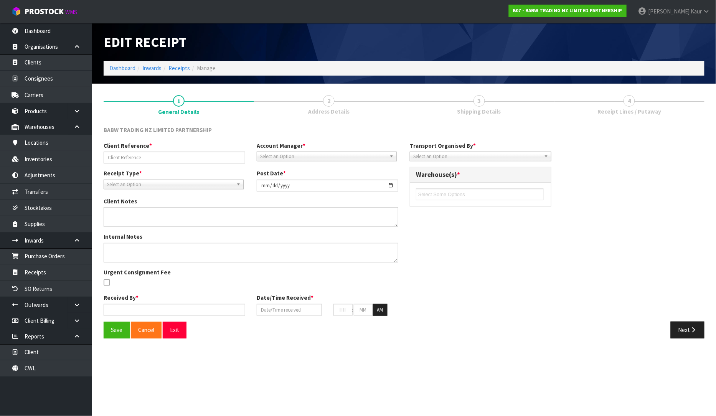
type input "STT 70490019113171"
type input "[DATE]"
type input "[PERSON_NAME]"
type input "[DATE]"
type input "10"
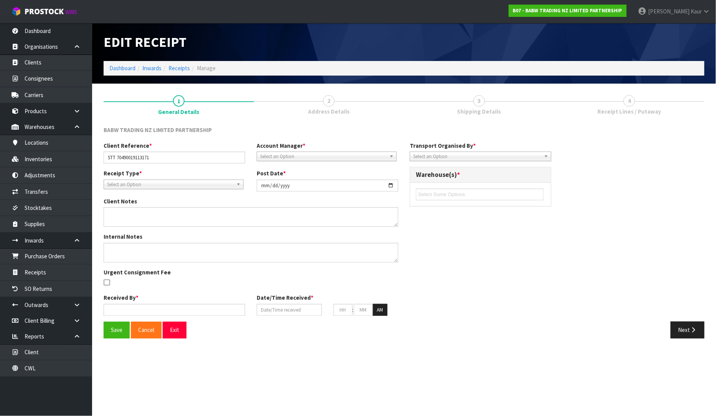
type input "58"
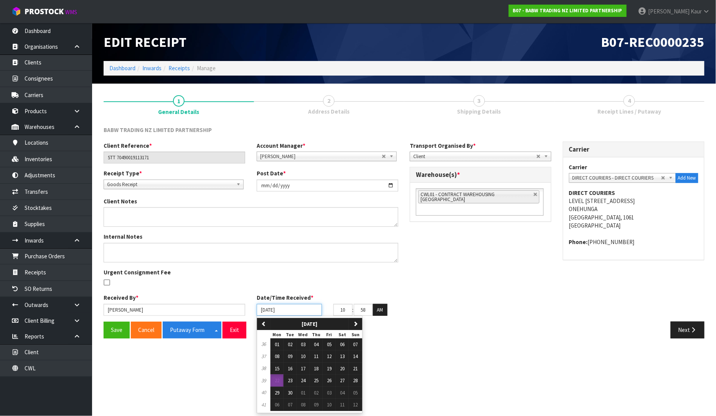
click at [264, 310] on input "[DATE]" at bounding box center [289, 310] width 65 height 12
click at [332, 370] on span "19" at bounding box center [329, 368] width 5 height 7
type input "[DATE]"
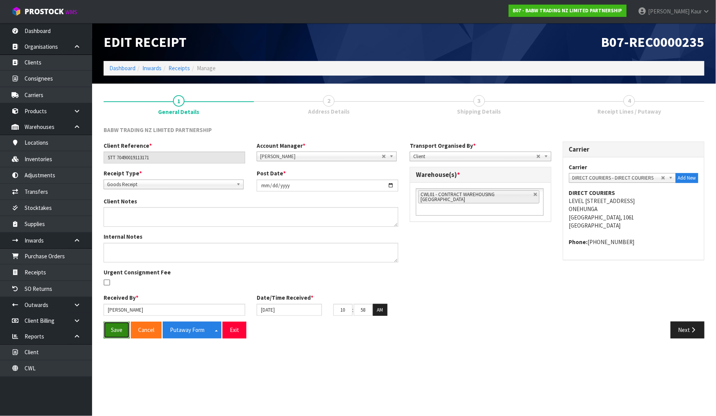
click at [121, 334] on button "Save" at bounding box center [117, 330] width 26 height 17
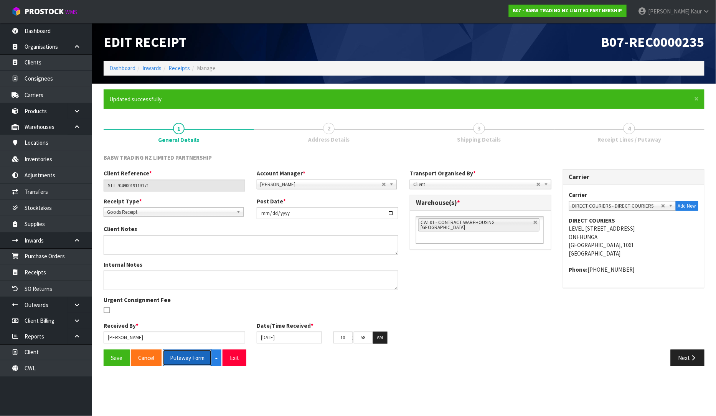
click at [188, 359] on button "Putaway Form" at bounding box center [187, 358] width 49 height 17
click at [40, 369] on link "CWL" at bounding box center [46, 368] width 92 height 16
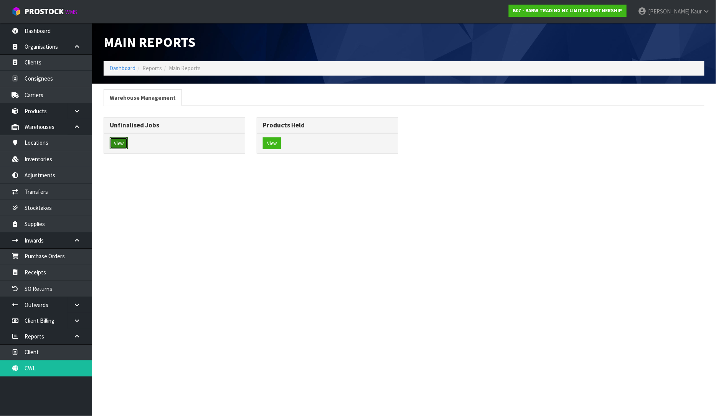
drag, startPoint x: 114, startPoint y: 144, endPoint x: 150, endPoint y: 142, distance: 36.9
click at [116, 143] on button "View" at bounding box center [119, 143] width 18 height 12
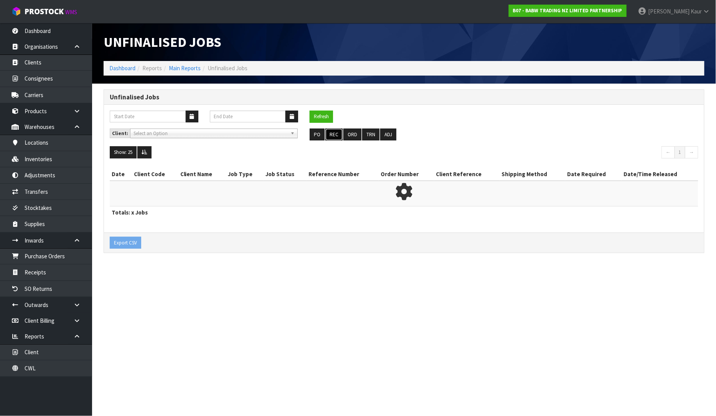
click at [331, 135] on button "REC" at bounding box center [333, 135] width 17 height 12
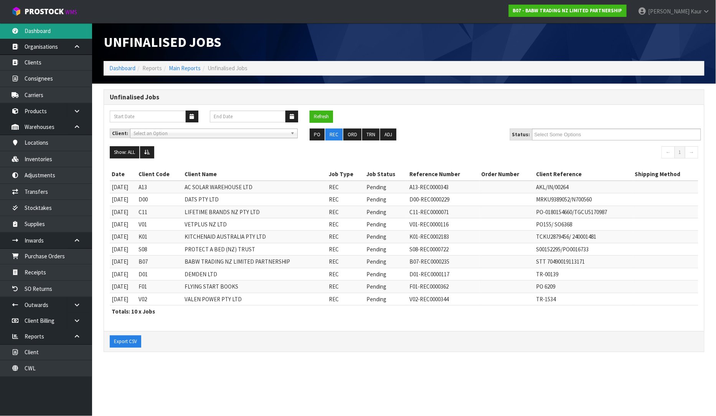
click at [39, 29] on link "Dashboard" at bounding box center [46, 31] width 92 height 16
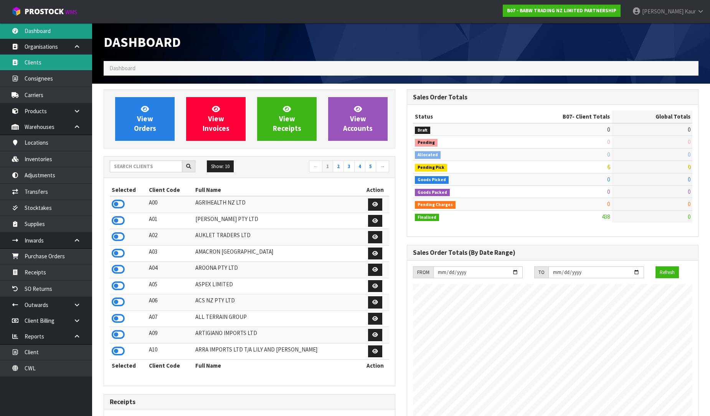
scroll to position [581, 303]
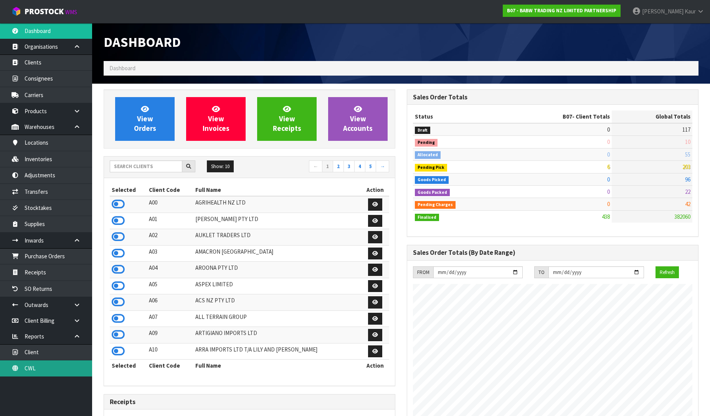
click at [64, 367] on link "CWL" at bounding box center [46, 368] width 92 height 16
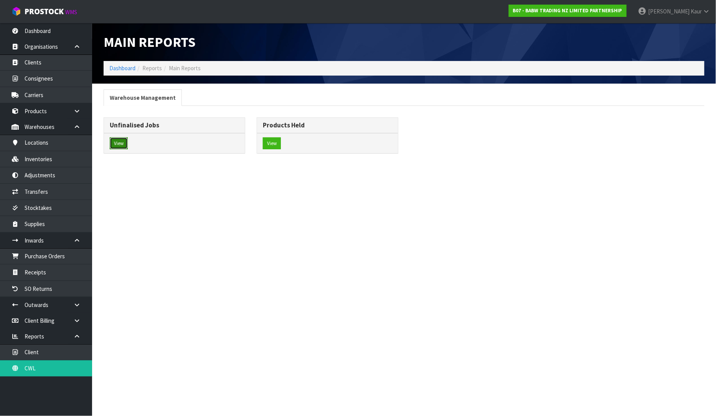
click at [114, 142] on button "View" at bounding box center [119, 143] width 18 height 12
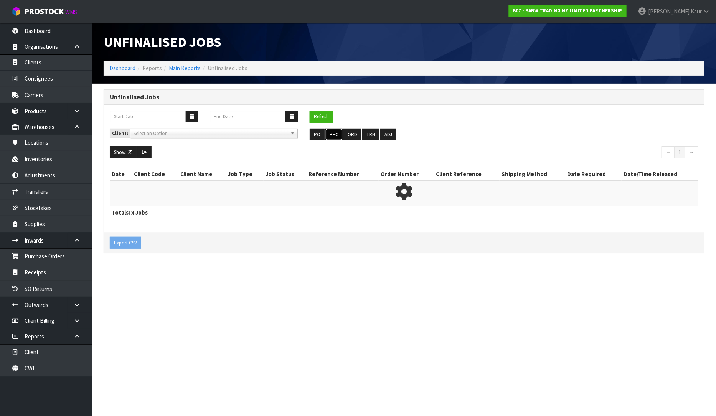
click at [332, 133] on button "REC" at bounding box center [333, 135] width 17 height 12
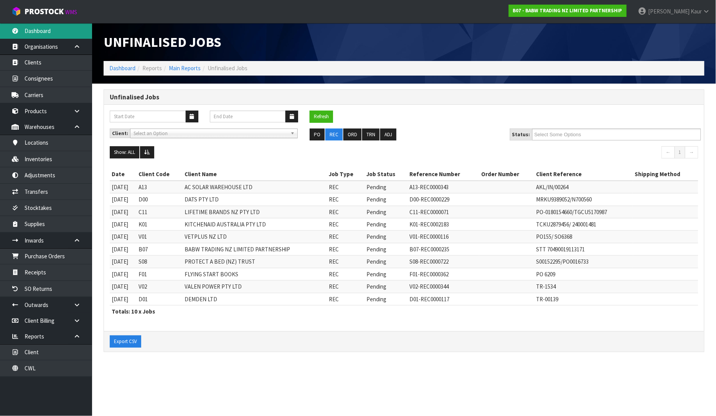
click at [28, 25] on link "Dashboard" at bounding box center [46, 31] width 92 height 16
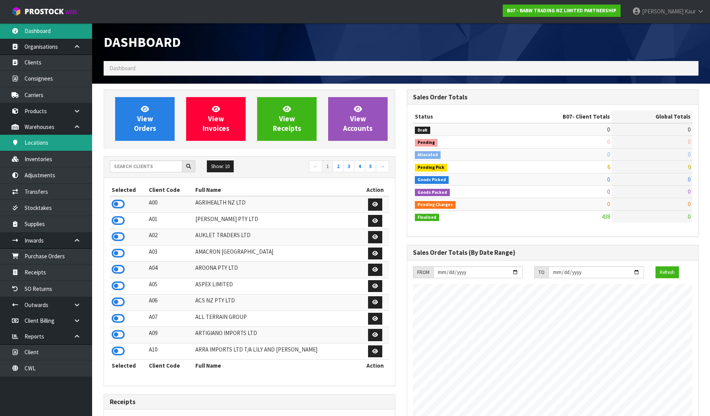
scroll to position [581, 303]
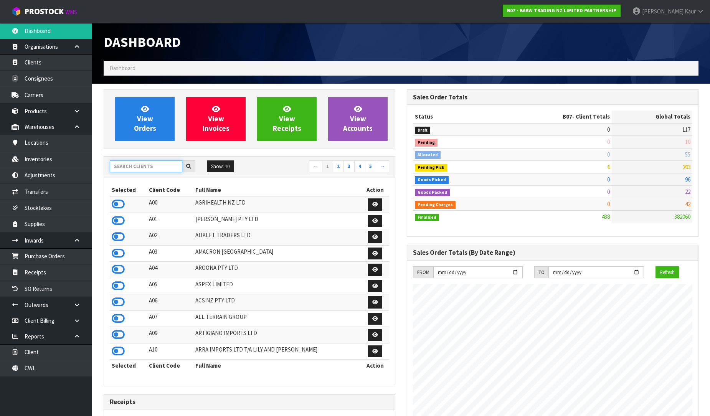
click at [123, 166] on input "text" at bounding box center [146, 166] width 73 height 12
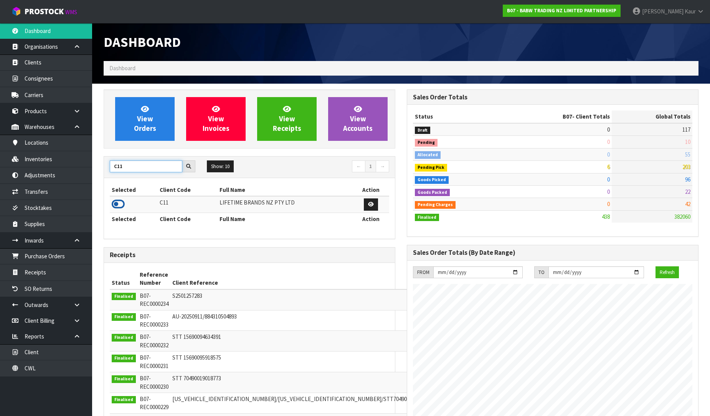
type input "C11"
click at [118, 203] on icon at bounding box center [118, 204] width 13 height 12
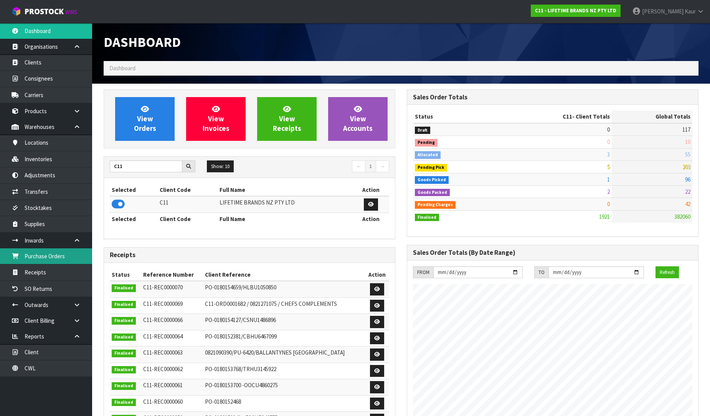
click at [36, 259] on link "Purchase Orders" at bounding box center [46, 256] width 92 height 16
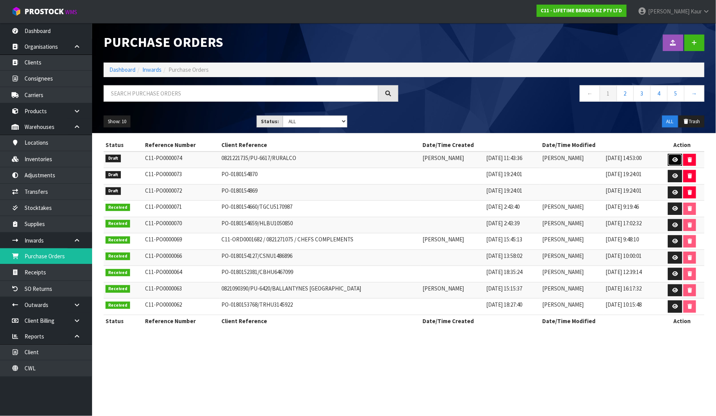
click at [676, 157] on icon at bounding box center [675, 159] width 6 height 5
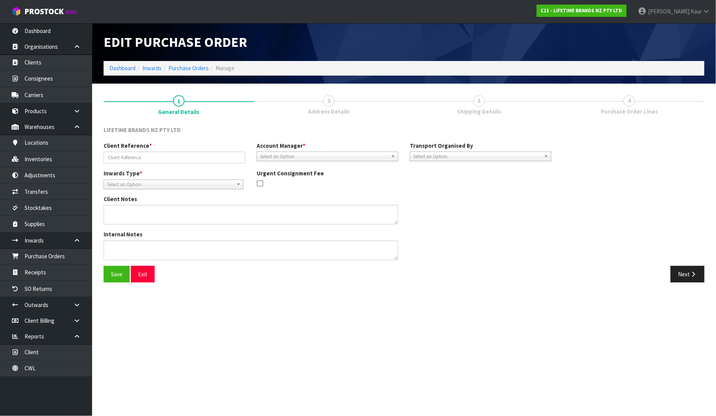
type input "0821221735/PU-6617/RURALCO"
type textarea "COULD YOU PLEASE ARRANGE PICK UP OF THE FOUR CARTONS ON THIS ORDER AND RETURN T…"
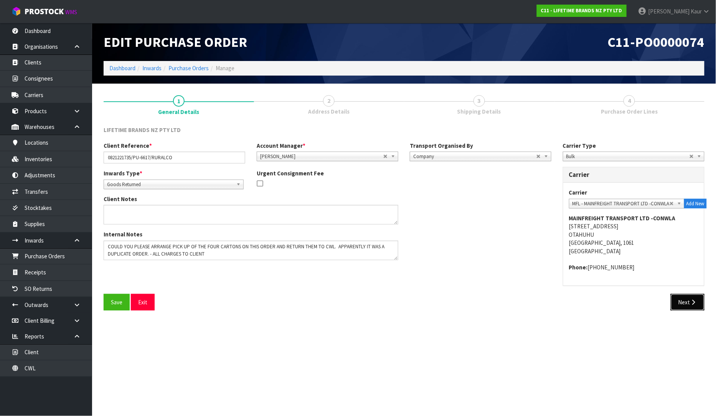
click at [680, 302] on button "Next" at bounding box center [688, 302] width 34 height 17
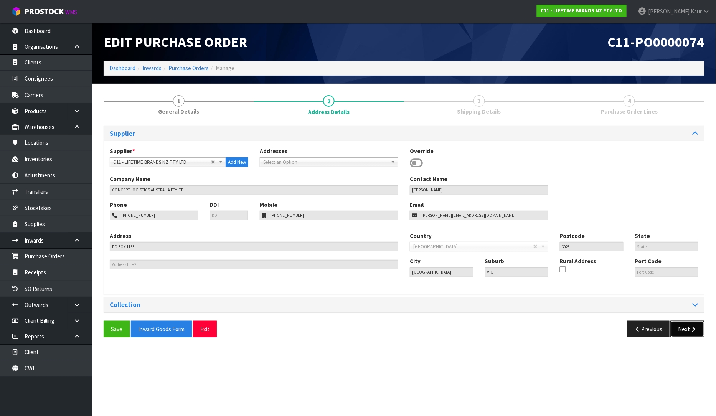
click at [685, 326] on button "Next" at bounding box center [688, 329] width 34 height 17
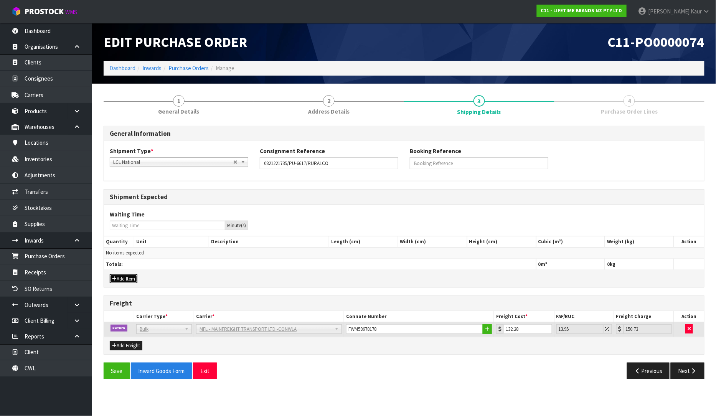
click at [121, 280] on button "Add Item" at bounding box center [124, 278] width 28 height 9
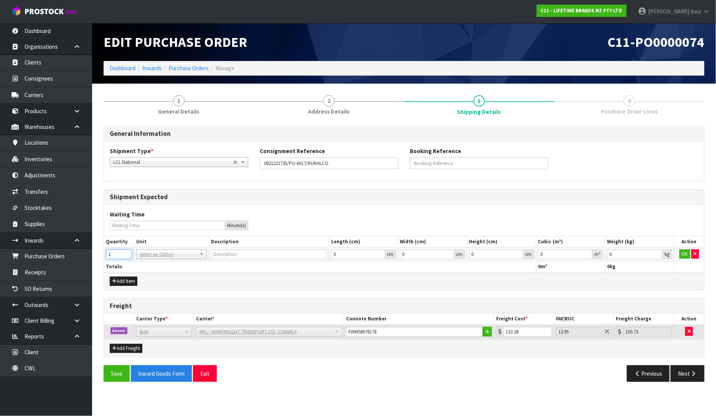
type input "1"
click at [125, 252] on input "1" at bounding box center [119, 254] width 26 height 10
click at [146, 259] on td "BAG BAR BSK BIN BTL BOX BDL CAB CGE CTN CSE COI CRA CRT CBE CYL DRM JAR MTR PKG…" at bounding box center [171, 255] width 75 height 14
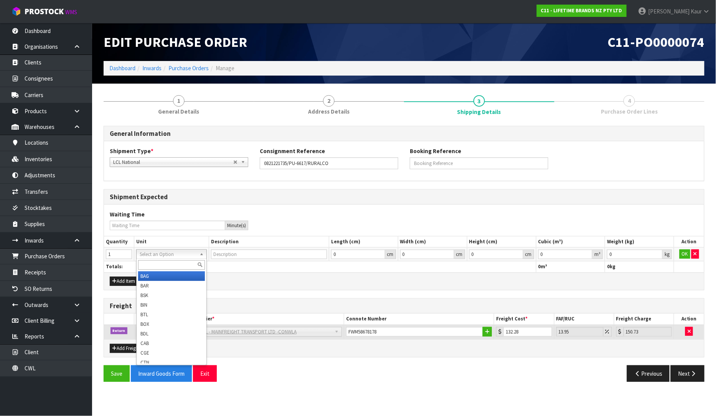
click at [146, 261] on input "text" at bounding box center [171, 265] width 67 height 10
type input "plt"
type input "PALLET"
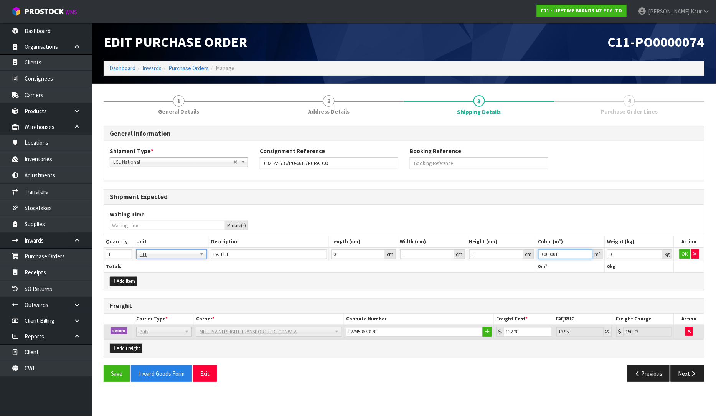
type input "0.000001"
click at [588, 253] on input "0.000001" at bounding box center [565, 254] width 54 height 10
type input "0.001"
click at [657, 251] on input "0.001" at bounding box center [635, 254] width 56 height 10
click at [684, 250] on button "OK" at bounding box center [685, 253] width 11 height 9
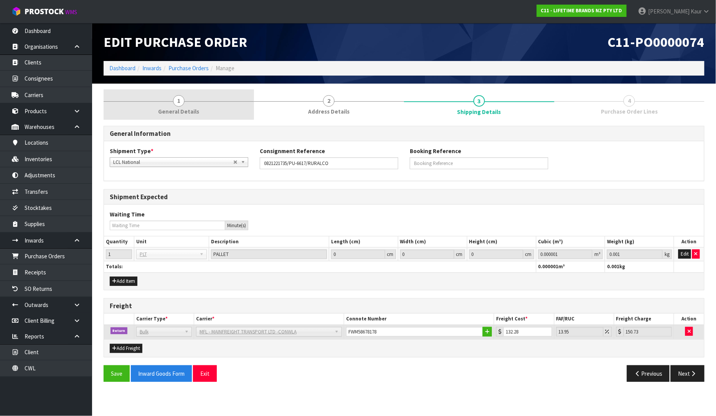
click at [182, 97] on span "1" at bounding box center [179, 101] width 12 height 12
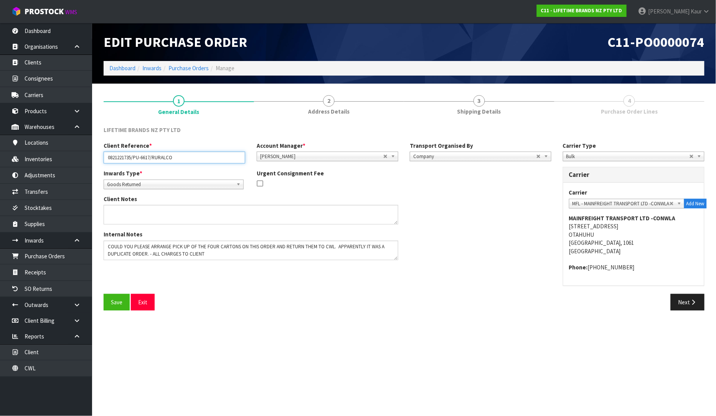
drag, startPoint x: 187, startPoint y: 163, endPoint x: 101, endPoint y: 168, distance: 86.5
click at [101, 168] on div "Client Reference * 0821221735/PU-6617/RURALCO Account Manager * [PERSON_NAME] […" at bounding box center [327, 156] width 459 height 28
drag, startPoint x: 388, startPoint y: 259, endPoint x: 398, endPoint y: 283, distance: 26.2
click at [398, 283] on div "Client Reference * 0821221735/PU-6617/RURALCO Account Manager * [PERSON_NAME] […" at bounding box center [404, 218] width 613 height 152
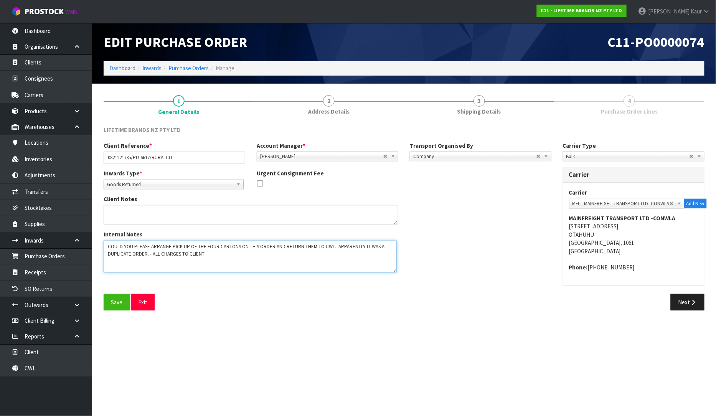
drag, startPoint x: 396, startPoint y: 255, endPoint x: 395, endPoint y: 266, distance: 11.7
click at [395, 266] on textarea at bounding box center [250, 257] width 293 height 32
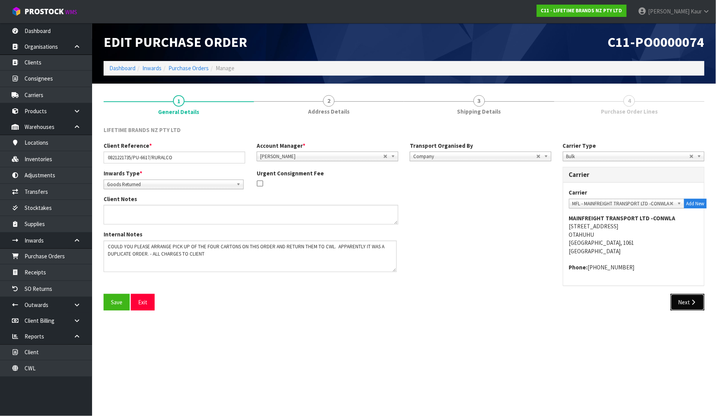
click at [696, 305] on button "Next" at bounding box center [688, 302] width 34 height 17
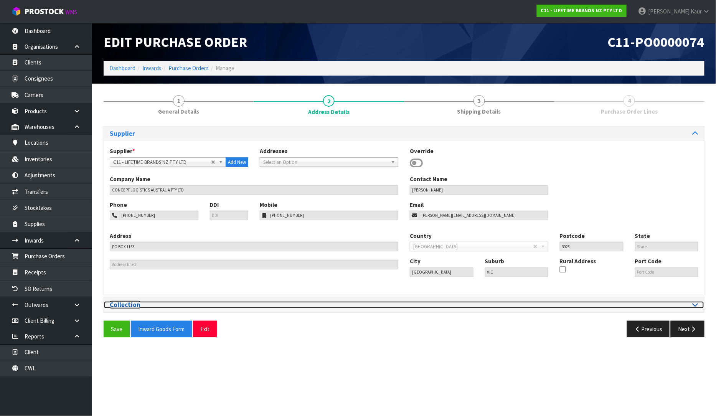
click at [694, 308] on icon at bounding box center [696, 304] width 6 height 7
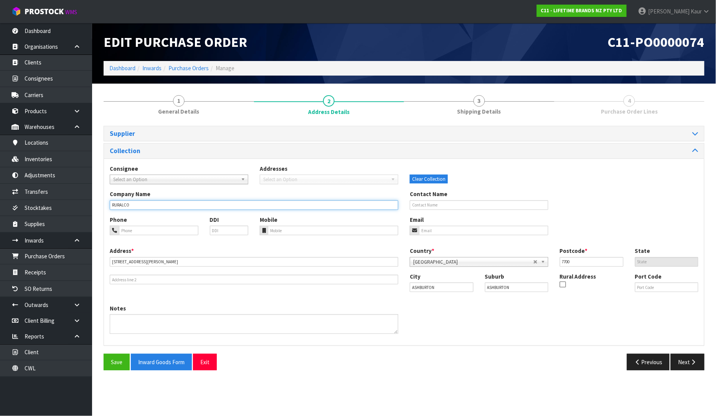
drag, startPoint x: 144, startPoint y: 206, endPoint x: 112, endPoint y: 212, distance: 32.3
click at [112, 212] on div "Company Name RURALCO Contact Name" at bounding box center [404, 202] width 600 height 25
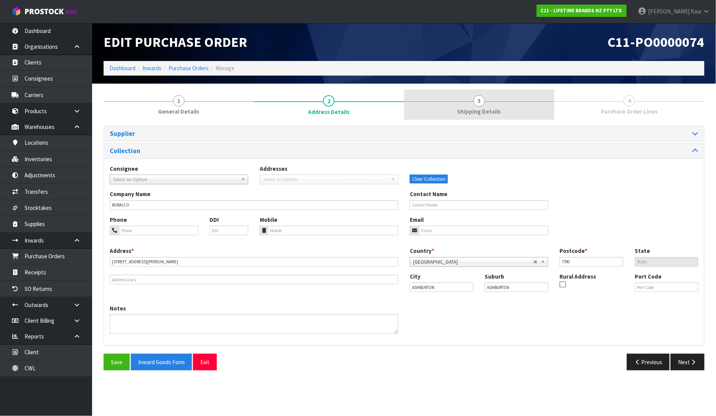
click at [480, 112] on span "Shipping Details" at bounding box center [479, 111] width 44 height 8
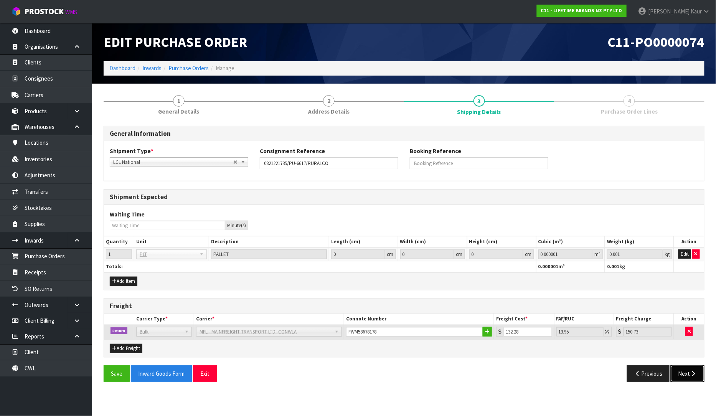
click at [695, 373] on icon "button" at bounding box center [693, 374] width 7 height 6
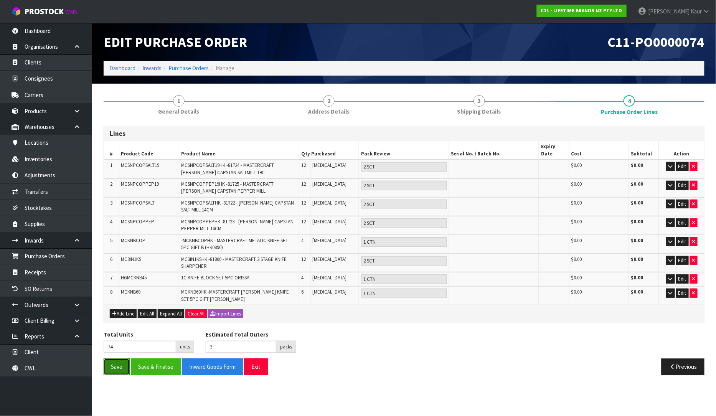
click at [114, 360] on button "Save" at bounding box center [117, 366] width 26 height 17
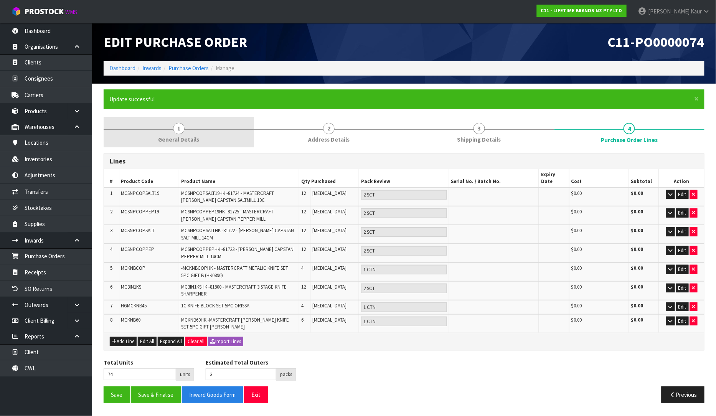
click at [179, 140] on span "General Details" at bounding box center [178, 139] width 41 height 8
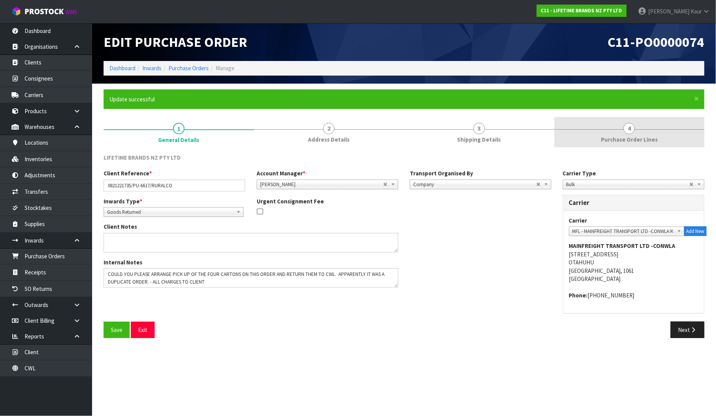
click at [666, 134] on link "4 Purchase Order Lines" at bounding box center [630, 132] width 150 height 30
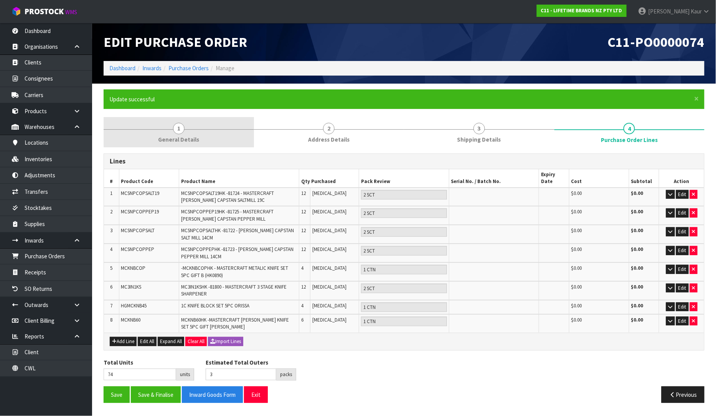
drag, startPoint x: 174, startPoint y: 125, endPoint x: 201, endPoint y: 123, distance: 26.9
click at [174, 125] on span "1" at bounding box center [179, 129] width 12 height 12
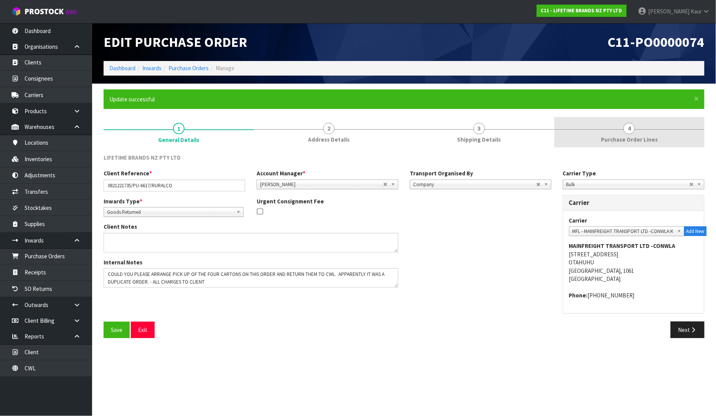
click at [626, 140] on span "Purchase Order Lines" at bounding box center [629, 139] width 57 height 8
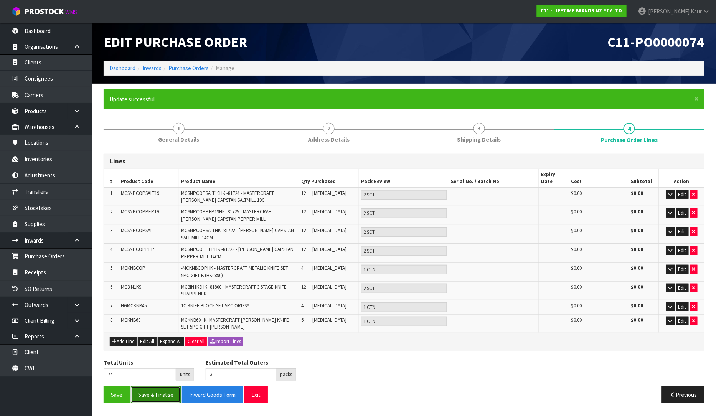
click at [162, 386] on button "Save & Finalise" at bounding box center [156, 394] width 50 height 17
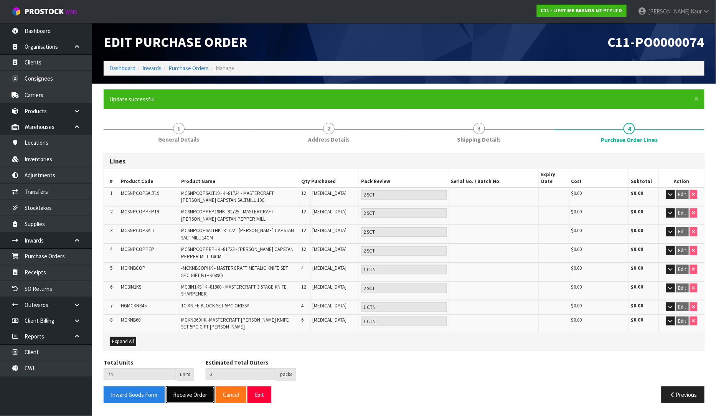
click at [182, 386] on button "Receive Order" at bounding box center [190, 394] width 49 height 17
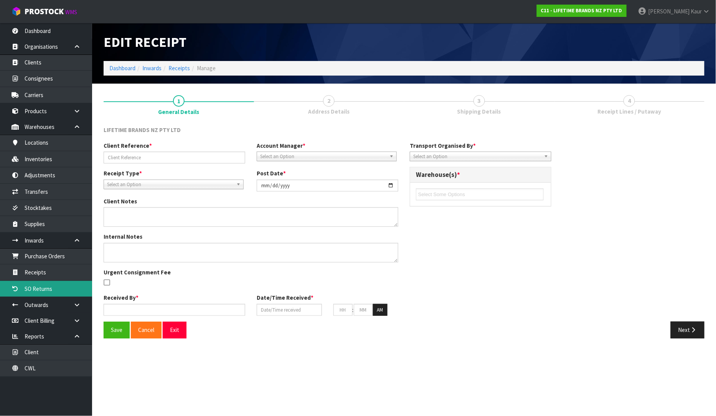
type input "0821221735/PU-6617/RURALCO"
type input "[DATE]"
type textarea "COULD YOU PLEASE ARRANGE PICK UP OF THE FOUR CARTONS ON THIS ORDER AND RETURN T…"
type input "[PERSON_NAME]"
type input "[DATE]"
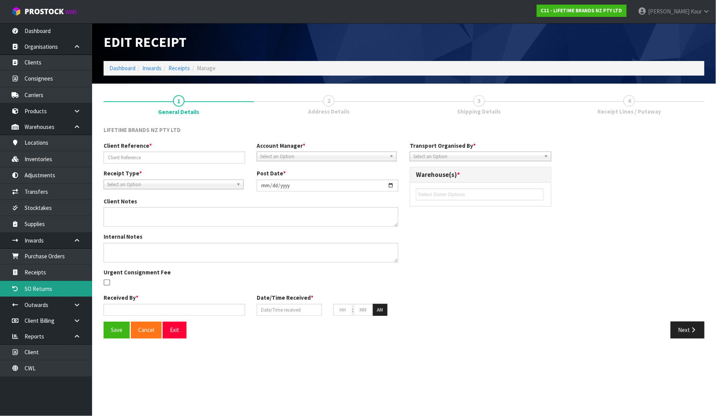
type input "11"
type input "05"
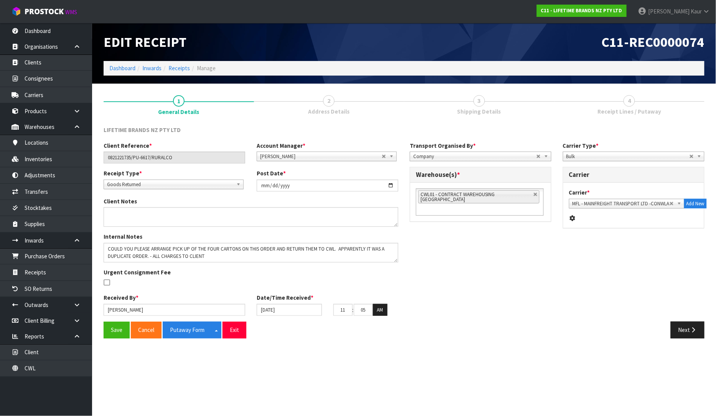
type input "10"
type input "05"
click at [121, 331] on button "Save" at bounding box center [117, 330] width 26 height 17
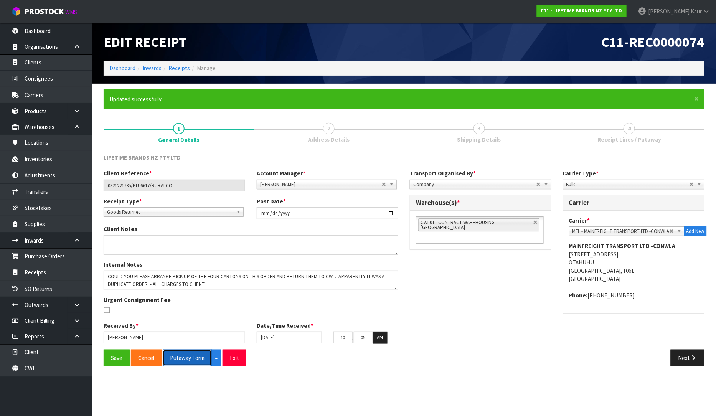
click at [192, 360] on button "Putaway Form" at bounding box center [187, 358] width 49 height 17
click at [37, 368] on link "CWL" at bounding box center [46, 368] width 92 height 16
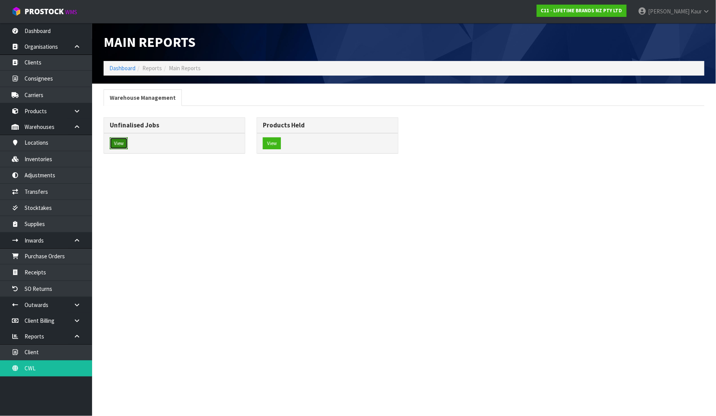
click at [122, 140] on button "View" at bounding box center [119, 143] width 18 height 12
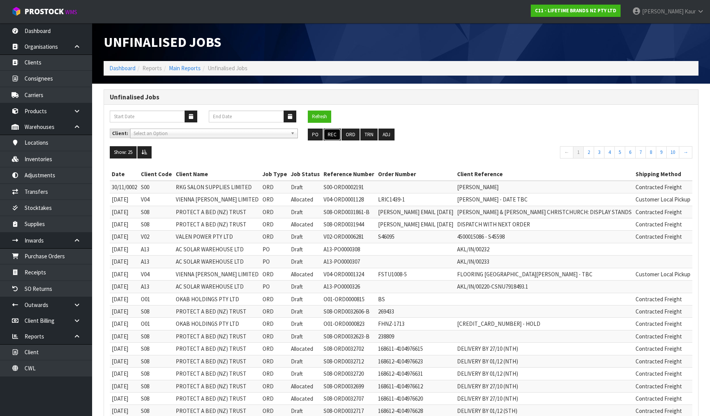
click at [332, 135] on button "REC" at bounding box center [332, 135] width 17 height 12
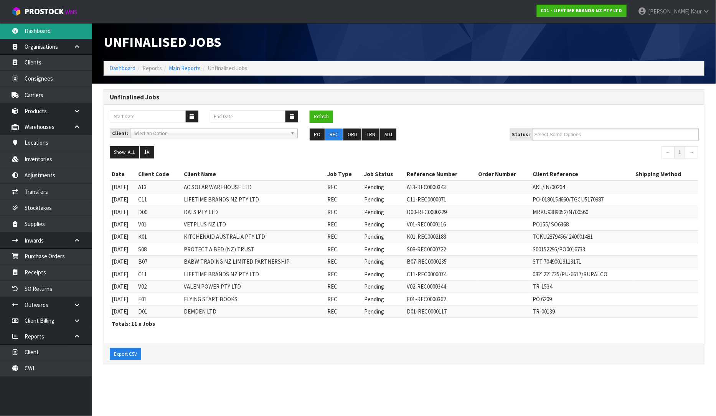
click at [53, 27] on link "Dashboard" at bounding box center [46, 31] width 92 height 16
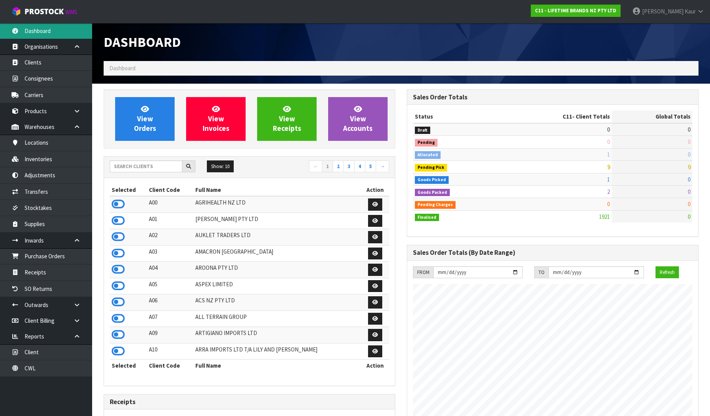
scroll to position [581, 303]
click at [126, 170] on input "text" at bounding box center [146, 166] width 73 height 12
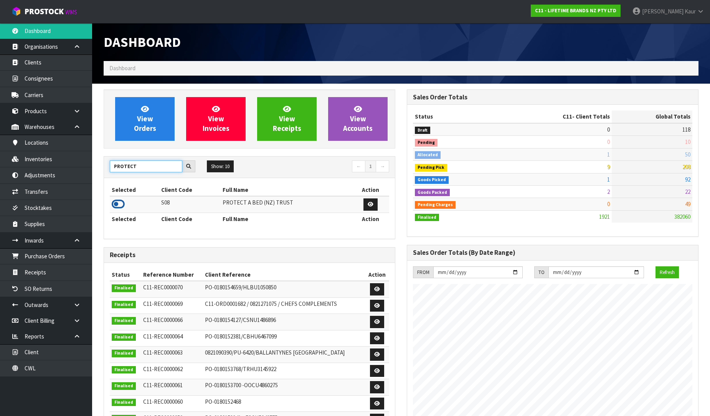
type input "PROTECT"
click at [119, 205] on icon at bounding box center [118, 204] width 13 height 12
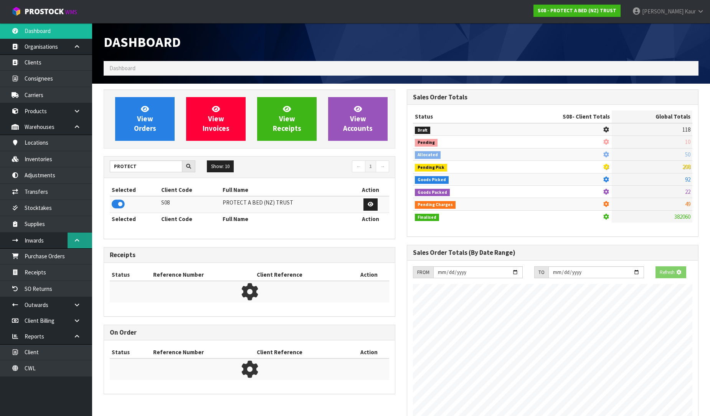
scroll to position [383300, 383476]
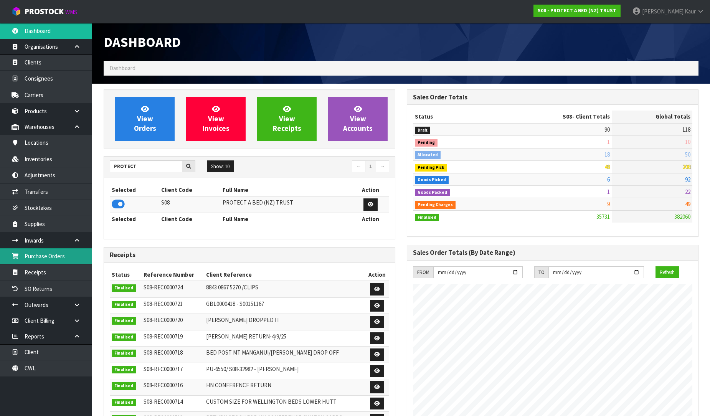
drag, startPoint x: 77, startPoint y: 249, endPoint x: 317, endPoint y: 216, distance: 242.6
click at [77, 250] on link "Purchase Orders" at bounding box center [46, 256] width 92 height 16
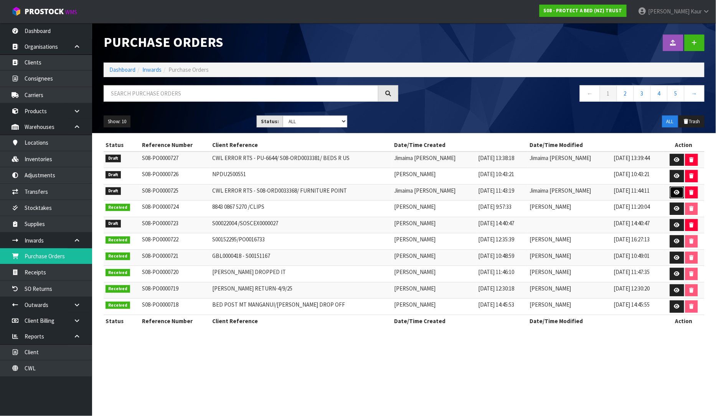
click at [674, 192] on icon at bounding box center [677, 192] width 6 height 5
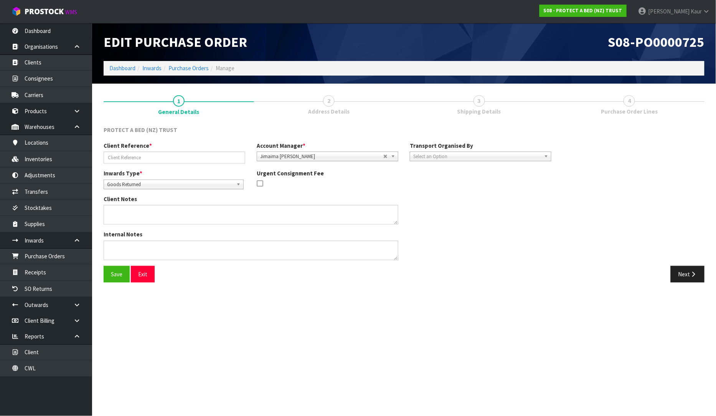
type input "CWL ERROR RTS - S08-ORD0033368/ FURNITURE POINT"
type textarea "CWL ERROR"
click at [683, 275] on button "Next" at bounding box center [688, 274] width 34 height 17
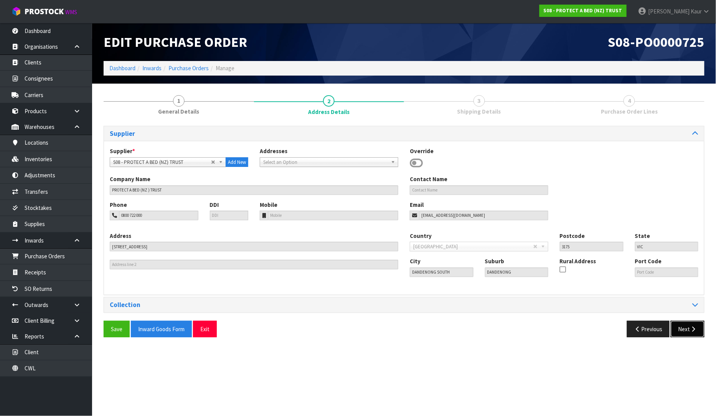
click at [688, 323] on button "Next" at bounding box center [688, 329] width 34 height 17
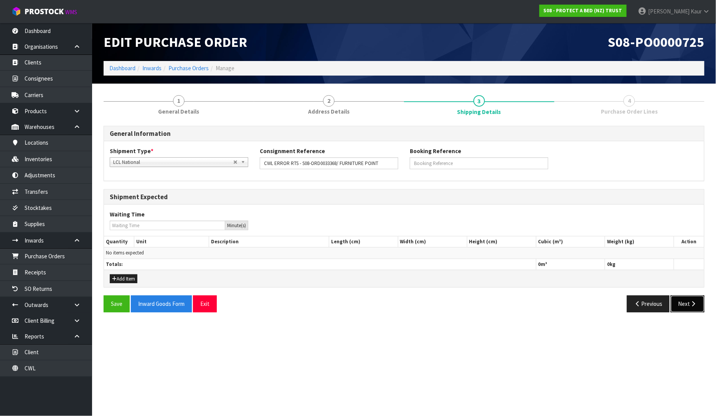
click at [684, 305] on button "Next" at bounding box center [688, 304] width 34 height 17
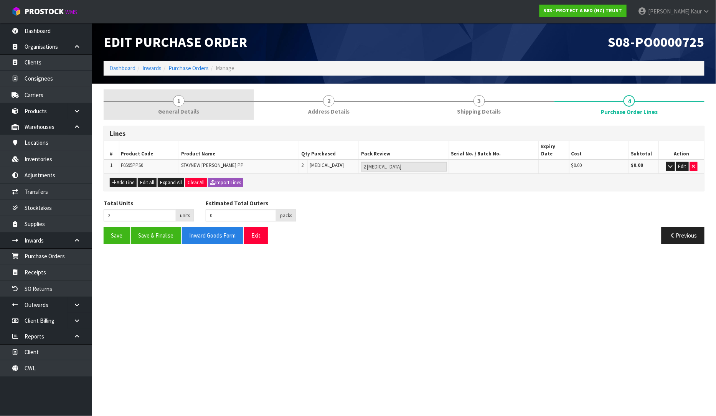
click at [183, 93] on link "1 General Details" at bounding box center [179, 104] width 150 height 30
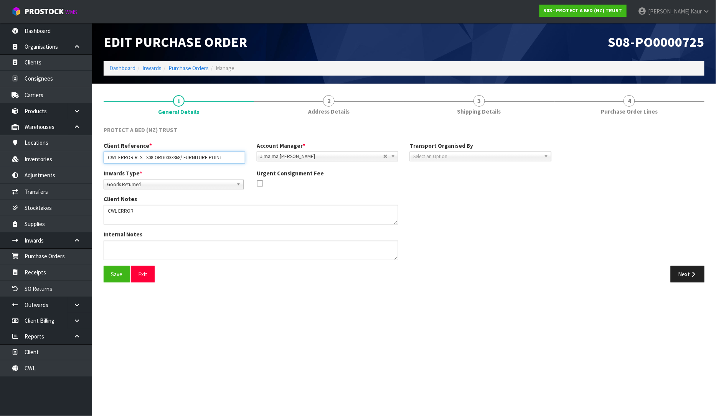
drag, startPoint x: 225, startPoint y: 156, endPoint x: 101, endPoint y: 167, distance: 124.4
click at [101, 167] on div "Client Reference * CWL ERROR RTS - S08-ORD0033368/ FURNITURE POINT Account Mana…" at bounding box center [327, 156] width 459 height 28
click at [688, 273] on button "Next" at bounding box center [688, 274] width 34 height 17
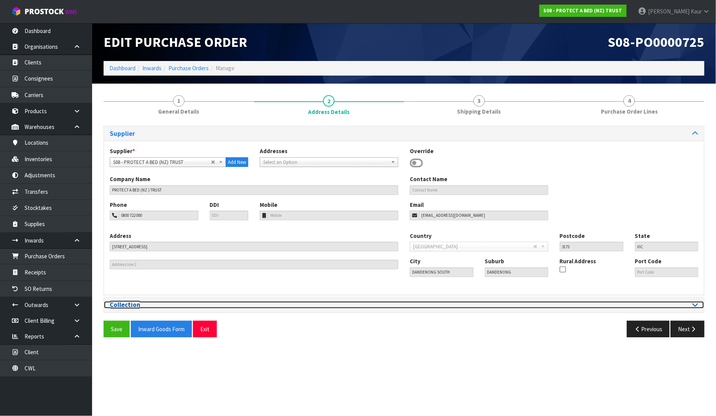
click at [697, 308] on icon at bounding box center [696, 304] width 6 height 7
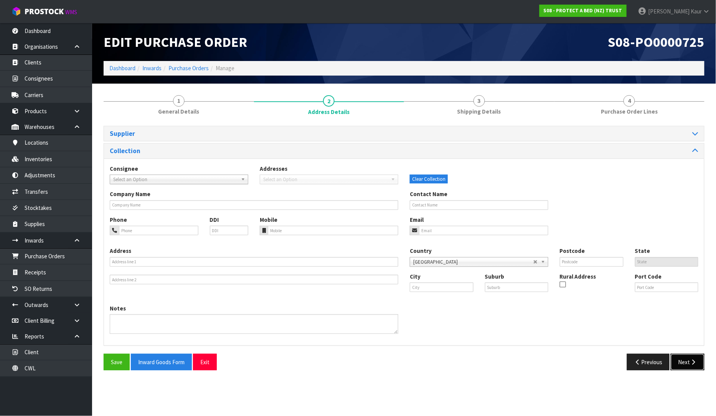
click at [697, 363] on icon "button" at bounding box center [693, 362] width 7 height 6
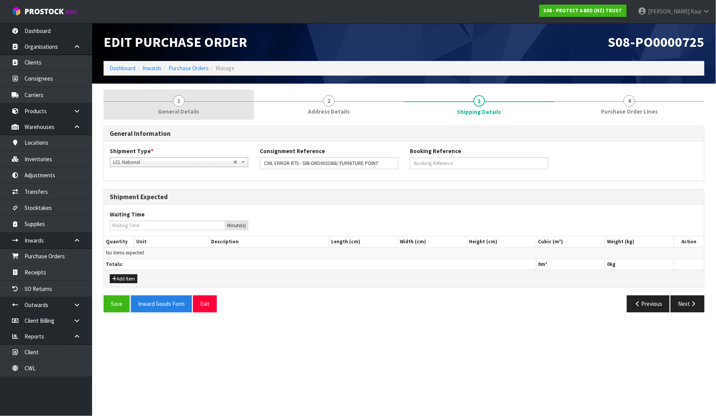
click at [177, 116] on link "1 General Details" at bounding box center [179, 104] width 150 height 30
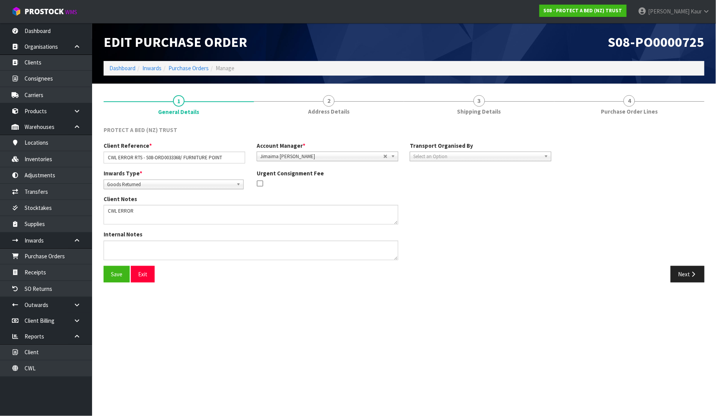
click at [459, 156] on span "Select an Option" at bounding box center [477, 156] width 128 height 9
click at [438, 195] on li "Client" at bounding box center [481, 198] width 138 height 10
click at [608, 175] on span "Select an Option" at bounding box center [619, 177] width 93 height 9
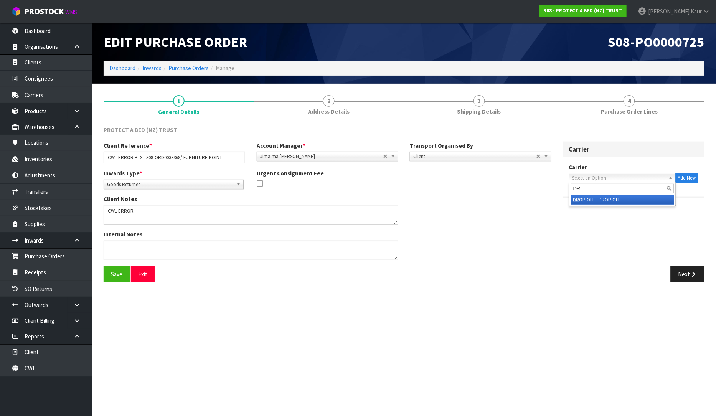
type input "DR"
click at [601, 201] on li "DR OP OFF - DROP OFF" at bounding box center [622, 200] width 103 height 10
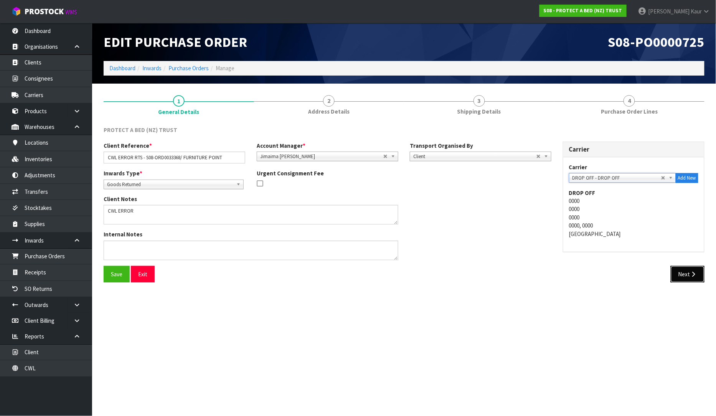
click at [692, 277] on button "Next" at bounding box center [688, 274] width 34 height 17
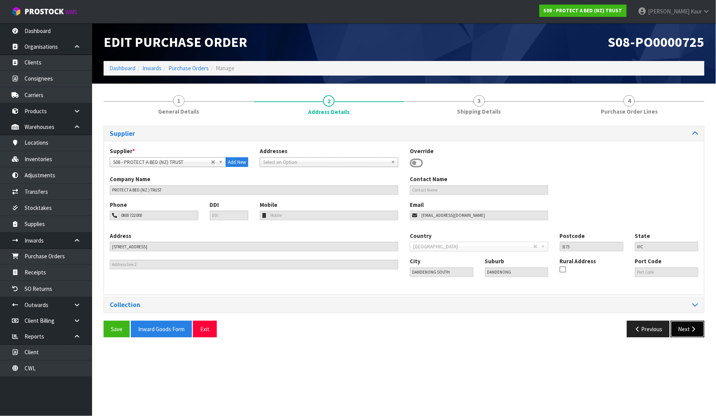
click at [691, 326] on button "Next" at bounding box center [688, 329] width 34 height 17
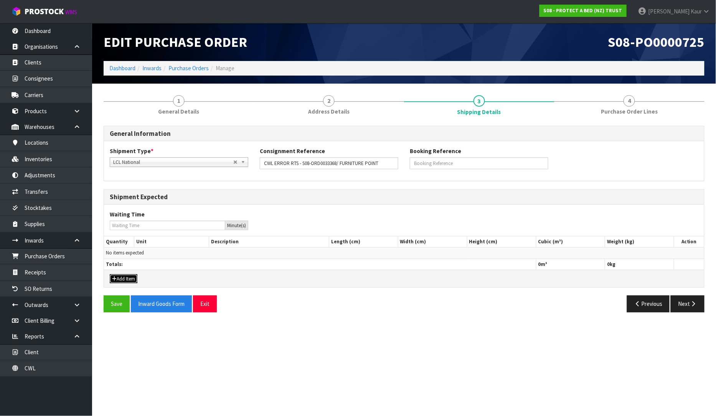
click at [132, 281] on button "Add Item" at bounding box center [124, 278] width 28 height 9
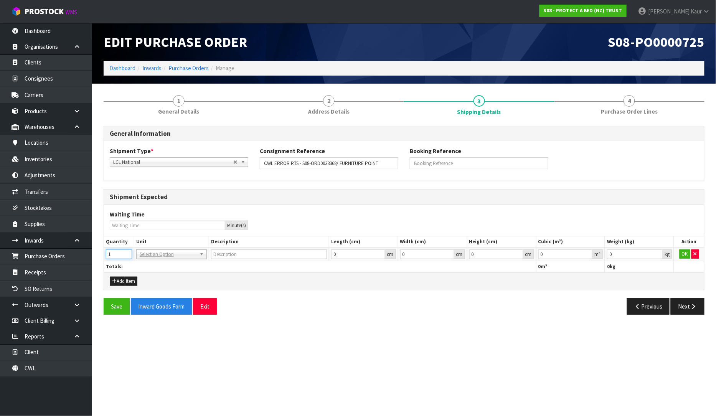
type input "1"
click at [125, 254] on input "1" at bounding box center [119, 254] width 26 height 10
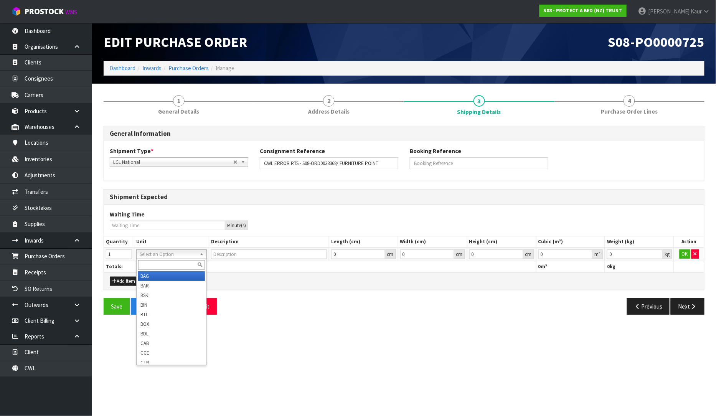
click at [142, 266] on input "text" at bounding box center [171, 265] width 67 height 10
type input "CTN"
type input "CARTON"
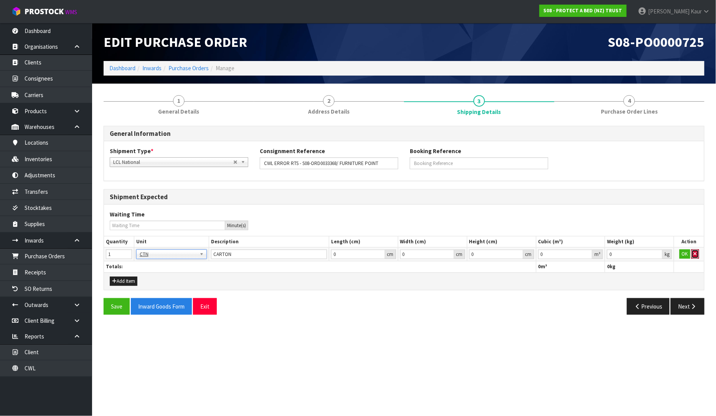
drag, startPoint x: 697, startPoint y: 253, endPoint x: 690, endPoint y: 259, distance: 9.2
click at [697, 253] on button "button" at bounding box center [696, 253] width 8 height 9
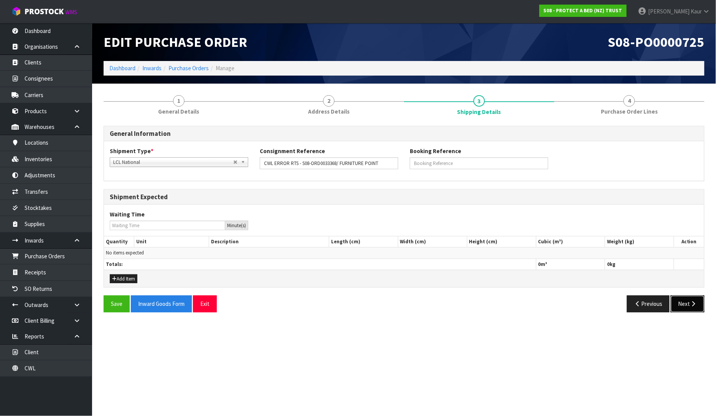
click at [688, 306] on button "Next" at bounding box center [688, 304] width 34 height 17
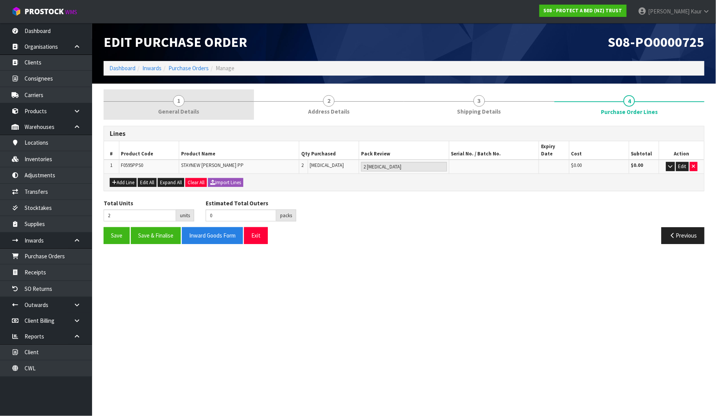
click at [174, 110] on span "General Details" at bounding box center [178, 111] width 41 height 8
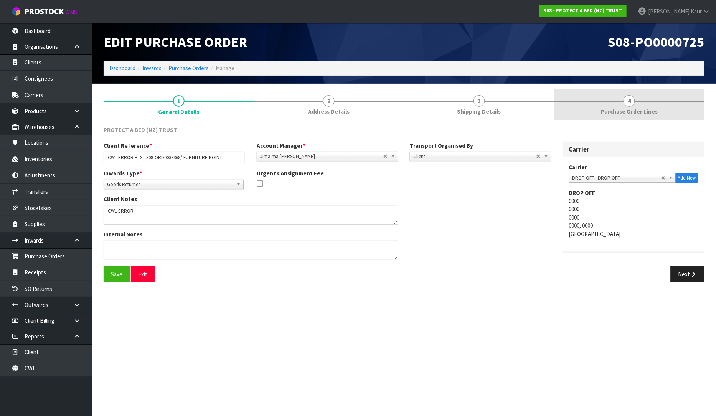
click at [624, 111] on span "Purchase Order Lines" at bounding box center [629, 111] width 57 height 8
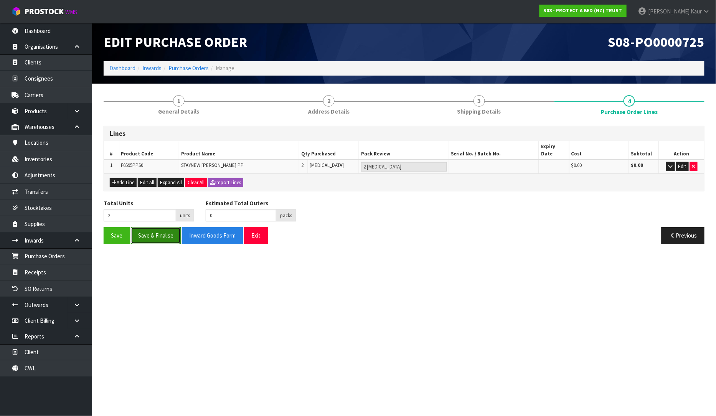
click at [158, 233] on button "Save & Finalise" at bounding box center [156, 235] width 50 height 17
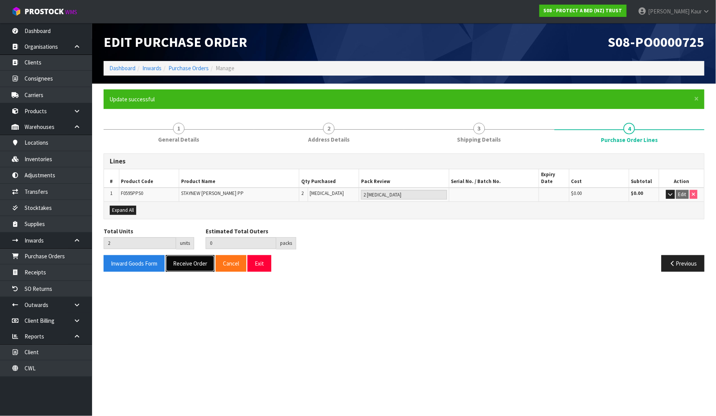
click at [195, 258] on button "Receive Order" at bounding box center [190, 263] width 49 height 17
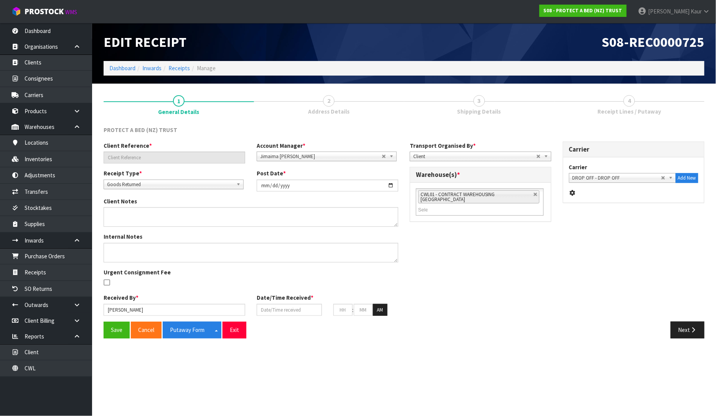
type input "CWL ERROR RTS - S08-ORD0033368/ FURNITURE POINT"
type input "[DATE]"
click at [266, 310] on input "[DATE]" at bounding box center [289, 310] width 65 height 12
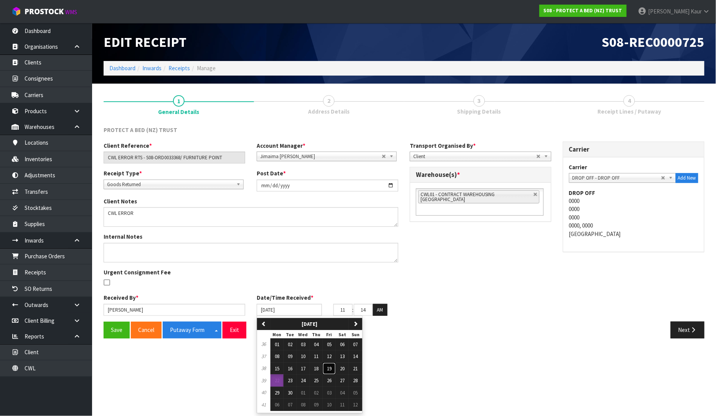
click at [327, 369] on button "19" at bounding box center [329, 369] width 13 height 12
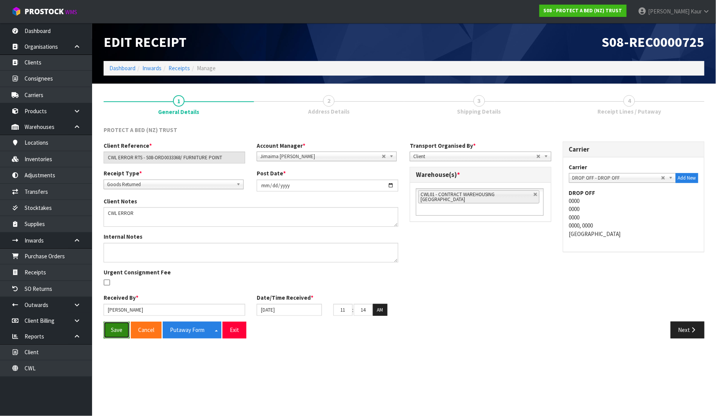
click at [124, 328] on button "Save" at bounding box center [117, 330] width 26 height 17
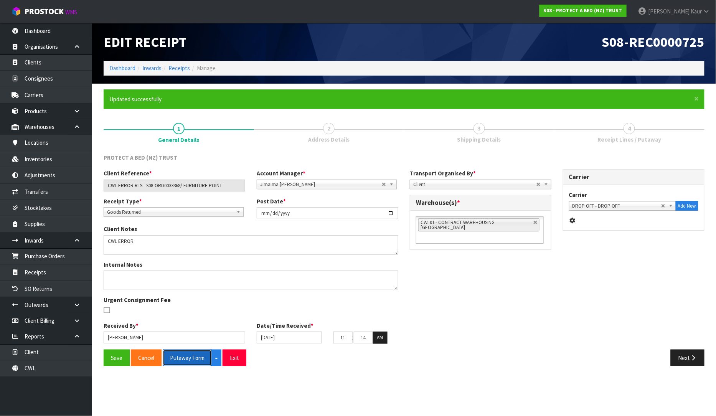
click at [189, 363] on button "Putaway Form" at bounding box center [187, 358] width 49 height 17
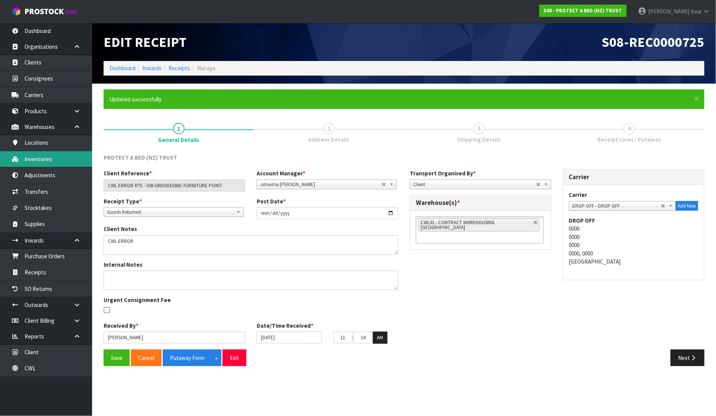
click at [51, 156] on link "Inventories" at bounding box center [46, 159] width 92 height 16
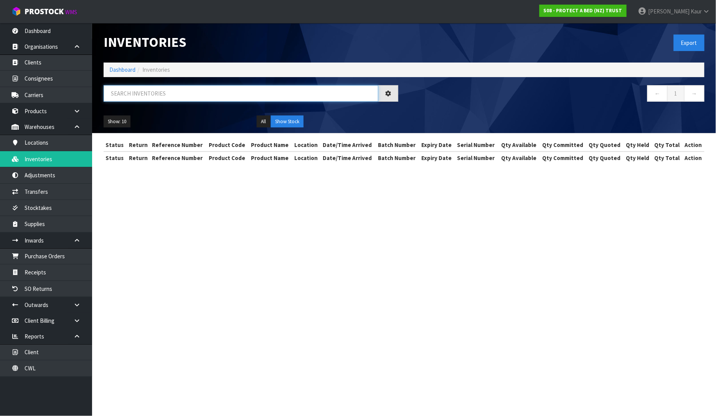
click at [144, 91] on input "text" at bounding box center [241, 93] width 275 height 17
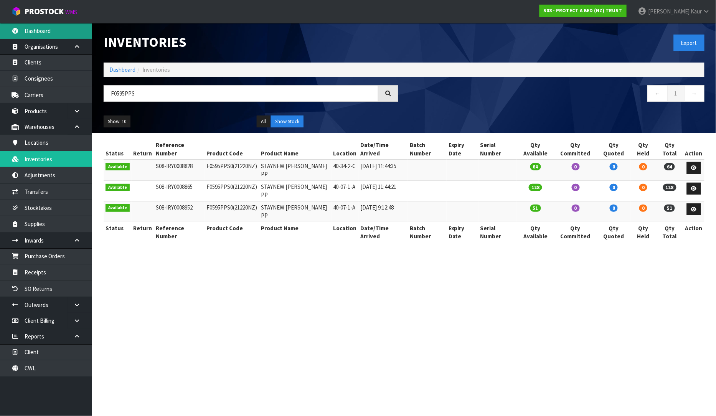
click at [48, 33] on link "Dashboard" at bounding box center [46, 31] width 92 height 16
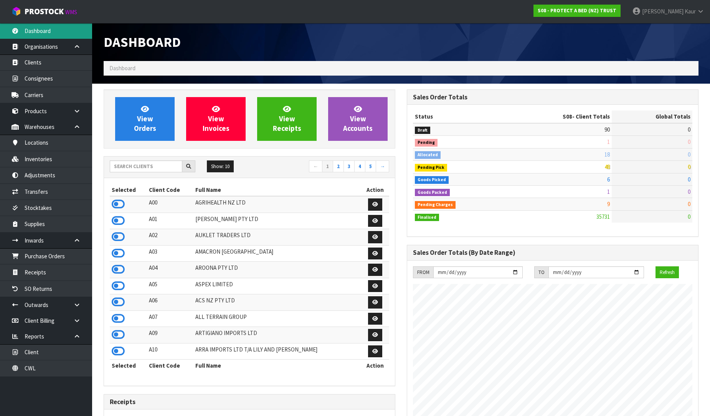
scroll to position [581, 303]
click at [155, 160] on input "text" at bounding box center [146, 166] width 73 height 12
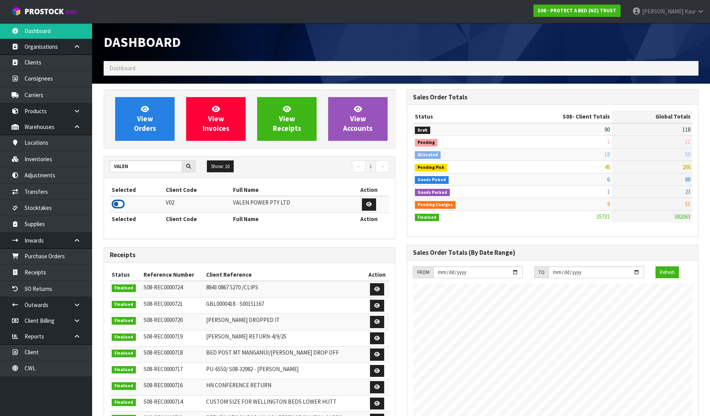
click at [118, 204] on icon at bounding box center [118, 204] width 13 height 12
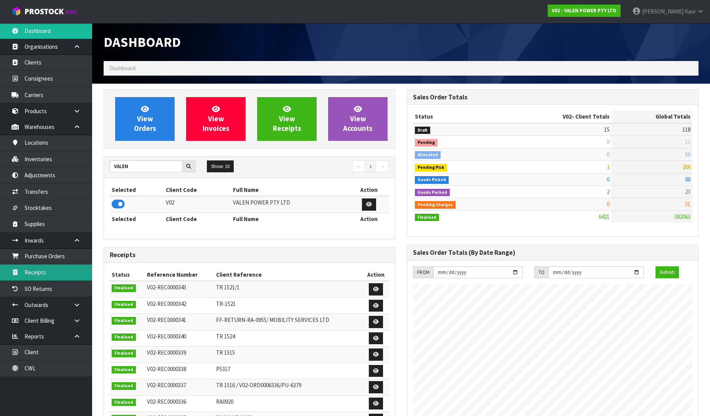
click at [65, 269] on link "Receipts" at bounding box center [46, 272] width 92 height 16
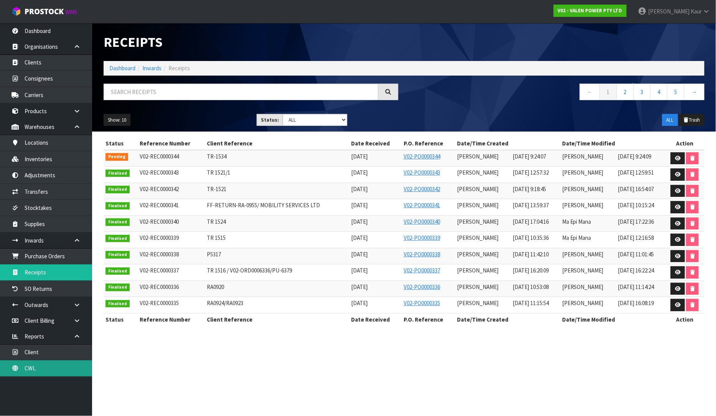
click at [46, 370] on link "CWL" at bounding box center [46, 368] width 92 height 16
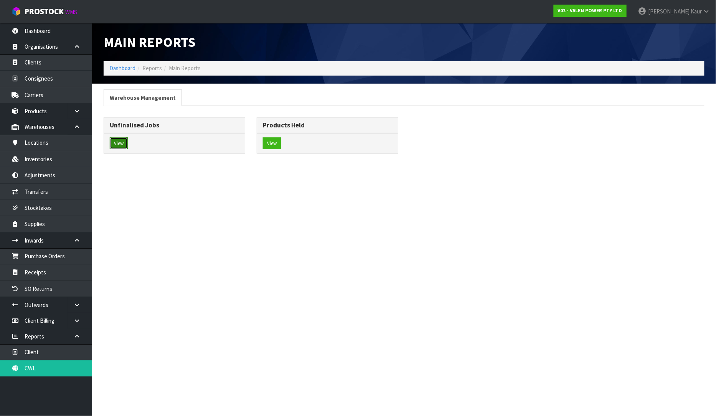
click at [121, 142] on button "View" at bounding box center [119, 143] width 18 height 12
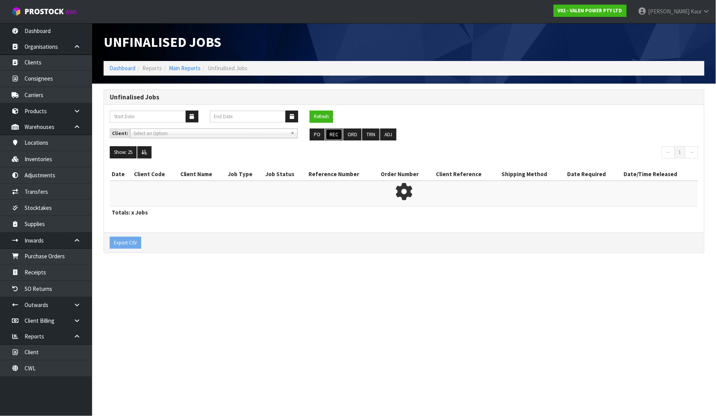
click at [335, 136] on button "REC" at bounding box center [333, 135] width 17 height 12
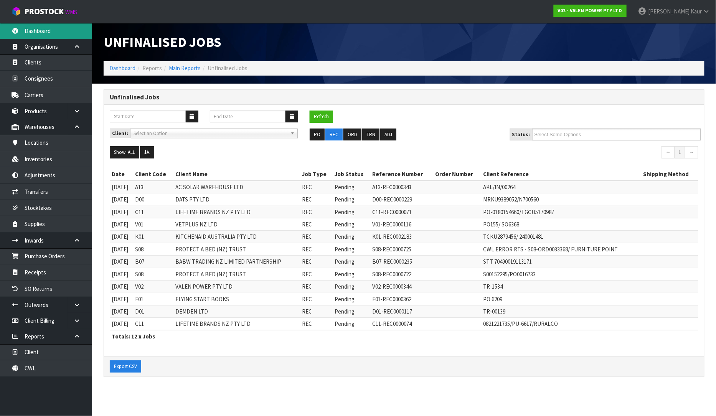
click at [63, 28] on link "Dashboard" at bounding box center [46, 31] width 92 height 16
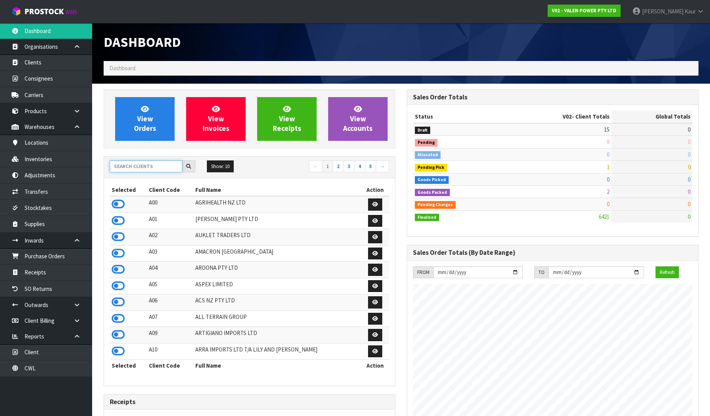
scroll to position [581, 303]
click at [133, 166] on input "text" at bounding box center [146, 166] width 73 height 12
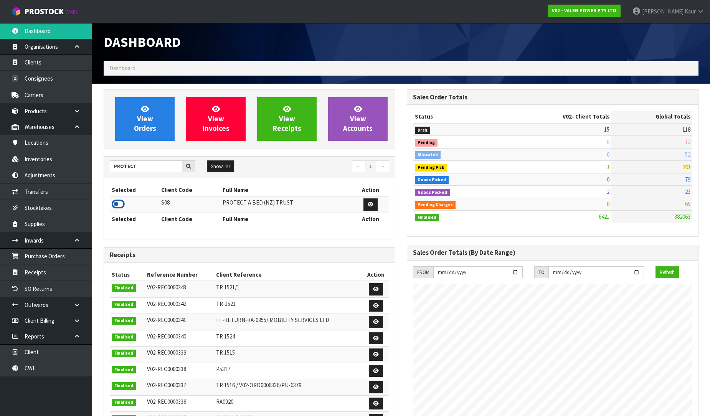
click at [117, 204] on icon at bounding box center [118, 204] width 13 height 12
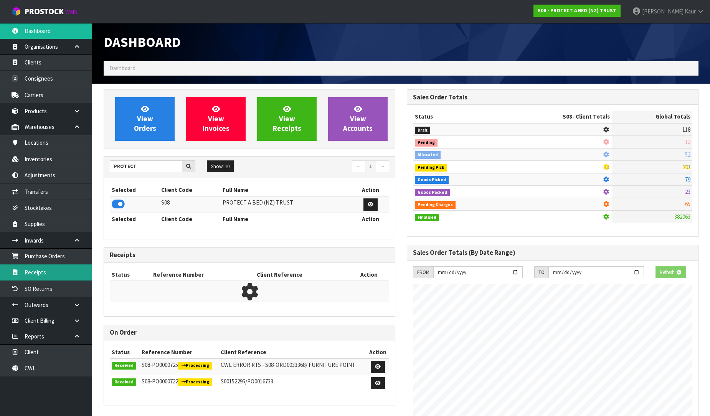
drag, startPoint x: 53, startPoint y: 272, endPoint x: 558, endPoint y: 256, distance: 505.7
click at [54, 272] on link "Receipts" at bounding box center [46, 272] width 92 height 16
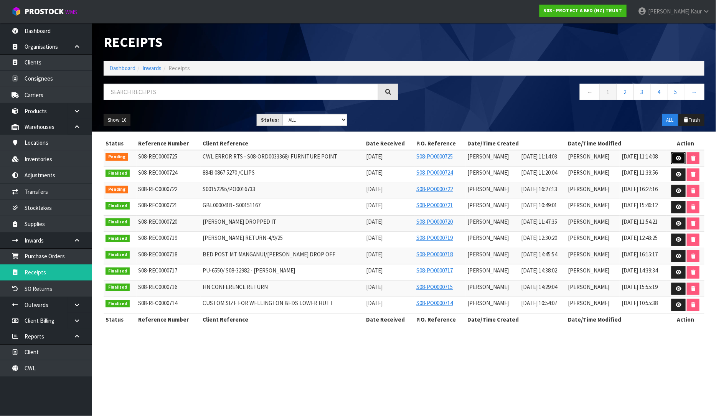
click at [676, 157] on icon at bounding box center [679, 158] width 6 height 5
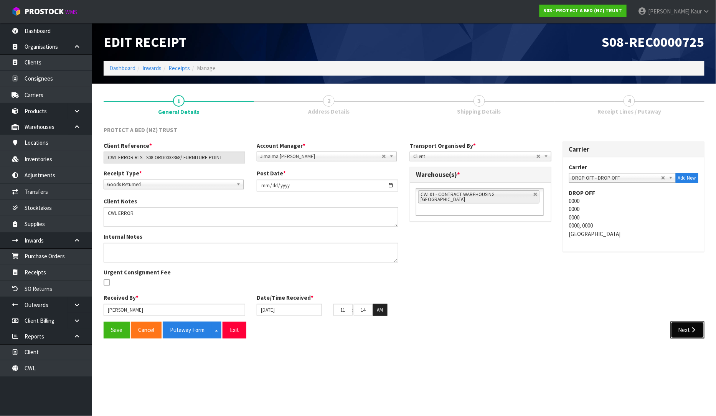
click at [687, 335] on button "Next" at bounding box center [688, 330] width 34 height 17
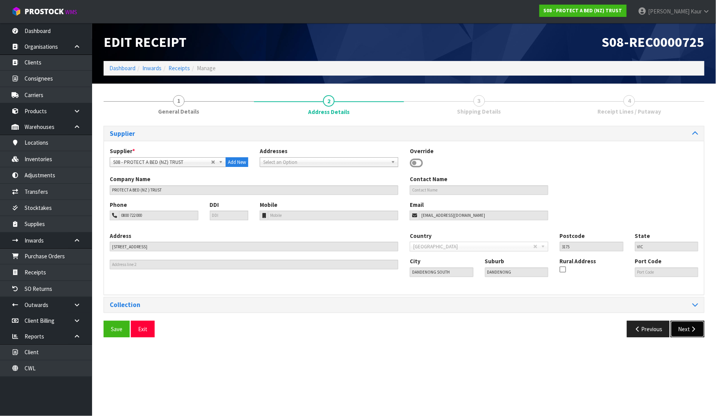
click at [684, 327] on button "Next" at bounding box center [688, 329] width 34 height 17
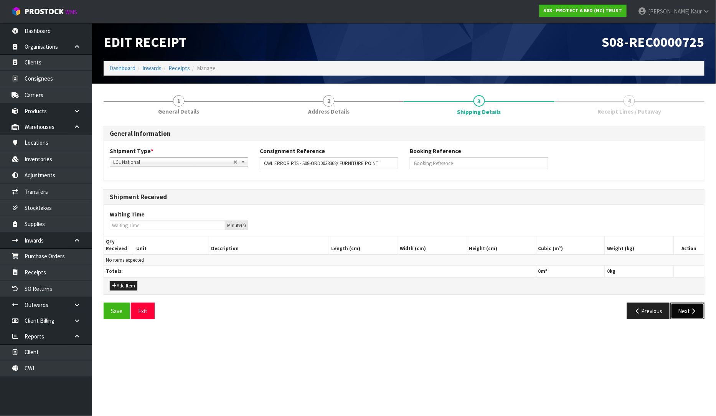
click at [688, 309] on button "Next" at bounding box center [688, 311] width 34 height 17
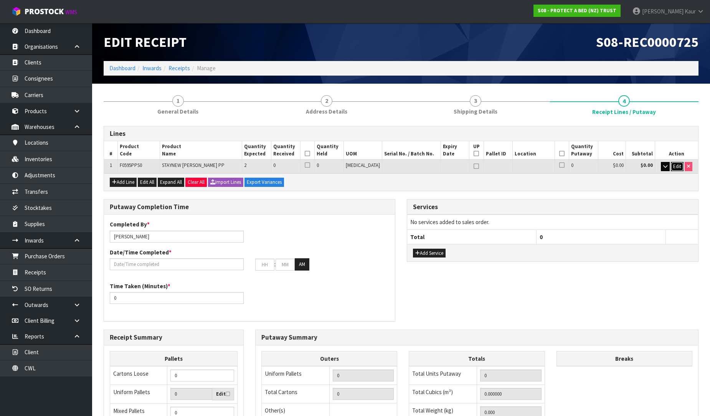
drag, startPoint x: 677, startPoint y: 166, endPoint x: 666, endPoint y: 165, distance: 10.4
click at [676, 165] on span "Edit" at bounding box center [677, 166] width 8 height 7
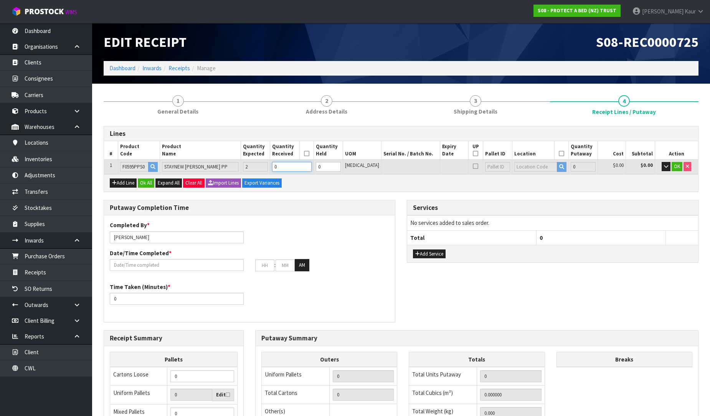
click at [291, 168] on input "0" at bounding box center [291, 167] width 39 height 10
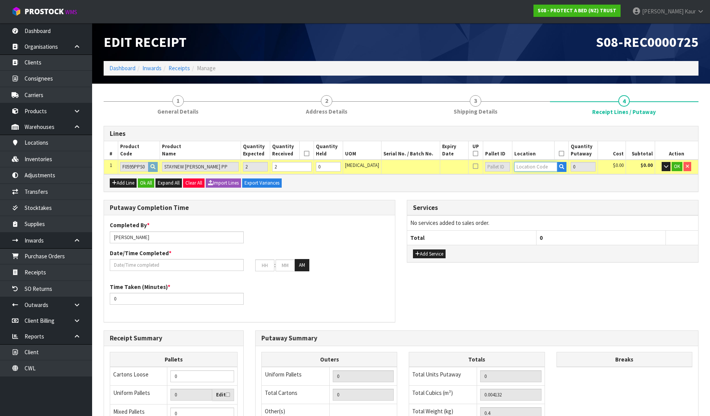
click at [514, 166] on input "text" at bounding box center [535, 167] width 43 height 10
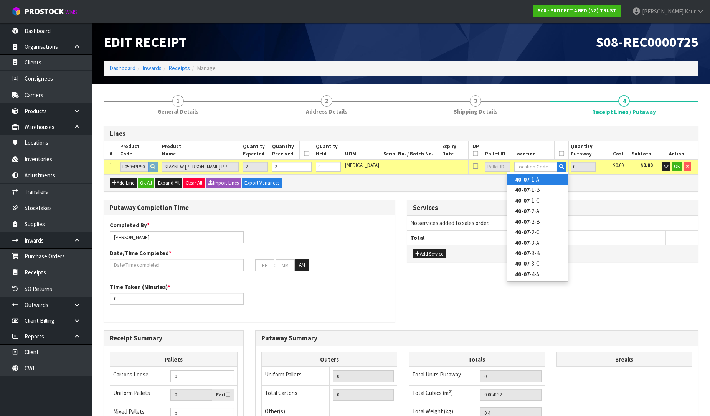
click at [538, 181] on link "40-07 -1-A" at bounding box center [537, 179] width 61 height 10
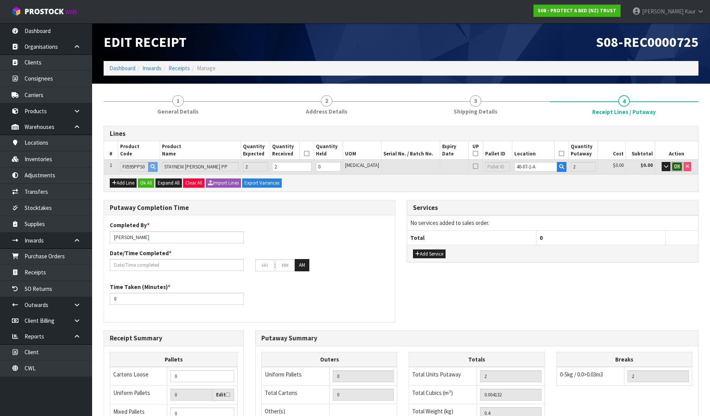
click at [677, 166] on span "OK" at bounding box center [677, 166] width 6 height 7
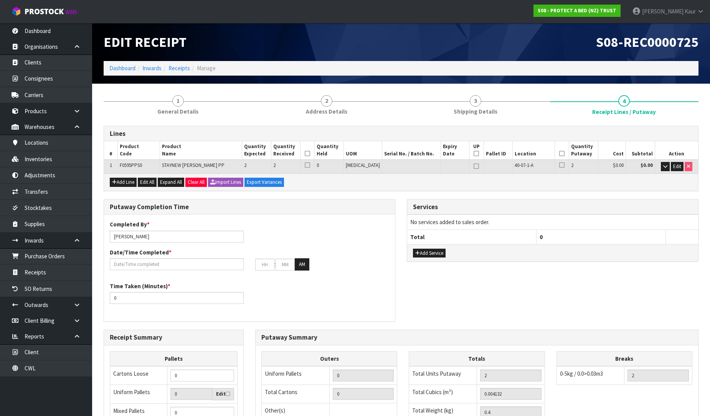
click at [310, 154] on icon at bounding box center [307, 154] width 5 height 0
click at [559, 154] on icon at bounding box center [561, 154] width 5 height 0
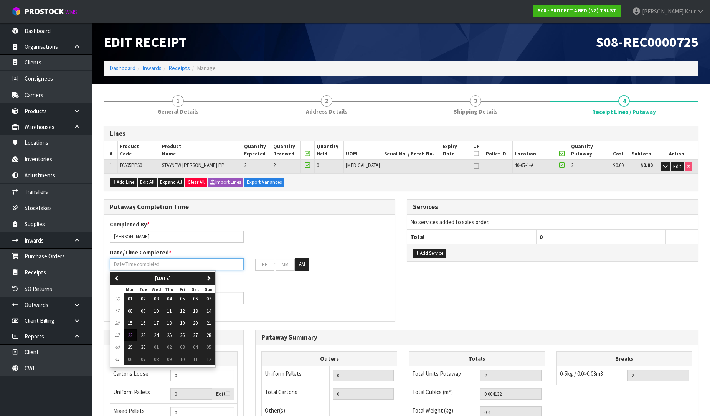
click at [131, 264] on input "text" at bounding box center [177, 264] width 134 height 12
click at [131, 339] on button "22" at bounding box center [130, 335] width 13 height 12
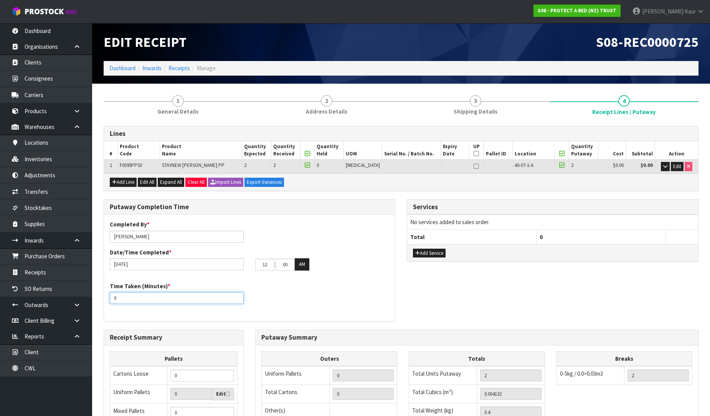
drag, startPoint x: 122, startPoint y: 298, endPoint x: 99, endPoint y: 307, distance: 25.0
click at [99, 307] on div "Putaway Completion Time Completed By * [PERSON_NAME] Date/Time Completed * [DAT…" at bounding box center [249, 264] width 303 height 130
drag, startPoint x: 266, startPoint y: 261, endPoint x: 256, endPoint y: 266, distance: 10.8
click at [256, 266] on input "12" at bounding box center [264, 265] width 19 height 12
drag, startPoint x: 289, startPoint y: 266, endPoint x: 270, endPoint y: 271, distance: 19.9
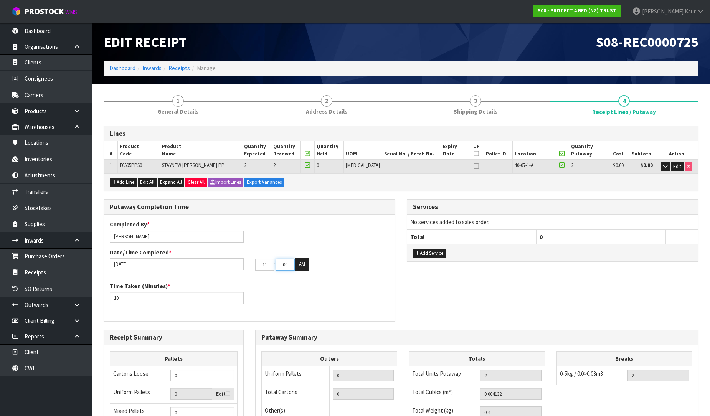
click at [270, 271] on div "Completed By * [PERSON_NAME] Date/Time Completed * [DATE] 11 : 00 : 00 AM" at bounding box center [249, 248] width 291 height 56
click at [302, 269] on button "AM" at bounding box center [302, 264] width 15 height 12
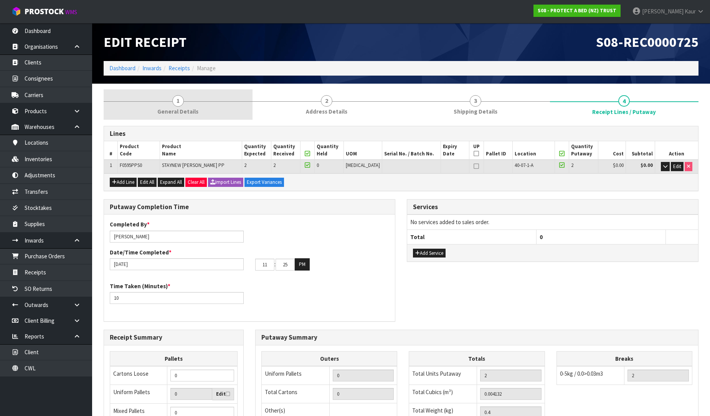
click at [179, 106] on span "1" at bounding box center [178, 101] width 12 height 12
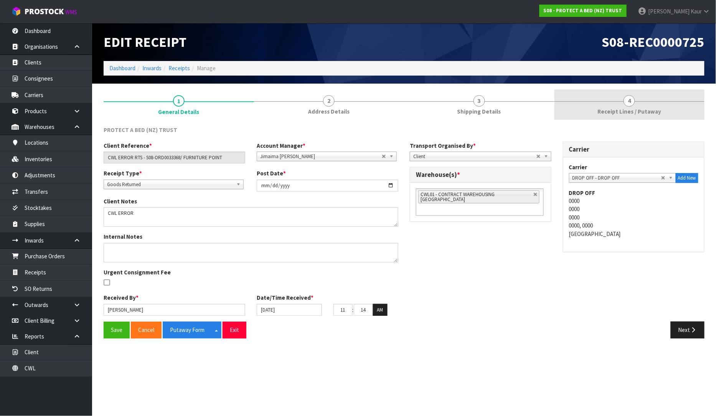
click at [624, 113] on span "Receipt Lines / Putaway" at bounding box center [630, 111] width 64 height 8
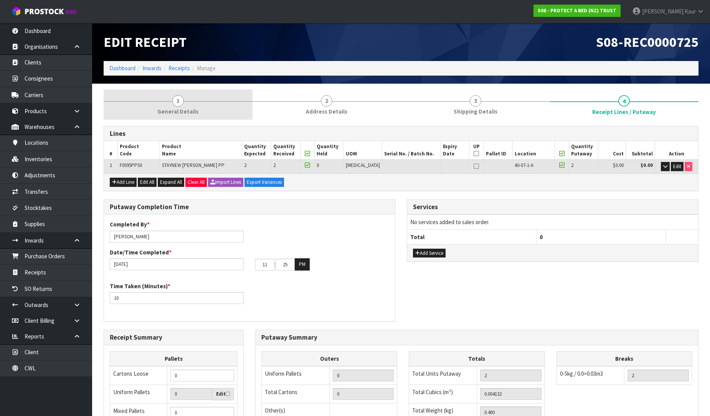
click at [179, 111] on span "General Details" at bounding box center [177, 111] width 41 height 8
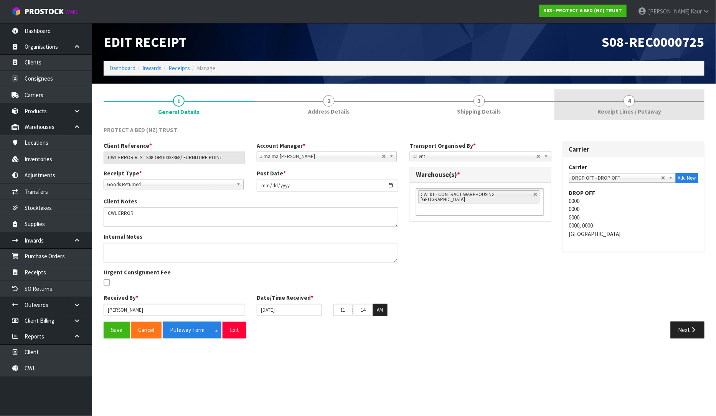
click at [646, 112] on span "Receipt Lines / Putaway" at bounding box center [630, 111] width 64 height 8
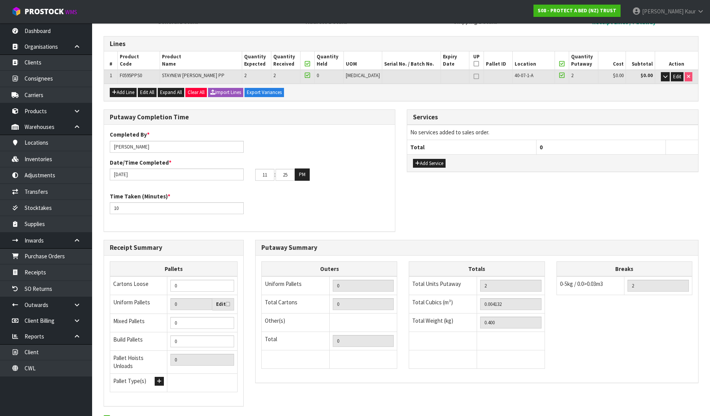
scroll to position [129, 0]
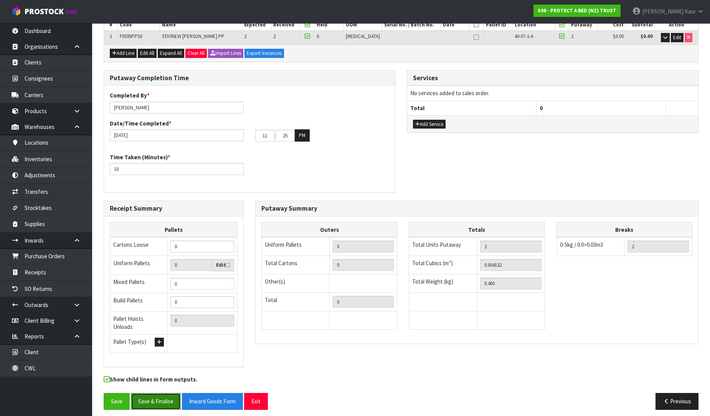
click at [147, 398] on button "Save & Finalise" at bounding box center [156, 401] width 50 height 17
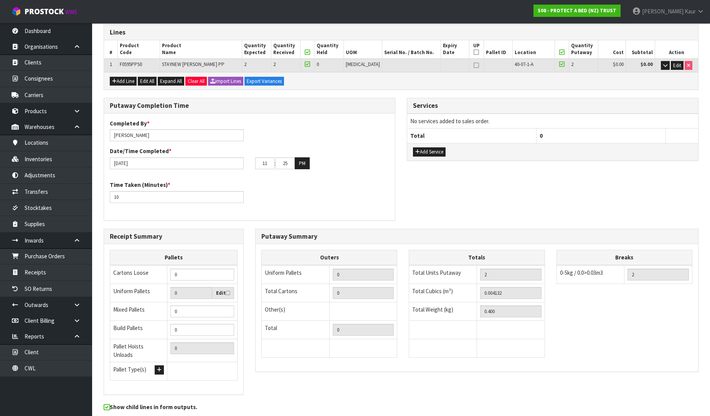
scroll to position [0, 0]
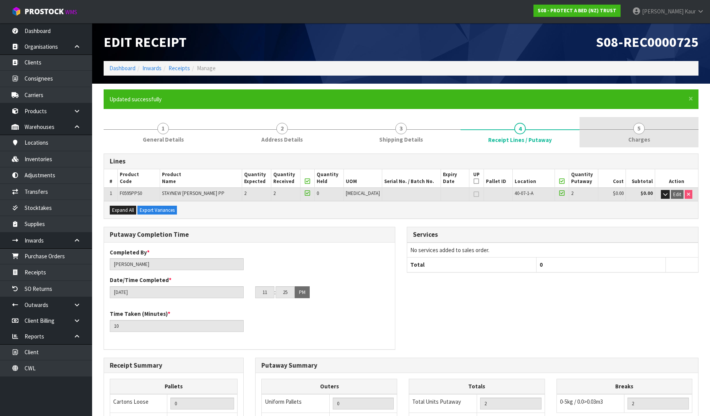
click at [636, 133] on span "5" at bounding box center [639, 129] width 12 height 12
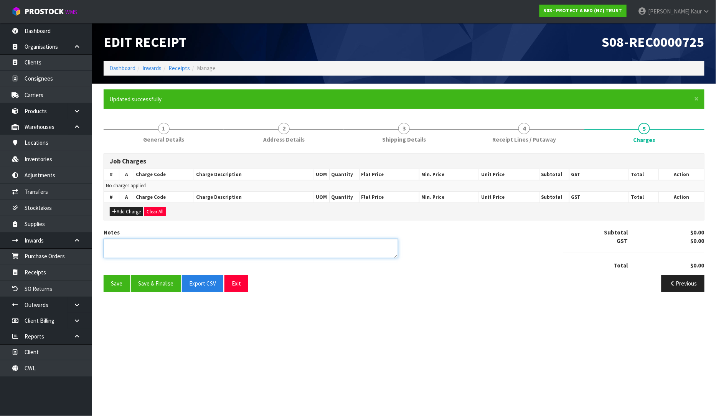
click at [155, 252] on textarea at bounding box center [251, 249] width 295 height 20
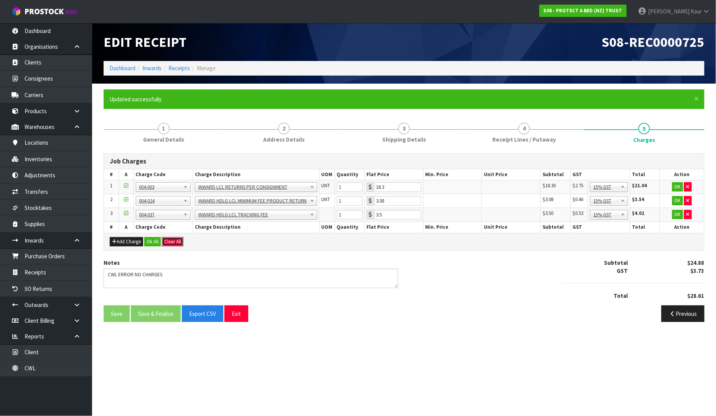
click at [173, 243] on button "Clear All" at bounding box center [172, 241] width 21 height 9
click at [190, 246] on div "Add Charge Ok All Confirm Clear All" at bounding box center [404, 241] width 600 height 17
click at [181, 243] on button "Clear All" at bounding box center [172, 241] width 21 height 9
click at [195, 240] on button "Confirm Clear All" at bounding box center [181, 241] width 38 height 9
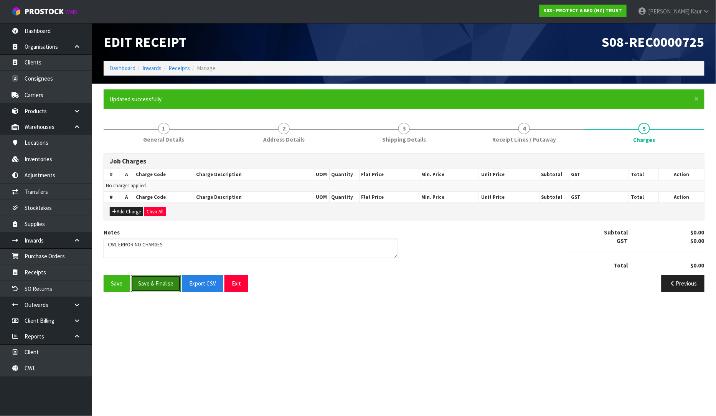
click at [157, 286] on button "Save & Finalise" at bounding box center [156, 283] width 50 height 17
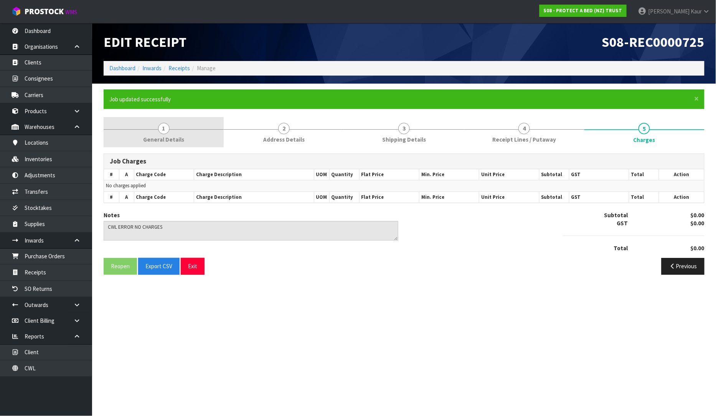
click at [164, 140] on span "General Details" at bounding box center [163, 139] width 41 height 8
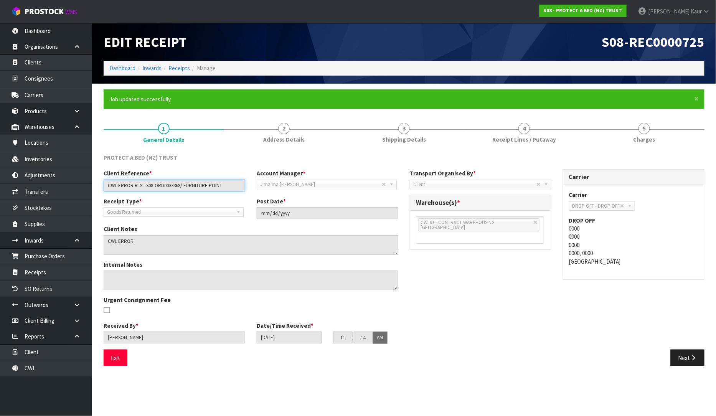
drag, startPoint x: 107, startPoint y: 183, endPoint x: 237, endPoint y: 182, distance: 130.5
click at [237, 182] on input "CWL ERROR RTS - S08-ORD0033368/ FURNITURE POINT" at bounding box center [175, 186] width 142 height 12
click at [493, 135] on link "4 Receipt Lines / Putaway" at bounding box center [524, 132] width 120 height 30
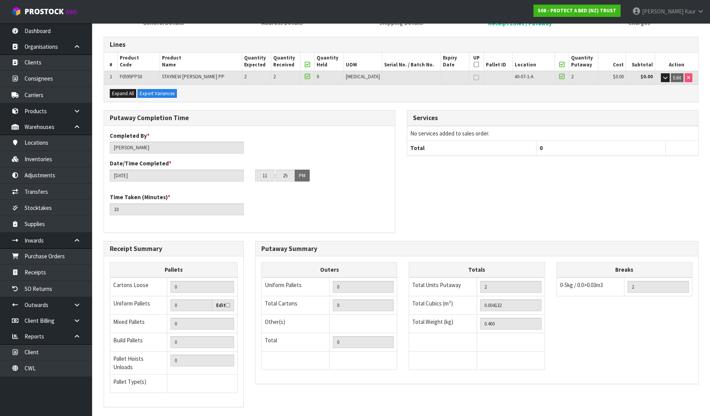
scroll to position [157, 0]
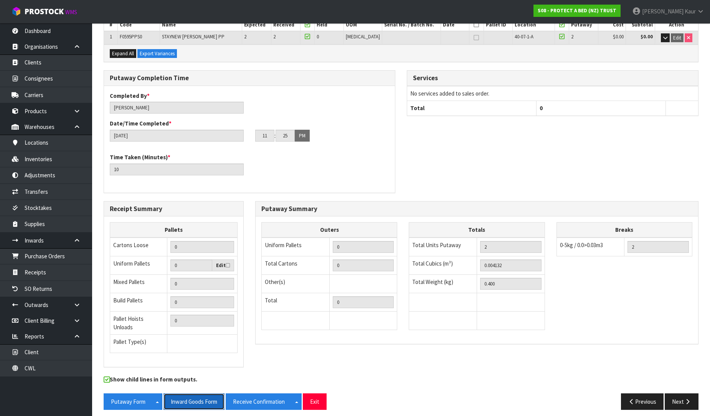
click at [184, 400] on button "Inward Goods Form" at bounding box center [193, 401] width 61 height 17
click at [79, 367] on link "CWL" at bounding box center [46, 368] width 92 height 16
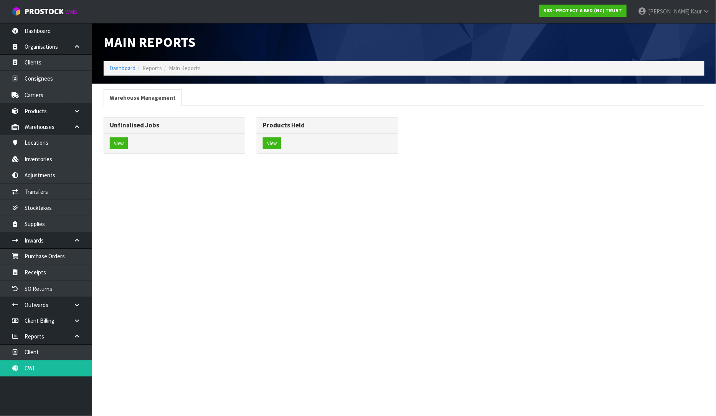
click at [117, 135] on div "View" at bounding box center [174, 143] width 141 height 20
click at [124, 143] on button "View" at bounding box center [119, 143] width 18 height 12
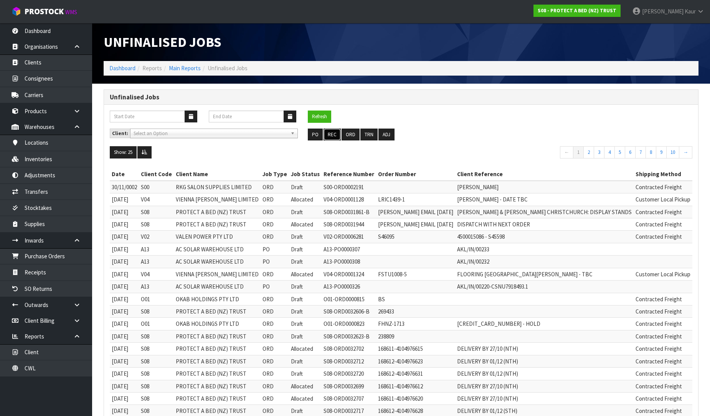
click at [335, 135] on button "REC" at bounding box center [332, 135] width 17 height 12
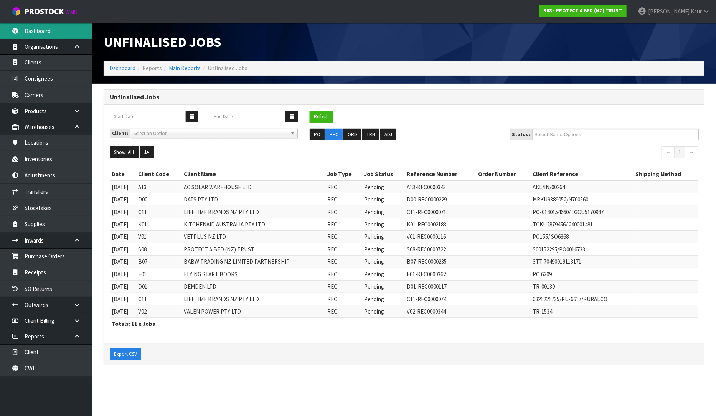
click at [59, 32] on link "Dashboard" at bounding box center [46, 31] width 92 height 16
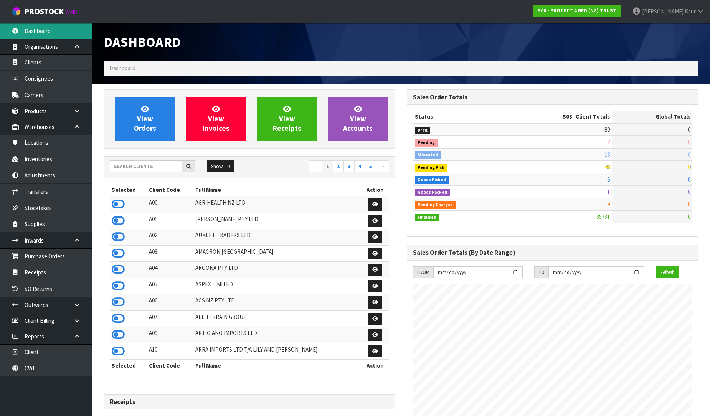
scroll to position [581, 303]
click at [166, 163] on input "text" at bounding box center [146, 166] width 73 height 12
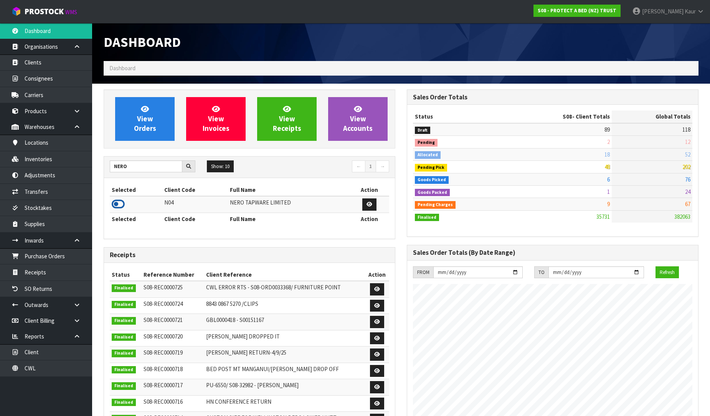
click at [121, 202] on icon at bounding box center [118, 204] width 13 height 12
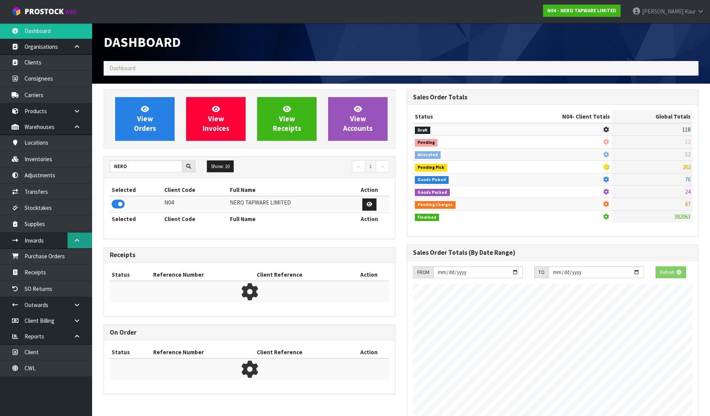
scroll to position [479, 303]
click at [68, 256] on link "Purchase Orders" at bounding box center [46, 256] width 92 height 16
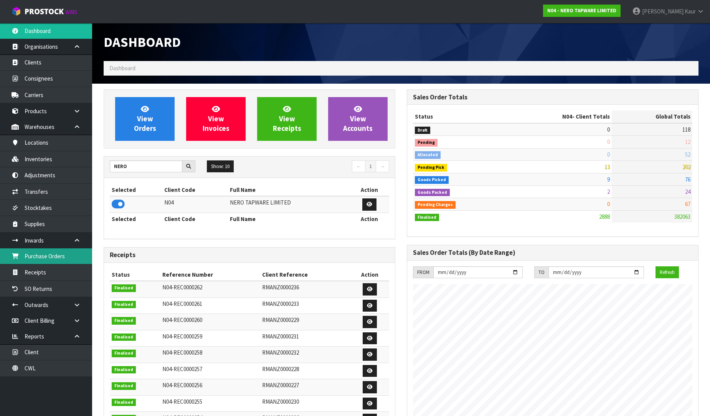
scroll to position [607, 303]
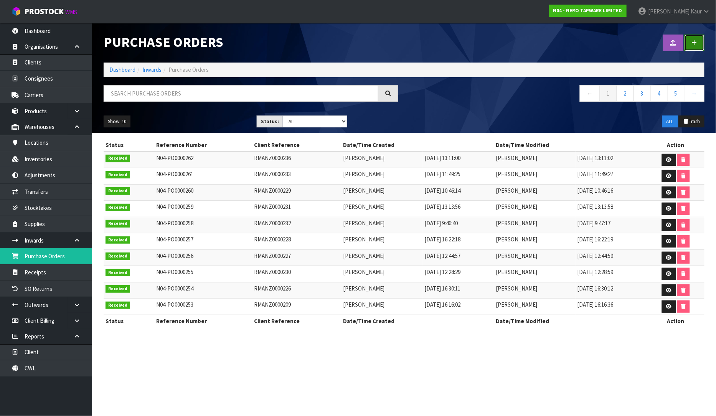
click at [698, 35] on link at bounding box center [695, 43] width 20 height 17
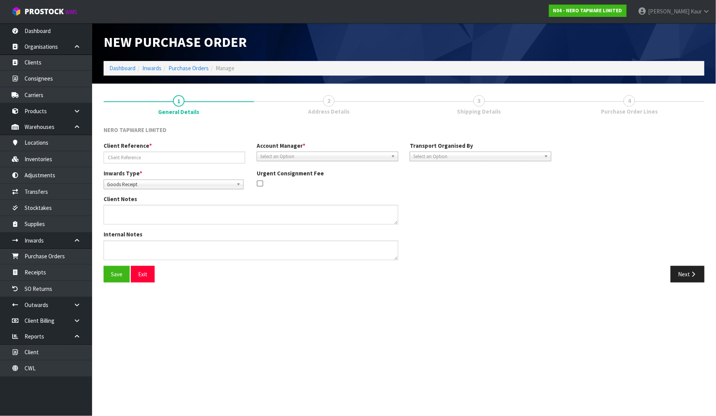
click at [134, 184] on span "Goods Receipt" at bounding box center [170, 184] width 126 height 9
click at [124, 212] on li "Goods Returned" at bounding box center [174, 216] width 136 height 10
click at [133, 152] on input "text" at bounding box center [175, 158] width 142 height 12
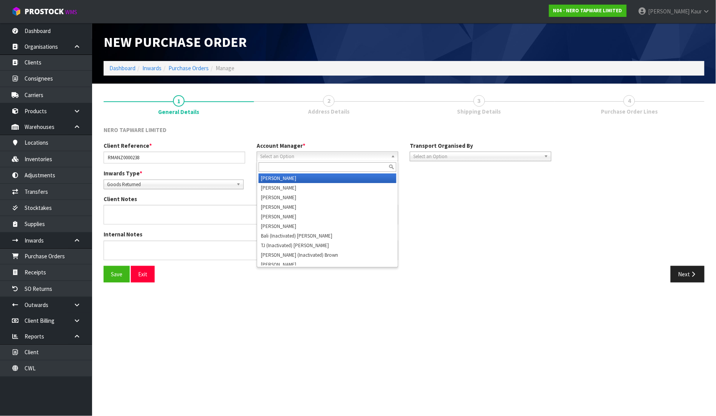
click at [286, 158] on span "Select an Option" at bounding box center [324, 156] width 128 height 9
click at [294, 175] on li "V [PERSON_NAME]" at bounding box center [328, 178] width 138 height 10
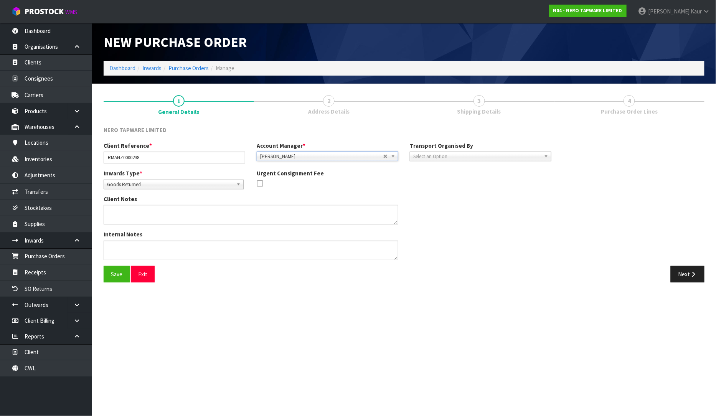
click at [431, 156] on span "Select an Option" at bounding box center [477, 156] width 128 height 9
click at [441, 194] on li "Client" at bounding box center [481, 198] width 138 height 10
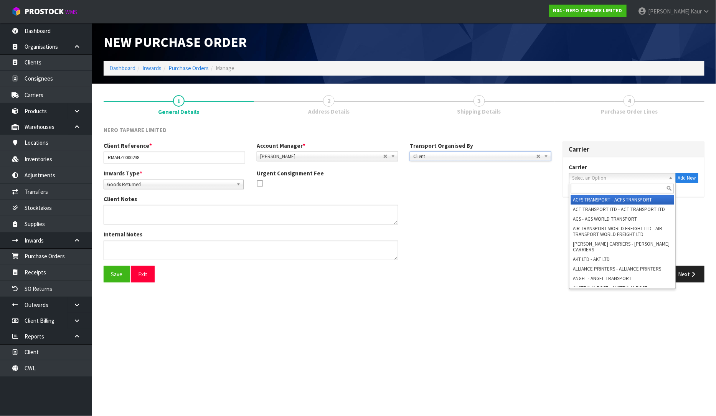
click at [603, 177] on span "Select an Option" at bounding box center [619, 177] width 93 height 9
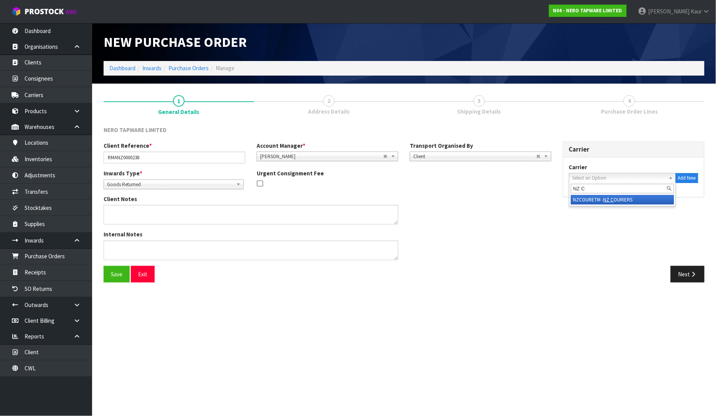
click at [611, 198] on em "NZ C" at bounding box center [609, 199] width 10 height 7
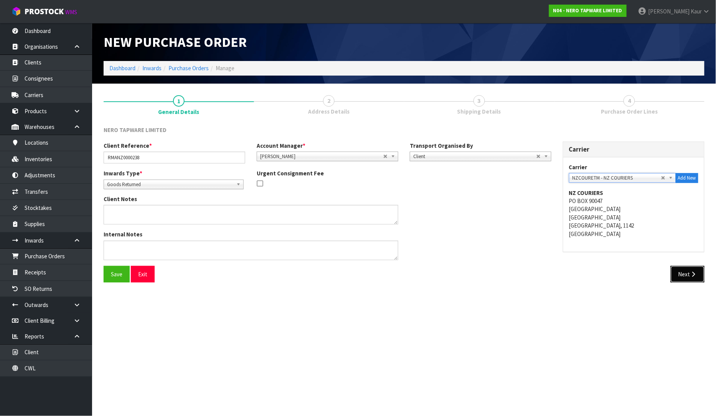
click at [695, 268] on button "Next" at bounding box center [688, 274] width 34 height 17
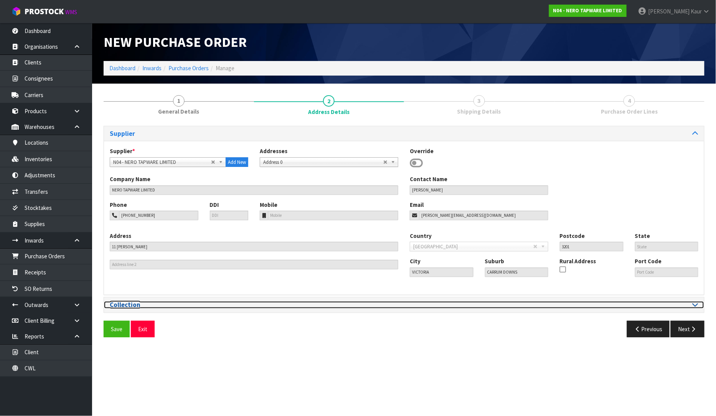
click at [693, 307] on icon at bounding box center [696, 304] width 6 height 7
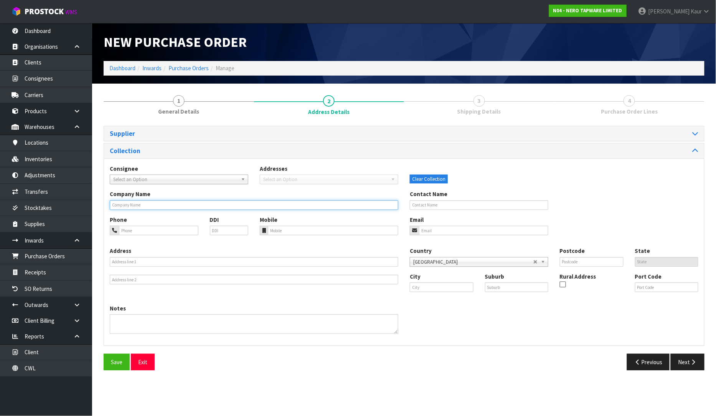
click at [152, 205] on input "text" at bounding box center [254, 205] width 289 height 10
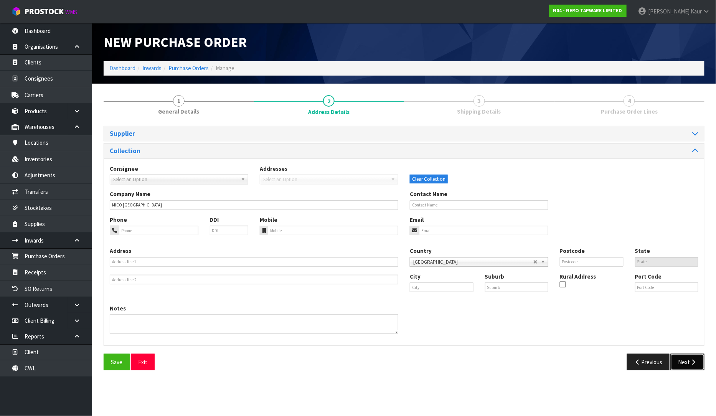
click at [695, 362] on icon "button" at bounding box center [693, 362] width 7 height 6
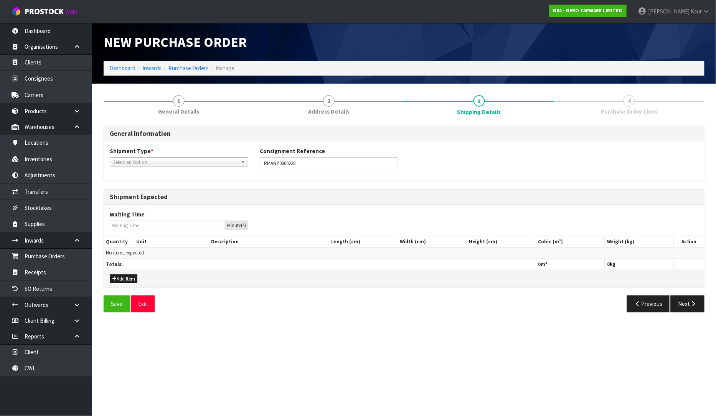
click at [142, 160] on span "Select an Option" at bounding box center [175, 162] width 125 height 9
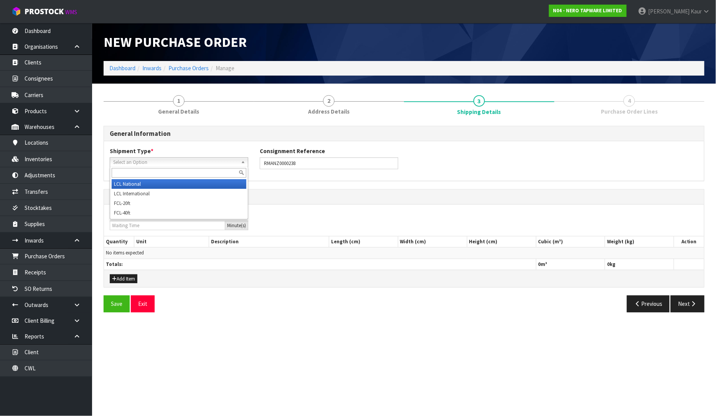
click at [135, 185] on li "LCL National" at bounding box center [179, 184] width 135 height 10
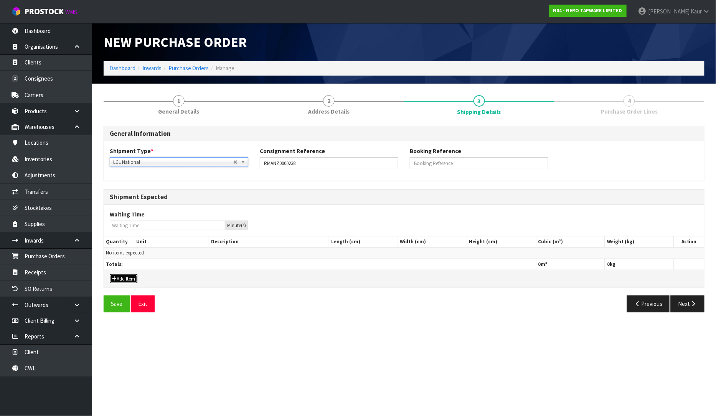
click at [121, 279] on button "Add Item" at bounding box center [124, 278] width 28 height 9
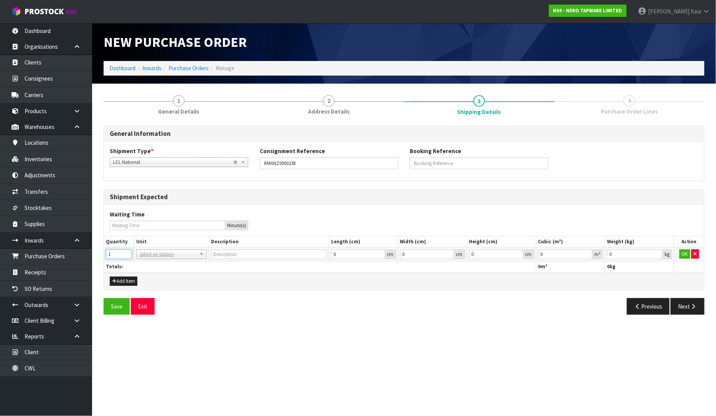
click at [126, 252] on input "1" at bounding box center [119, 254] width 26 height 10
click at [155, 265] on input "text" at bounding box center [171, 265] width 67 height 10
click at [588, 253] on input "0.000001" at bounding box center [565, 254] width 54 height 10
click at [657, 254] on input "0.001" at bounding box center [635, 254] width 56 height 10
click at [680, 254] on button "OK" at bounding box center [685, 253] width 11 height 9
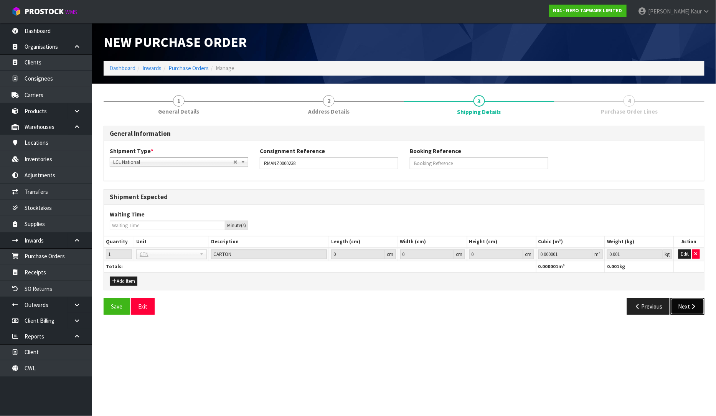
click at [688, 308] on button "Next" at bounding box center [688, 306] width 34 height 17
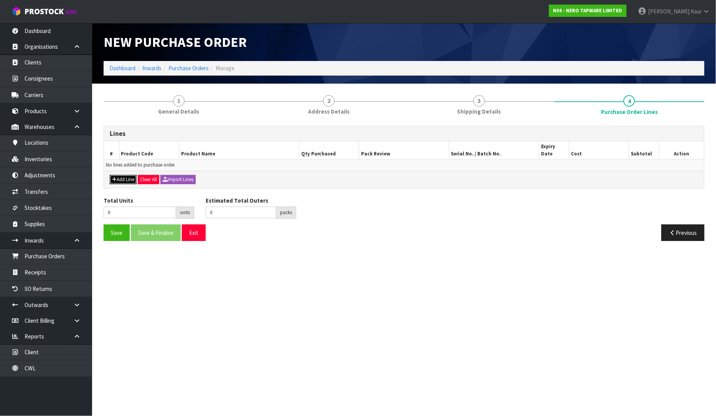
click at [120, 175] on button "Add Line" at bounding box center [123, 179] width 27 height 9
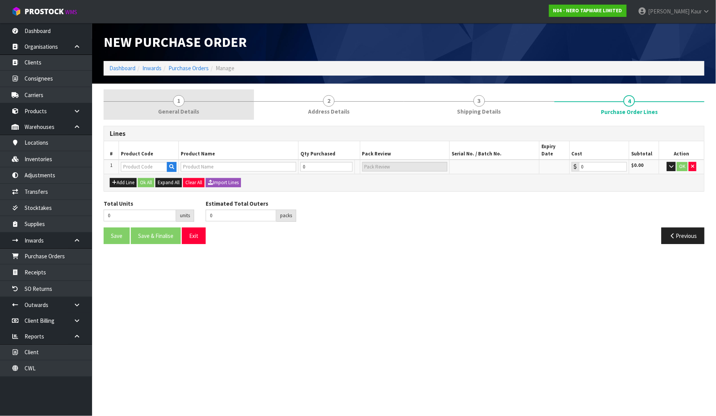
click at [177, 116] on span "General Details" at bounding box center [178, 111] width 41 height 8
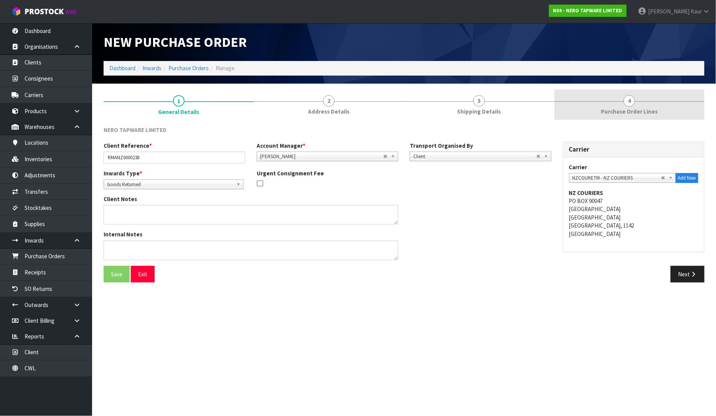
click at [658, 114] on link "4 Purchase Order Lines" at bounding box center [630, 104] width 150 height 30
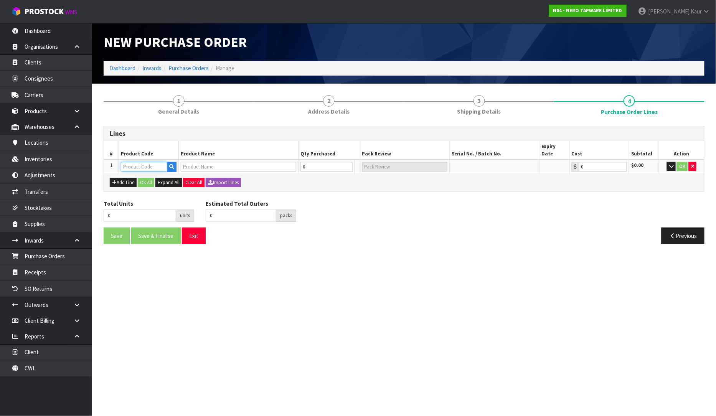
click at [129, 162] on input "text" at bounding box center [144, 167] width 46 height 10
click at [317, 162] on input "0" at bounding box center [322, 167] width 47 height 10
click at [684, 162] on button "OK" at bounding box center [682, 166] width 11 height 9
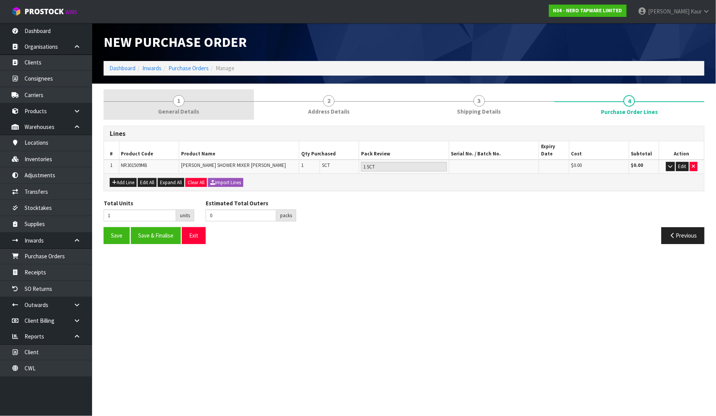
click at [178, 108] on span "General Details" at bounding box center [178, 111] width 41 height 8
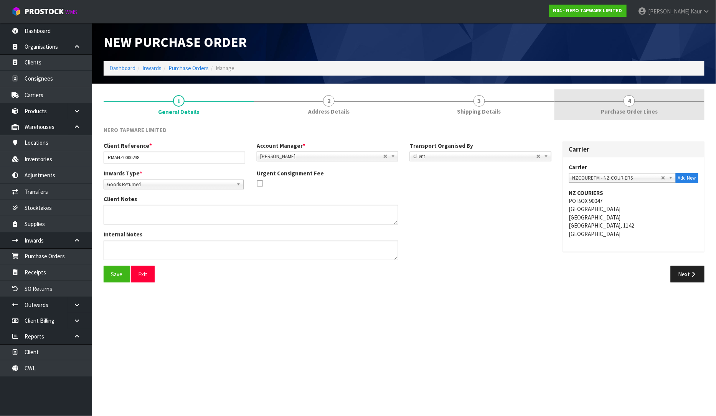
click at [613, 104] on link "4 Purchase Order Lines" at bounding box center [630, 104] width 150 height 30
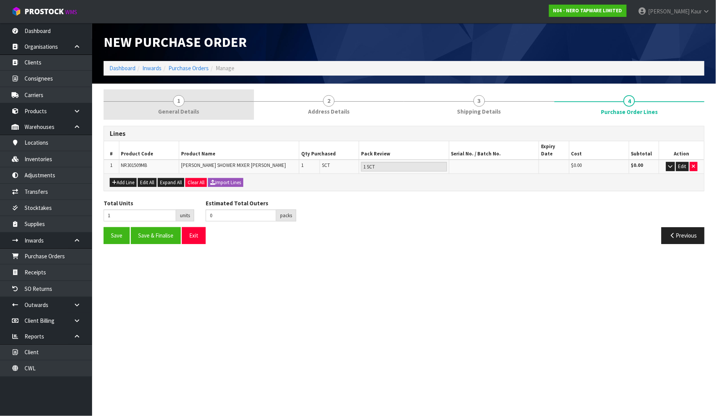
click at [187, 114] on span "General Details" at bounding box center [178, 111] width 41 height 8
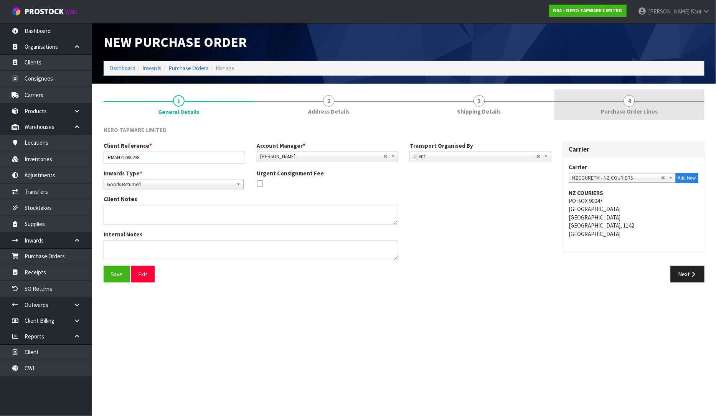
click at [644, 105] on link "4 Purchase Order Lines" at bounding box center [630, 104] width 150 height 30
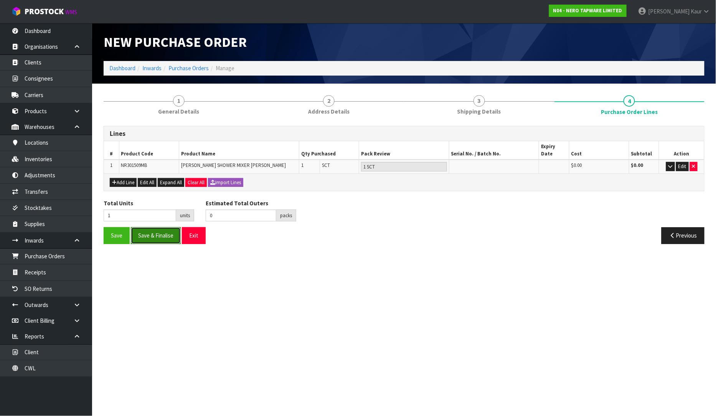
click at [149, 231] on button "Save & Finalise" at bounding box center [156, 235] width 50 height 17
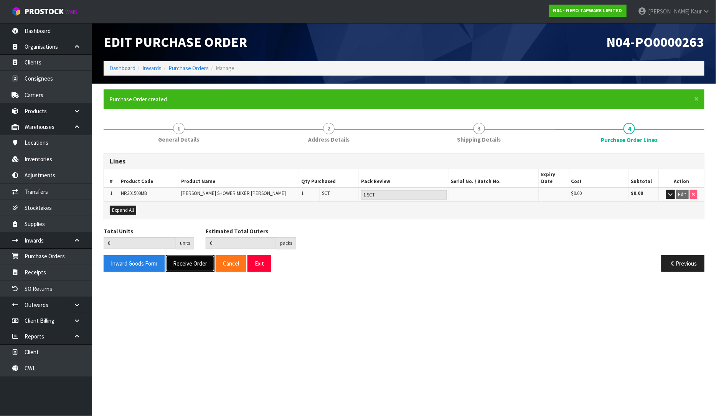
click at [191, 255] on button "Receive Order" at bounding box center [190, 263] width 49 height 17
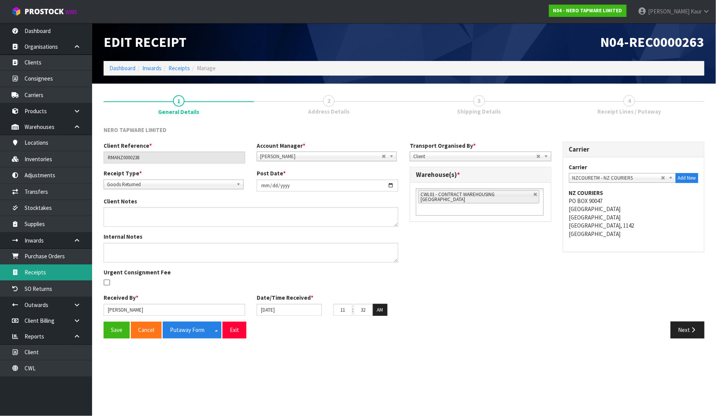
click at [36, 269] on link "Receipts" at bounding box center [46, 272] width 92 height 16
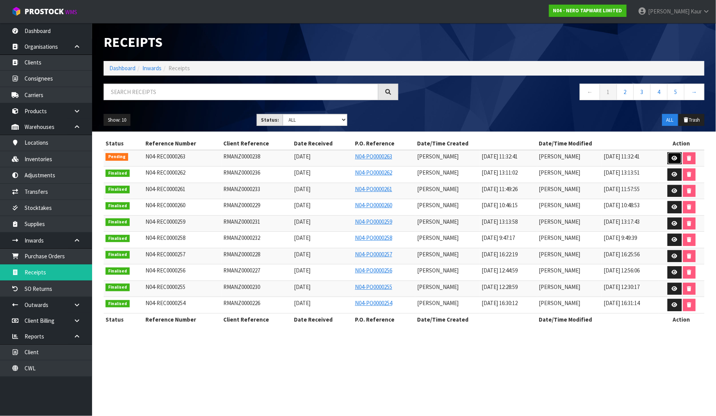
click at [674, 159] on icon at bounding box center [675, 158] width 6 height 5
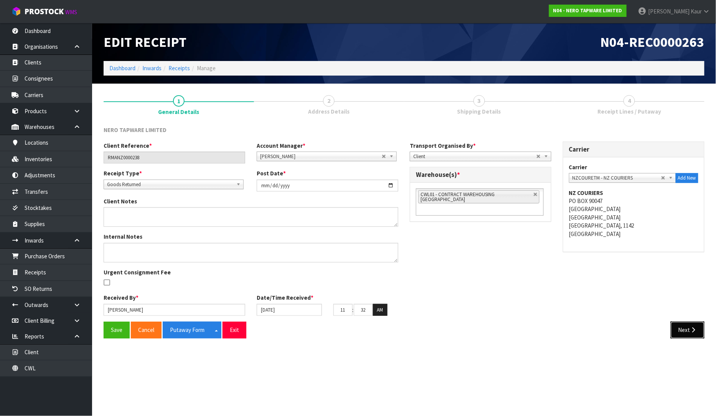
click at [676, 323] on button "Next" at bounding box center [688, 330] width 34 height 17
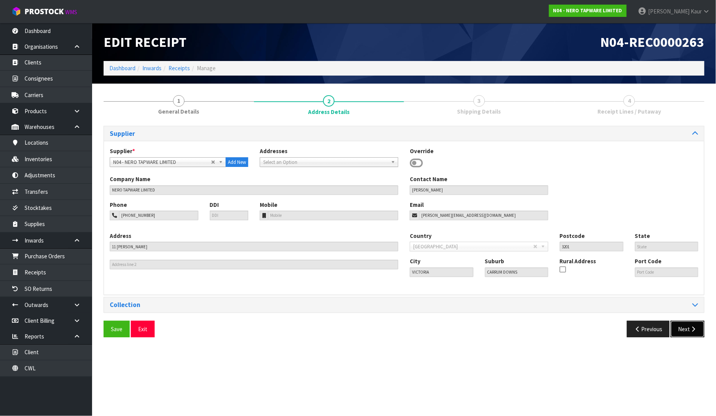
click at [684, 330] on button "Next" at bounding box center [688, 329] width 34 height 17
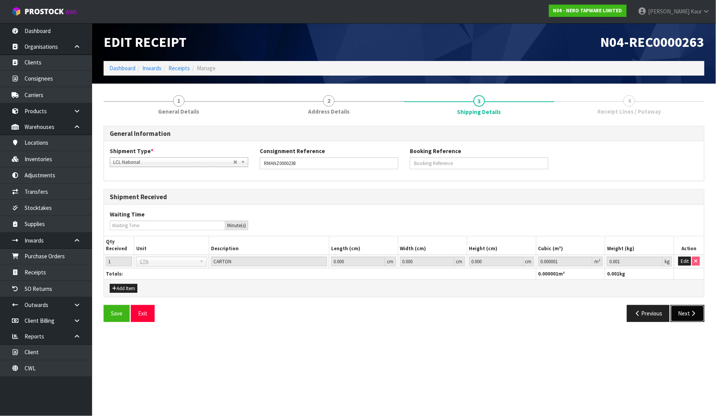
click at [685, 312] on button "Next" at bounding box center [688, 313] width 34 height 17
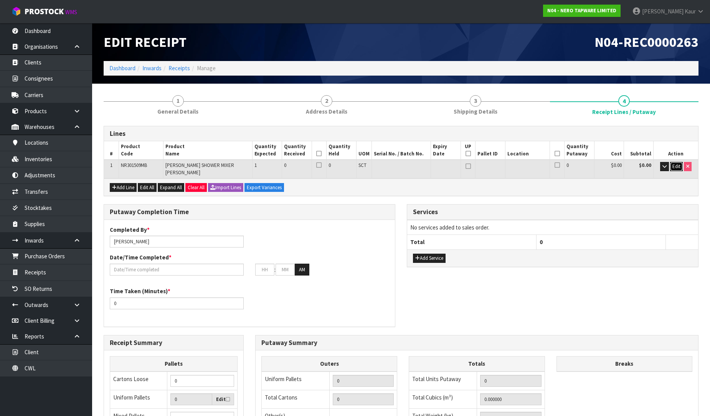
click at [673, 166] on span "Edit" at bounding box center [676, 166] width 8 height 7
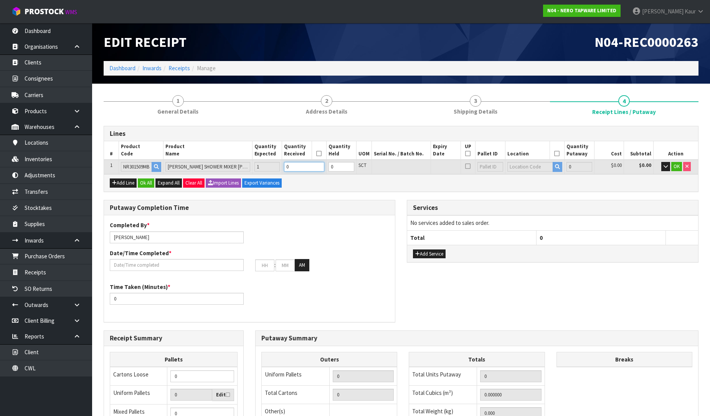
click at [300, 167] on input "0" at bounding box center [304, 167] width 40 height 10
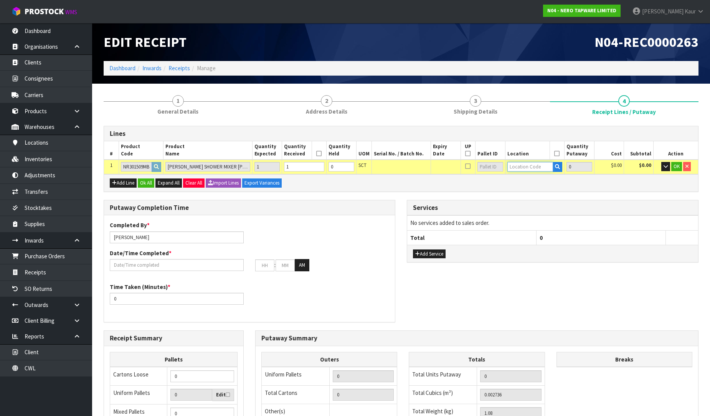
click at [530, 167] on input "text" at bounding box center [530, 167] width 46 height 10
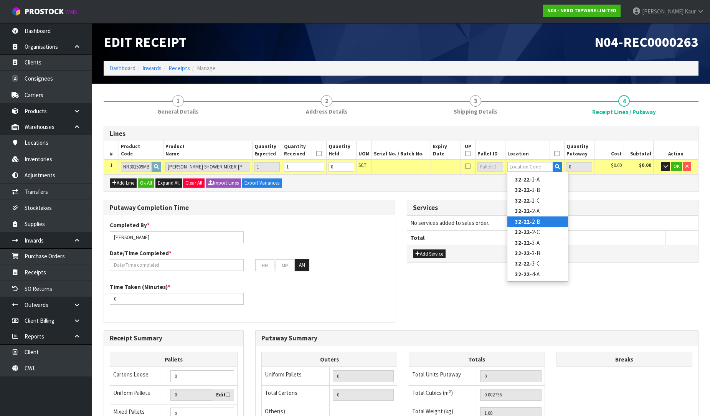
click at [531, 222] on link "32-22- 2-B" at bounding box center [537, 221] width 61 height 10
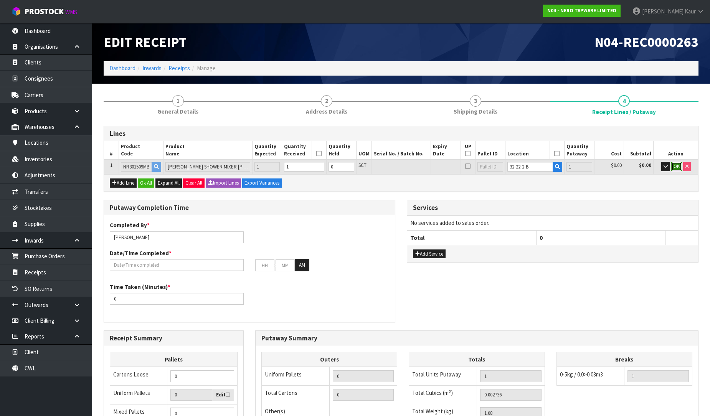
click at [676, 166] on span "OK" at bounding box center [677, 166] width 6 height 7
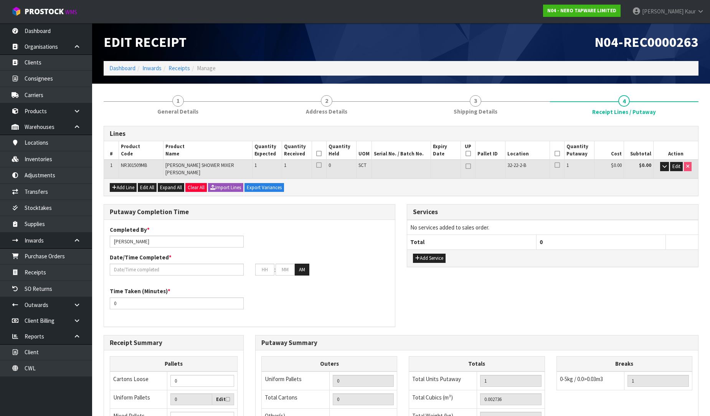
click at [319, 154] on icon at bounding box center [318, 154] width 5 height 0
click at [553, 152] on th at bounding box center [557, 150] width 15 height 18
click at [553, 155] on th at bounding box center [557, 150] width 15 height 18
click at [555, 154] on icon at bounding box center [557, 154] width 5 height 0
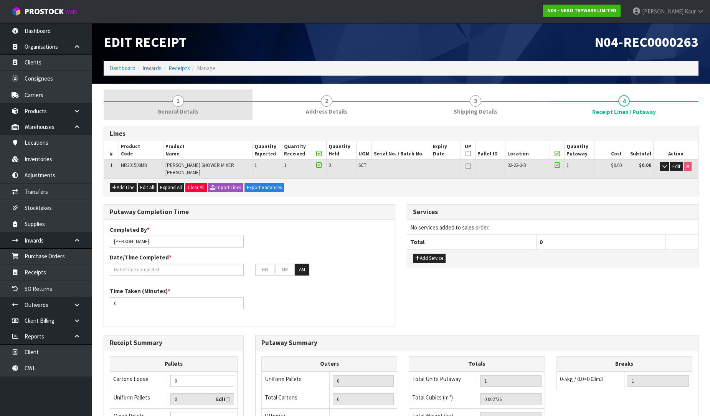
drag, startPoint x: 160, startPoint y: 100, endPoint x: 190, endPoint y: 102, distance: 30.4
click at [160, 100] on link "1 General Details" at bounding box center [178, 104] width 149 height 30
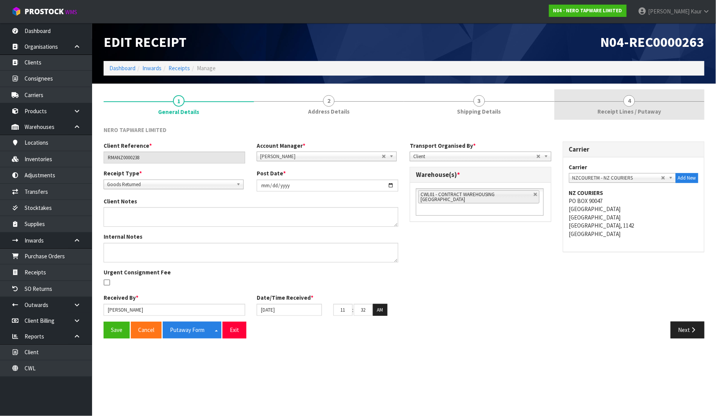
click at [615, 112] on span "Receipt Lines / Putaway" at bounding box center [630, 111] width 64 height 8
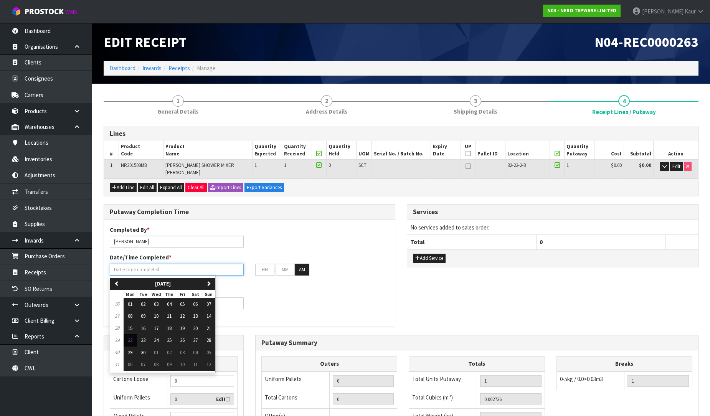
click at [150, 267] on input "text" at bounding box center [177, 270] width 134 height 12
click at [129, 337] on span "22" at bounding box center [130, 340] width 5 height 7
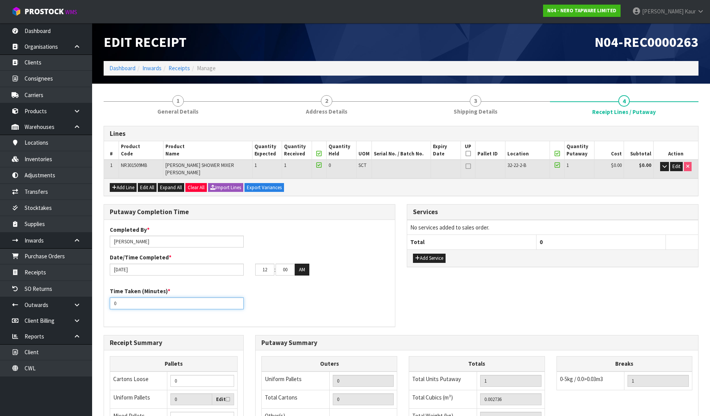
drag, startPoint x: 118, startPoint y: 299, endPoint x: 99, endPoint y: 297, distance: 19.3
click at [99, 297] on div "Putaway Completion Time Completed By * [PERSON_NAME] Date/Time Completed * [DAT…" at bounding box center [249, 269] width 303 height 130
drag, startPoint x: 270, startPoint y: 265, endPoint x: 254, endPoint y: 266, distance: 16.1
click at [254, 266] on div "12 : 00 : 00 AM" at bounding box center [321, 270] width 145 height 12
click at [272, 266] on tr "11 : 00 : 00 AM" at bounding box center [282, 270] width 54 height 12
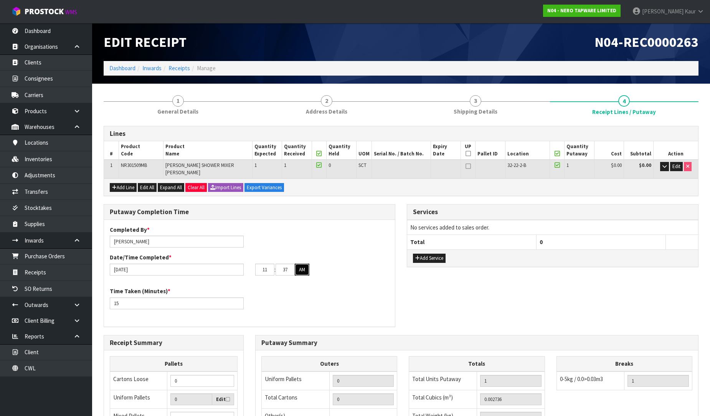
click at [301, 264] on button "AM" at bounding box center [302, 270] width 15 height 12
click at [301, 264] on button "PM" at bounding box center [302, 270] width 15 height 12
click at [194, 113] on span "General Details" at bounding box center [177, 111] width 41 height 8
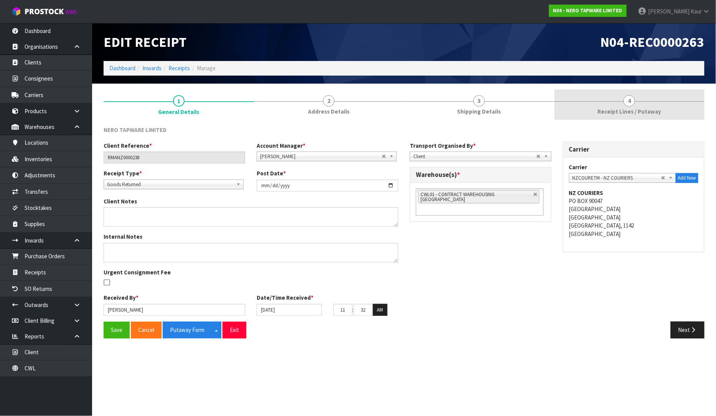
click at [650, 101] on link "4 Receipt Lines / Putaway" at bounding box center [630, 104] width 150 height 30
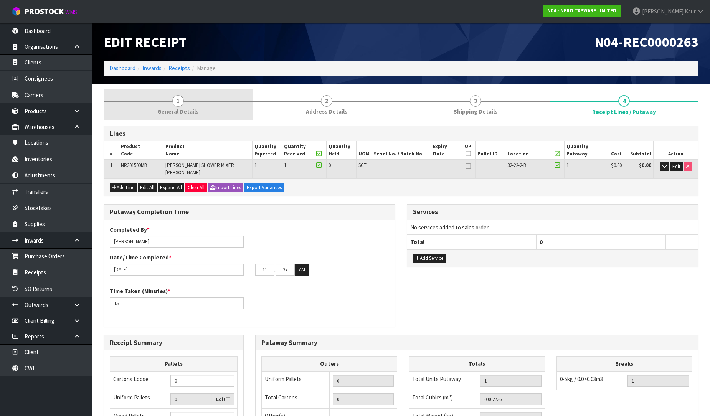
click at [173, 109] on span "General Details" at bounding box center [177, 111] width 41 height 8
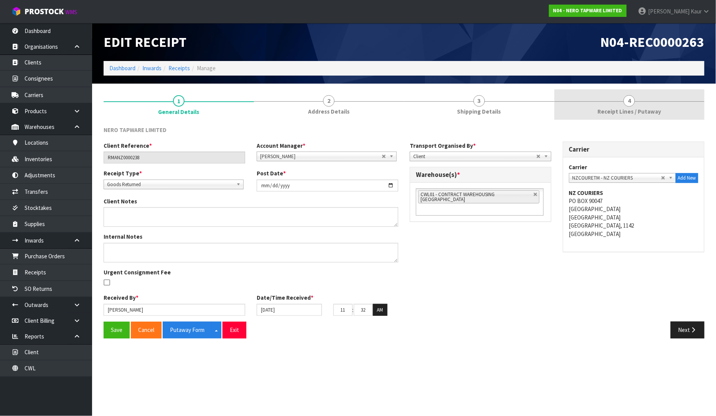
click at [640, 101] on link "4 Receipt Lines / Putaway" at bounding box center [630, 104] width 150 height 30
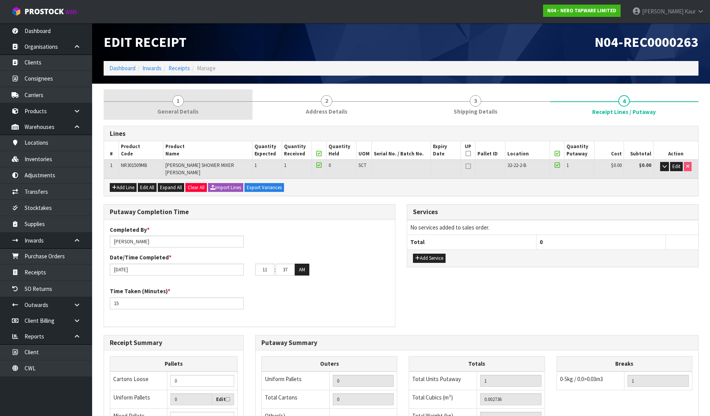
click at [185, 115] on span "General Details" at bounding box center [177, 111] width 41 height 8
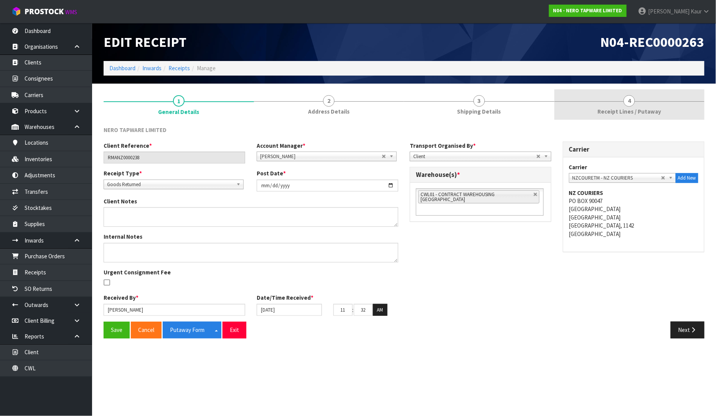
click at [634, 99] on span "4" at bounding box center [630, 101] width 12 height 12
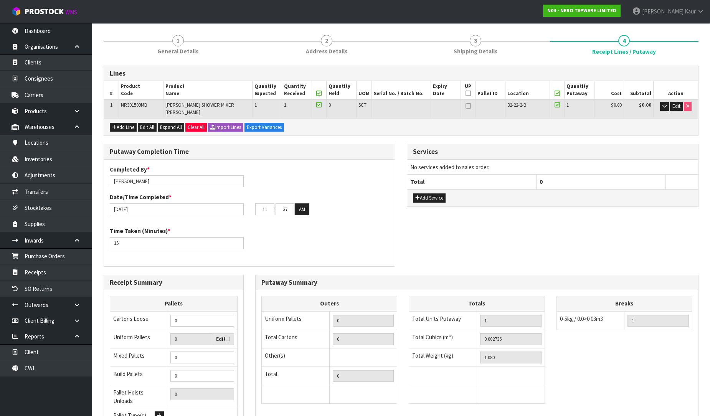
scroll to position [129, 0]
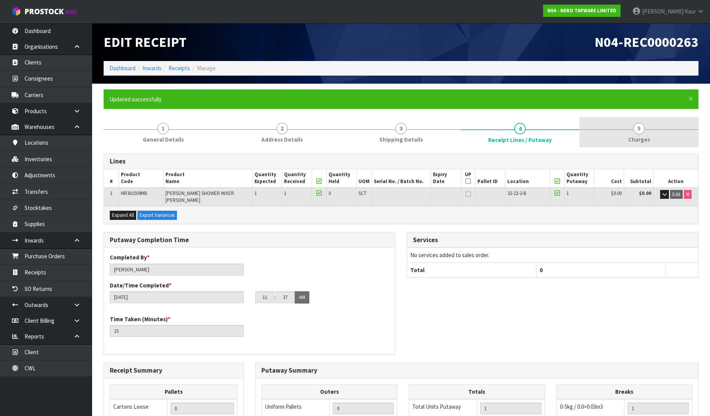
click at [642, 136] on span "Charges" at bounding box center [639, 139] width 22 height 8
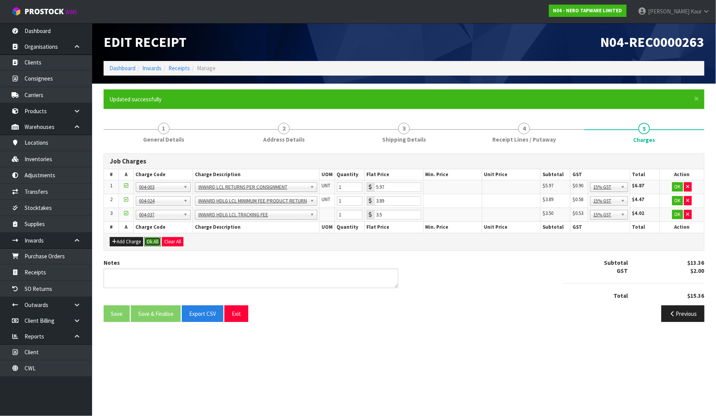
click at [149, 238] on button "Ok All" at bounding box center [152, 241] width 17 height 9
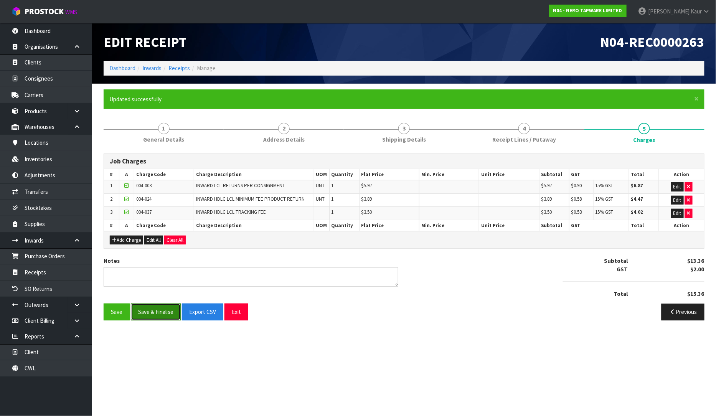
click at [151, 313] on button "Save & Finalise" at bounding box center [156, 312] width 50 height 17
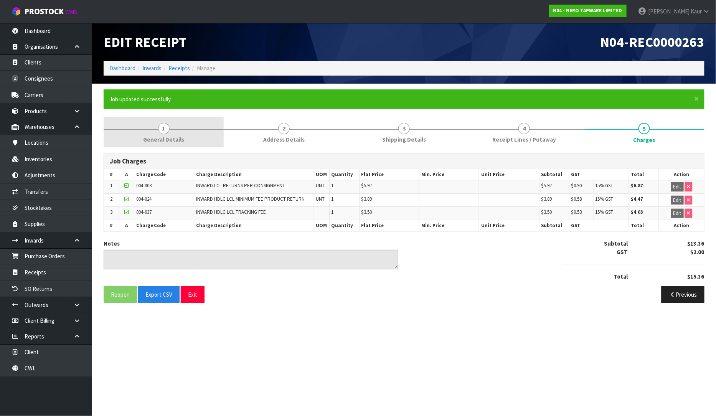
drag, startPoint x: 187, startPoint y: 133, endPoint x: 177, endPoint y: 140, distance: 12.9
click at [187, 133] on link "1 General Details" at bounding box center [164, 132] width 120 height 30
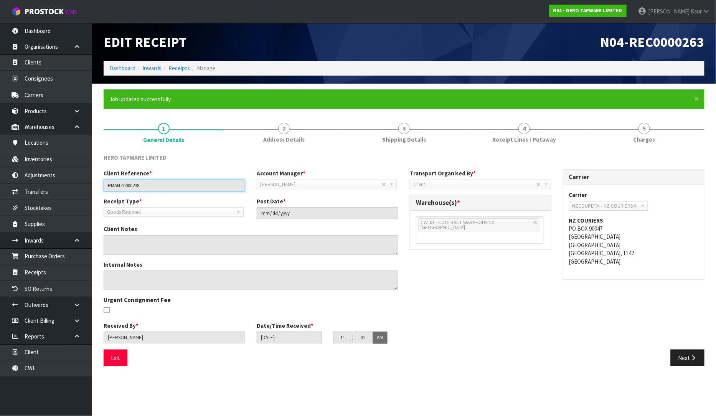
drag, startPoint x: 160, startPoint y: 183, endPoint x: 101, endPoint y: 184, distance: 59.9
click at [101, 184] on div "Client Reference * RMANZ0000238" at bounding box center [174, 180] width 153 height 22
click at [487, 135] on link "4 Receipt Lines / Putaway" at bounding box center [524, 132] width 120 height 30
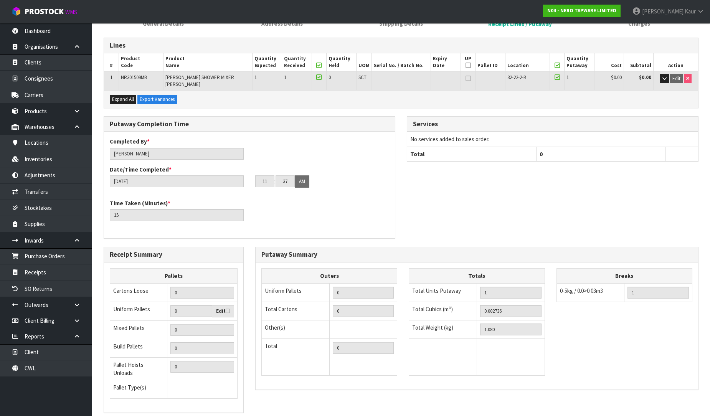
scroll to position [157, 0]
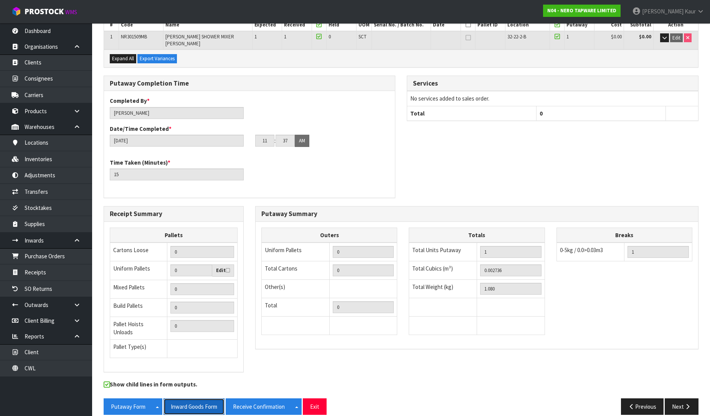
click at [200, 398] on button "Inward Goods Form" at bounding box center [193, 406] width 61 height 17
click at [40, 370] on link "CWL" at bounding box center [46, 368] width 92 height 16
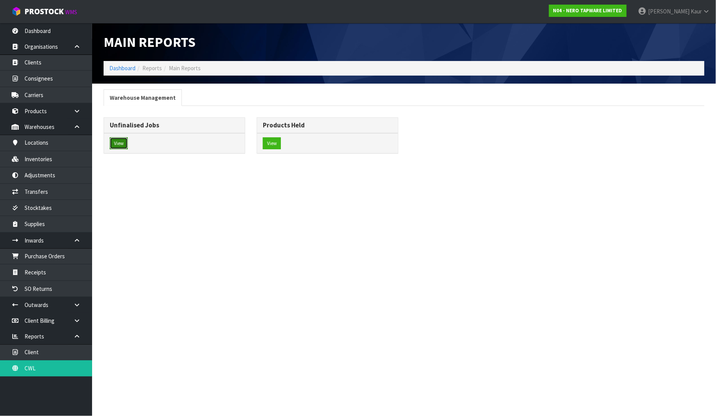
click at [119, 149] on button "View" at bounding box center [119, 143] width 18 height 12
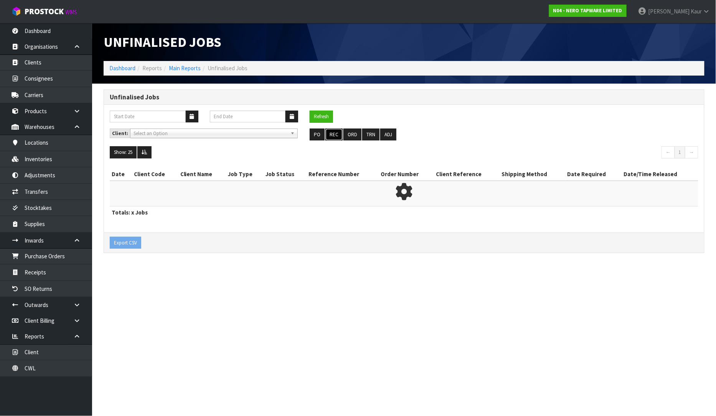
click at [326, 137] on button "REC" at bounding box center [333, 135] width 17 height 12
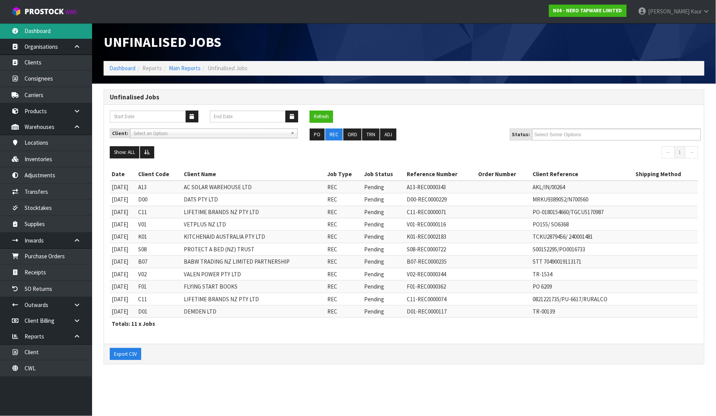
click at [69, 31] on link "Dashboard" at bounding box center [46, 31] width 92 height 16
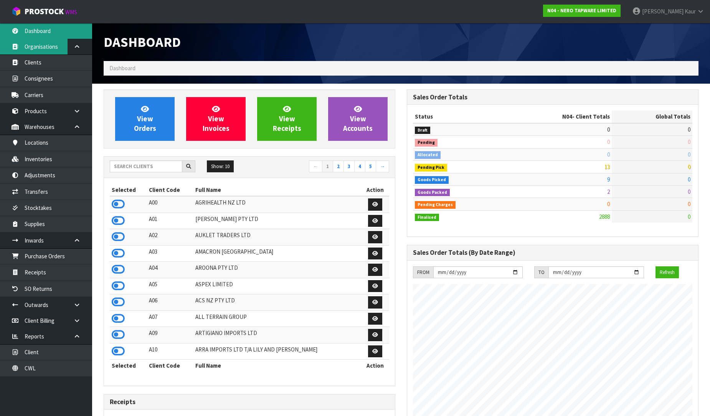
scroll to position [607, 303]
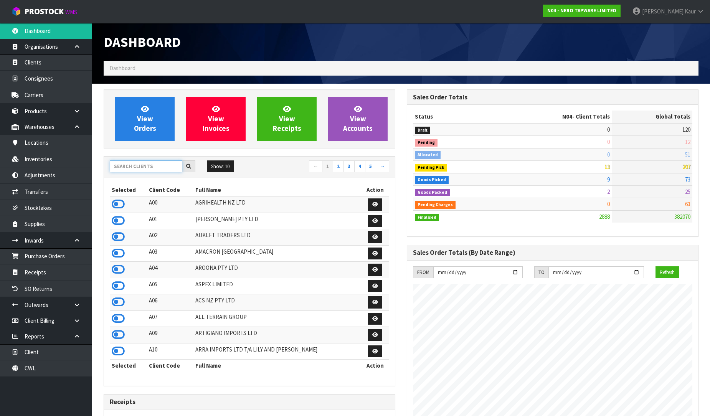
click at [133, 167] on input "text" at bounding box center [146, 166] width 73 height 12
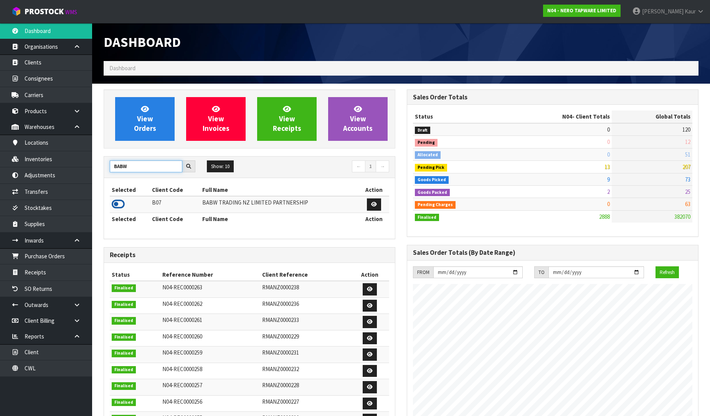
type input "BABW"
click at [114, 200] on icon at bounding box center [118, 204] width 13 height 12
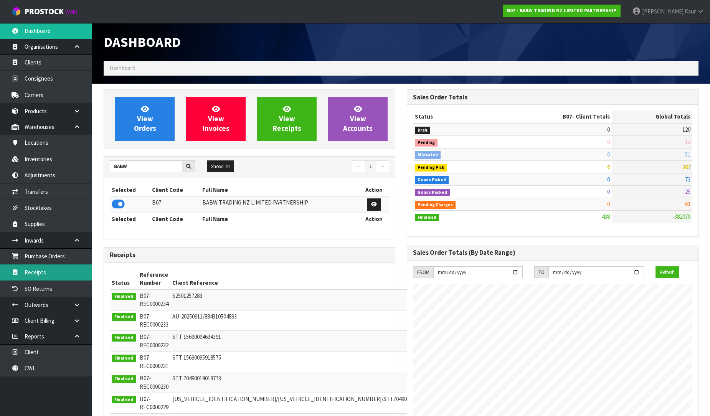
scroll to position [581, 303]
click at [48, 275] on link "Receipts" at bounding box center [46, 272] width 92 height 16
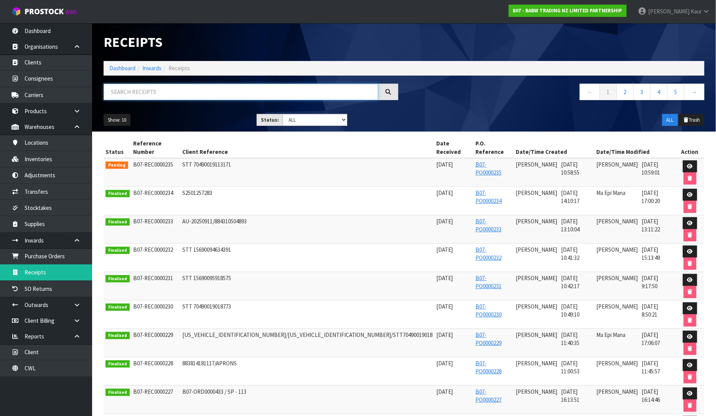
click at [215, 90] on input "text" at bounding box center [241, 92] width 275 height 17
paste input "STT 15690095918575"
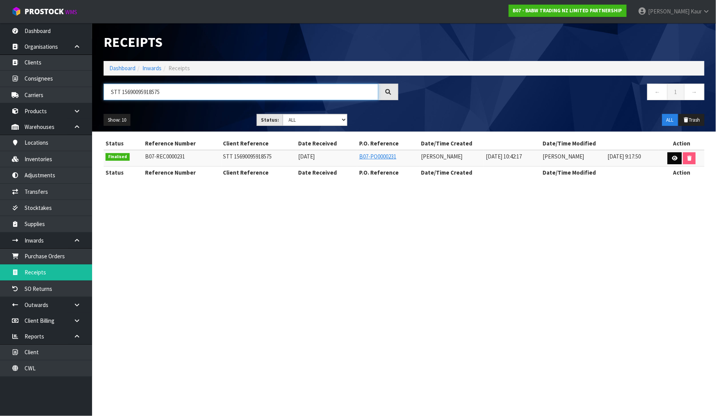
type input "STT 15690095918575"
click at [678, 155] on link at bounding box center [675, 158] width 14 height 12
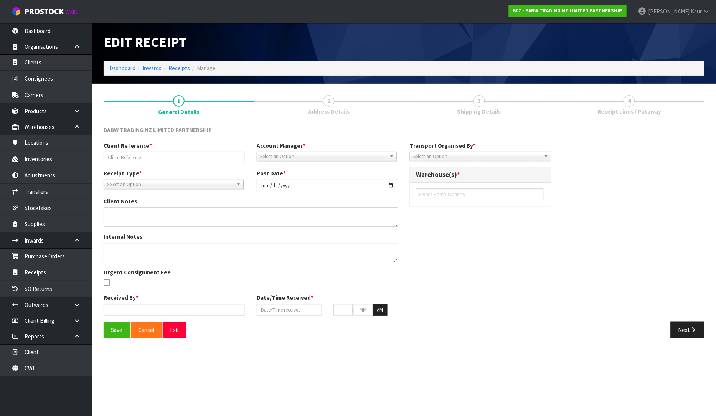
type input "STT 15690095918575"
type input "2025-09-16"
type input "[PERSON_NAME]"
type input "[DATE]"
type input "10"
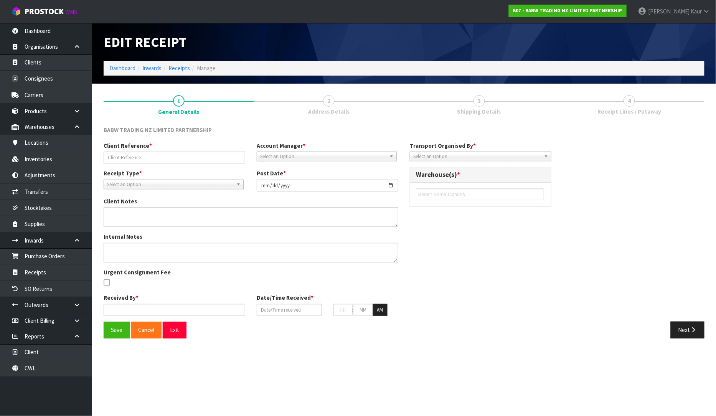
type input "42"
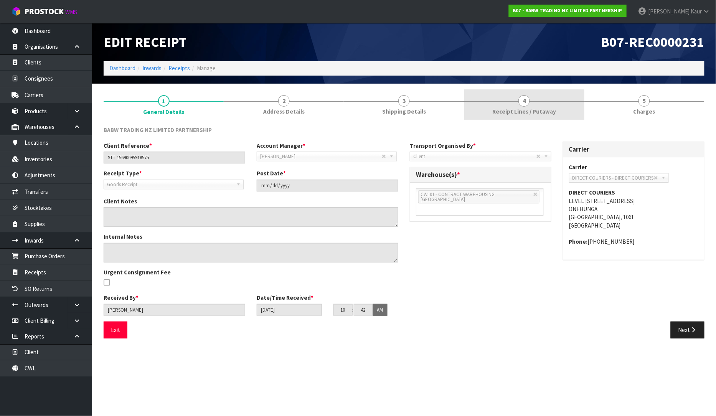
click at [533, 113] on span "Receipt Lines / Putaway" at bounding box center [524, 111] width 64 height 8
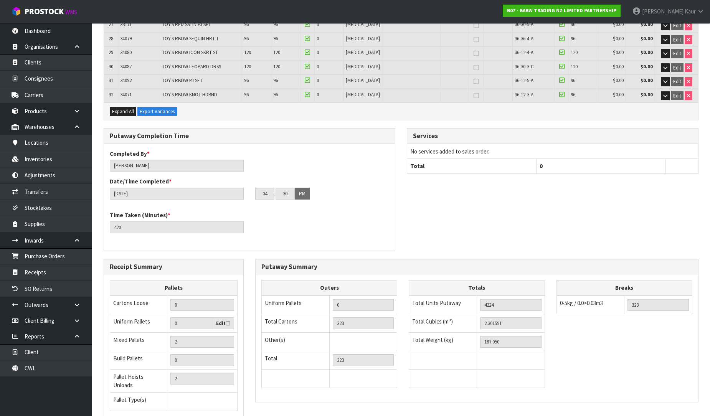
scroll to position [556, 0]
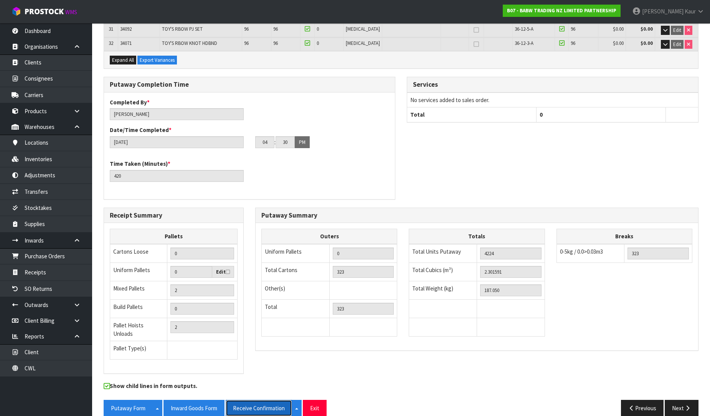
click at [249, 400] on button "Receive Confirmation" at bounding box center [259, 408] width 66 height 17
drag, startPoint x: 54, startPoint y: 30, endPoint x: 50, endPoint y: 31, distance: 3.9
click at [54, 30] on link "Dashboard" at bounding box center [46, 31] width 92 height 16
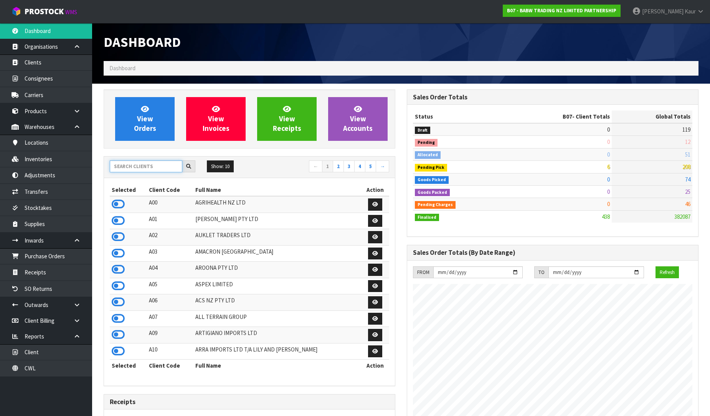
click at [114, 163] on input "text" at bounding box center [146, 166] width 73 height 12
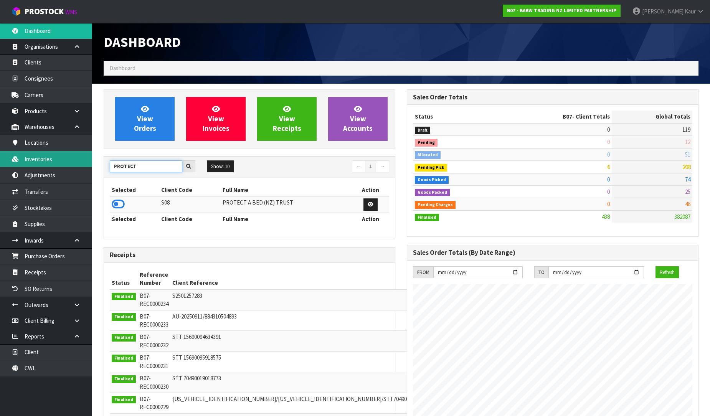
type input "PROTECT"
click at [120, 206] on icon at bounding box center [118, 204] width 13 height 12
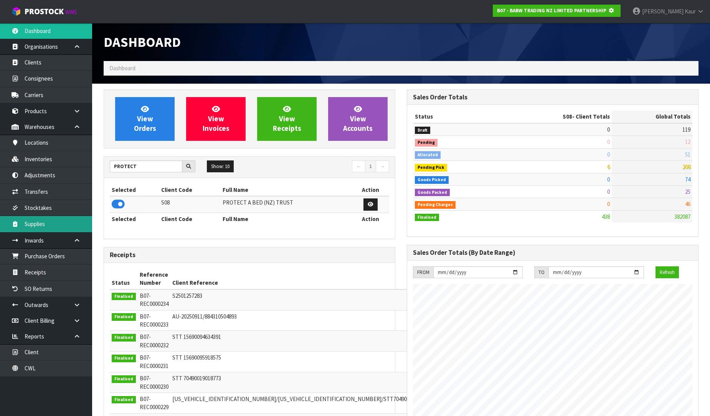
scroll to position [479, 303]
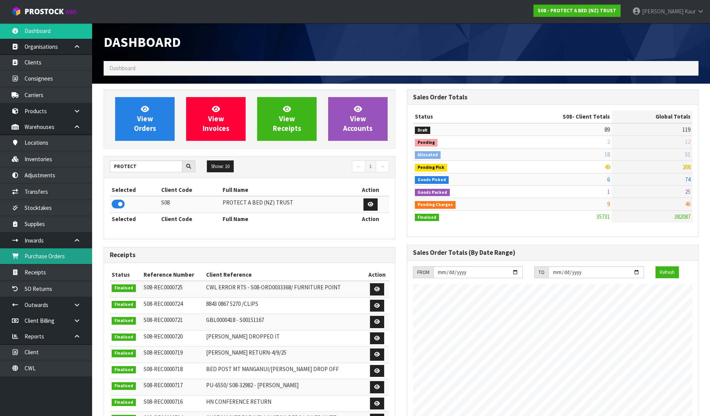
click at [58, 257] on link "Purchase Orders" at bounding box center [46, 256] width 92 height 16
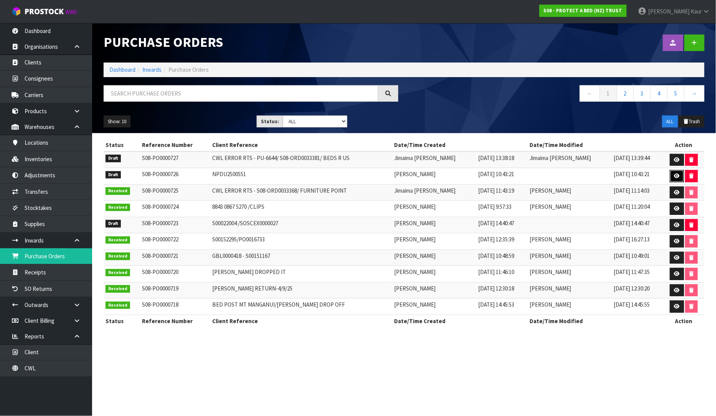
click at [674, 176] on icon at bounding box center [677, 175] width 6 height 5
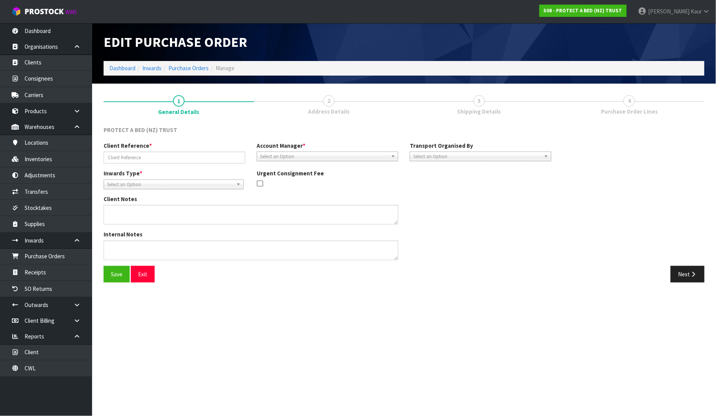
type input "NPDU2500551"
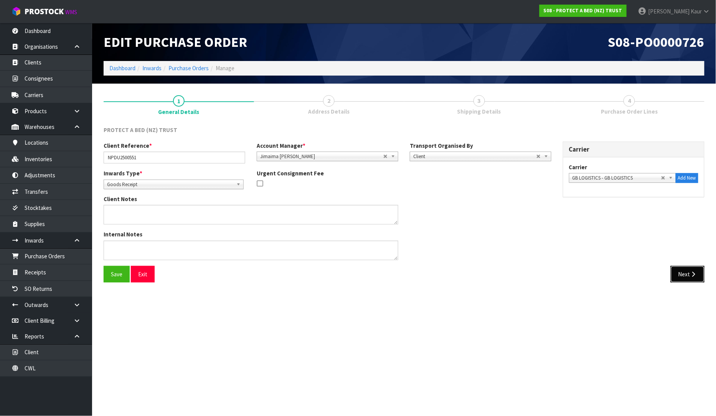
click at [701, 275] on button "Next" at bounding box center [688, 274] width 34 height 17
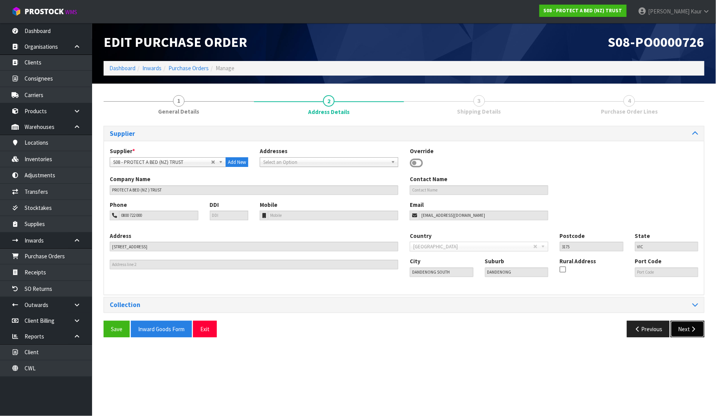
click at [686, 325] on button "Next" at bounding box center [688, 329] width 34 height 17
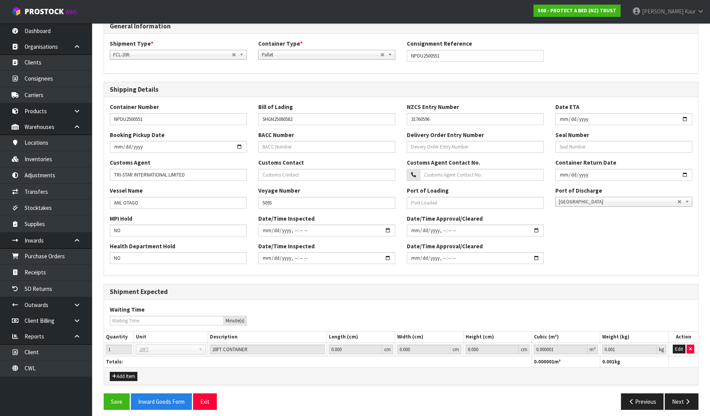
scroll to position [113, 0]
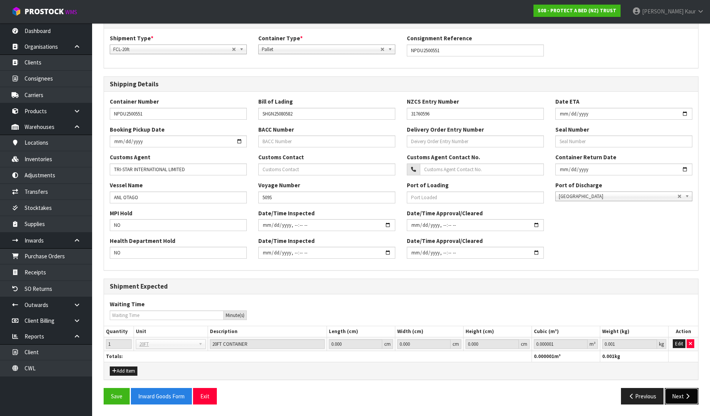
click at [674, 400] on button "Next" at bounding box center [682, 396] width 34 height 17
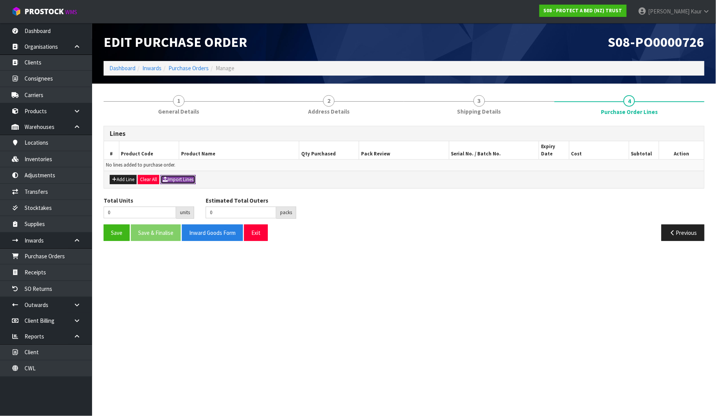
click at [191, 177] on button "Import Lines" at bounding box center [177, 179] width 35 height 9
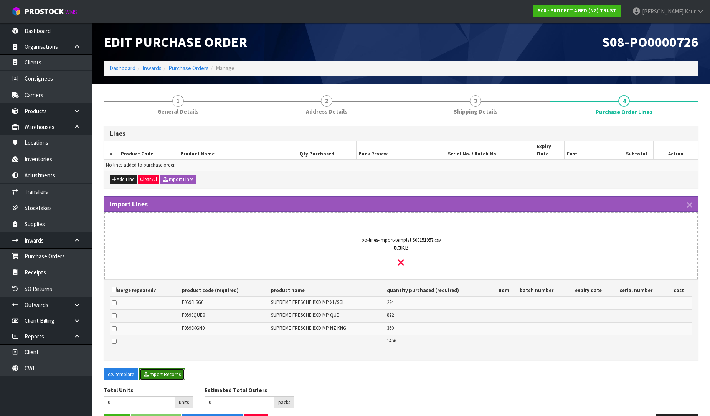
click at [166, 368] on button "Import Records" at bounding box center [162, 374] width 46 height 12
type input "1456"
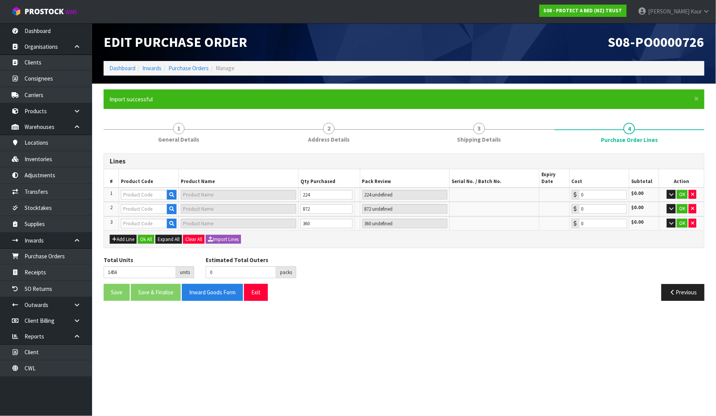
type input "28"
type input "F0590LSG0"
type input "SUPREME FRESCHE BXD MP XL/SGL"
type input "28 CTN"
type input "0.00"
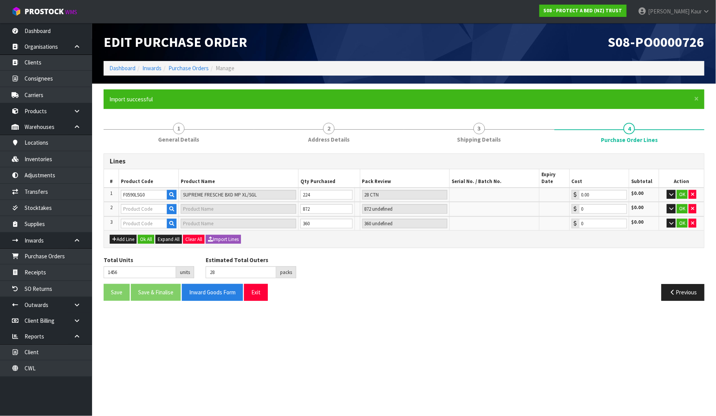
type input "118"
type input "F0590KGN0"
type input "SUPREME FRESCHE BXD MP NZ KNG"
type input "90 CTN"
type input "0.00"
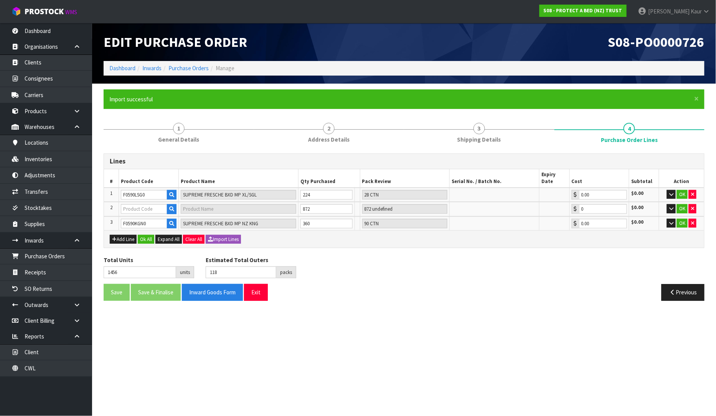
type input "336"
type input "F0590QUE0"
type input "SUPREME FRESCHE BXD MP QUE"
type input "218 CTN"
type input "0.00"
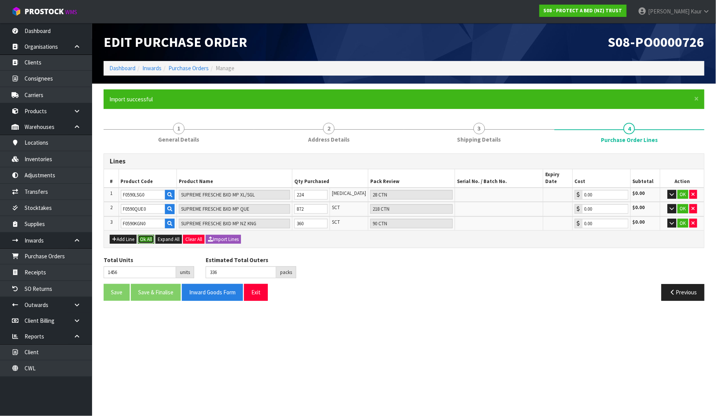
click at [151, 235] on button "Ok All" at bounding box center [146, 239] width 17 height 9
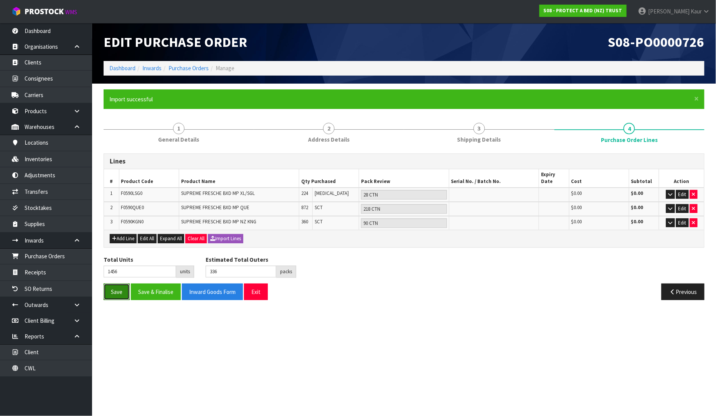
click at [124, 284] on button "Save" at bounding box center [117, 292] width 26 height 17
click at [51, 256] on link "Purchase Orders" at bounding box center [46, 256] width 92 height 16
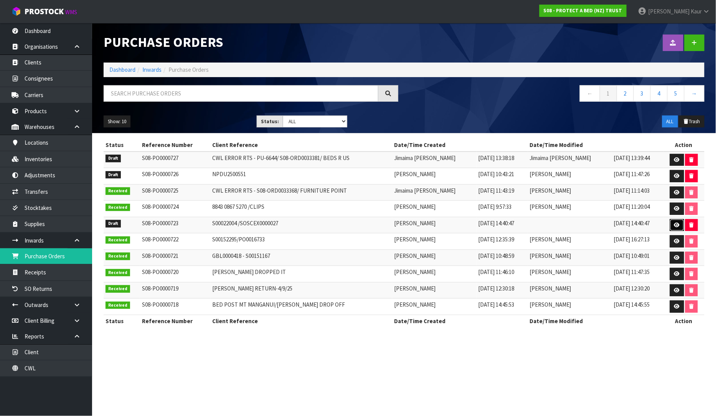
click at [675, 224] on icon at bounding box center [677, 225] width 6 height 5
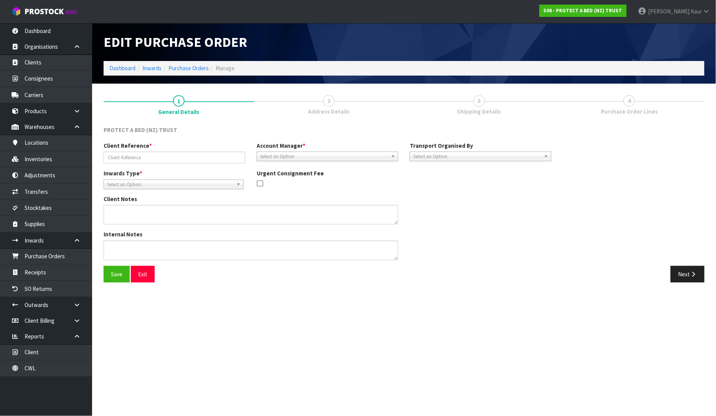
type input "S00022004 /SOSCEX0000027"
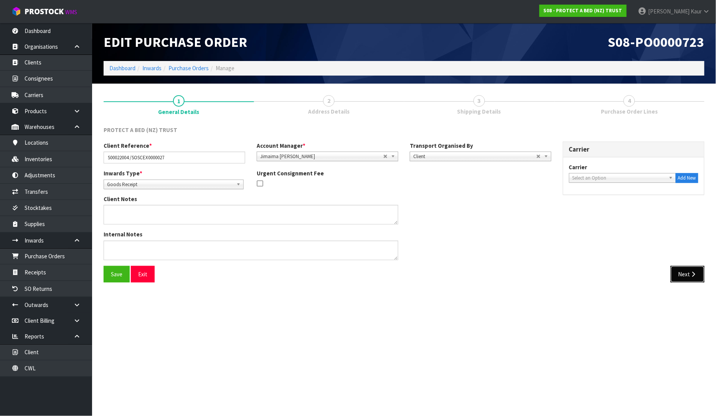
click at [691, 275] on icon "button" at bounding box center [693, 274] width 7 height 6
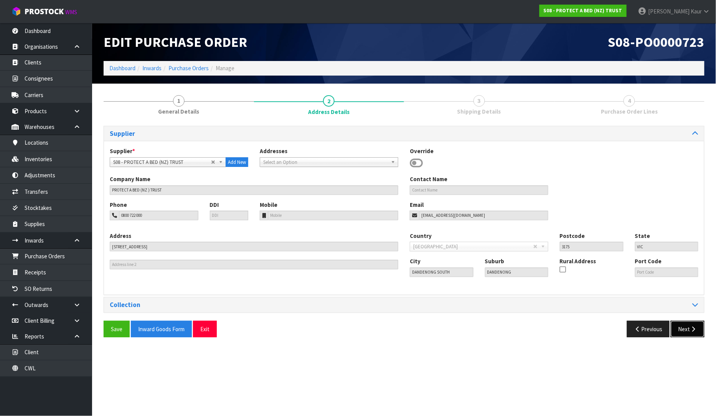
click at [684, 333] on button "Next" at bounding box center [688, 329] width 34 height 17
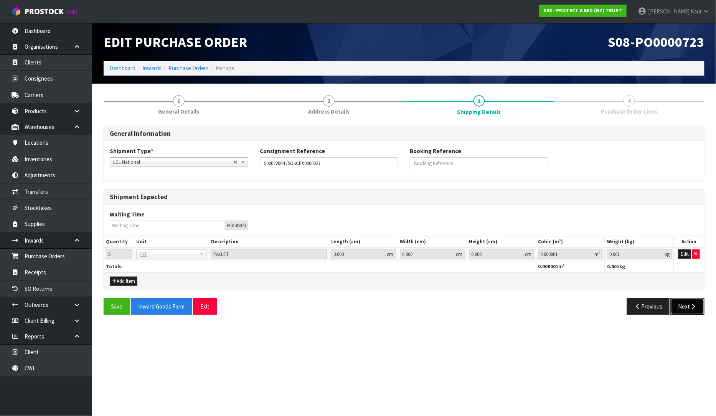
click at [680, 299] on button "Next" at bounding box center [688, 306] width 34 height 17
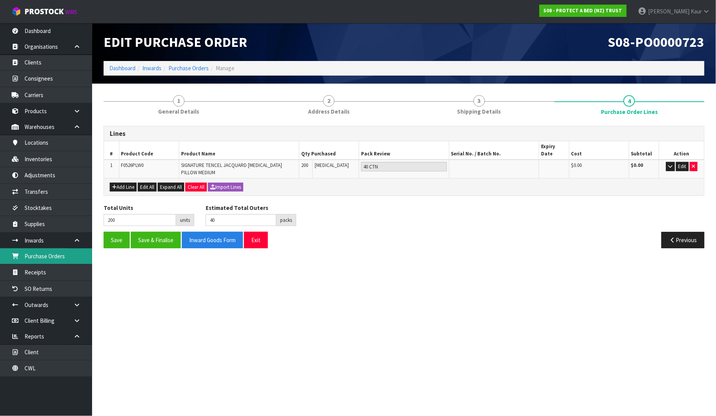
click at [45, 260] on link "Purchase Orders" at bounding box center [46, 256] width 92 height 16
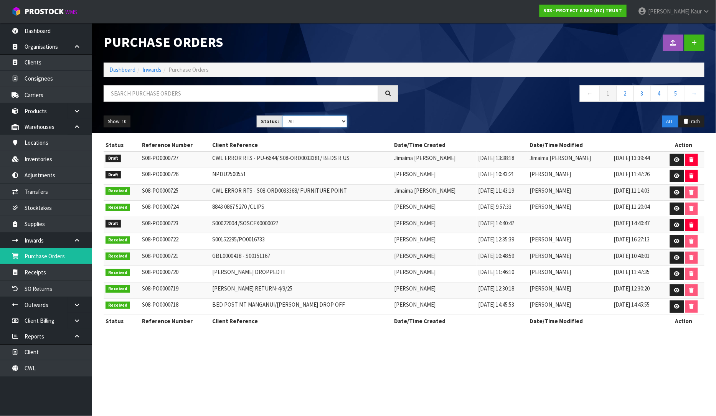
click at [342, 122] on select "Draft Pending Received Cancelled ALL" at bounding box center [315, 122] width 64 height 12
select select "string:0"
click at [283, 116] on select "Draft Pending Received Cancelled ALL" at bounding box center [315, 122] width 64 height 12
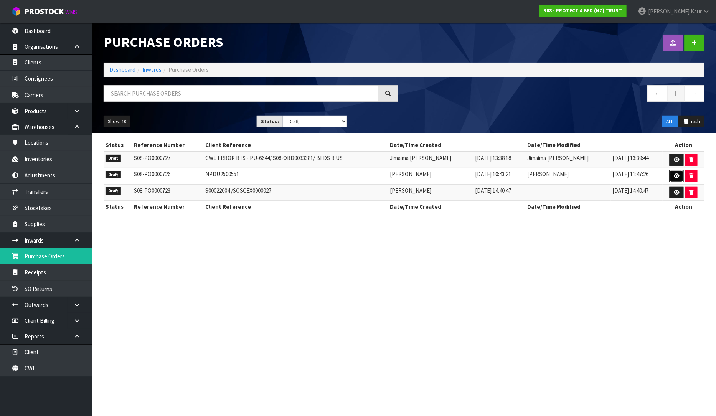
click at [672, 176] on link at bounding box center [677, 176] width 14 height 12
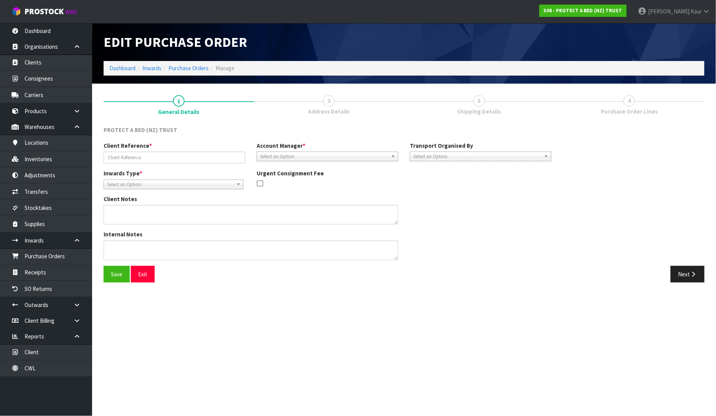
type input "NPDU2500551"
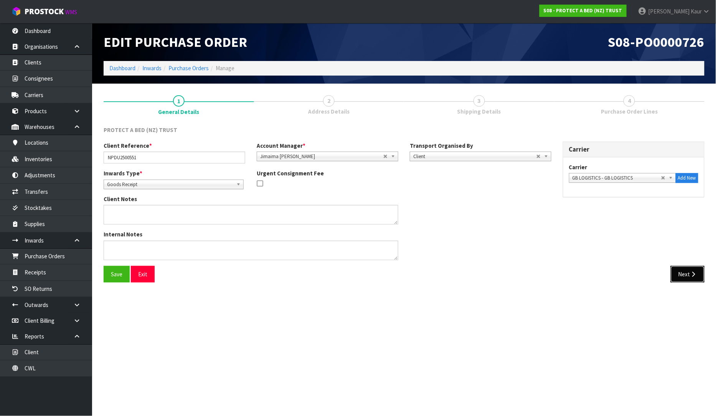
click at [678, 279] on button "Next" at bounding box center [688, 274] width 34 height 17
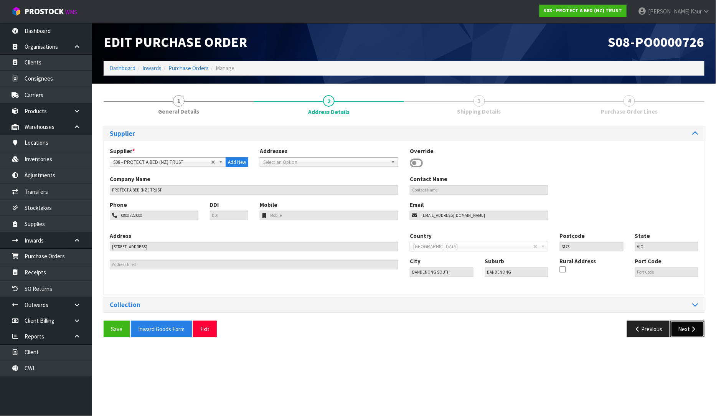
click at [683, 330] on button "Next" at bounding box center [688, 329] width 34 height 17
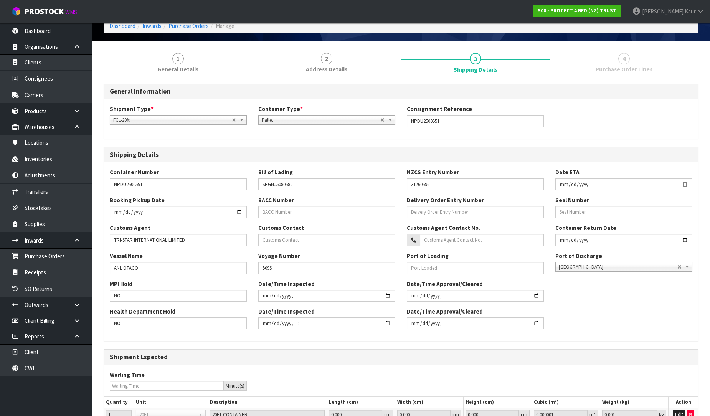
scroll to position [113, 0]
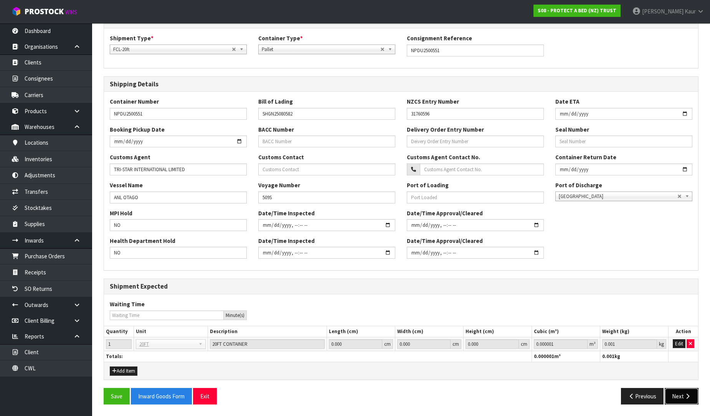
click at [685, 398] on icon "button" at bounding box center [687, 396] width 7 height 6
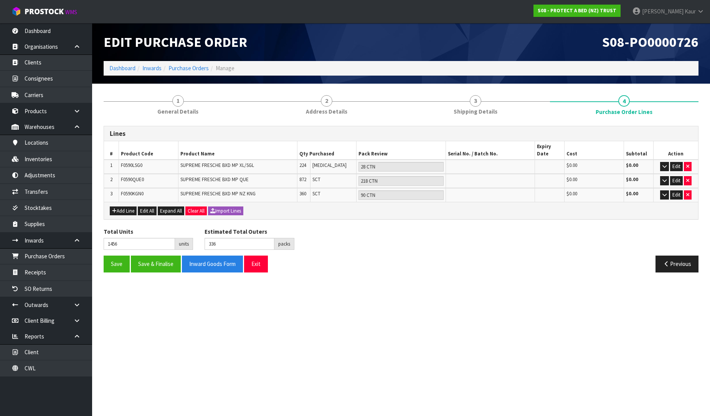
scroll to position [0, 0]
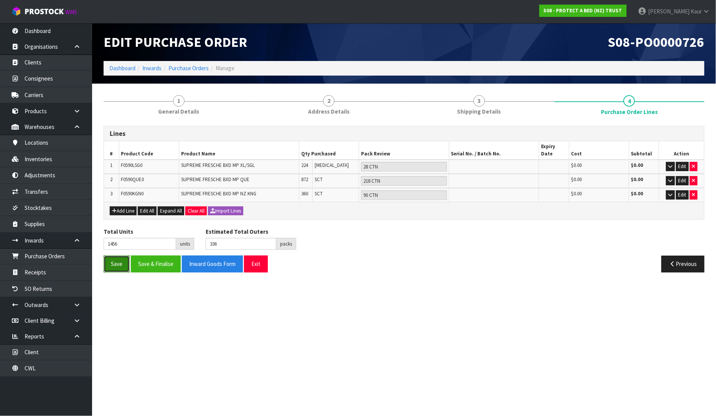
click at [121, 261] on button "Save" at bounding box center [117, 264] width 26 height 17
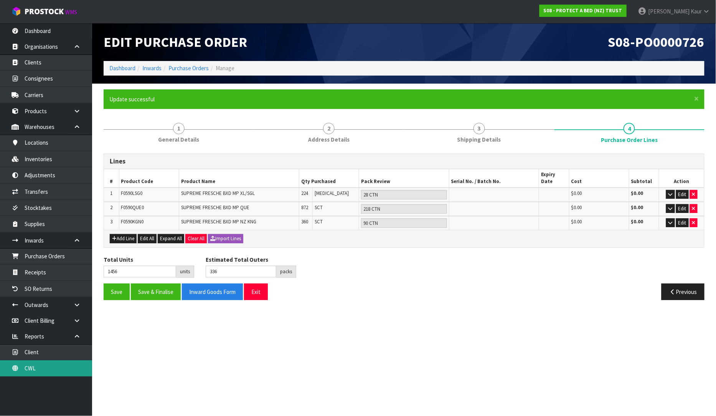
click at [38, 373] on link "CWL" at bounding box center [46, 368] width 92 height 16
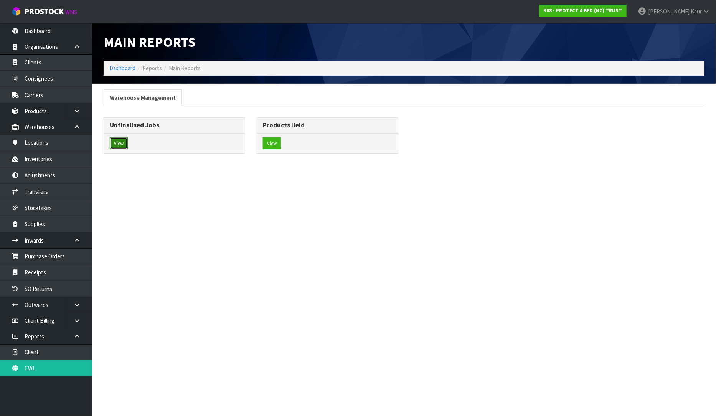
click at [123, 140] on button "View" at bounding box center [119, 143] width 18 height 12
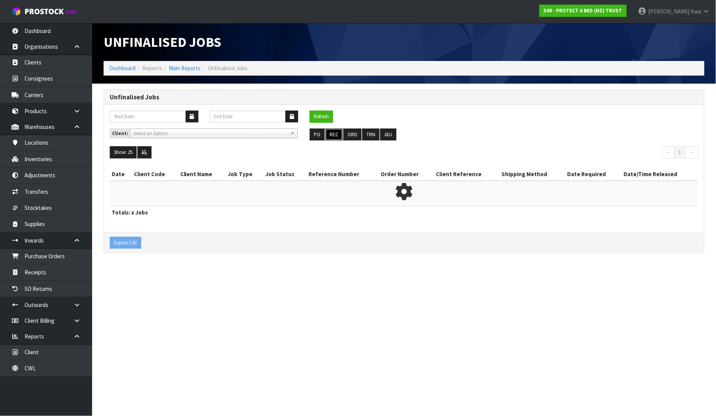
click at [332, 140] on button "REC" at bounding box center [333, 135] width 17 height 12
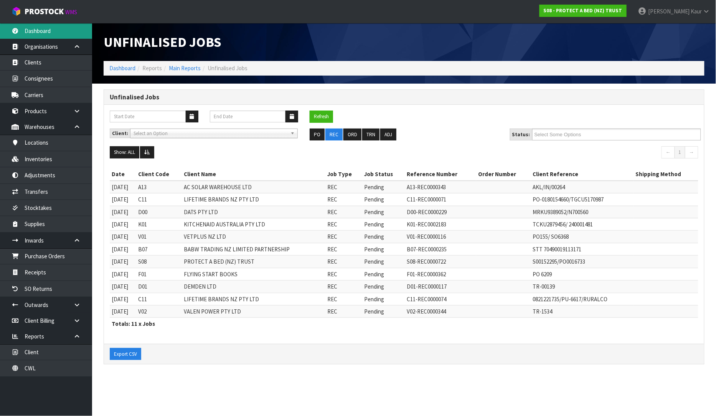
click at [52, 26] on link "Dashboard" at bounding box center [46, 31] width 92 height 16
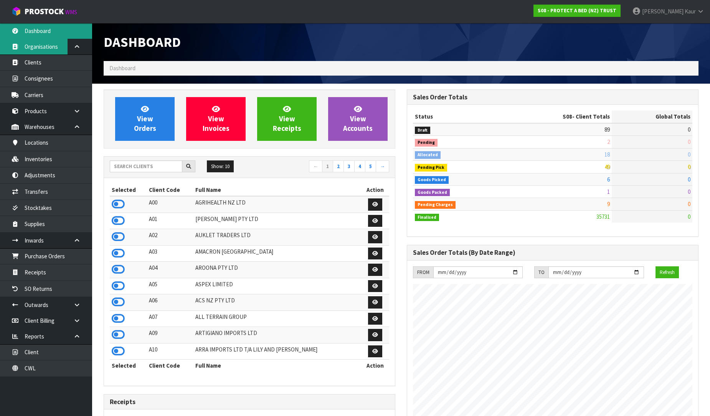
scroll to position [581, 303]
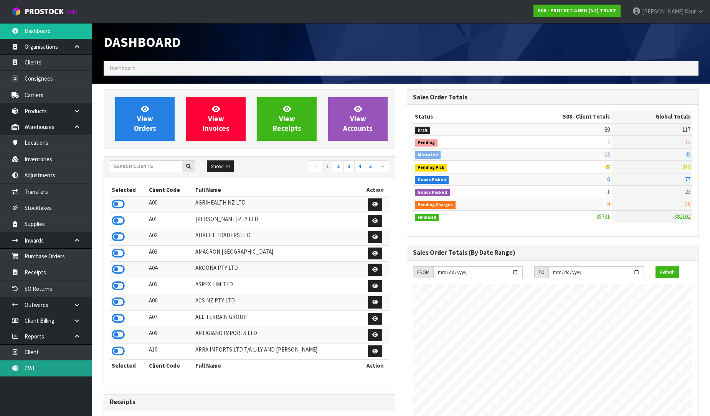
click at [24, 370] on link "CWL" at bounding box center [46, 368] width 92 height 16
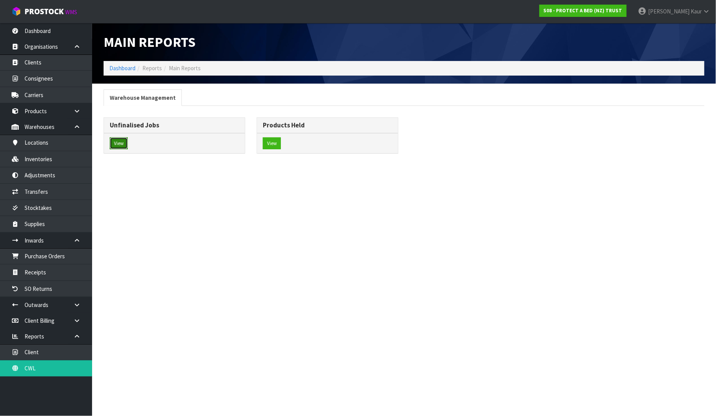
click at [116, 145] on button "View" at bounding box center [119, 143] width 18 height 12
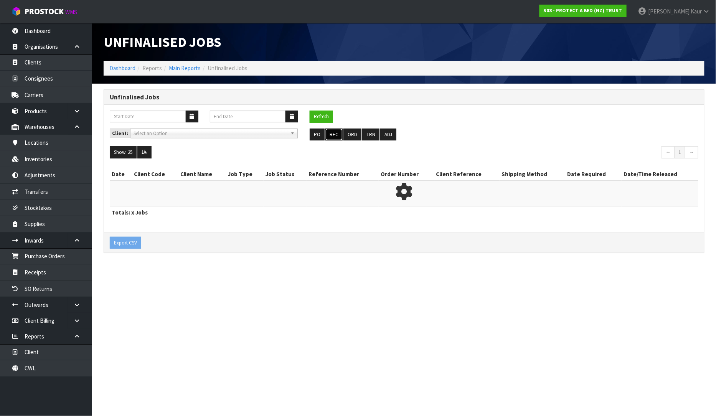
click at [333, 133] on button "REC" at bounding box center [333, 135] width 17 height 12
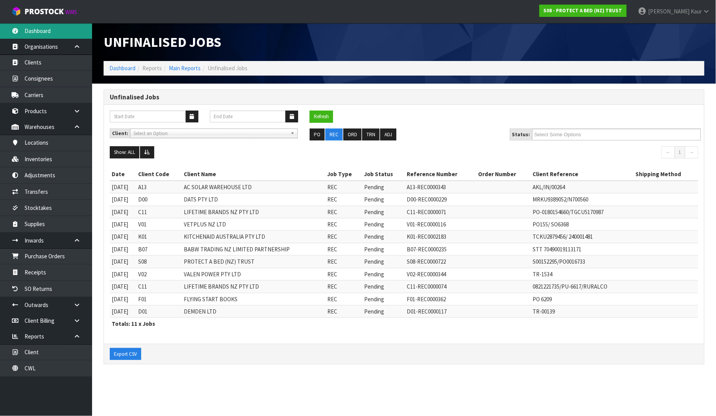
click at [34, 28] on link "Dashboard" at bounding box center [46, 31] width 92 height 16
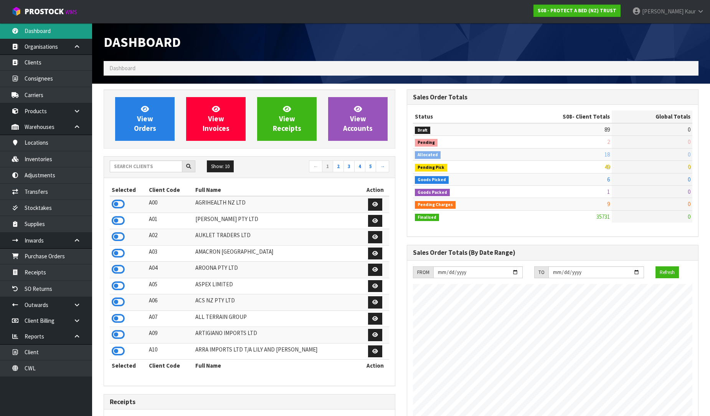
scroll to position [581, 303]
click at [29, 373] on link "CWL" at bounding box center [46, 368] width 92 height 16
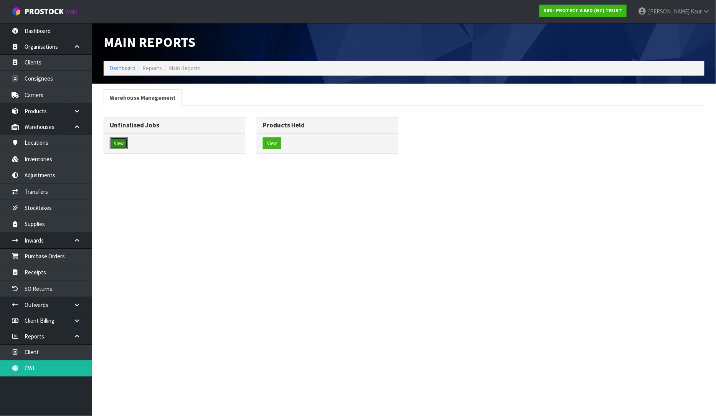
click at [123, 144] on button "View" at bounding box center [119, 143] width 18 height 12
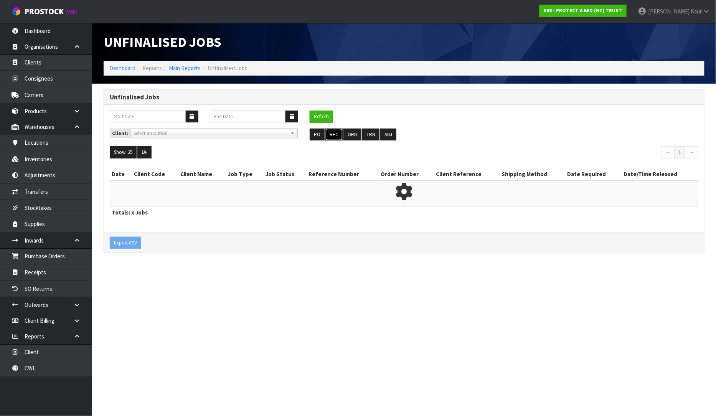
click at [335, 133] on button "REC" at bounding box center [333, 135] width 17 height 12
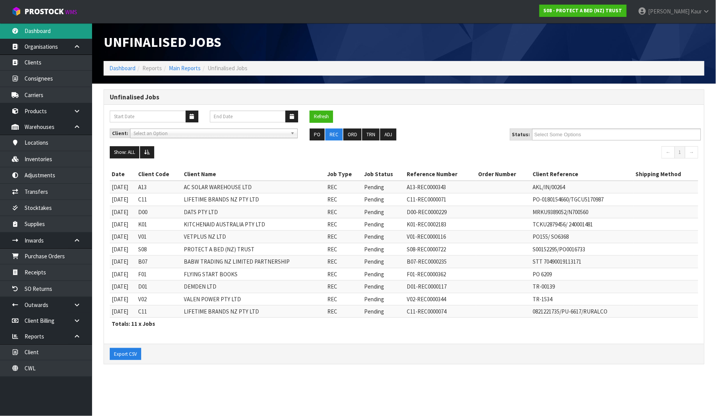
click at [52, 30] on link "Dashboard" at bounding box center [46, 31] width 92 height 16
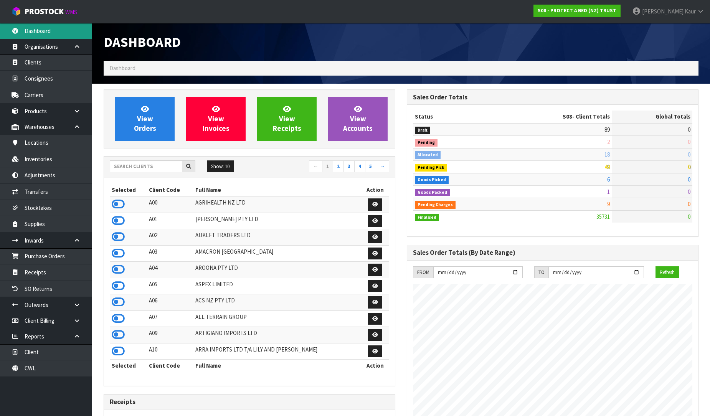
scroll to position [581, 303]
click at [121, 170] on input "text" at bounding box center [146, 166] width 73 height 12
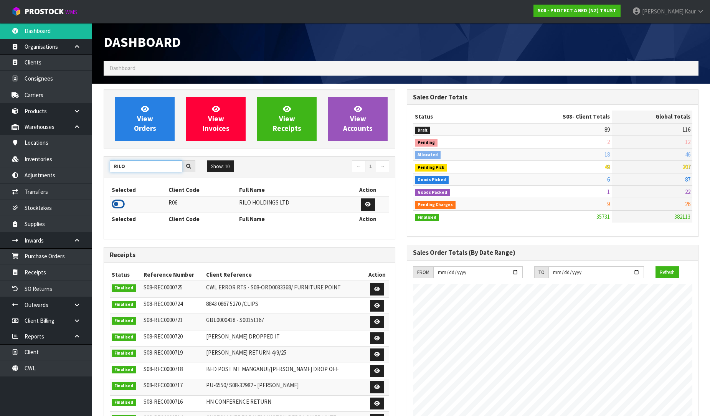
type input "RILO"
click at [119, 205] on icon at bounding box center [118, 204] width 13 height 12
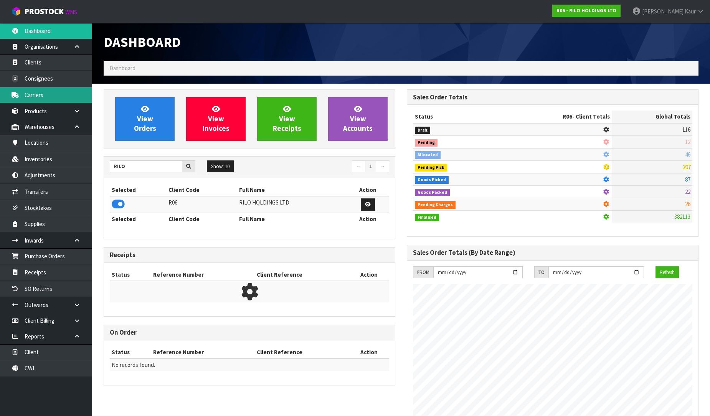
scroll to position [383309, 383476]
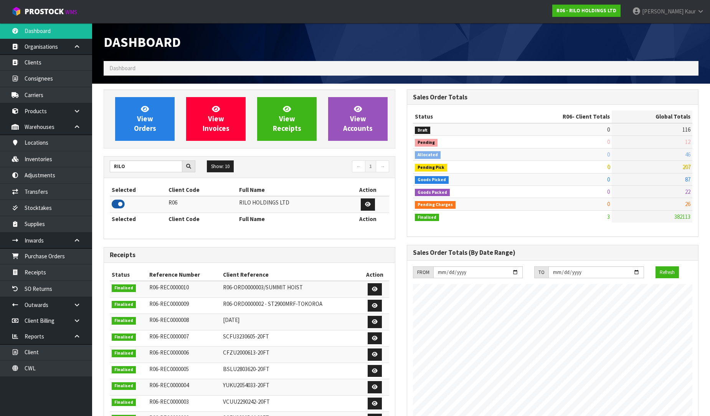
click at [120, 201] on icon at bounding box center [118, 204] width 13 height 12
click at [66, 259] on link "Purchase Orders" at bounding box center [46, 256] width 92 height 16
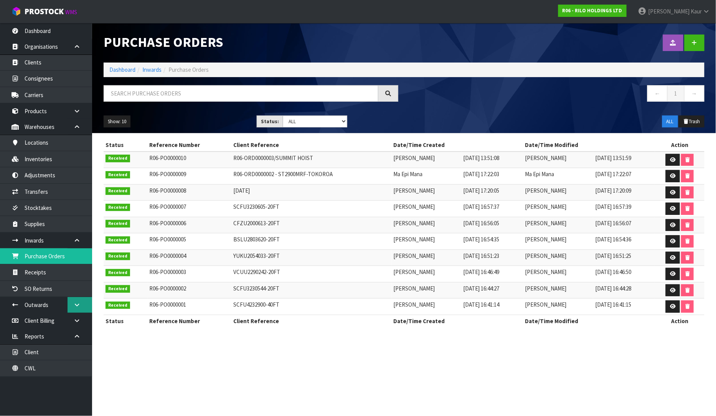
click at [78, 301] on link at bounding box center [80, 305] width 25 height 16
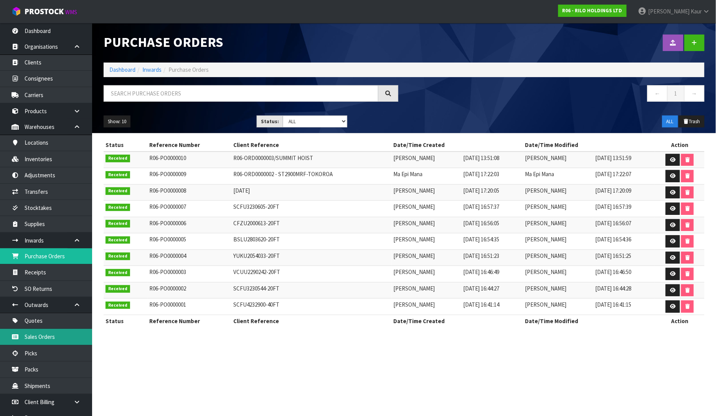
drag, startPoint x: 59, startPoint y: 335, endPoint x: 157, endPoint y: 281, distance: 112.7
click at [59, 335] on link "Sales Orders" at bounding box center [46, 337] width 92 height 16
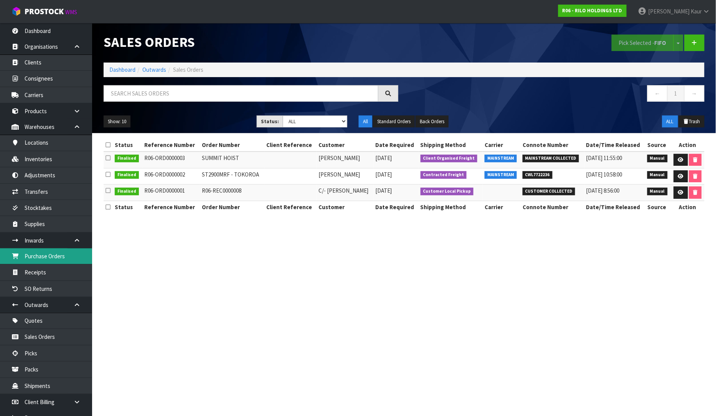
click at [43, 256] on link "Purchase Orders" at bounding box center [46, 256] width 92 height 16
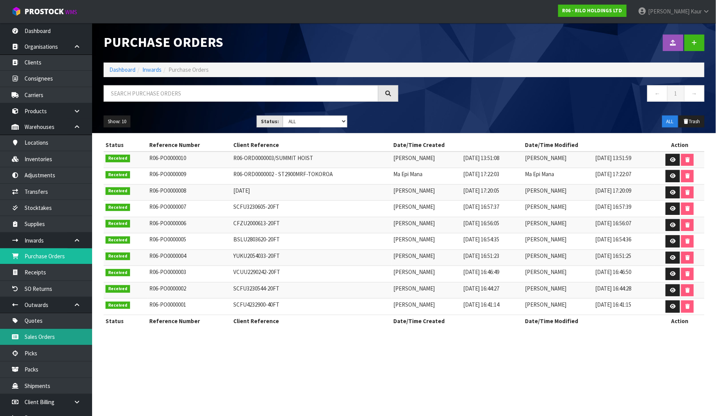
click at [63, 342] on link "Sales Orders" at bounding box center [46, 337] width 92 height 16
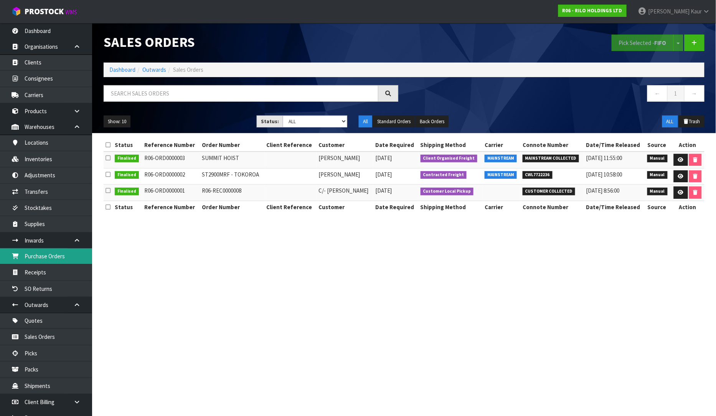
click at [43, 254] on link "Purchase Orders" at bounding box center [46, 256] width 92 height 16
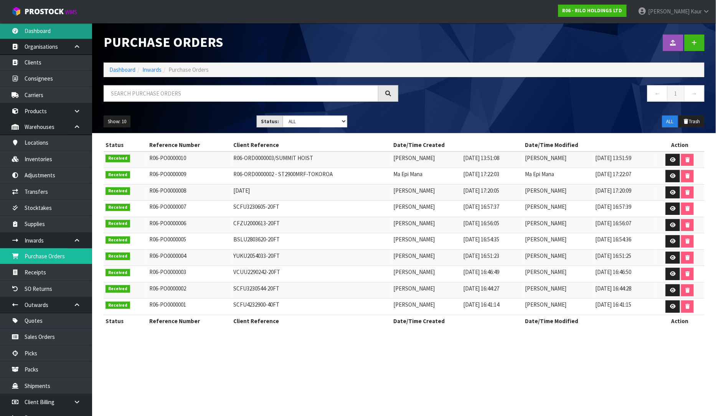
click at [49, 35] on link "Dashboard" at bounding box center [46, 31] width 92 height 16
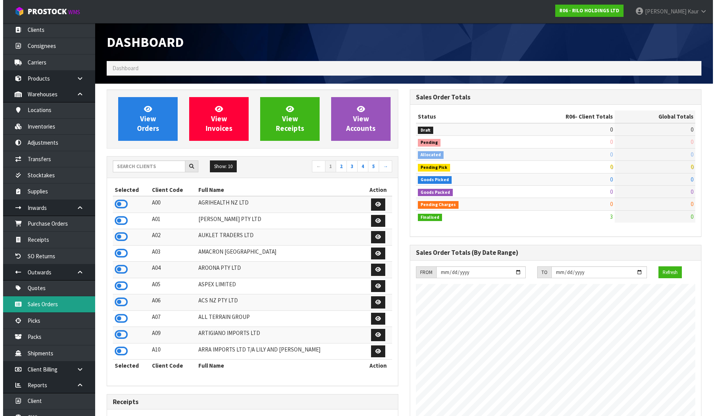
scroll to position [58, 0]
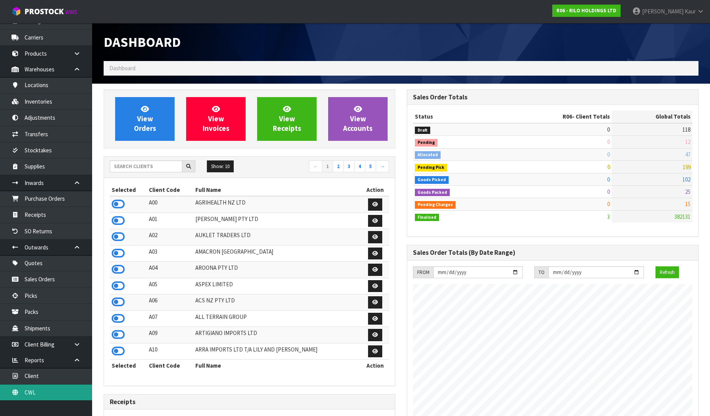
click at [40, 394] on link "CWL" at bounding box center [46, 393] width 92 height 16
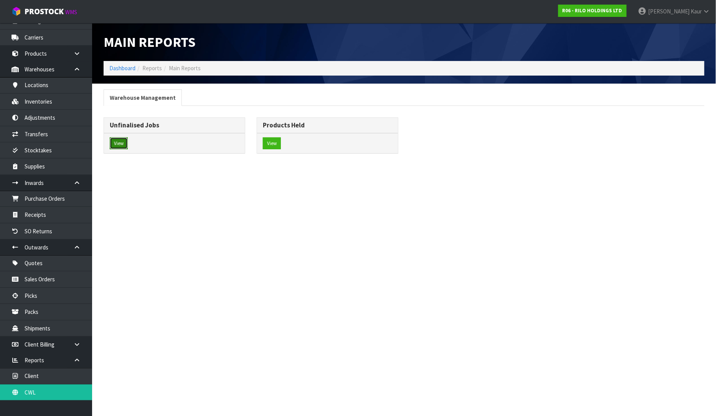
click at [112, 144] on button "View" at bounding box center [119, 143] width 18 height 12
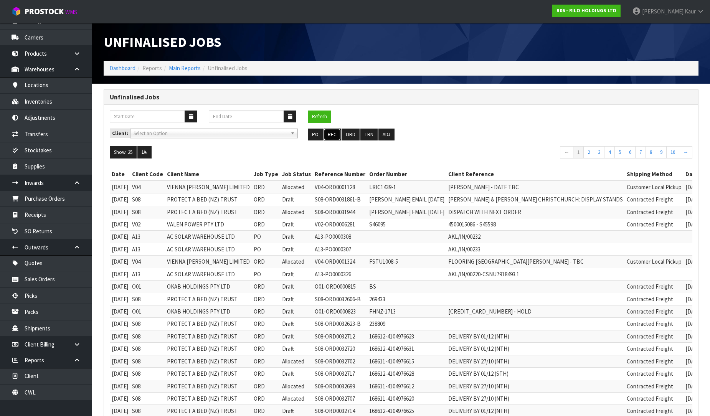
click at [334, 134] on button "REC" at bounding box center [332, 135] width 17 height 12
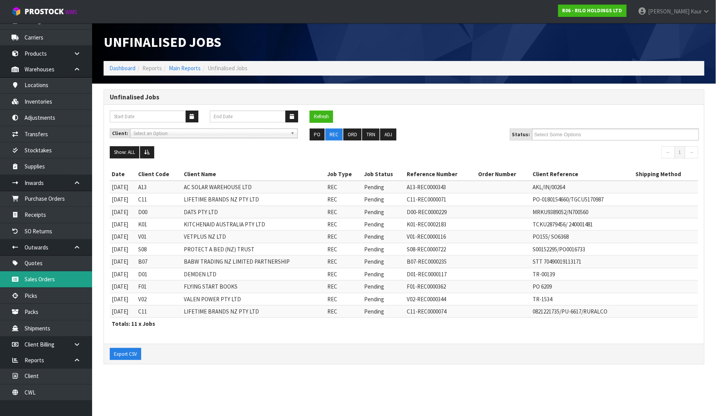
click at [44, 286] on link "Sales Orders" at bounding box center [46, 279] width 92 height 16
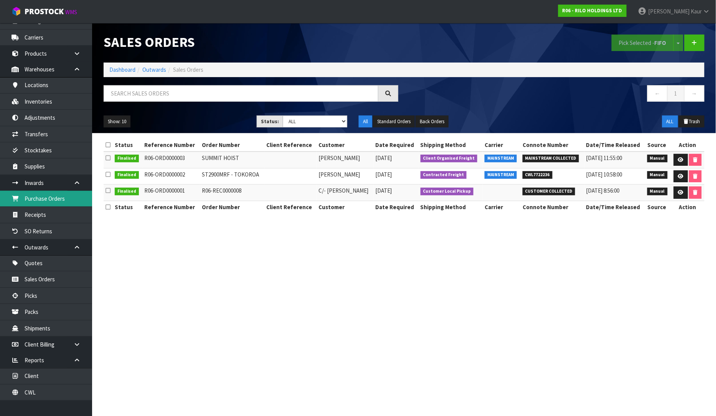
click at [16, 201] on link "Purchase Orders" at bounding box center [46, 199] width 92 height 16
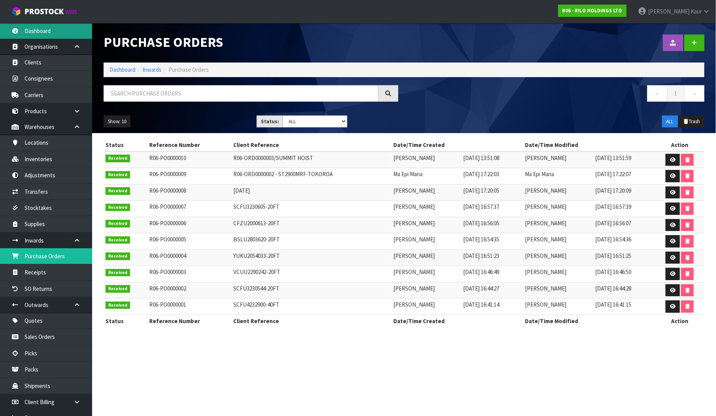
click at [48, 27] on link "Dashboard" at bounding box center [46, 31] width 92 height 16
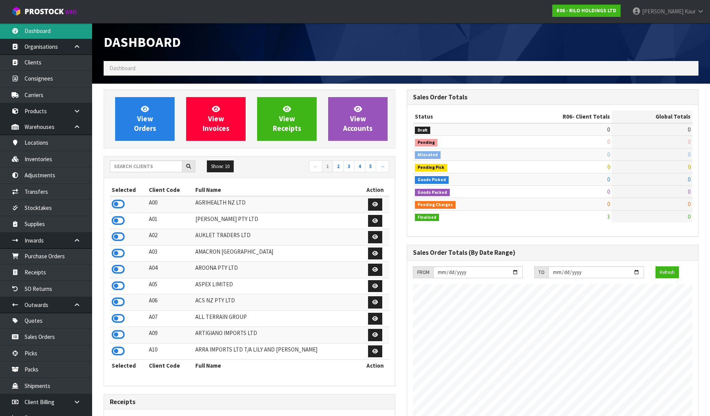
scroll to position [469, 303]
click at [50, 338] on link "Sales Orders" at bounding box center [46, 337] width 92 height 16
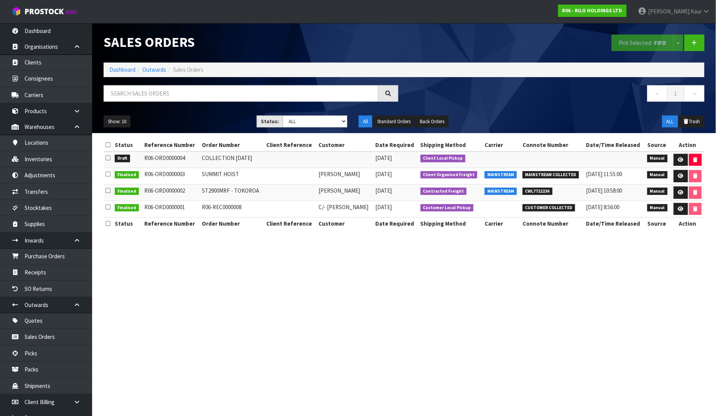
drag, startPoint x: 179, startPoint y: 160, endPoint x: 129, endPoint y: 160, distance: 49.5
click at [129, 160] on tr "Draft R06-ORD0000004 COLLECTION 22.09.25 22/09/2025 Client Local Pickup Manual" at bounding box center [404, 160] width 601 height 17
click at [60, 259] on link "Purchase Orders" at bounding box center [46, 256] width 92 height 16
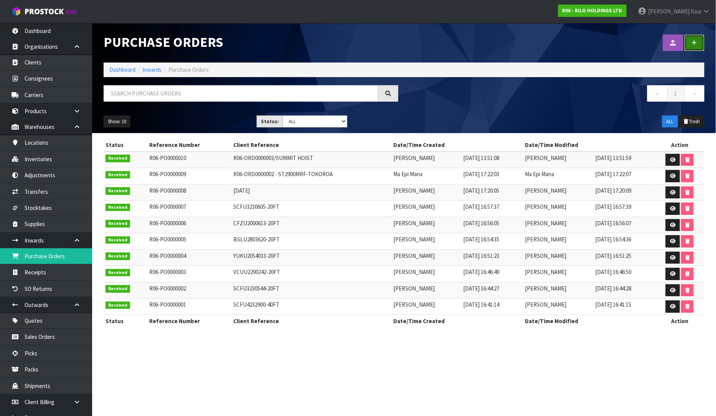
click at [689, 43] on link at bounding box center [695, 43] width 20 height 17
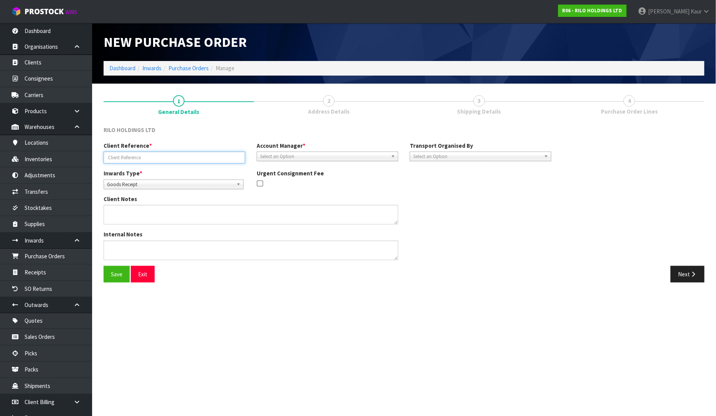
click at [181, 157] on input "text" at bounding box center [175, 158] width 142 height 12
paste input "R06-ORD0000004"
type input "R06-ORD0000004/"
click at [117, 274] on button "Save" at bounding box center [117, 274] width 26 height 17
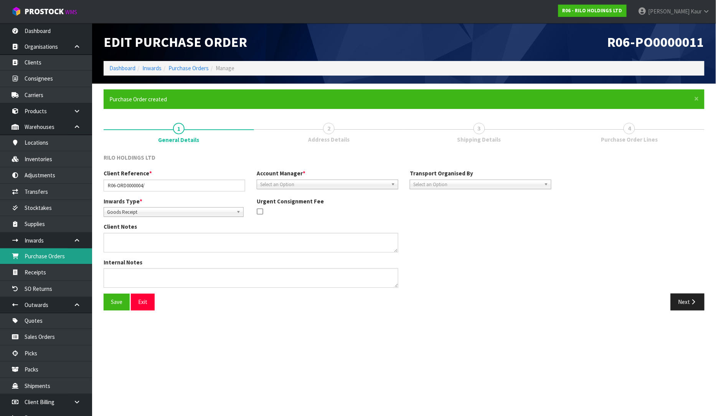
click at [54, 263] on link "Purchase Orders" at bounding box center [46, 256] width 92 height 16
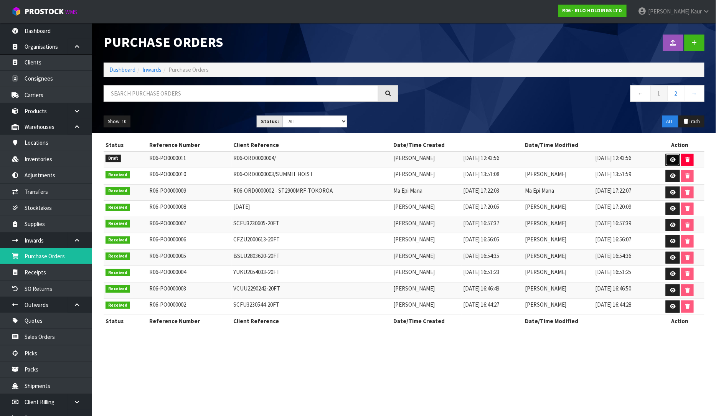
click at [672, 156] on link at bounding box center [673, 160] width 14 height 12
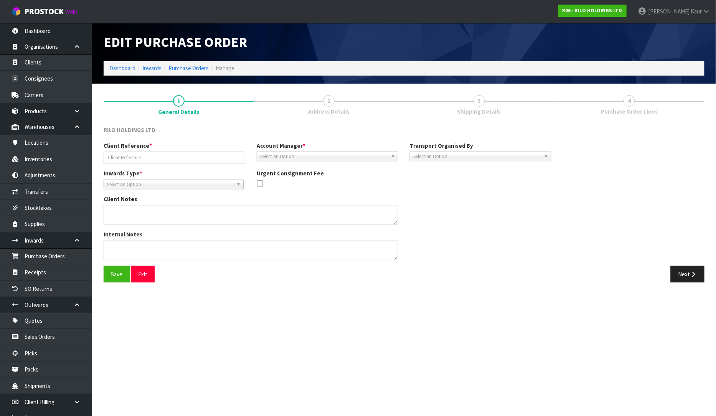
type input "R06-ORD0000004/"
click at [59, 258] on link "Purchase Orders" at bounding box center [46, 256] width 92 height 16
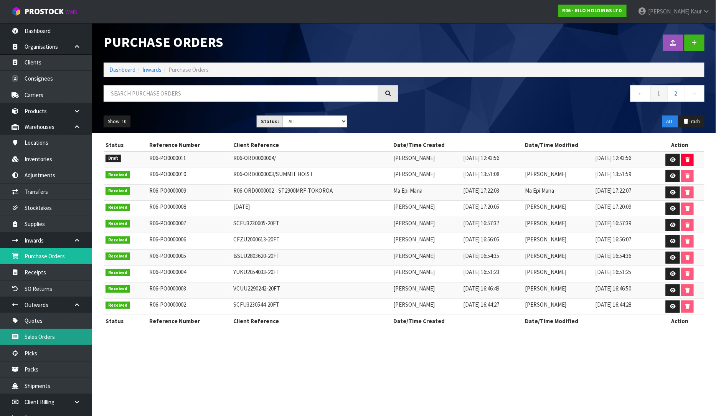
click at [64, 340] on link "Sales Orders" at bounding box center [46, 337] width 92 height 16
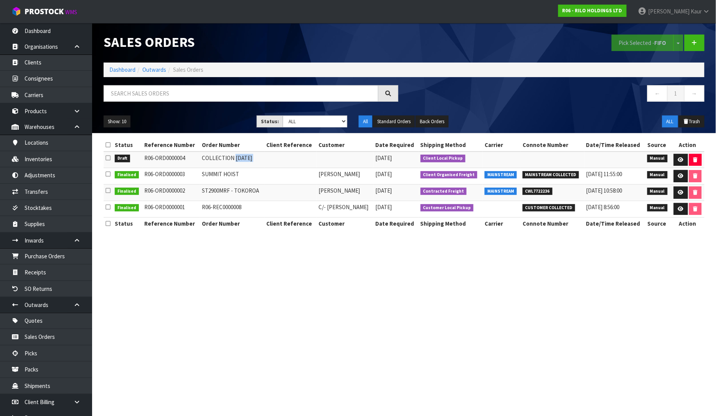
drag, startPoint x: 265, startPoint y: 154, endPoint x: 200, endPoint y: 167, distance: 66.1
click at [200, 167] on tr "Draft R06-ORD0000004 COLLECTION 22.09.25 22/09/2025 Client Local Pickup Manual" at bounding box center [404, 160] width 601 height 17
copy tr "COLLECTION 22.09.25"
click at [59, 257] on link "Purchase Orders" at bounding box center [46, 256] width 92 height 16
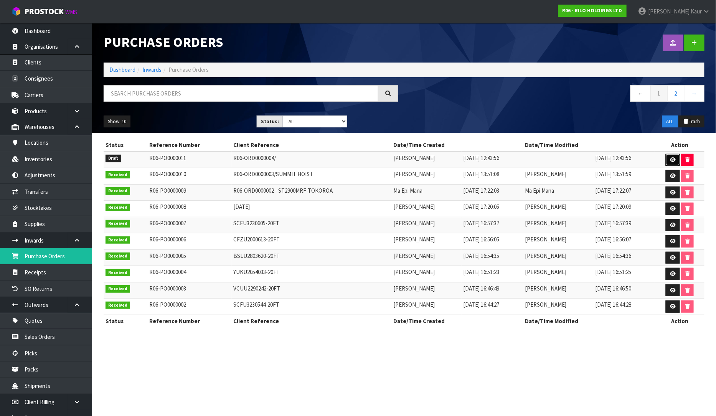
click at [673, 159] on icon at bounding box center [673, 159] width 6 height 5
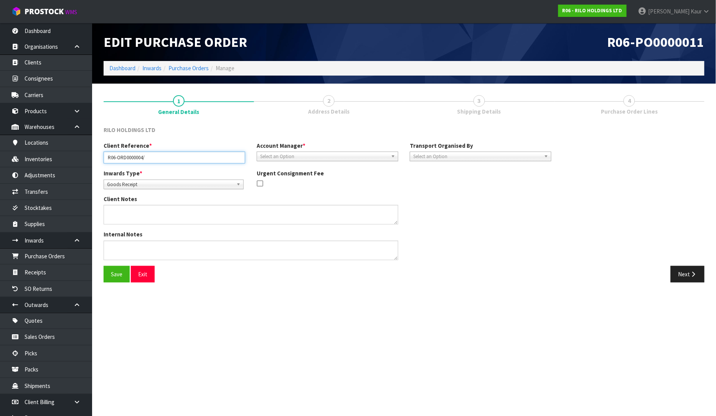
click at [159, 158] on input "R06-ORD0000004/" at bounding box center [175, 158] width 142 height 12
paste input "COLLECTION 22.09.25"
type input "R06-ORD0000004/COLLECTION 22.09.25"
click at [116, 277] on button "Save" at bounding box center [117, 274] width 26 height 17
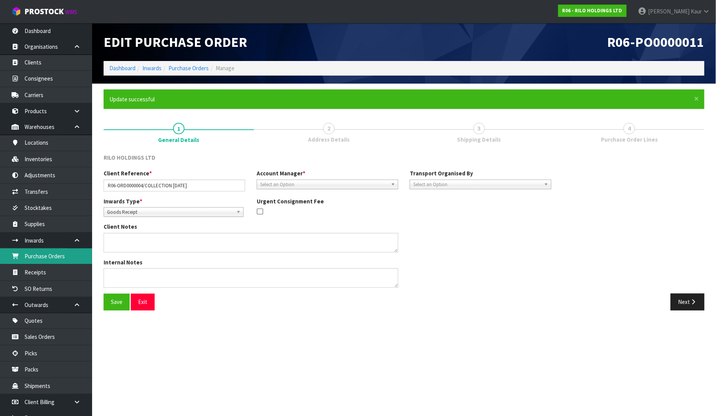
click at [65, 258] on link "Purchase Orders" at bounding box center [46, 256] width 92 height 16
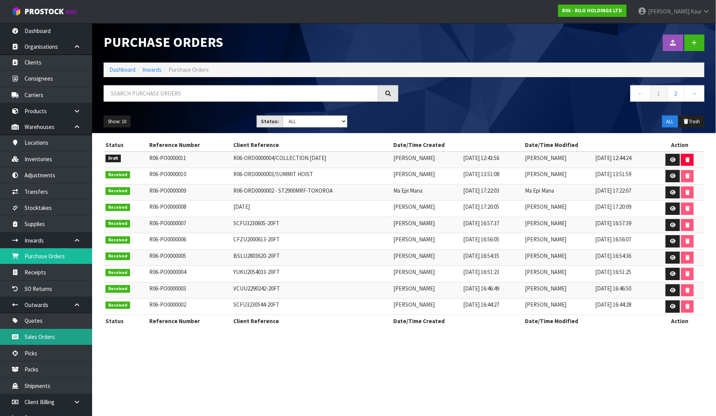
click at [37, 340] on link "Sales Orders" at bounding box center [46, 337] width 92 height 16
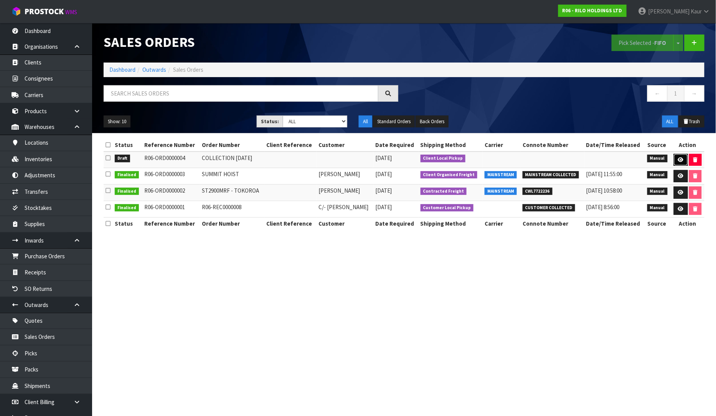
click at [684, 162] on link at bounding box center [681, 160] width 14 height 12
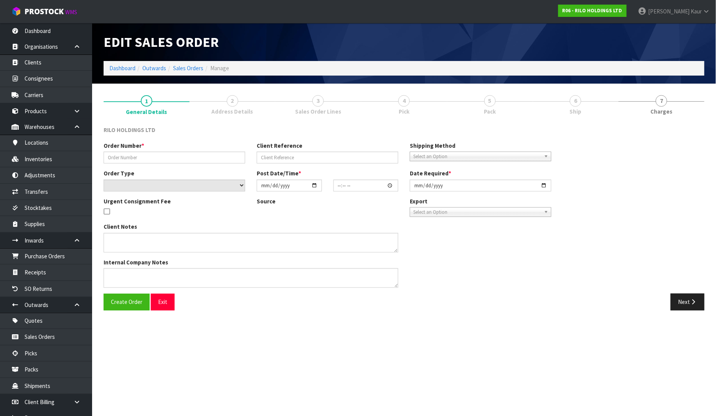
type input "COLLECTION 22.09.25"
select select "number:0"
type input "[DATE]"
type input "12:40:00.000"
type input "[DATE]"
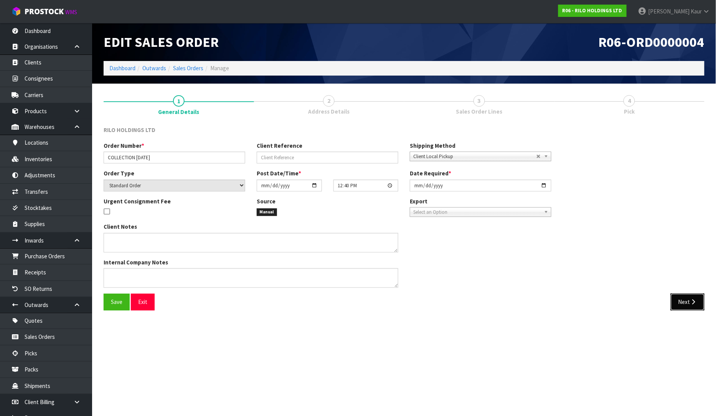
click at [689, 294] on button "Next" at bounding box center [688, 302] width 34 height 17
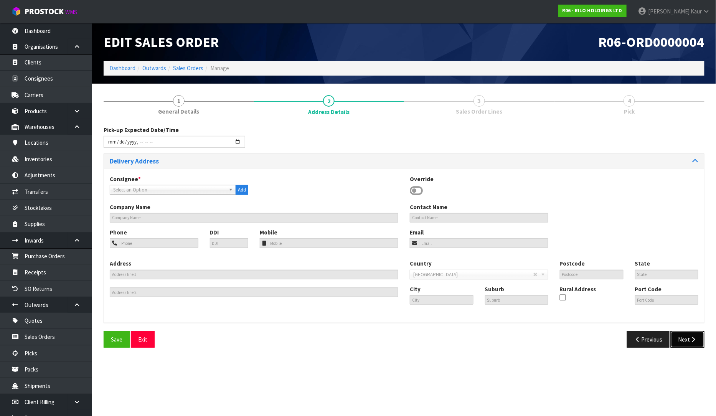
click at [691, 332] on button "Next" at bounding box center [688, 339] width 34 height 17
drag, startPoint x: 692, startPoint y: 348, endPoint x: 687, endPoint y: 342, distance: 7.7
click at [690, 348] on div "Save Exit Previous Next" at bounding box center [404, 342] width 613 height 22
drag, startPoint x: 673, startPoint y: 340, endPoint x: 504, endPoint y: 267, distance: 184.3
click at [672, 340] on button "Next" at bounding box center [688, 339] width 34 height 17
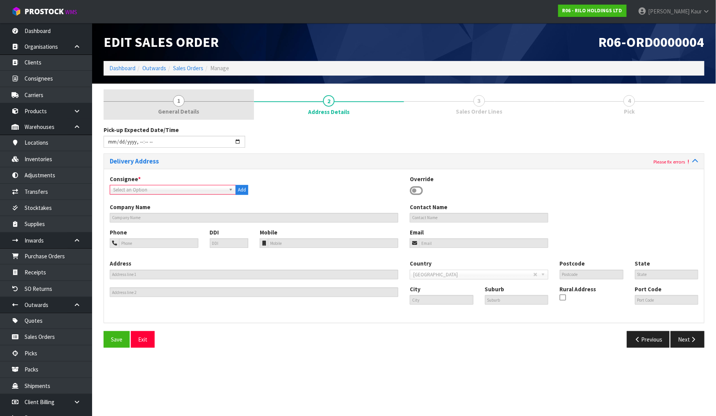
click at [168, 113] on span "General Details" at bounding box center [178, 111] width 41 height 8
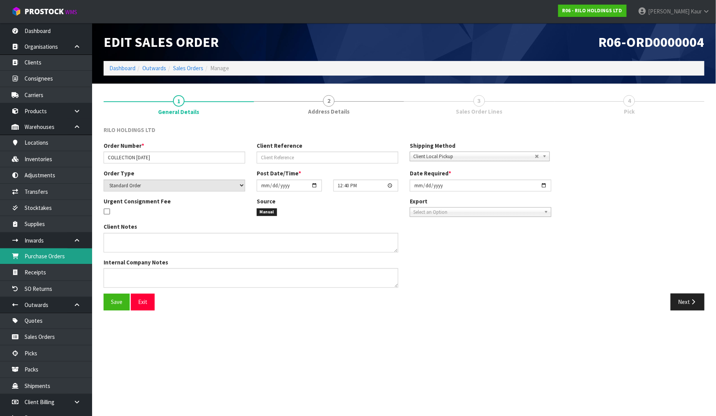
click at [63, 261] on link "Purchase Orders" at bounding box center [46, 256] width 92 height 16
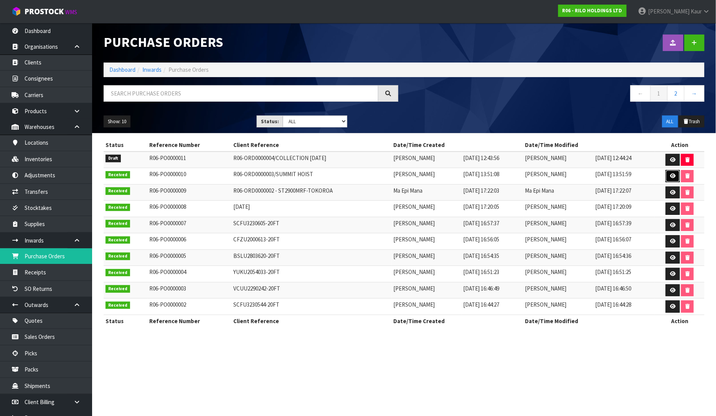
click at [675, 177] on icon at bounding box center [673, 175] width 6 height 5
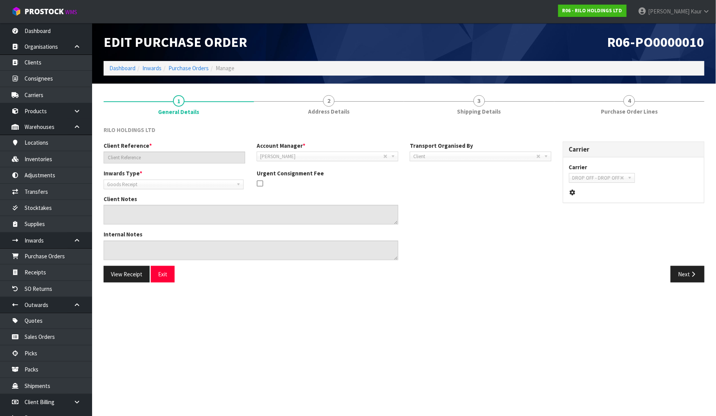
type input "R06-ORD0000003/SUMMIT HOIST"
click at [687, 274] on button "Next" at bounding box center [688, 274] width 34 height 17
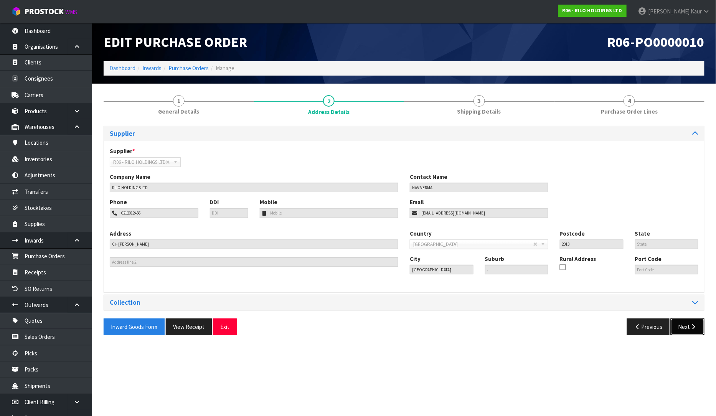
click at [693, 332] on button "Next" at bounding box center [688, 327] width 34 height 17
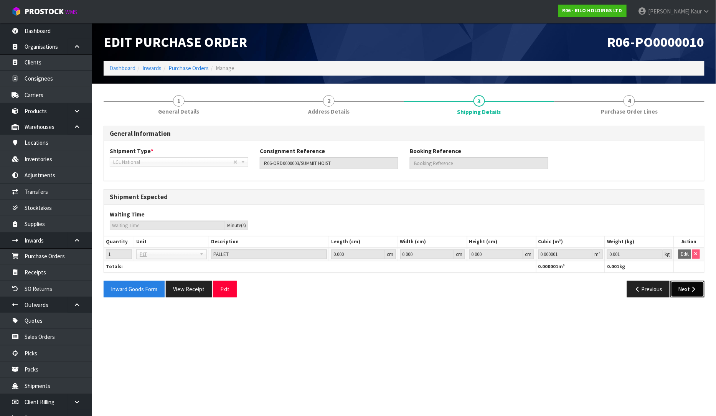
click at [684, 292] on button "Next" at bounding box center [688, 289] width 34 height 17
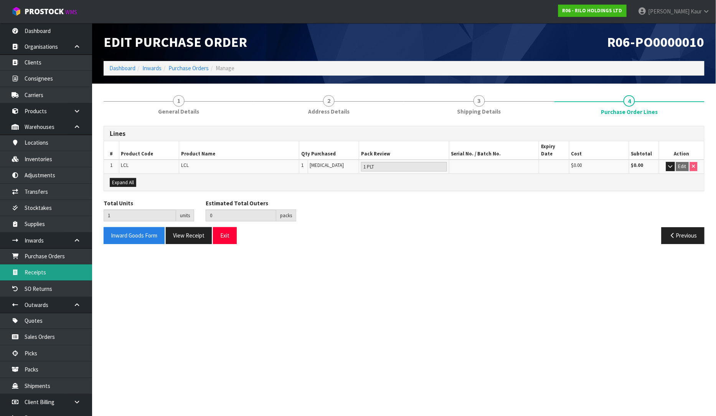
click at [36, 274] on link "Receipts" at bounding box center [46, 272] width 92 height 16
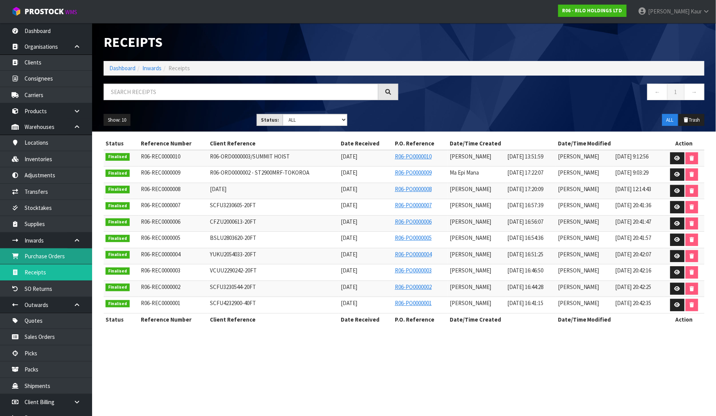
click at [67, 261] on link "Purchase Orders" at bounding box center [46, 256] width 92 height 16
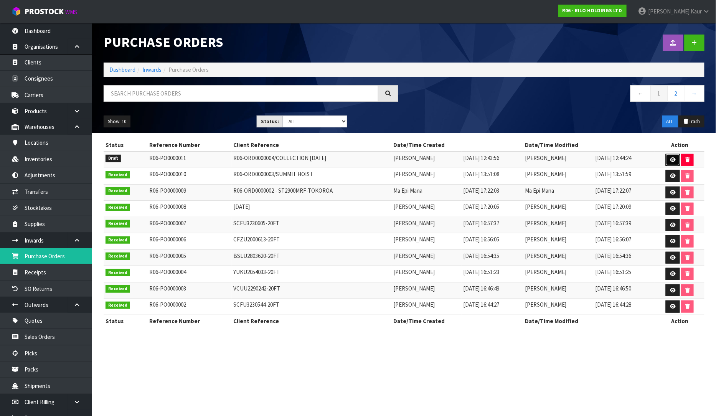
click at [669, 160] on link at bounding box center [673, 160] width 14 height 12
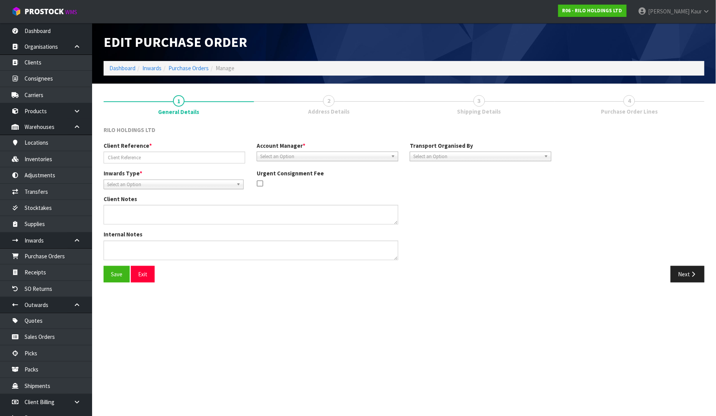
type input "R06-ORD0000004/COLLECTION 22.09.25"
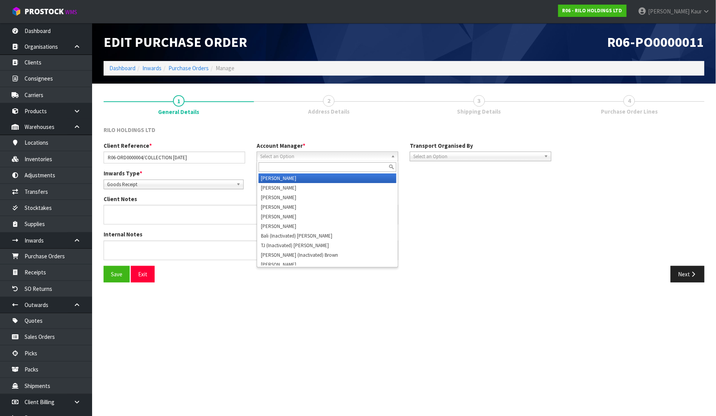
click at [347, 157] on span "Select an Option" at bounding box center [324, 156] width 128 height 9
type input "V"
click at [346, 177] on li "V [PERSON_NAME]" at bounding box center [328, 178] width 138 height 10
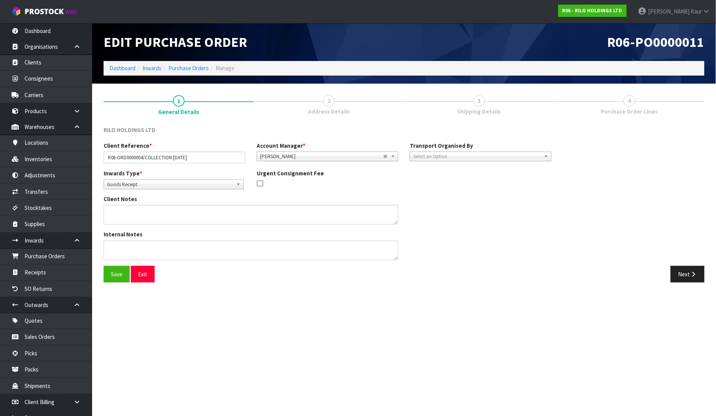
click at [508, 150] on div "Transport Organised By Company Supplier Client Customs Agent Select an Option" at bounding box center [480, 152] width 153 height 20
click at [497, 155] on span "Select an Option" at bounding box center [477, 156] width 128 height 9
click at [496, 194] on li "Client" at bounding box center [481, 198] width 138 height 10
click at [589, 180] on span "Select an Option" at bounding box center [619, 177] width 93 height 9
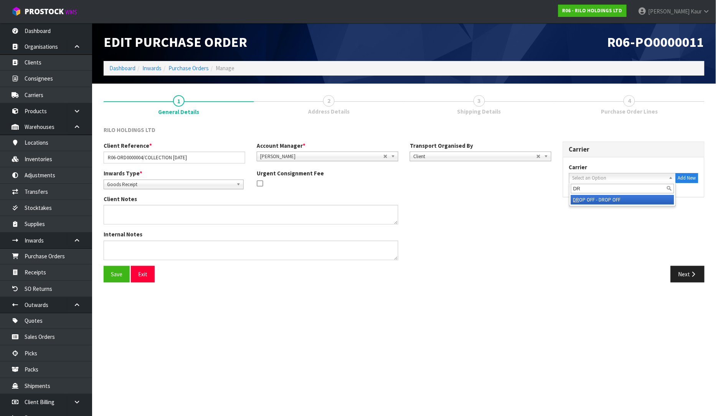
type input "DR"
click at [593, 201] on li "DR OP OFF - DROP OFF" at bounding box center [622, 200] width 103 height 10
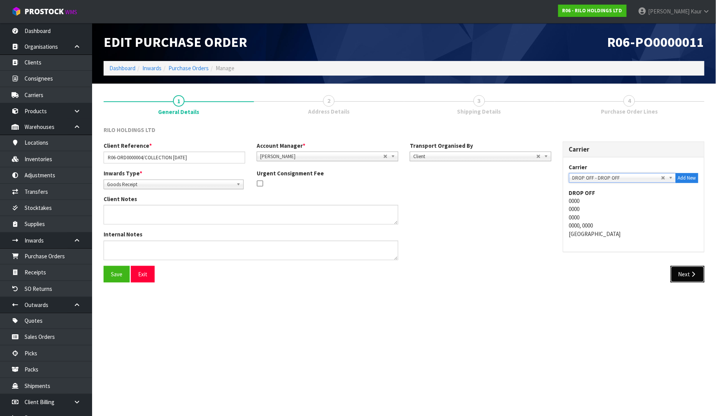
click at [687, 277] on button "Next" at bounding box center [688, 274] width 34 height 17
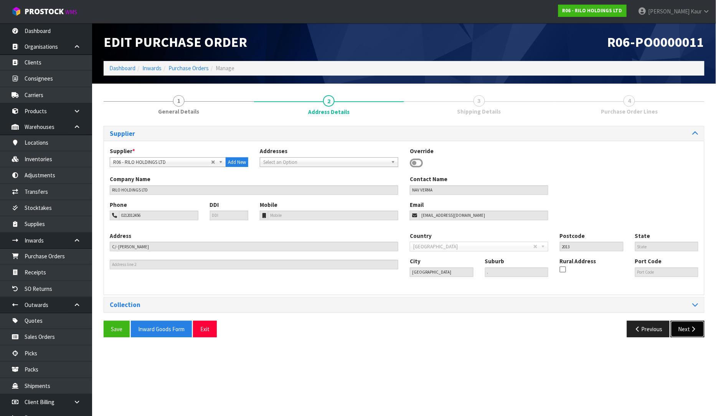
drag, startPoint x: 694, startPoint y: 330, endPoint x: 688, endPoint y: 327, distance: 6.2
click at [694, 331] on icon "button" at bounding box center [693, 329] width 7 height 6
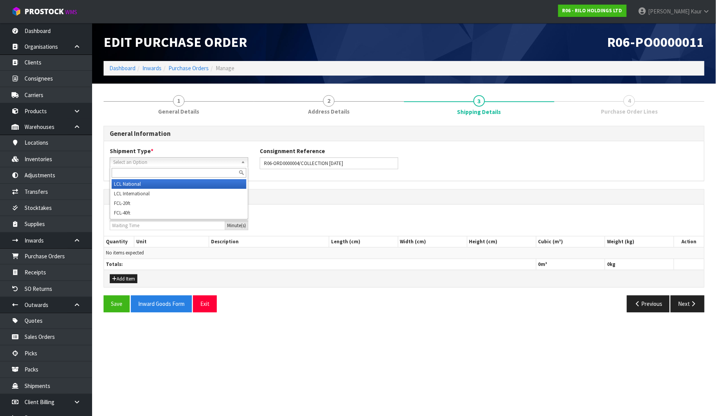
click at [200, 160] on span "Select an Option" at bounding box center [175, 162] width 125 height 9
click at [187, 181] on li "LCL National" at bounding box center [179, 184] width 135 height 10
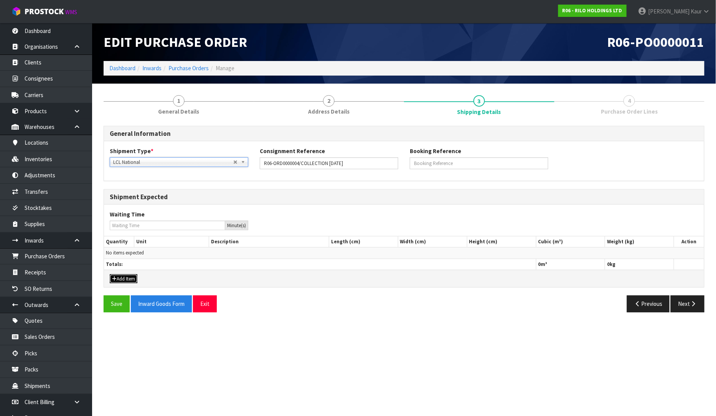
click at [131, 281] on button "Add Item" at bounding box center [124, 278] width 28 height 9
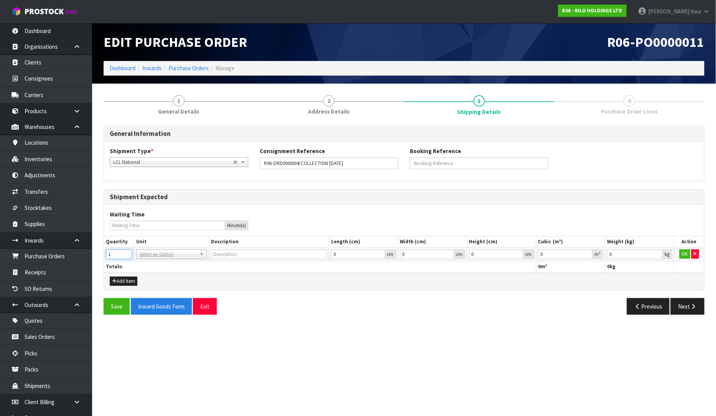
type input "1"
click at [127, 252] on input "1" at bounding box center [119, 254] width 26 height 10
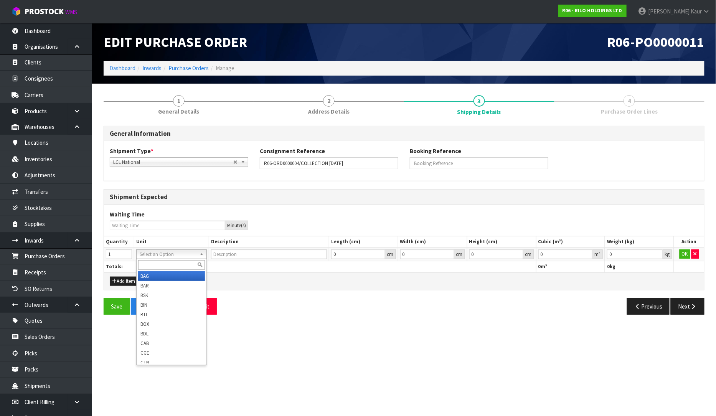
click at [153, 266] on input "text" at bounding box center [171, 265] width 67 height 10
type input "PLT"
type input "PALLET"
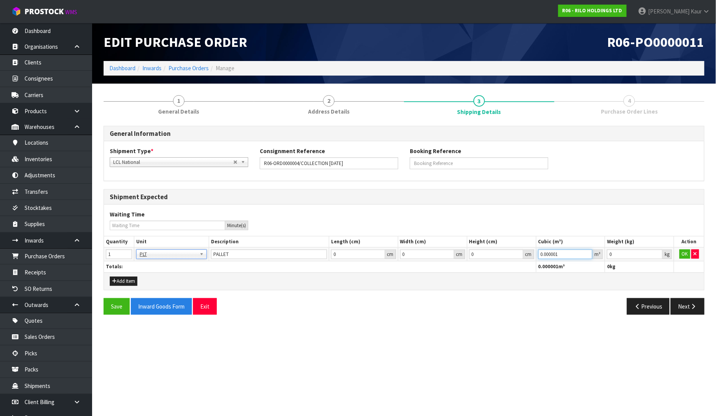
drag, startPoint x: 588, startPoint y: 254, endPoint x: 612, endPoint y: 251, distance: 24.3
type input "0.000001"
click at [588, 254] on input "0.000001" at bounding box center [565, 254] width 54 height 10
type input "0.001"
click at [659, 252] on input "0.001" at bounding box center [635, 254] width 56 height 10
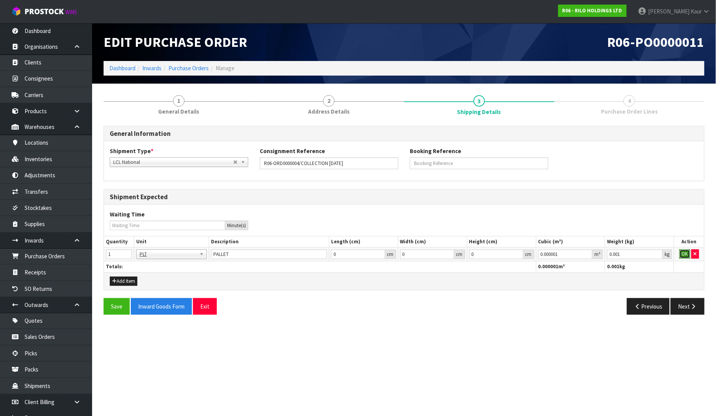
click at [685, 252] on button "OK" at bounding box center [685, 253] width 11 height 9
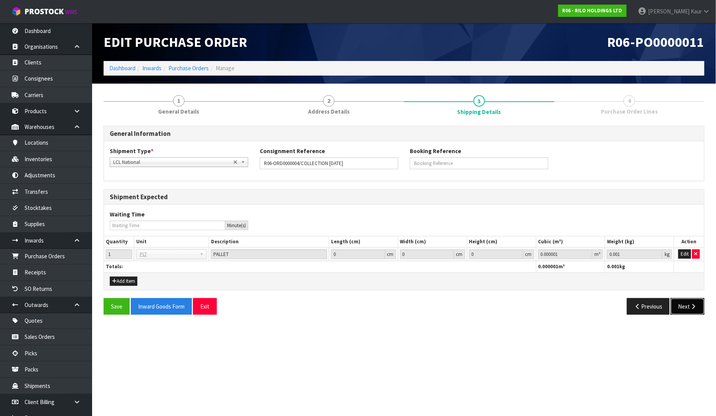
drag, startPoint x: 690, startPoint y: 310, endPoint x: 456, endPoint y: 251, distance: 241.6
click at [690, 310] on button "Next" at bounding box center [688, 306] width 34 height 17
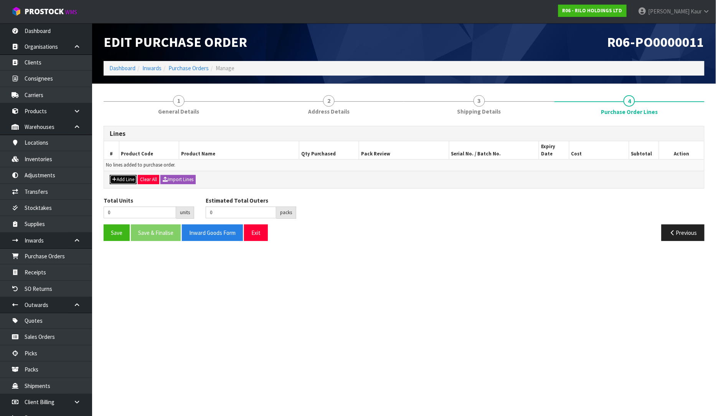
click at [127, 175] on button "Add Line" at bounding box center [123, 179] width 27 height 9
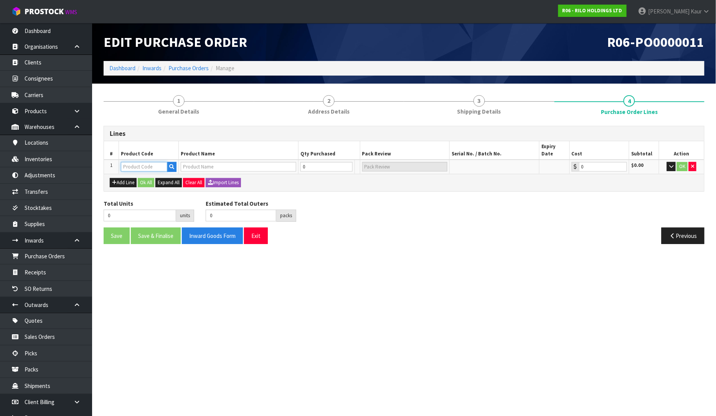
click at [132, 162] on input "text" at bounding box center [144, 167] width 46 height 10
type input "LCL"
type input "0.00"
type input "LCL"
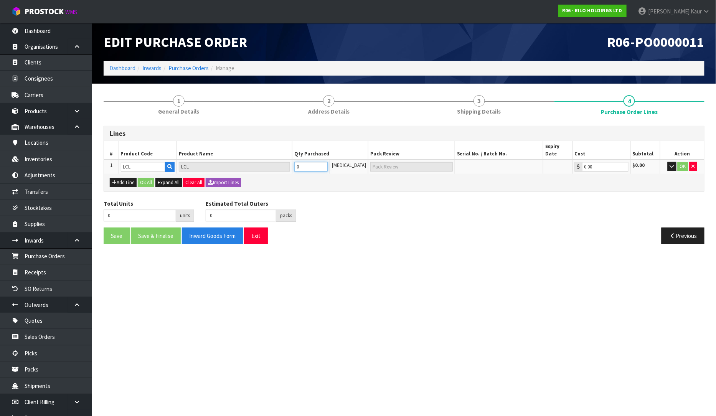
click at [317, 162] on input "0" at bounding box center [311, 167] width 34 height 10
type input "1"
type input "1 PLT"
type input "1"
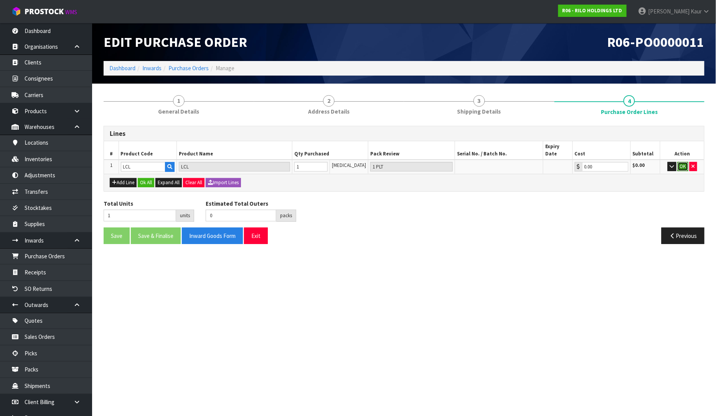
click at [680, 162] on button "OK" at bounding box center [683, 166] width 11 height 9
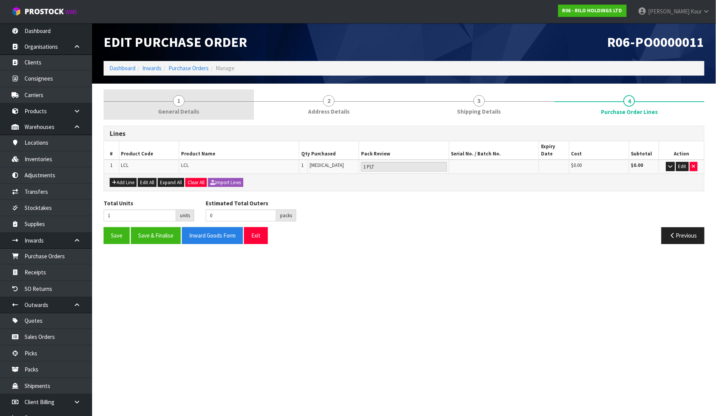
click at [172, 106] on link "1 General Details" at bounding box center [179, 104] width 150 height 30
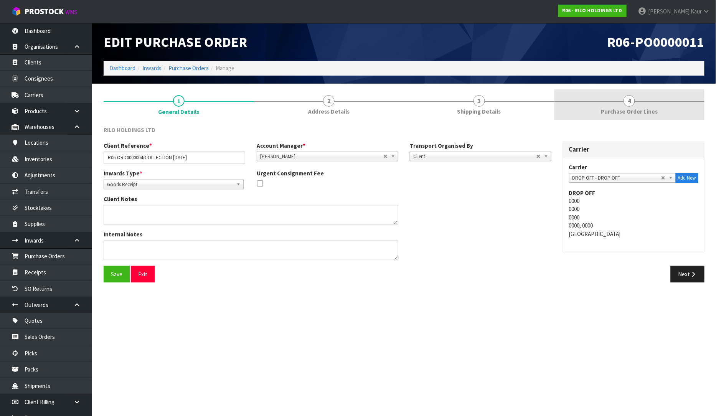
click at [616, 105] on link "4 Purchase Order Lines" at bounding box center [630, 104] width 150 height 30
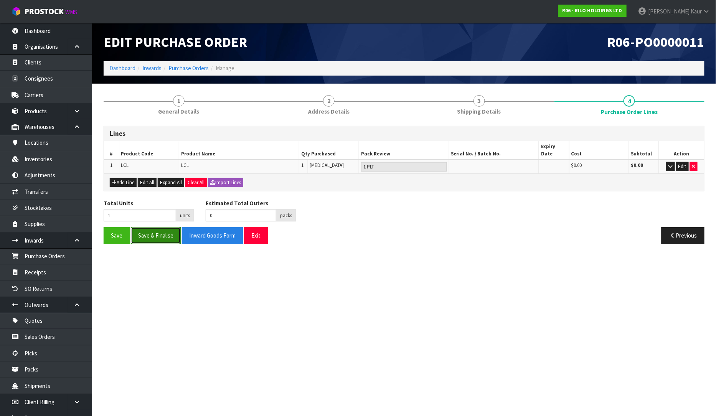
click at [157, 227] on button "Save & Finalise" at bounding box center [156, 235] width 50 height 17
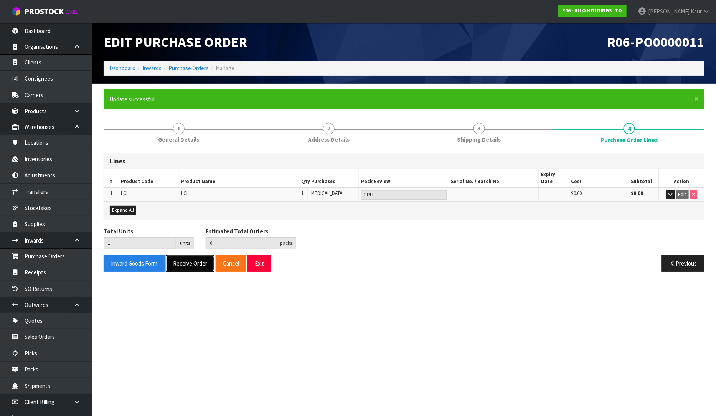
click at [181, 260] on button "Receive Order" at bounding box center [190, 263] width 49 height 17
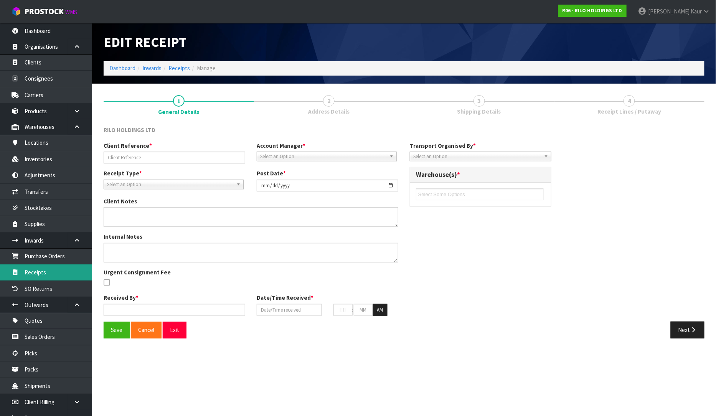
type input "R06-ORD0000004/COLLECTION 22.09.25"
type input "[DATE]"
type input "[PERSON_NAME]"
type input "[DATE]"
type input "12"
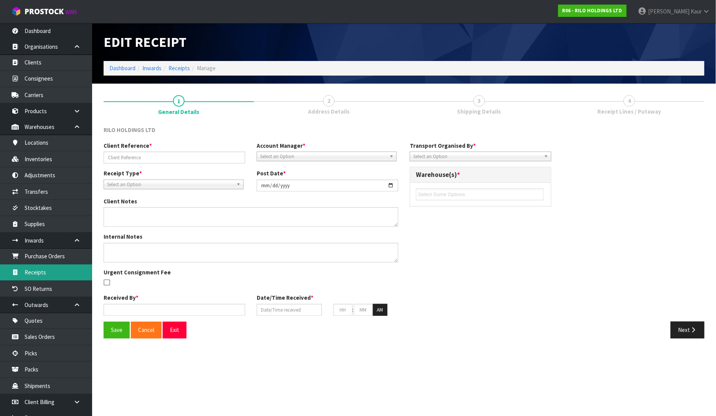
type input "46"
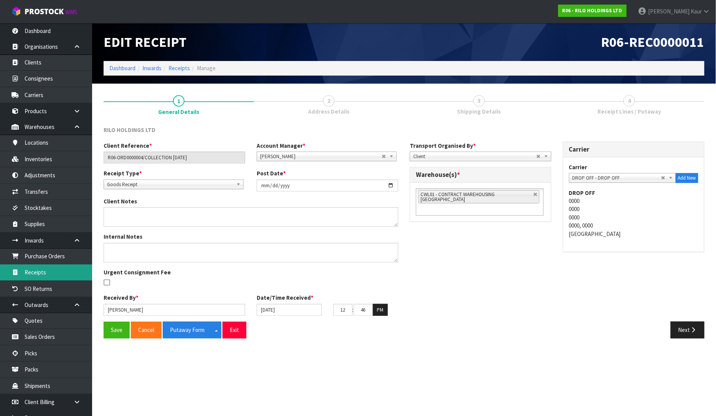
click at [48, 275] on link "Receipts" at bounding box center [46, 272] width 92 height 16
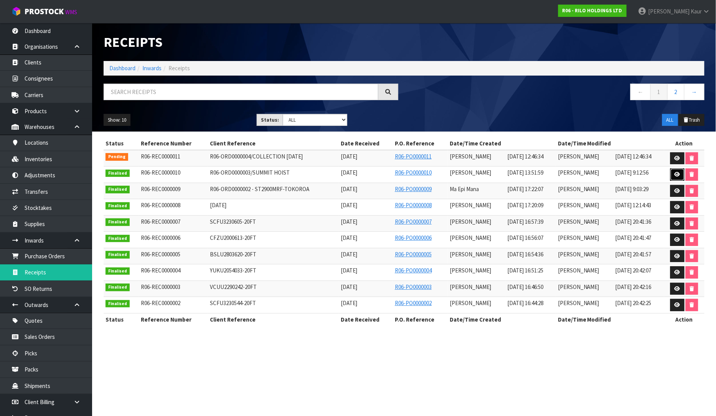
click at [673, 169] on link at bounding box center [677, 174] width 14 height 12
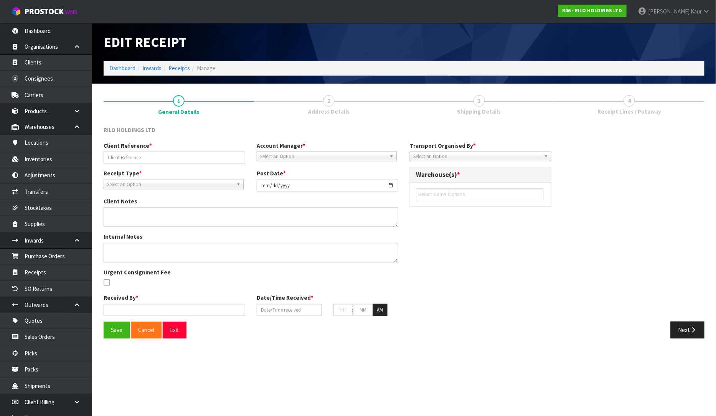
type input "R06-ORD0000003/SUMMIT HOIST"
type input "2025-09-11"
type input "[PERSON_NAME]"
type input "11/09/2025"
type input "01"
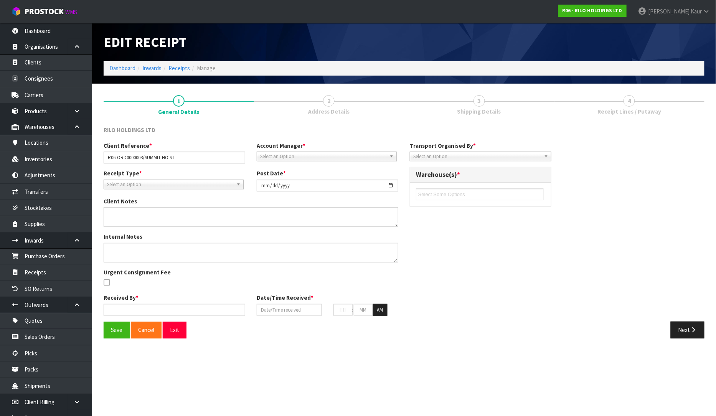
type input "51"
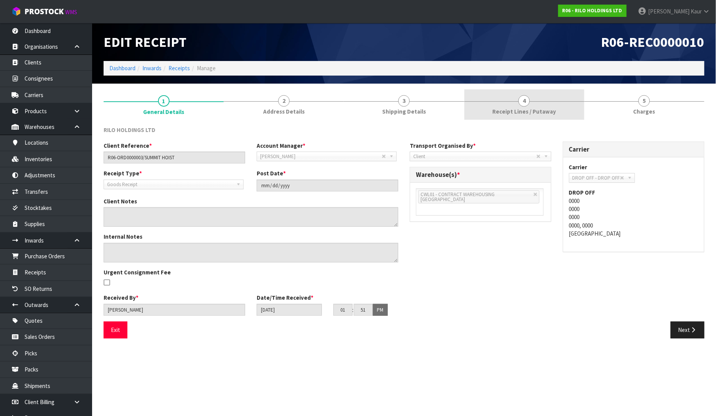
click at [544, 111] on span "Receipt Lines / Putaway" at bounding box center [524, 111] width 64 height 8
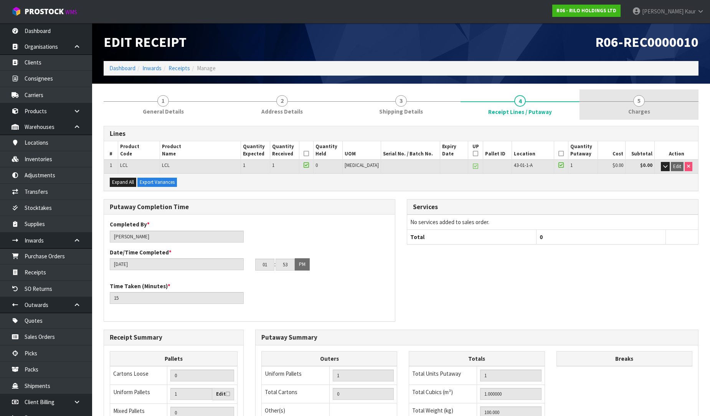
click at [636, 104] on span "5" at bounding box center [639, 101] width 12 height 12
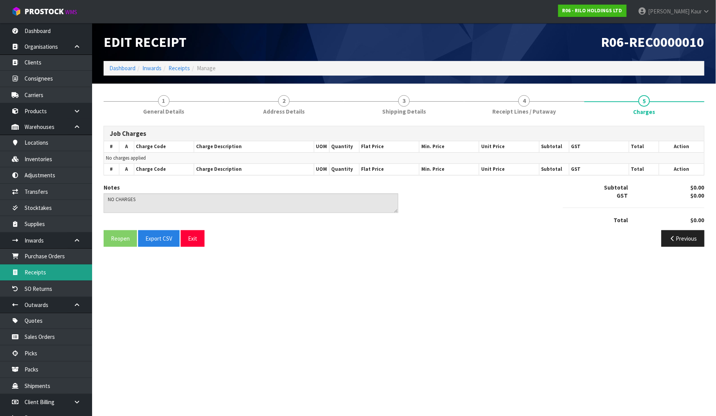
drag, startPoint x: 37, startPoint y: 275, endPoint x: 41, endPoint y: 269, distance: 7.4
click at [37, 274] on link "Receipts" at bounding box center [46, 272] width 92 height 16
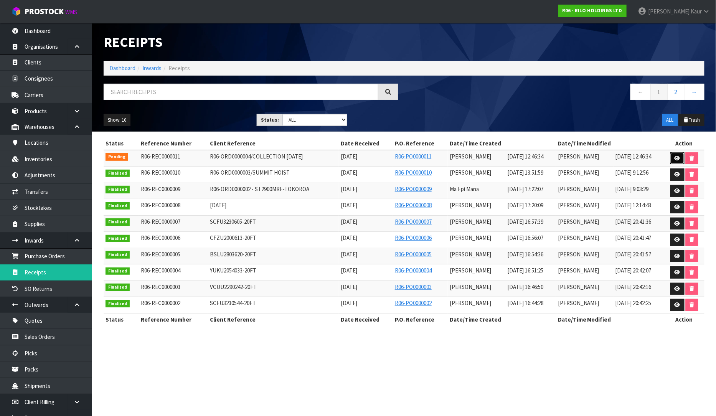
click at [680, 155] on link at bounding box center [677, 158] width 14 height 12
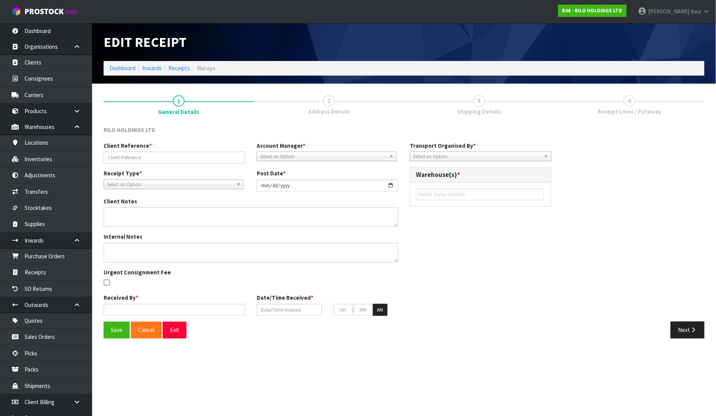
type input "R06-ORD0000004/COLLECTION 22.09.25"
type input "[DATE]"
type input "[PERSON_NAME]"
type input "[DATE]"
type input "12"
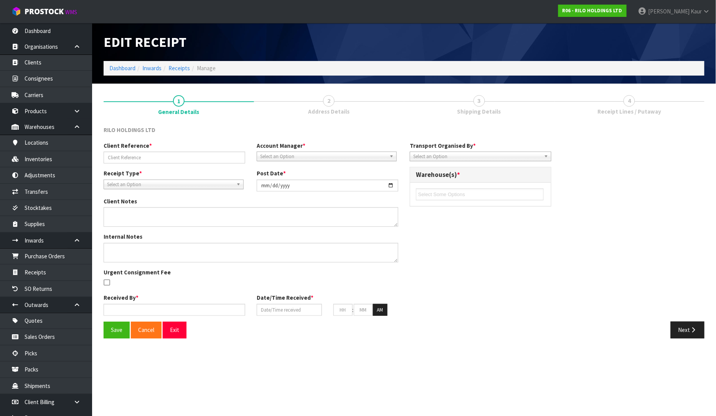
type input "46"
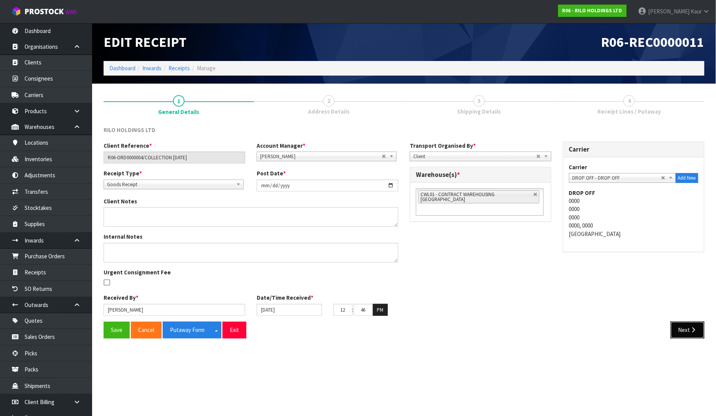
click at [690, 328] on icon "button" at bounding box center [693, 330] width 7 height 6
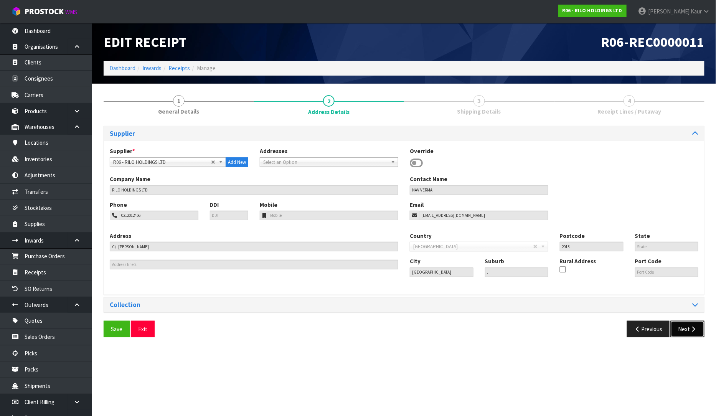
click at [699, 329] on button "Next" at bounding box center [688, 329] width 34 height 17
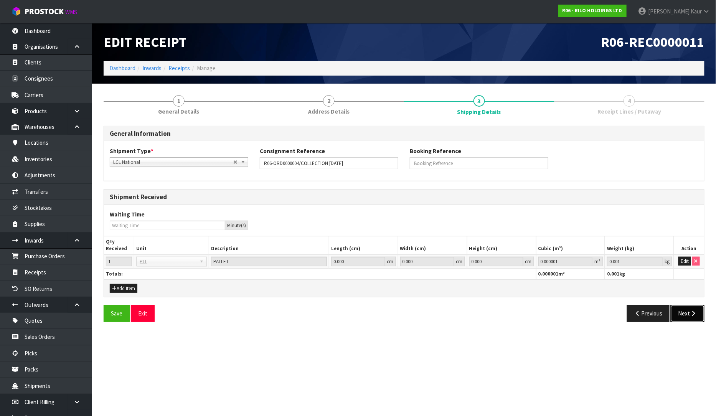
click at [697, 313] on icon "button" at bounding box center [693, 313] width 7 height 6
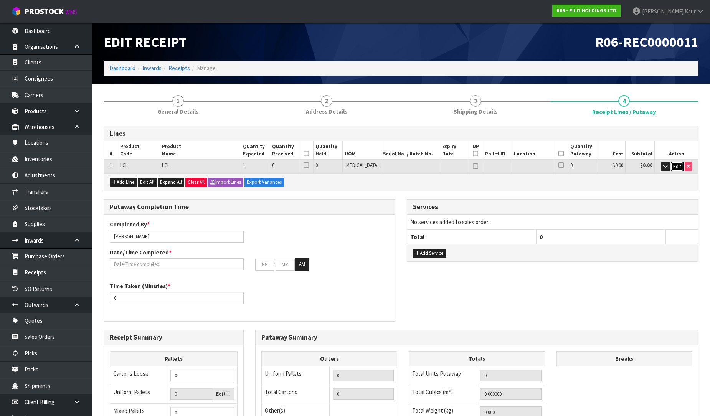
click at [677, 164] on span "Edit" at bounding box center [677, 166] width 8 height 7
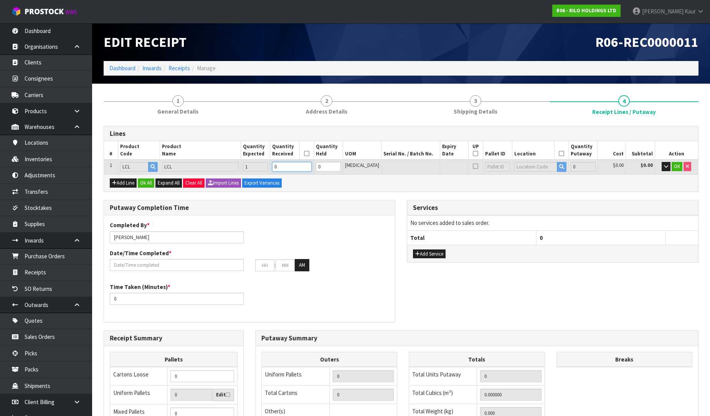
click at [305, 169] on input "0" at bounding box center [291, 167] width 39 height 10
type input "1"
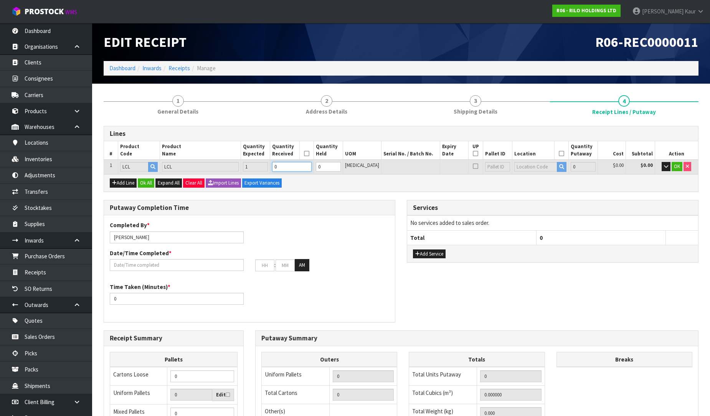
type input "1"
type input "100"
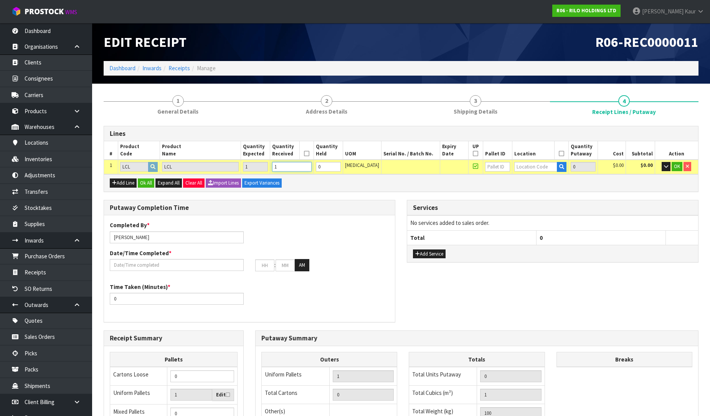
type input "1"
click at [531, 163] on input "text" at bounding box center [535, 167] width 43 height 10
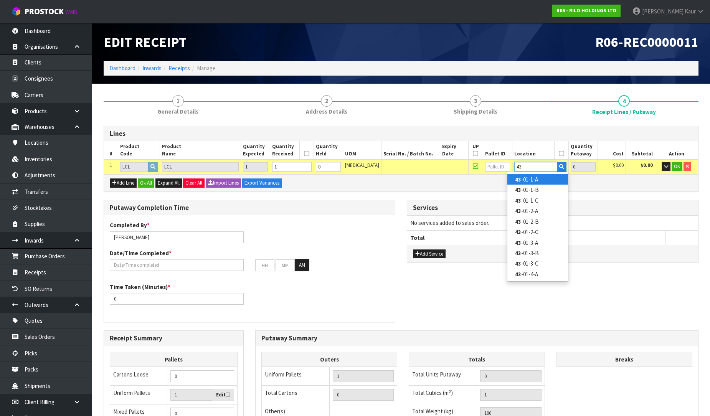
type input "43"
drag, startPoint x: 533, startPoint y: 176, endPoint x: 693, endPoint y: 162, distance: 159.8
click at [535, 176] on link "43 -01-1-A" at bounding box center [537, 179] width 61 height 10
type input "1"
type input "43-01-1-A"
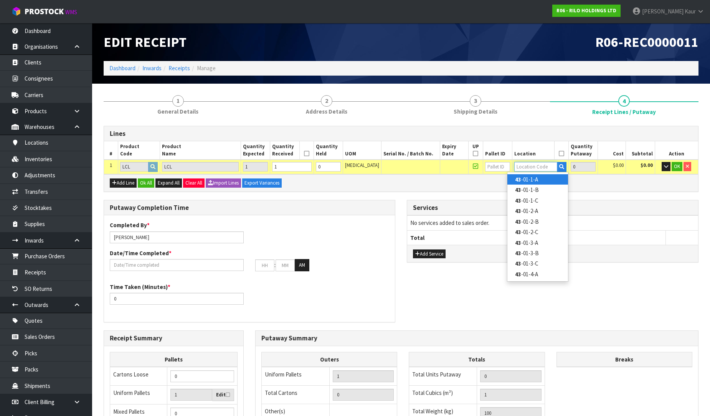
type input "1"
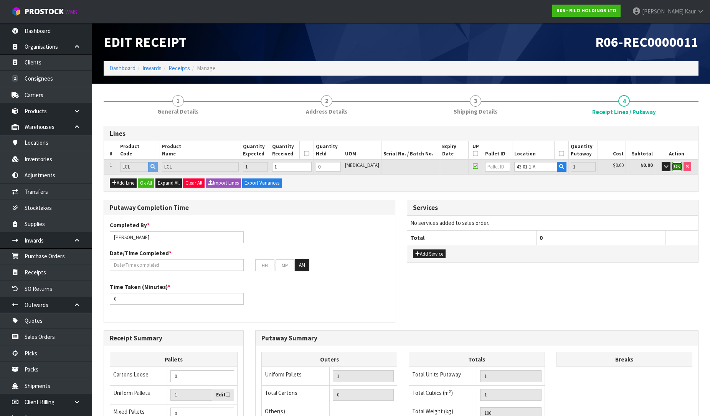
click at [672, 164] on button "OK" at bounding box center [677, 166] width 11 height 9
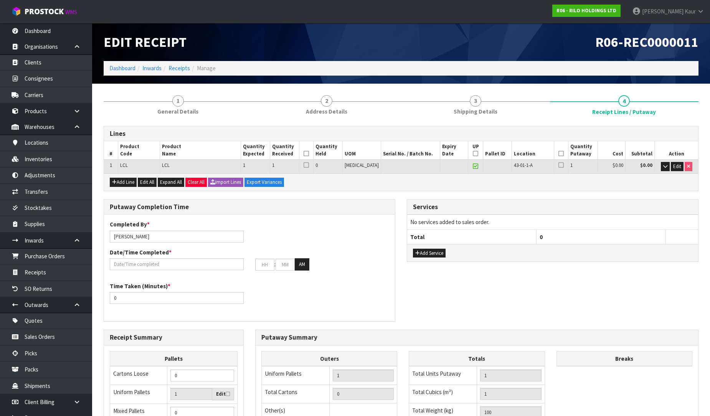
click at [309, 154] on icon at bounding box center [306, 154] width 5 height 0
click at [473, 154] on icon at bounding box center [475, 154] width 5 height 0
click at [558, 154] on icon at bounding box center [560, 154] width 5 height 0
click at [149, 266] on input "text" at bounding box center [177, 264] width 134 height 12
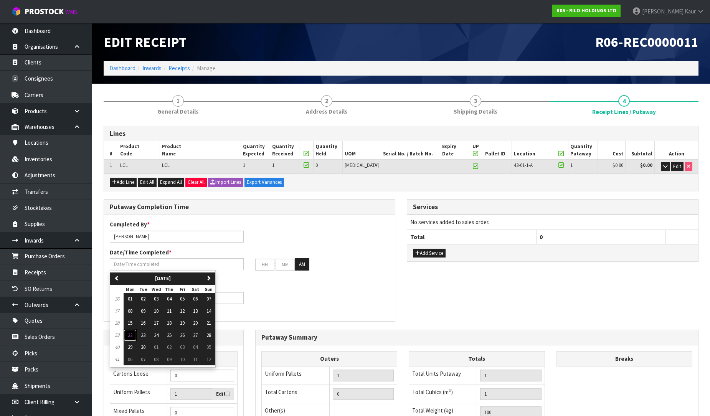
click at [131, 336] on span "22" at bounding box center [130, 335] width 5 height 7
type input "[DATE]"
type input "12"
type input "00"
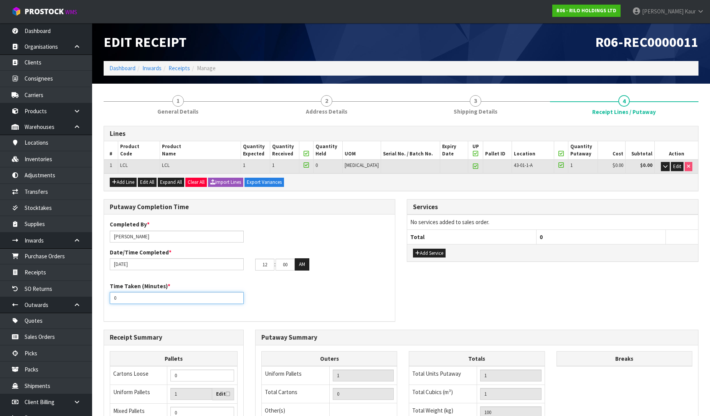
drag, startPoint x: 131, startPoint y: 297, endPoint x: 104, endPoint y: 298, distance: 27.3
click at [104, 298] on div "Putaway Completion Time Completed By * [PERSON_NAME] Date/Time Completed * [DAT…" at bounding box center [250, 260] width 292 height 122
type input "20"
drag, startPoint x: 288, startPoint y: 267, endPoint x: 261, endPoint y: 267, distance: 27.3
click at [261, 267] on tr "12 : 00 : 00 AM" at bounding box center [282, 264] width 54 height 12
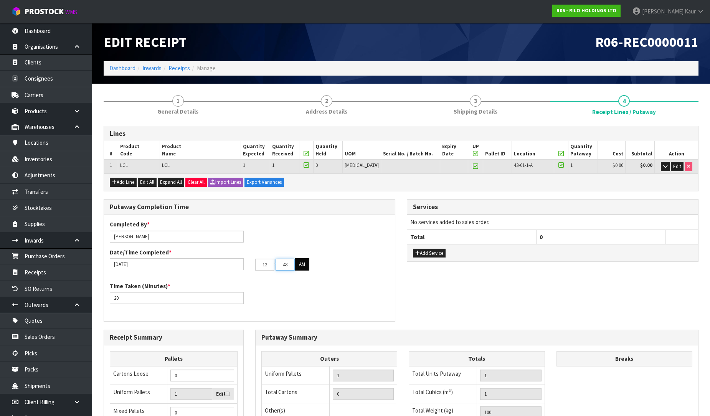
type input "48"
click at [301, 267] on button "AM" at bounding box center [302, 264] width 15 height 12
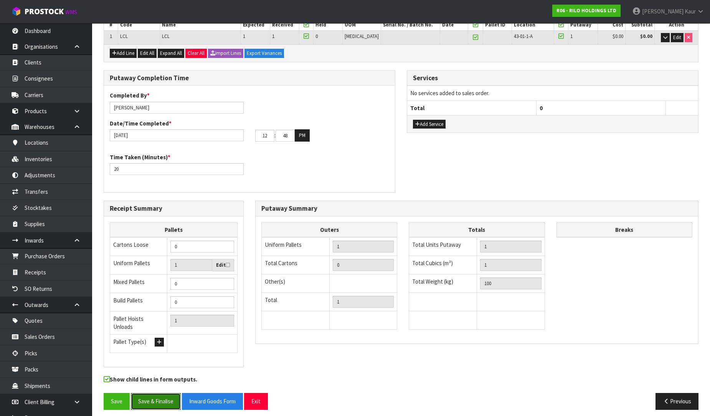
click at [155, 398] on button "Save & Finalise" at bounding box center [156, 401] width 50 height 17
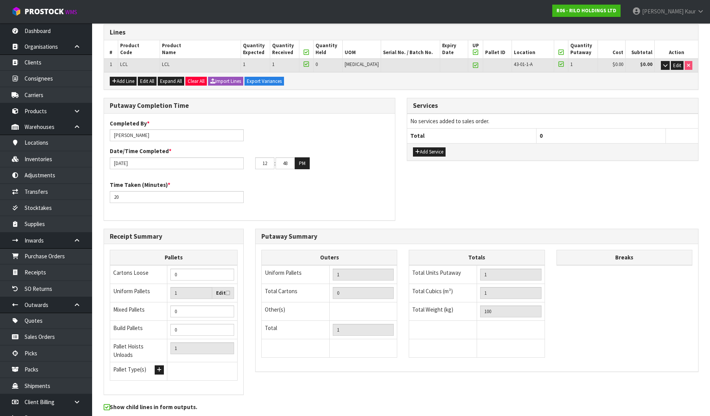
scroll to position [0, 0]
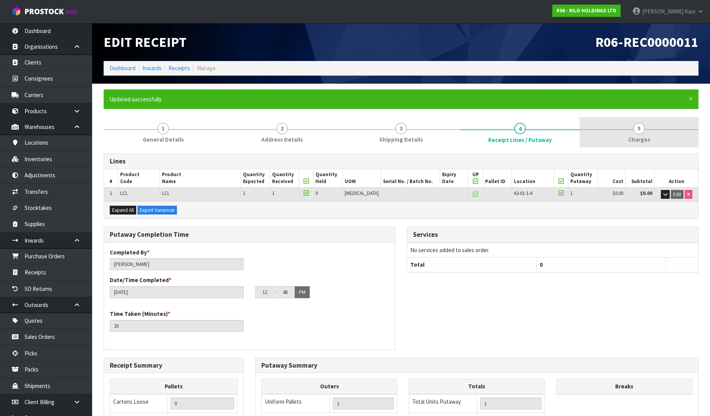
drag, startPoint x: 637, startPoint y: 133, endPoint x: 634, endPoint y: 135, distance: 4.0
click at [637, 133] on span "5" at bounding box center [639, 129] width 12 height 12
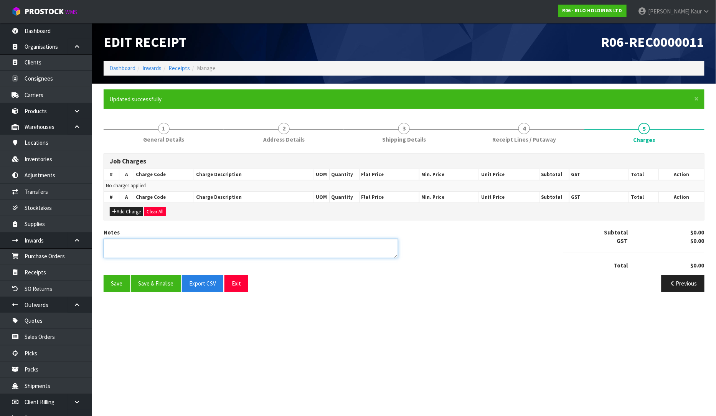
click at [128, 251] on textarea at bounding box center [251, 249] width 295 height 20
type textarea "N"
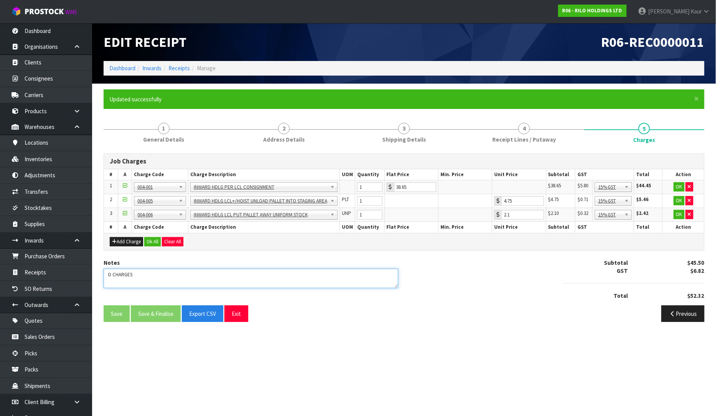
click at [106, 276] on textarea at bounding box center [251, 279] width 295 height 20
type textarea "NO CHARGES"
click at [185, 243] on div "Add Charge Ok All Clear All" at bounding box center [404, 241] width 600 height 17
click at [173, 244] on button "Clear All" at bounding box center [172, 241] width 21 height 9
click at [185, 242] on button "Confirm Clear All" at bounding box center [181, 241] width 38 height 9
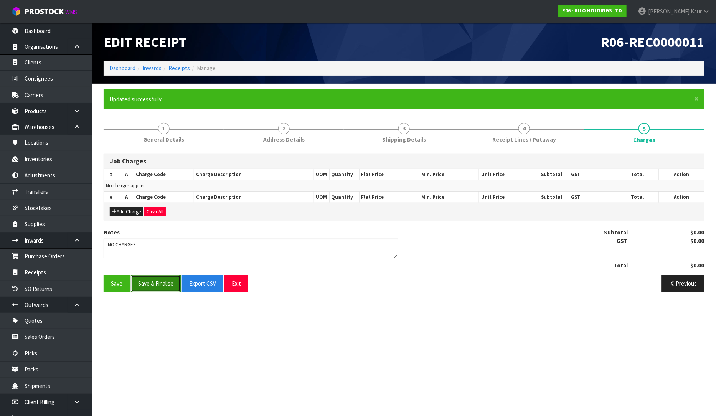
click at [169, 285] on button "Save & Finalise" at bounding box center [156, 283] width 50 height 17
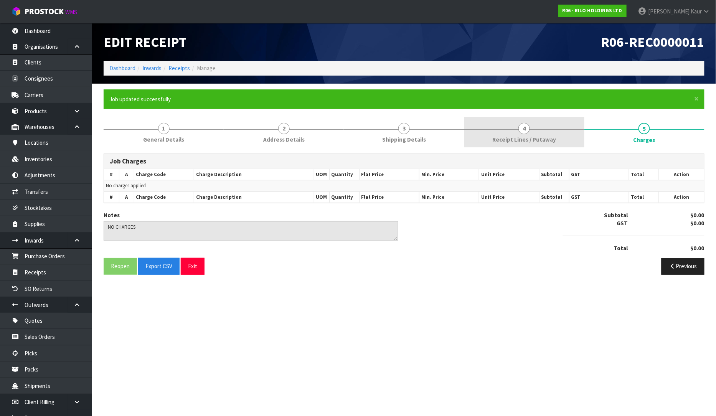
click at [523, 127] on span "4" at bounding box center [524, 129] width 12 height 12
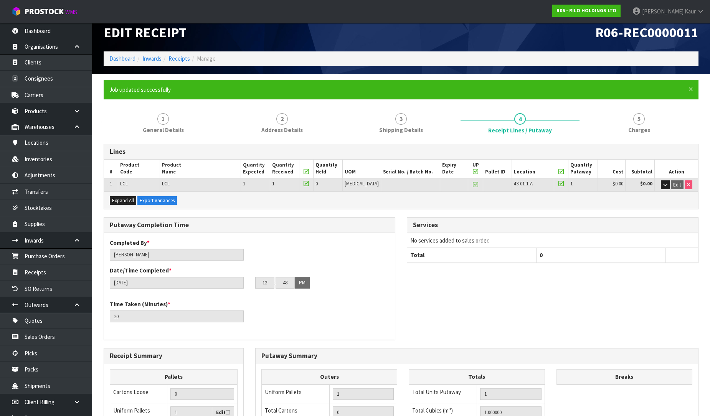
scroll to position [157, 0]
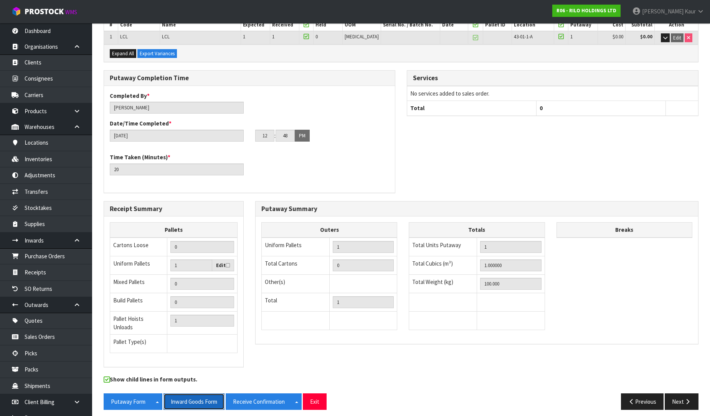
click at [200, 394] on button "Inward Goods Form" at bounding box center [193, 401] width 61 height 17
click at [55, 340] on link "Sales Orders" at bounding box center [46, 337] width 92 height 16
